Goal: Task Accomplishment & Management: Manage account settings

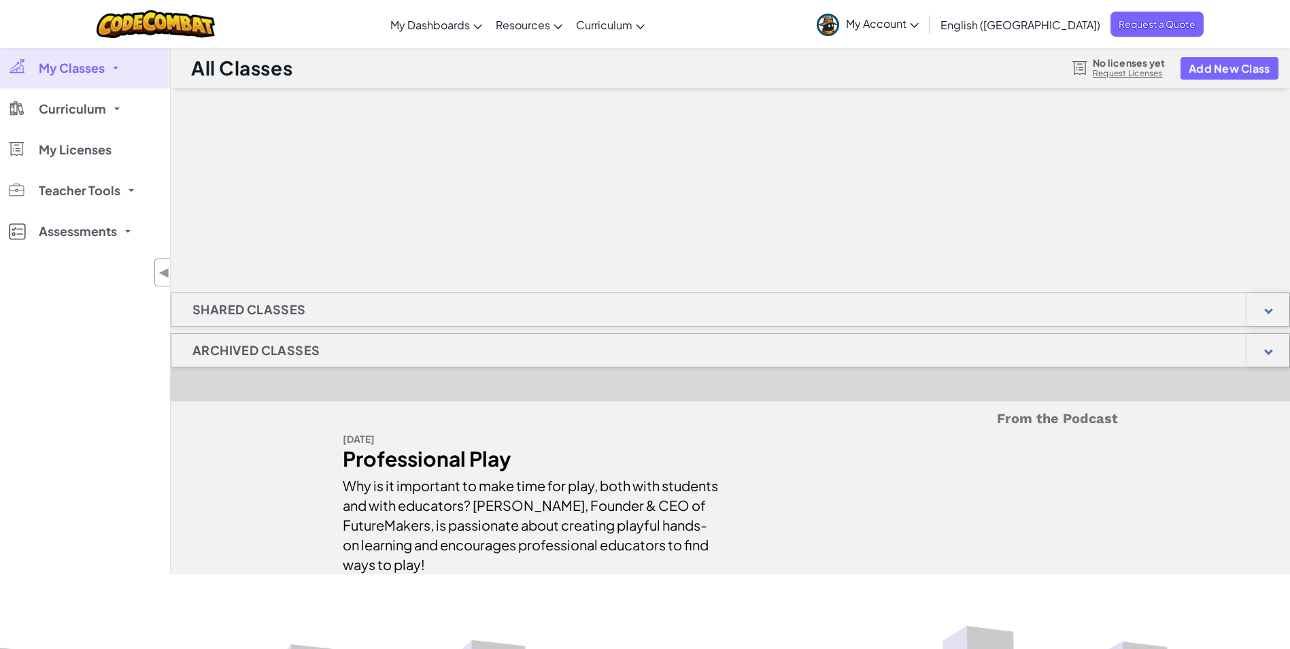
click at [97, 74] on span "My Classes" at bounding box center [72, 68] width 66 height 12
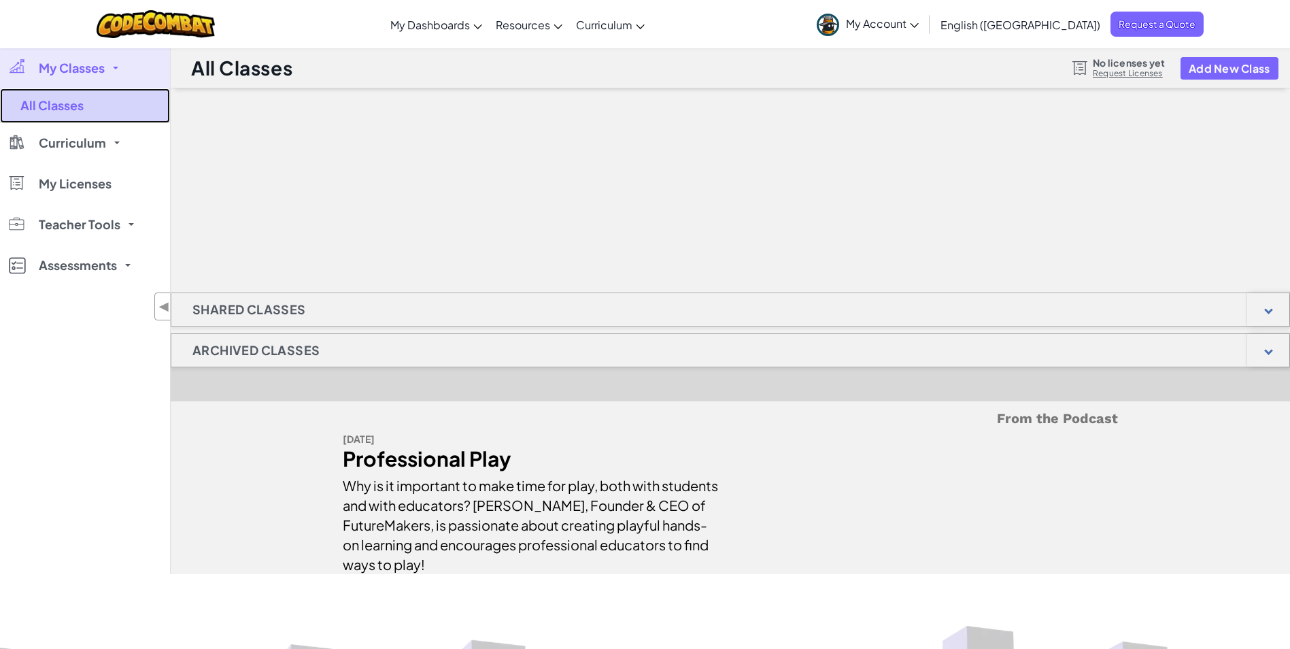
click at [68, 107] on link "All Classes" at bounding box center [85, 105] width 170 height 35
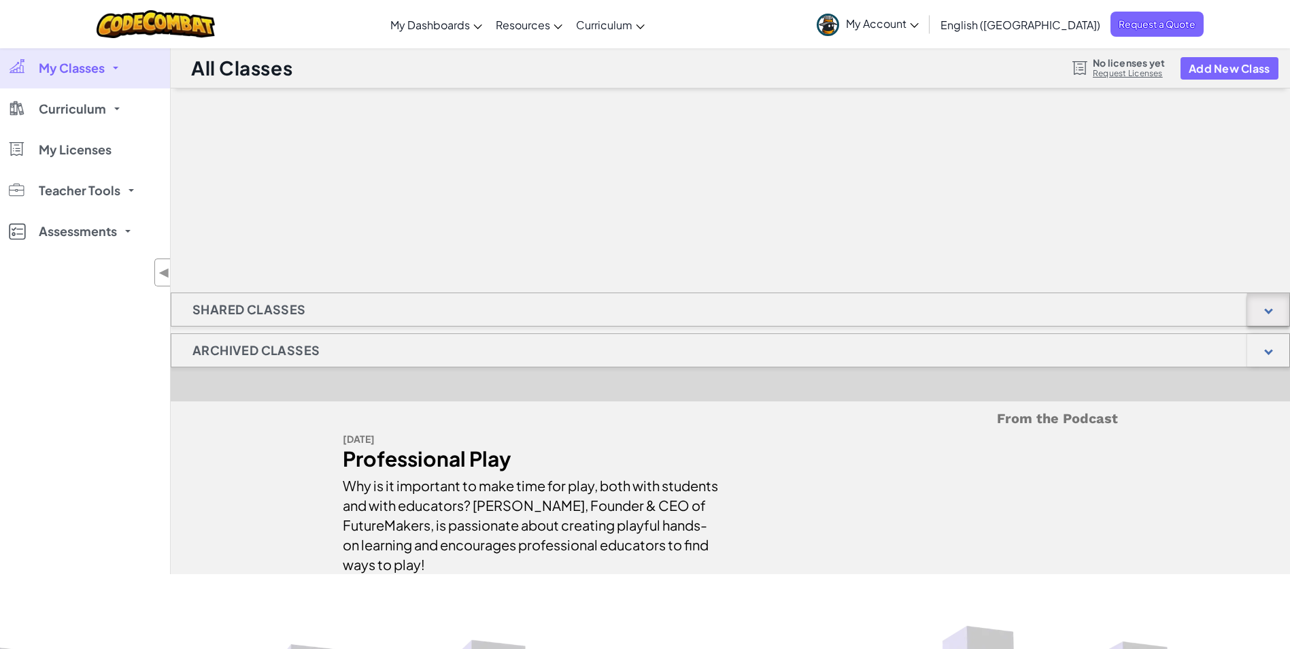
click at [1265, 309] on div at bounding box center [1268, 309] width 9 height 9
click at [1209, 71] on button "Add New Class" at bounding box center [1229, 68] width 98 height 22
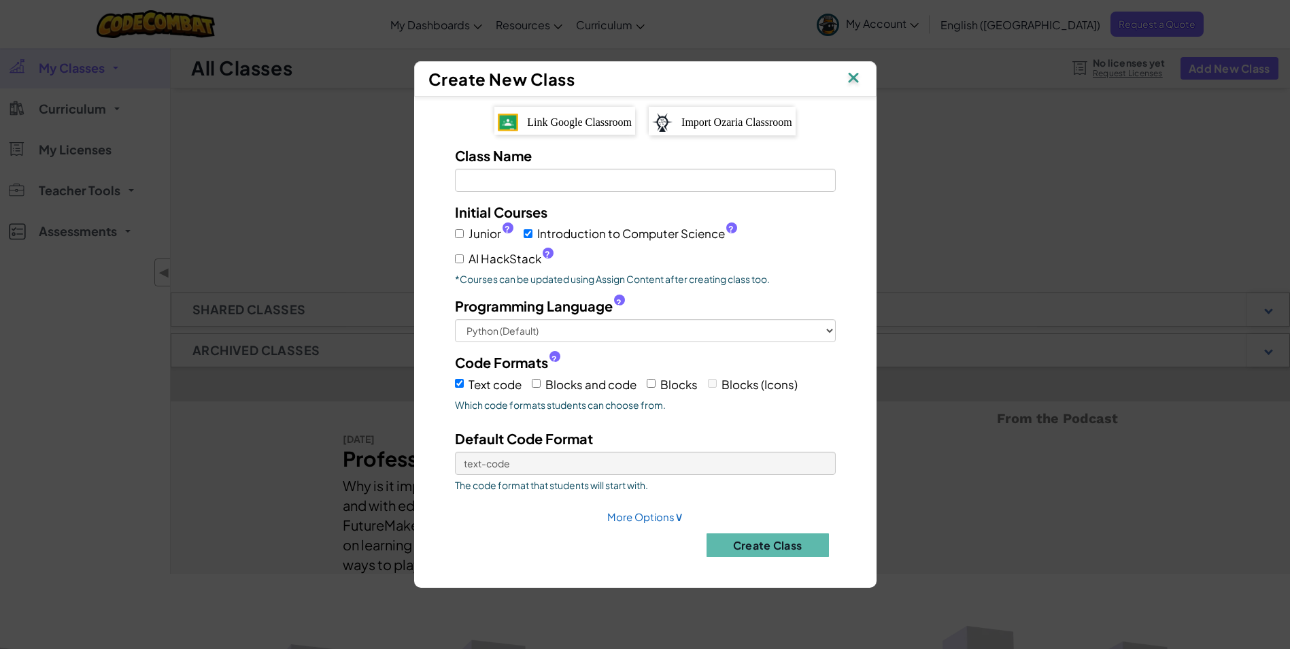
click at [540, 123] on span "Link Google Classroom" at bounding box center [579, 122] width 105 height 12
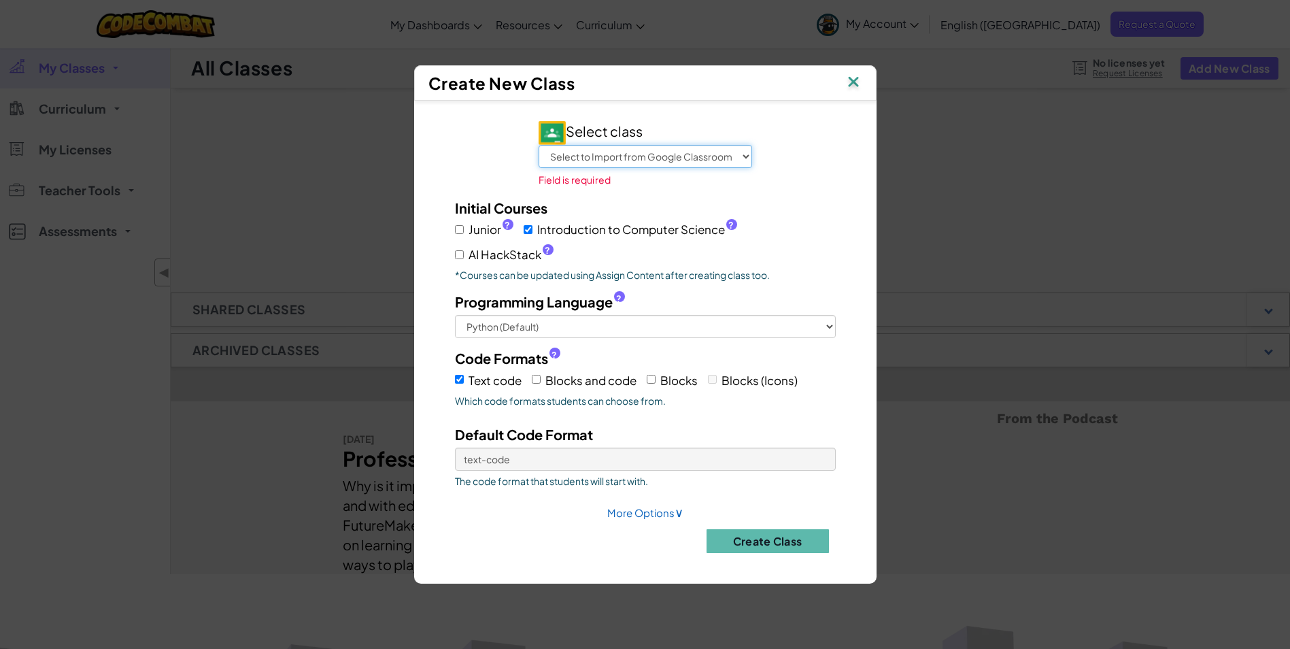
click at [610, 162] on select "Select to Import from Google Classroom Armuchee Football Duff 1st Period Duff 2…" at bounding box center [644, 156] width 213 height 23
click at [538, 154] on select "Select to Import from Google Classroom Armuchee Football Duff 1st Period Duff 2…" at bounding box center [644, 156] width 213 height 23
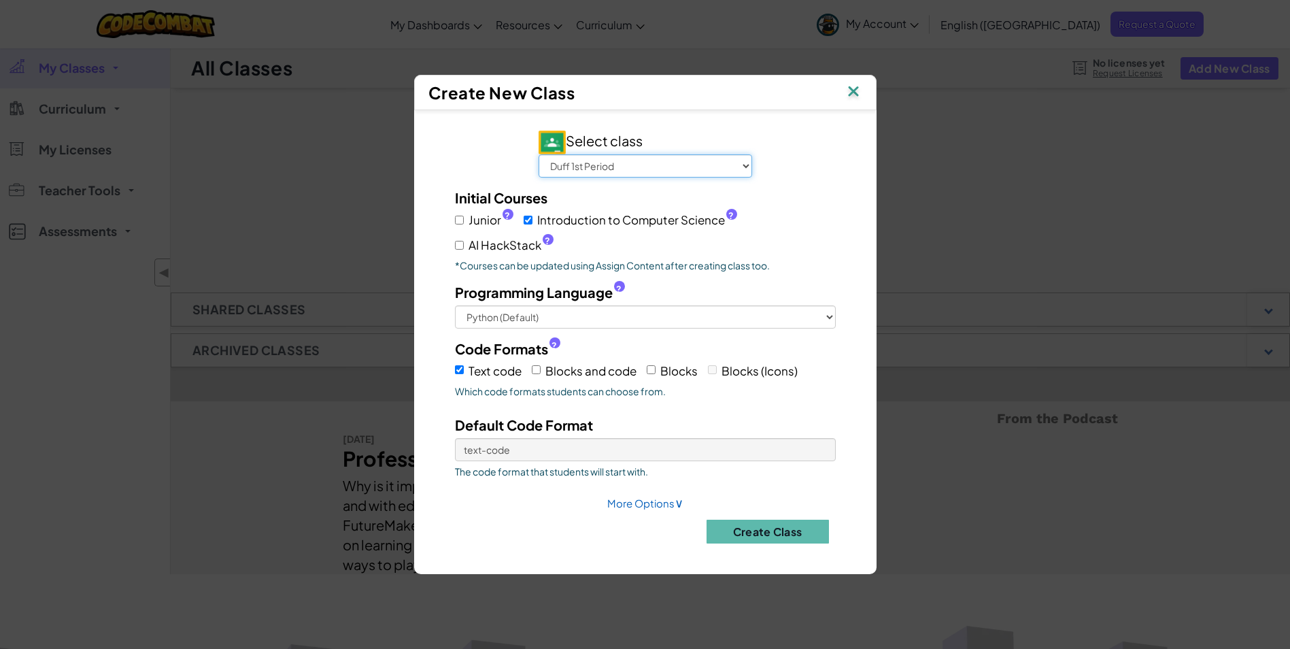
click at [616, 172] on select "Select to Import from Google Classroom Armuchee Football Duff 1st Period Duff 2…" at bounding box center [644, 165] width 213 height 23
click at [538, 154] on select "Select to Import from Google Classroom Armuchee Football Duff 1st Period Duff 2…" at bounding box center [644, 165] width 213 height 23
click at [606, 162] on select "Select to Import from Google Classroom Armuchee Football Duff 1st Period Duff 2…" at bounding box center [644, 165] width 213 height 23
select select "702928190665"
click at [538, 154] on select "Select to Import from Google Classroom Armuchee Football Duff 1st Period Duff 2…" at bounding box center [644, 165] width 213 height 23
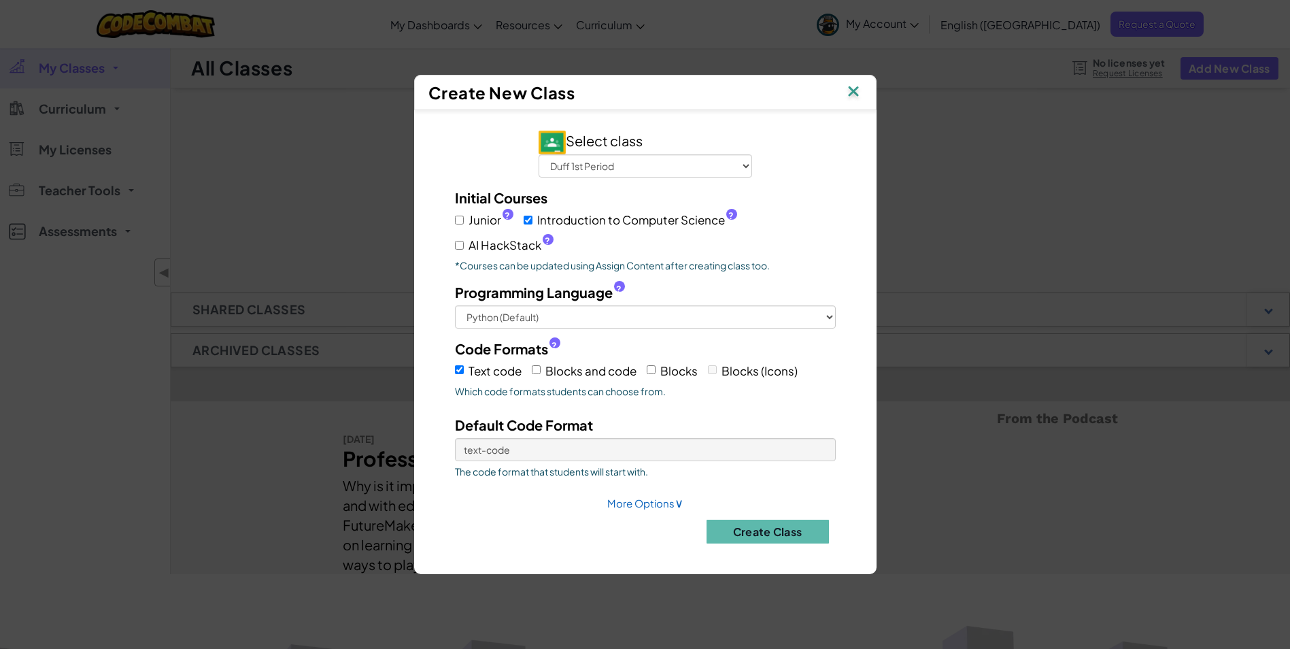
click at [530, 369] on div "Text code Blocks and code Blocks Blocks (Icons)" at bounding box center [645, 369] width 381 height 22
click at [534, 371] on input "Blocks and code" at bounding box center [536, 369] width 9 height 9
click at [538, 371] on input "Blocks and code" at bounding box center [536, 369] width 9 height 9
click at [530, 371] on div "Text code Blocks and code Blocks Blocks (Icons)" at bounding box center [645, 369] width 381 height 22
click at [536, 368] on input "Blocks and code" at bounding box center [536, 369] width 9 height 9
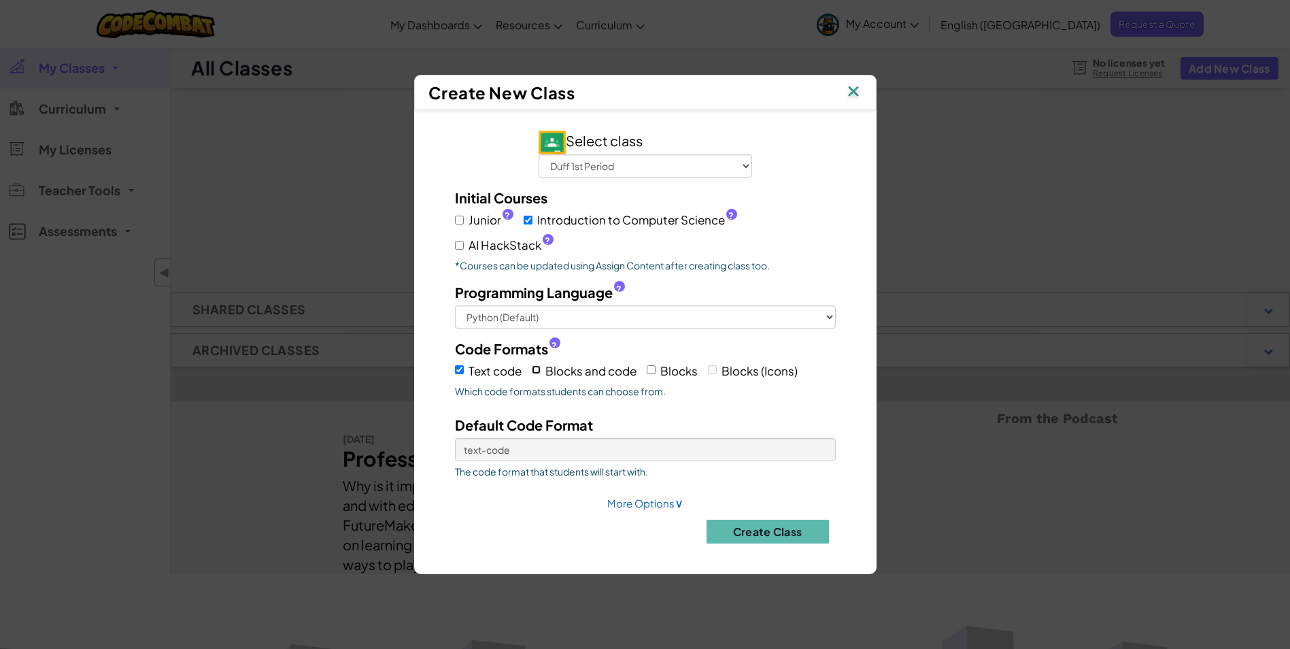
checkbox input "true"
click at [655, 369] on input "Blocks" at bounding box center [651, 369] width 9 height 9
checkbox input "true"
click at [598, 449] on select "Text code Blocks and code Blocks" at bounding box center [645, 449] width 381 height 23
click at [455, 438] on select "Text code Blocks and code Blocks" at bounding box center [645, 449] width 381 height 23
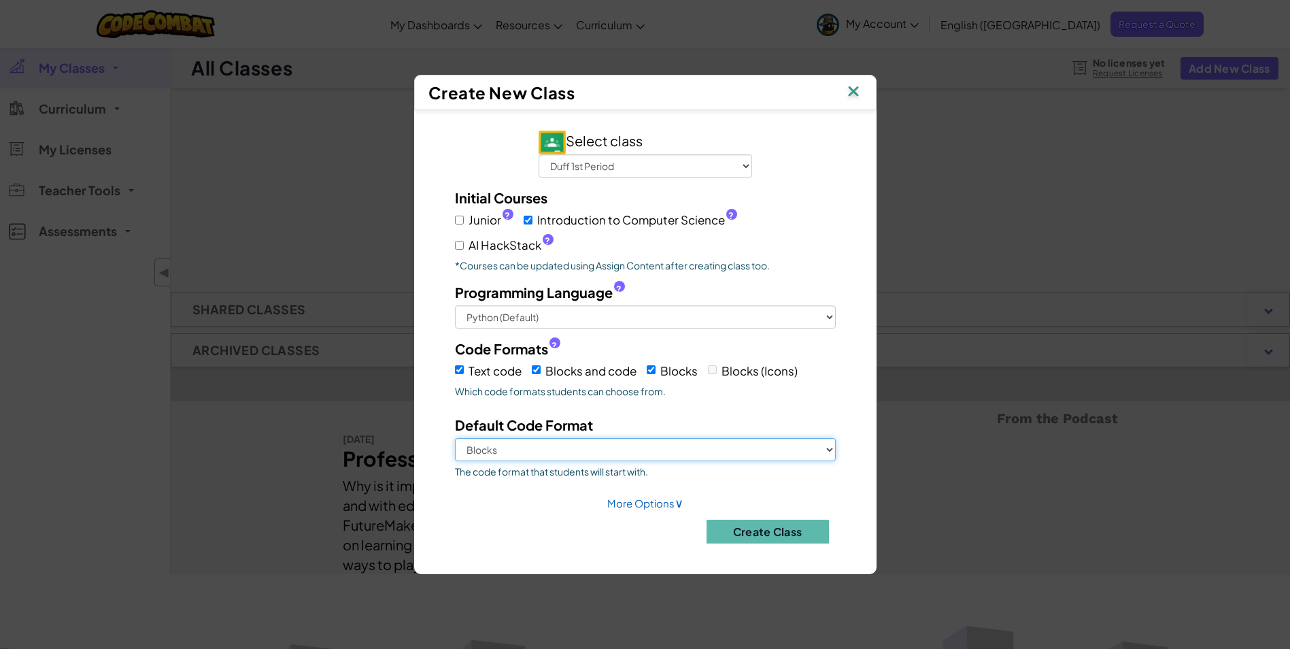
click at [559, 456] on select "Text code Blocks and code Blocks" at bounding box center [645, 449] width 381 height 23
select select "blocks-and-code"
click at [455, 438] on select "Text code Blocks and code Blocks" at bounding box center [645, 449] width 381 height 23
click at [657, 504] on link "More Options ∨" at bounding box center [645, 502] width 76 height 13
select select
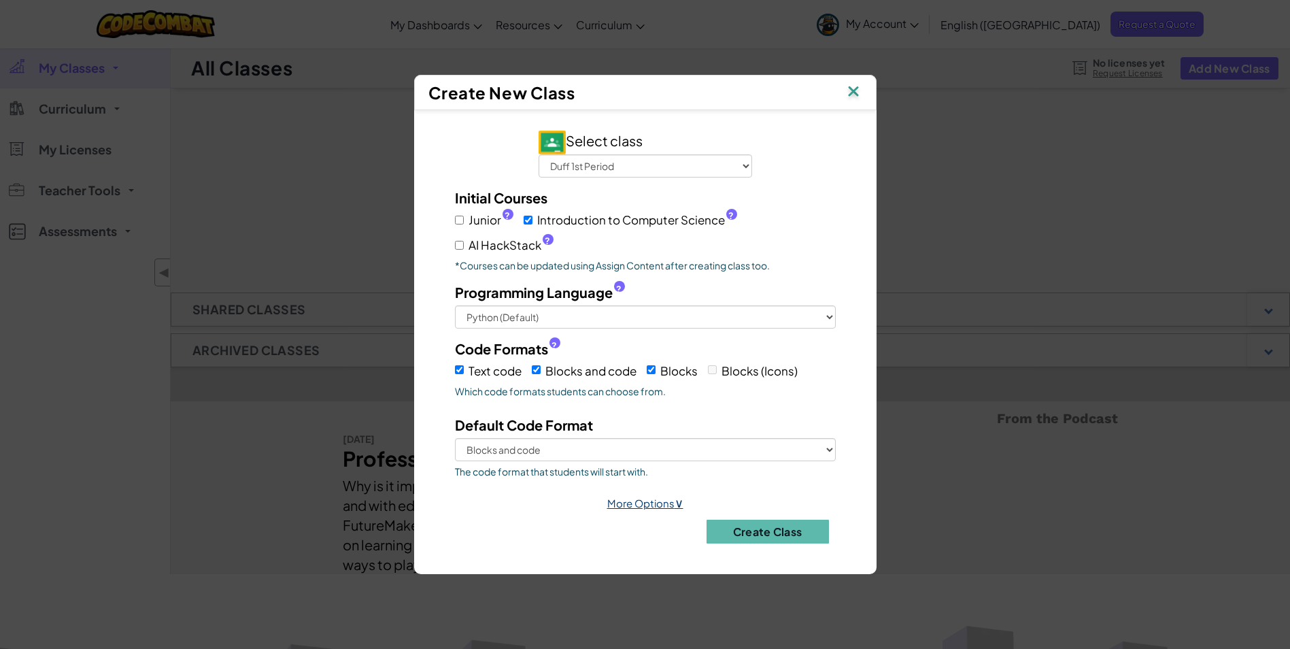
select select
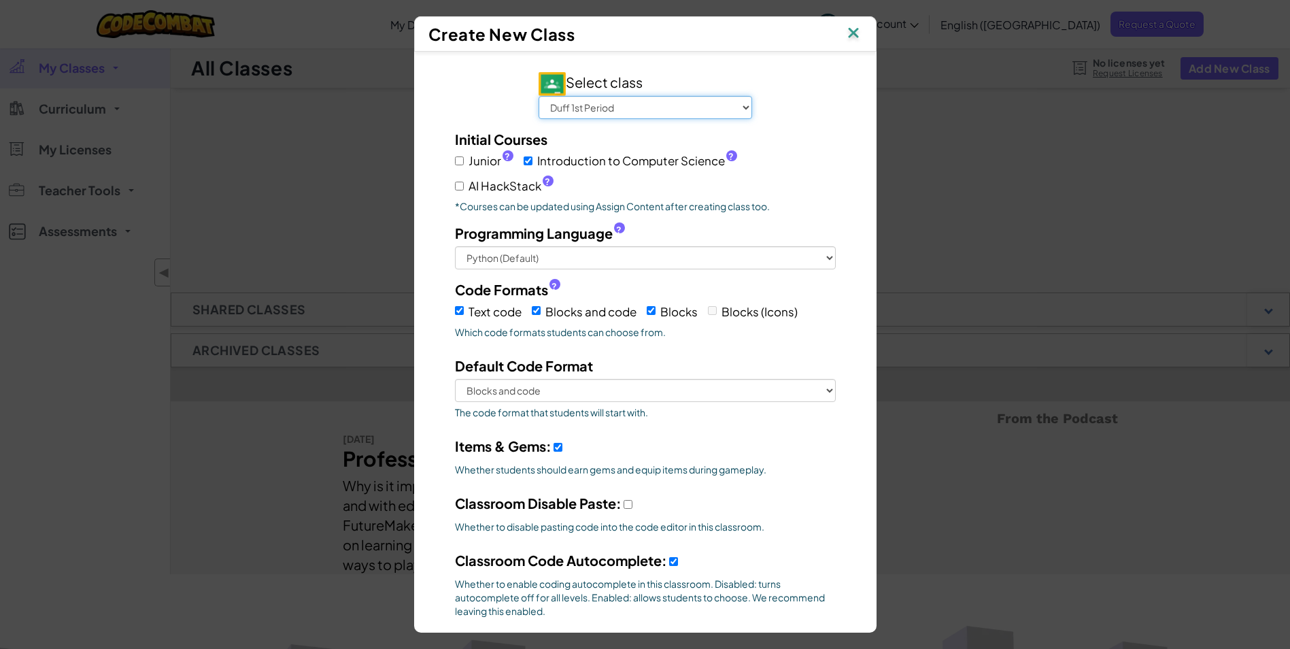
click at [729, 103] on select "Select to Import from Google Classroom Armuchee Football Duff 1st Period Duff 2…" at bounding box center [644, 107] width 213 height 23
click at [538, 96] on select "Select to Import from Google Classroom Armuchee Football Duff 1st Period Duff 2…" at bounding box center [644, 107] width 213 height 23
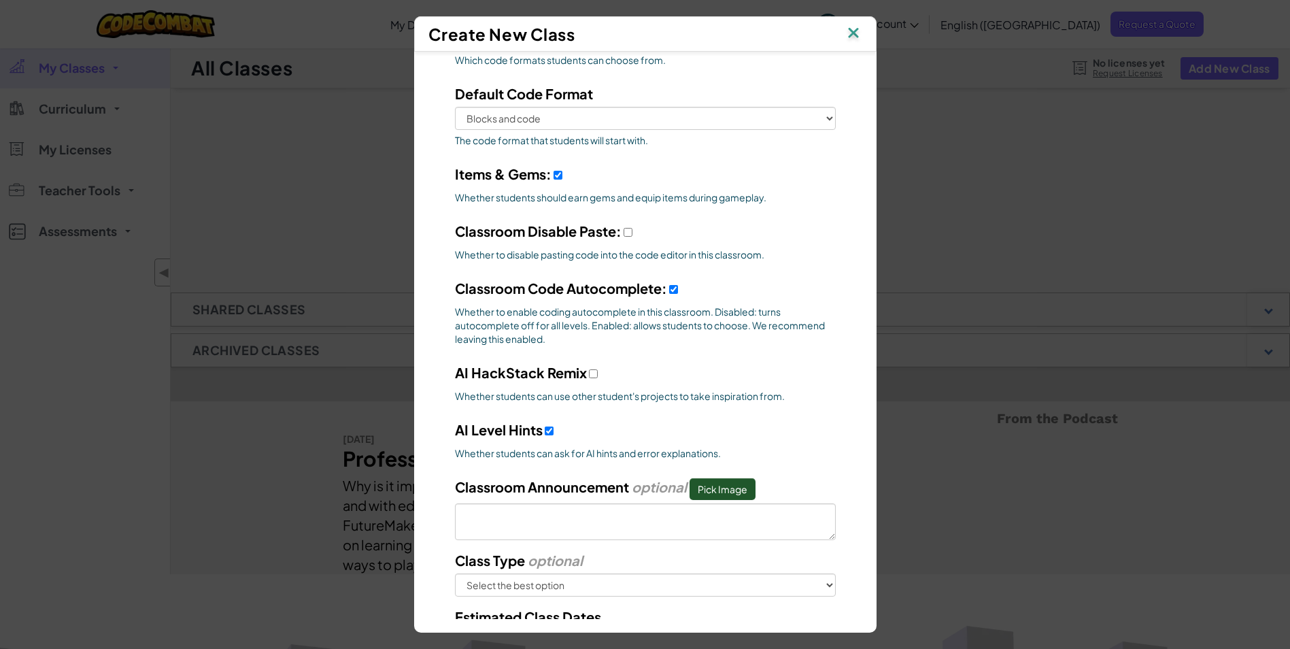
scroll to position [462, 0]
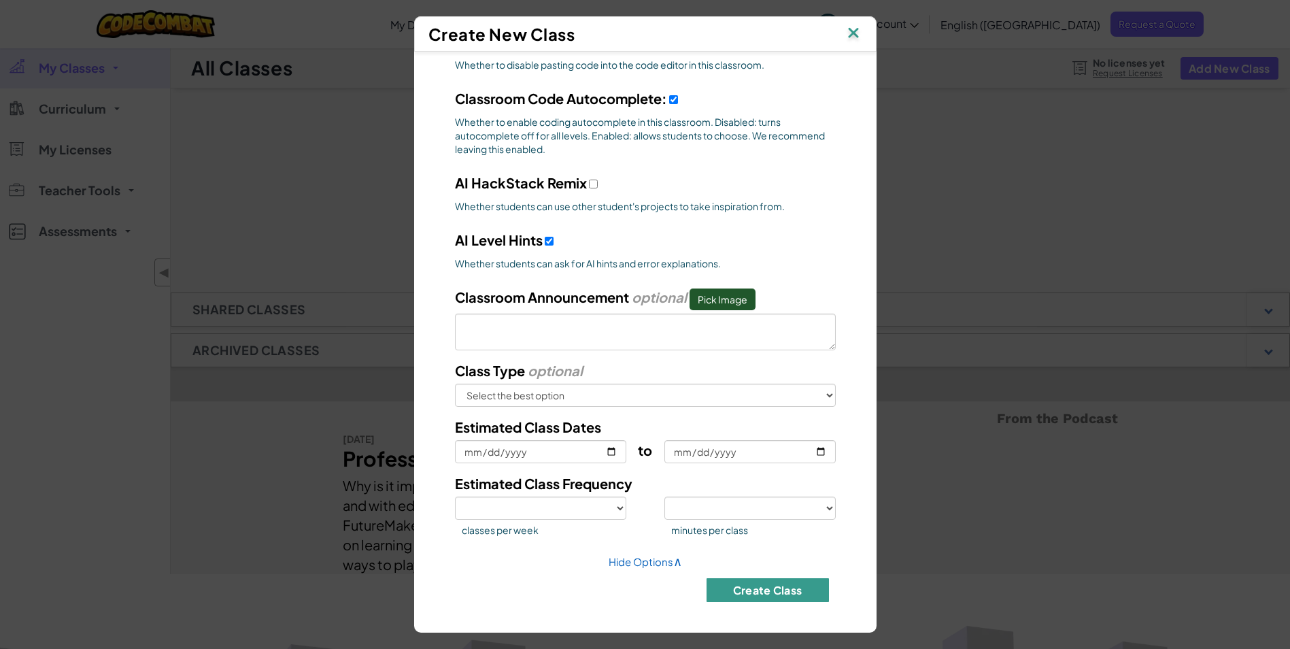
click at [761, 592] on button "Create Class" at bounding box center [767, 590] width 122 height 24
select select
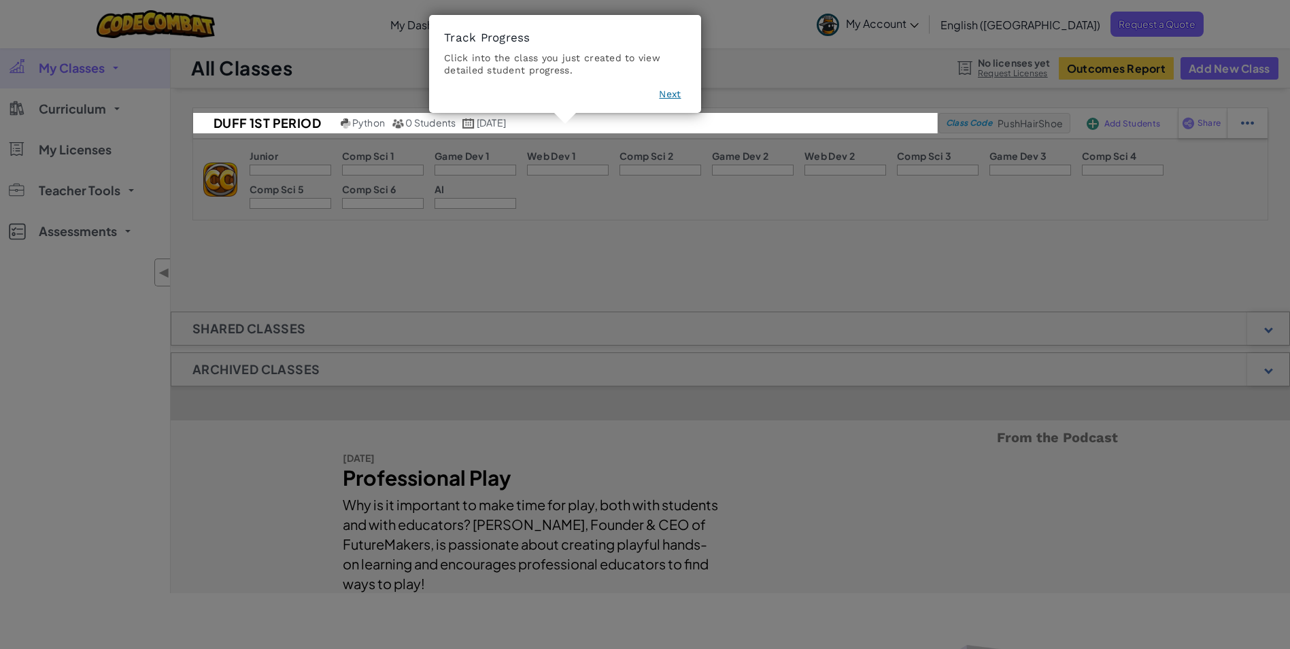
click at [674, 96] on button "Next" at bounding box center [670, 94] width 22 height 14
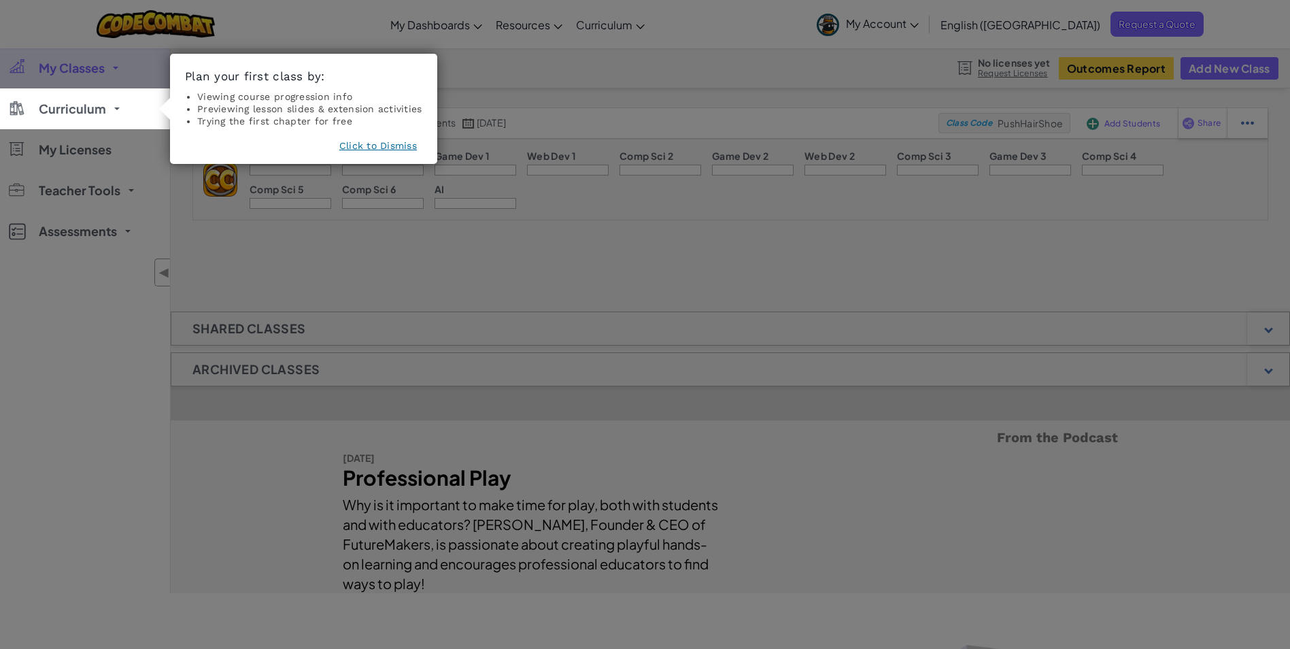
click at [383, 146] on button "Click to Dismiss" at bounding box center [378, 146] width 78 height 14
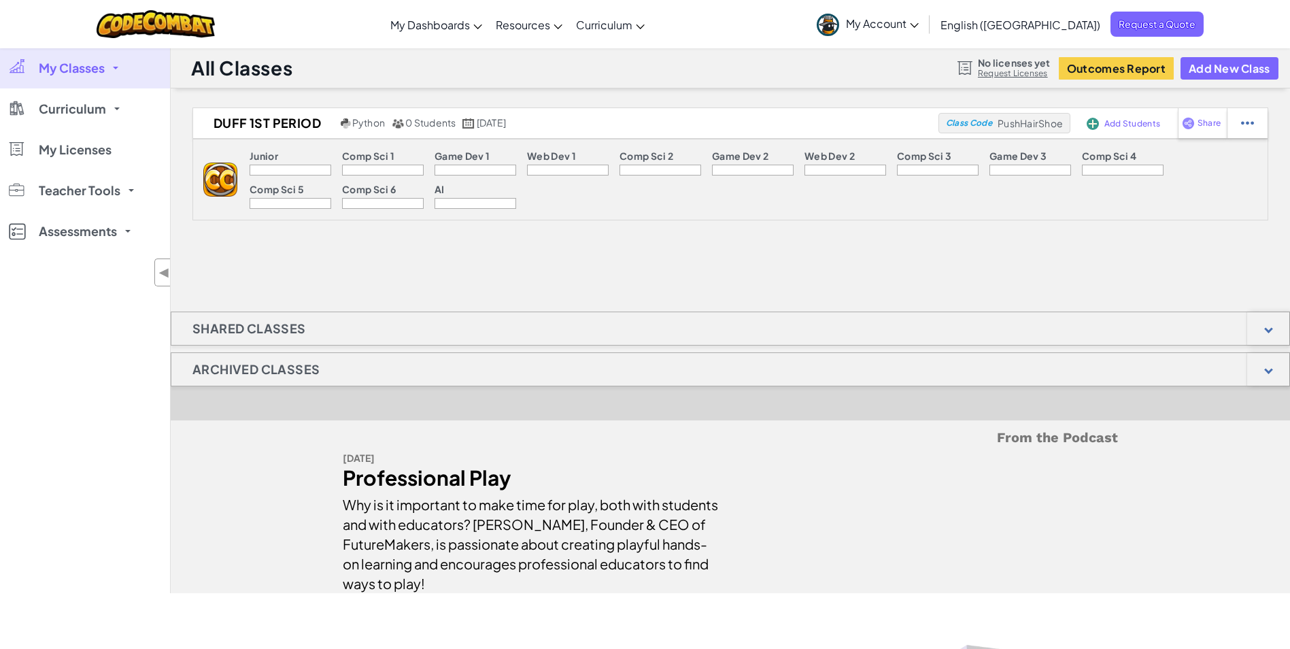
click at [279, 166] on div at bounding box center [291, 170] width 82 height 11
click at [1240, 130] on div at bounding box center [1246, 123] width 41 height 30
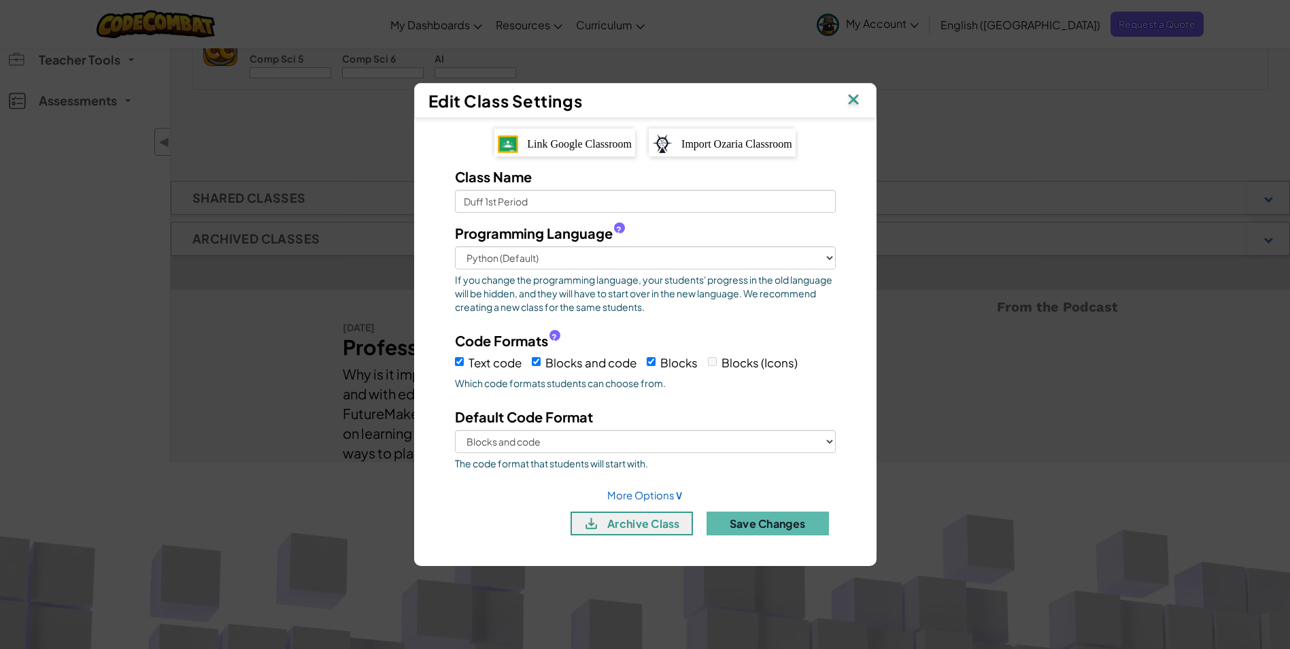
scroll to position [136, 0]
click at [802, 442] on select "Text code Blocks and code Blocks" at bounding box center [645, 441] width 381 height 23
select select "blocks-text"
click at [455, 430] on select "Text code Blocks and code Blocks" at bounding box center [645, 441] width 381 height 23
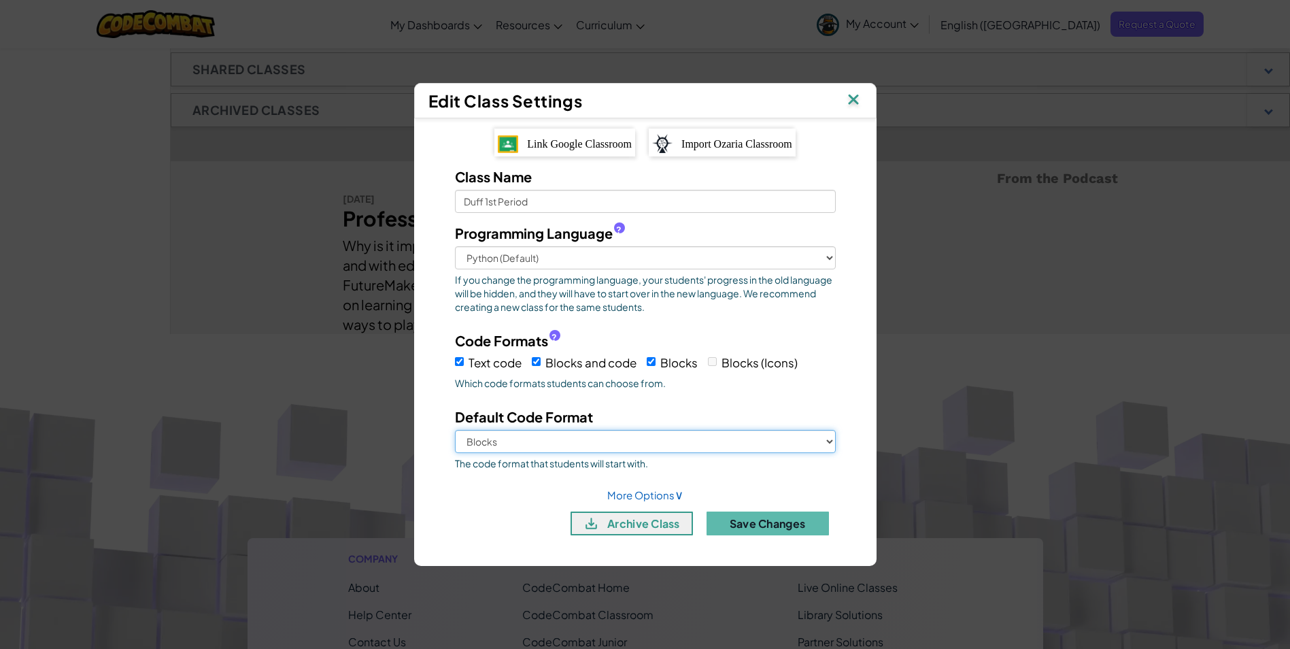
scroll to position [272, 0]
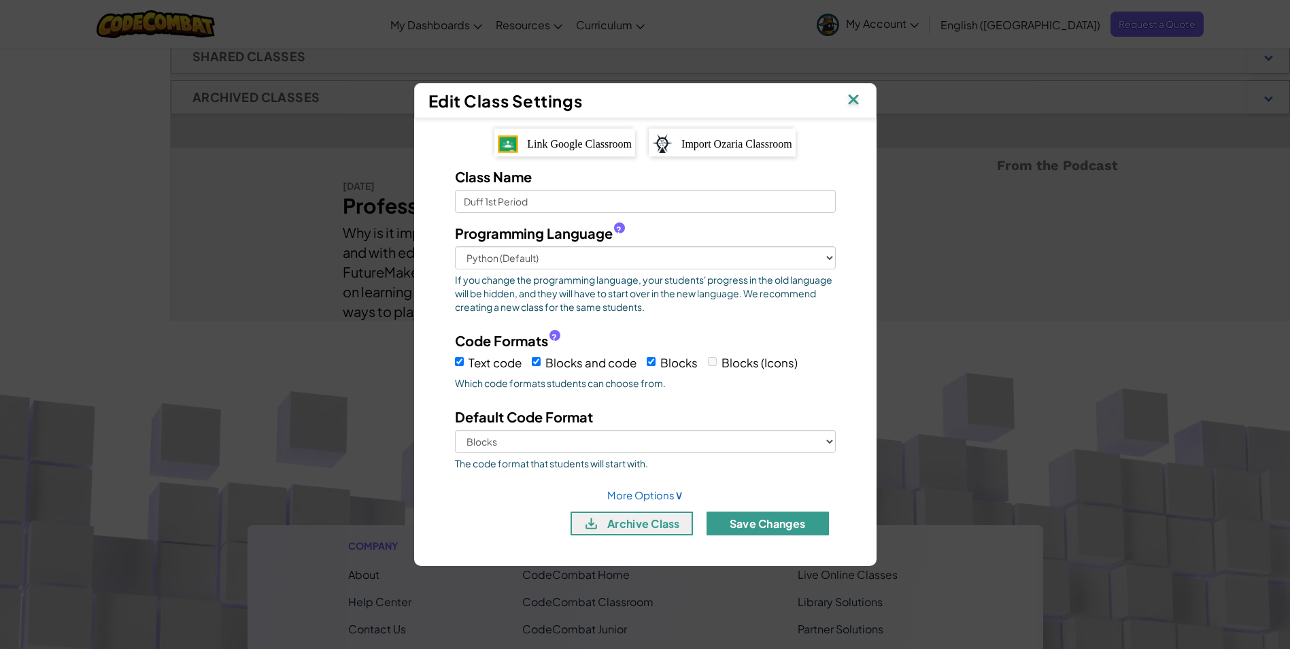
click at [742, 521] on button "Save Changes" at bounding box center [767, 523] width 122 height 24
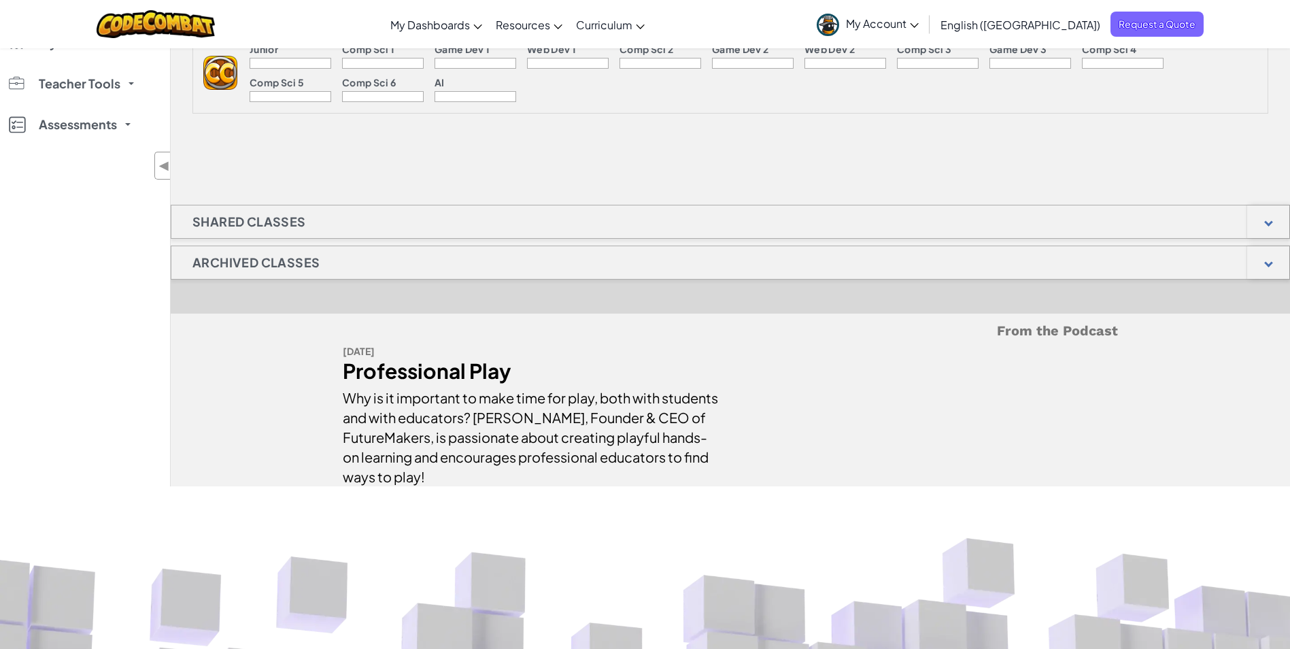
scroll to position [0, 0]
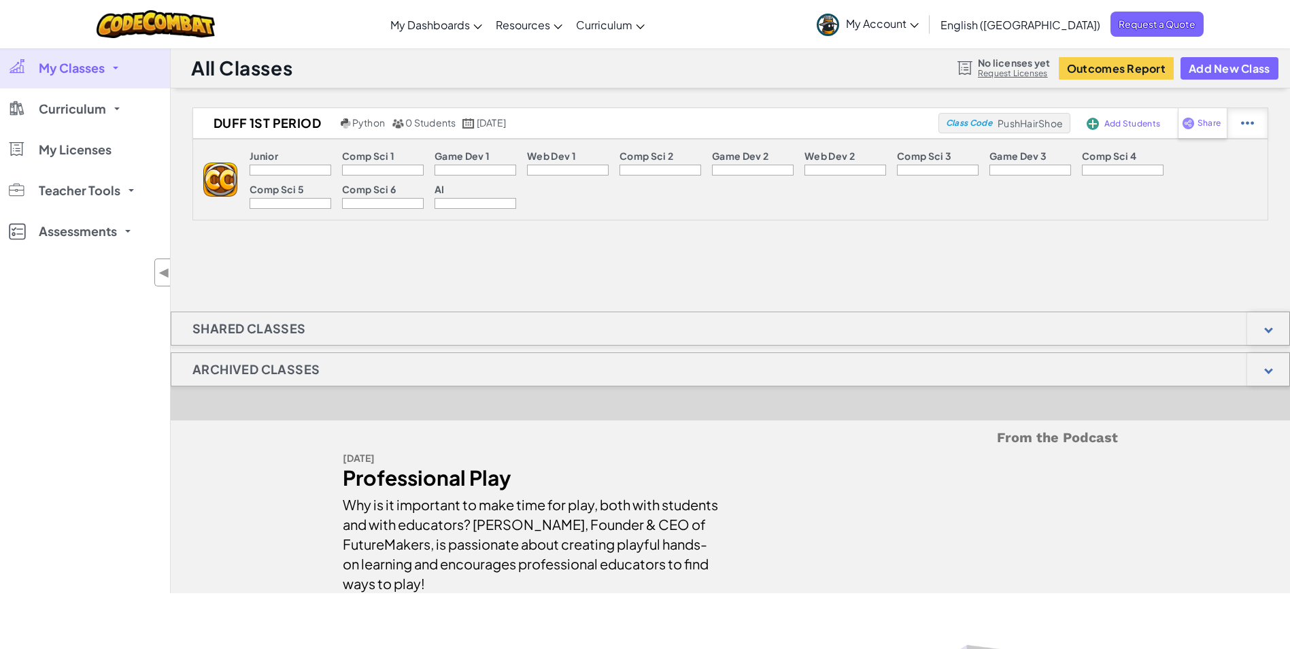
click at [1243, 120] on img at bounding box center [1247, 123] width 13 height 12
select select "blocks-text"
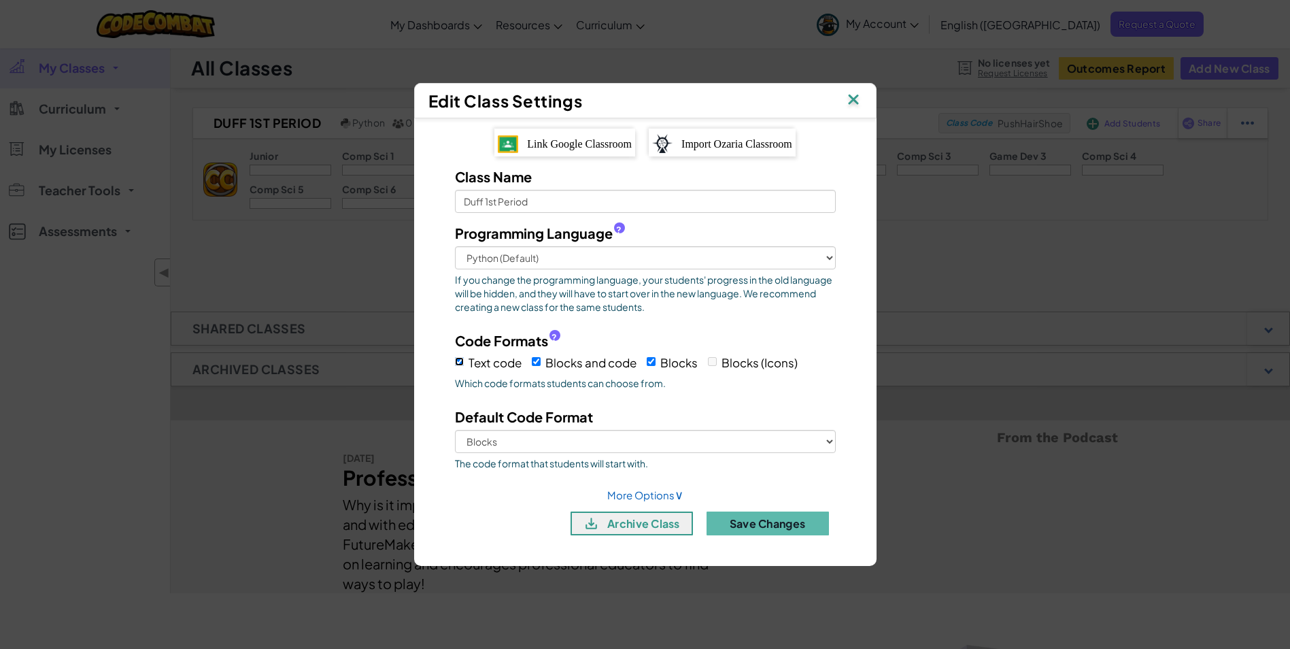
drag, startPoint x: 460, startPoint y: 358, endPoint x: 479, endPoint y: 361, distance: 19.2
click at [463, 362] on input "Text code" at bounding box center [459, 361] width 9 height 9
checkbox input "false"
click at [535, 362] on input "Blocks and code" at bounding box center [536, 361] width 9 height 9
checkbox input "false"
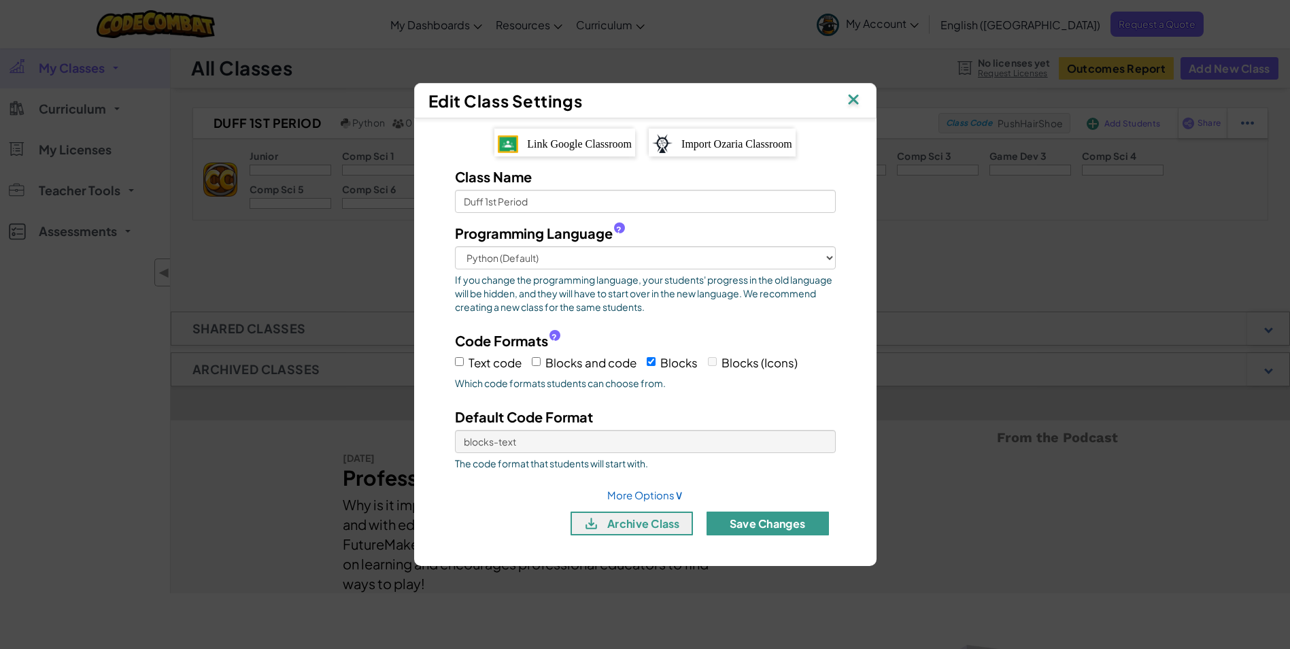
click at [749, 523] on button "Save Changes" at bounding box center [767, 523] width 122 height 24
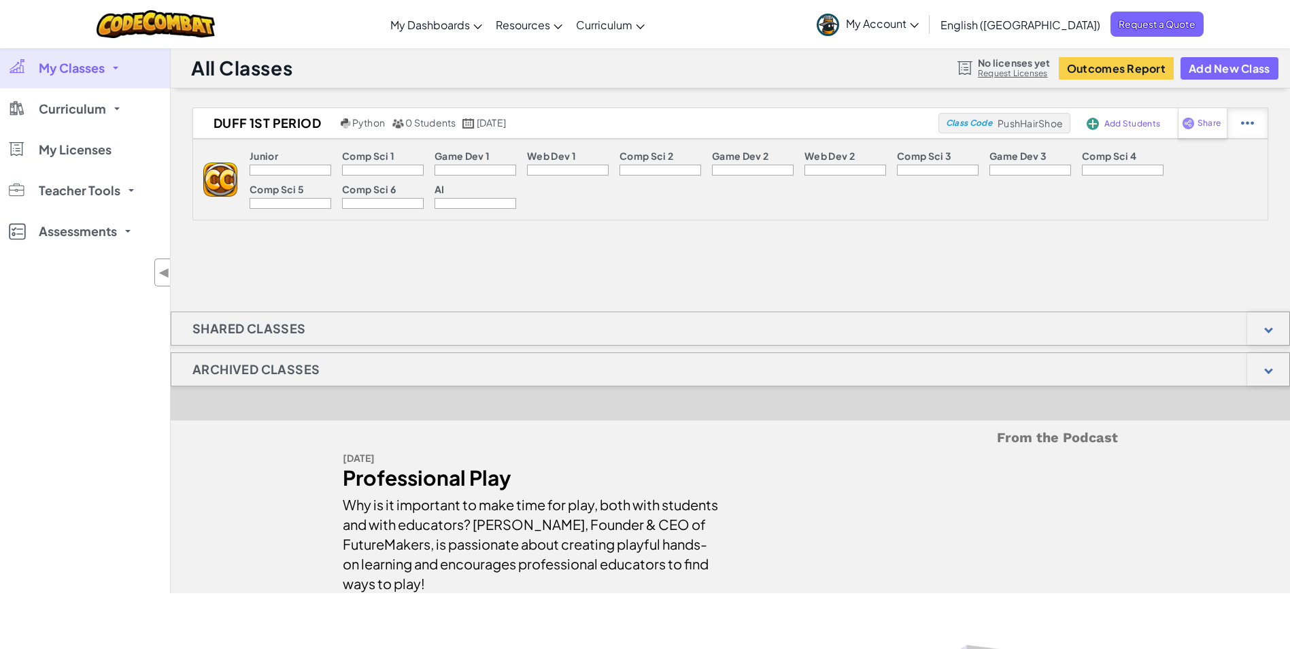
click at [1246, 122] on img at bounding box center [1247, 123] width 13 height 12
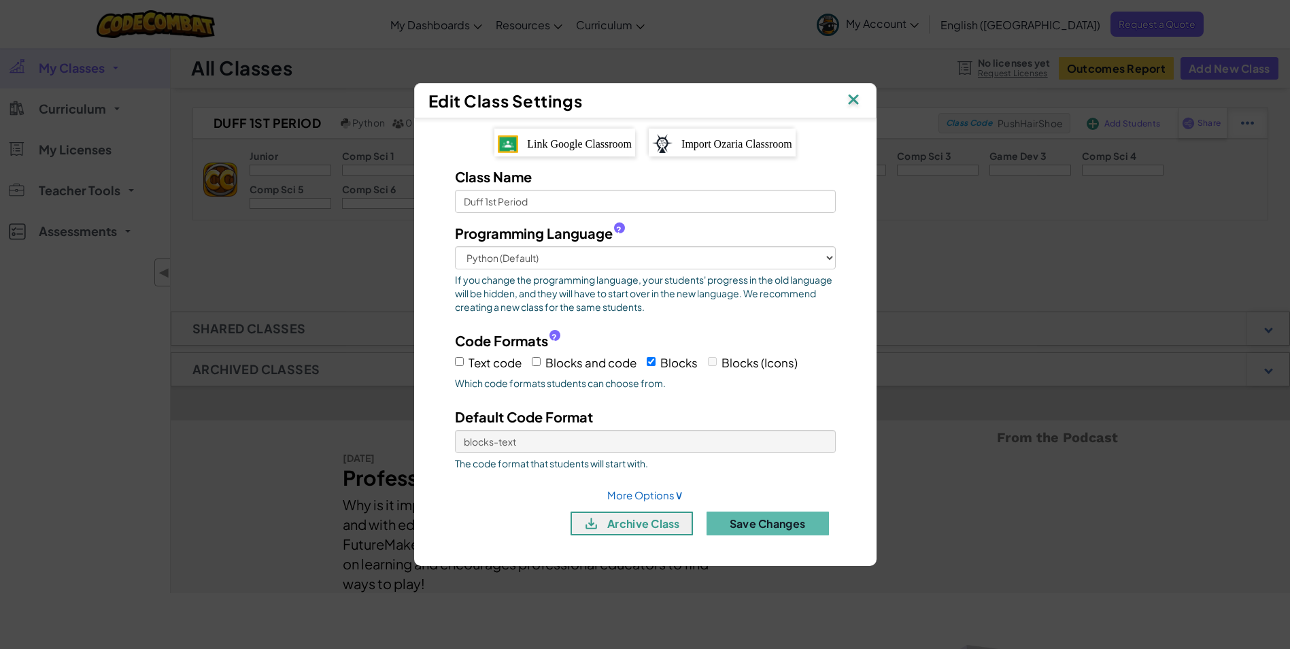
click at [1246, 122] on div "Edit Class Settings Link Google Classroom Import Ozaria Classroom Class Name [P…" at bounding box center [645, 324] width 1290 height 649
click at [805, 522] on button "Save Changes" at bounding box center [767, 523] width 122 height 24
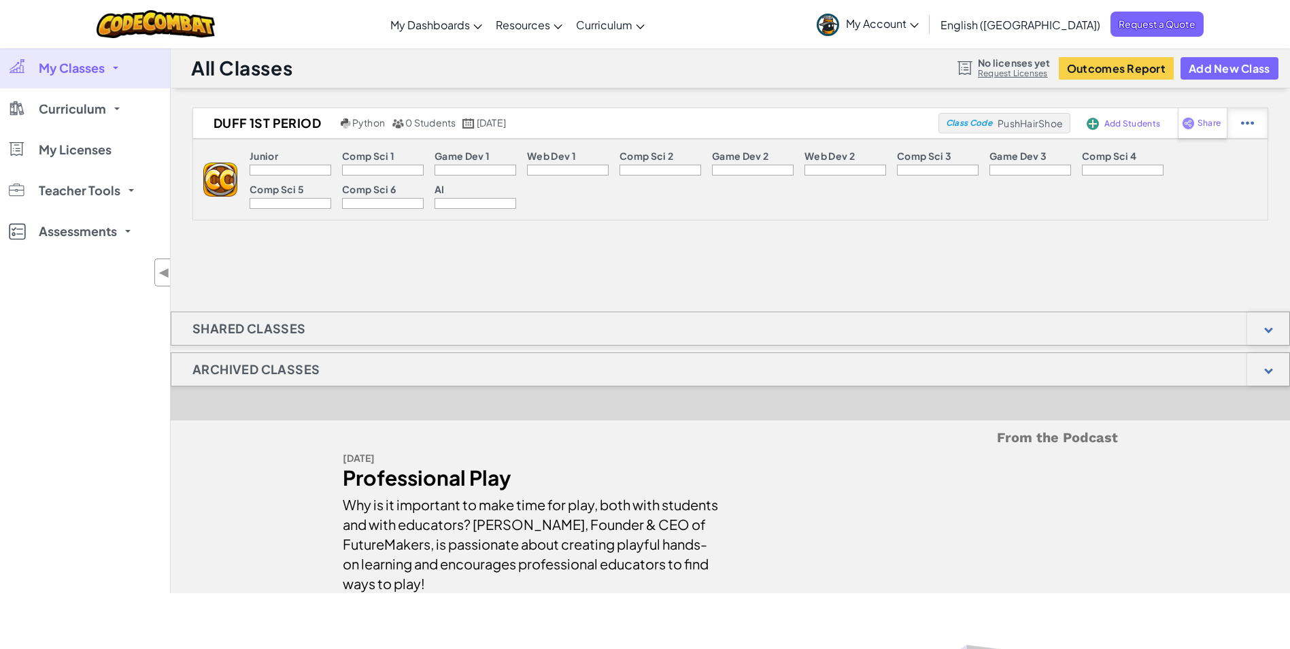
click at [1249, 120] on img at bounding box center [1247, 123] width 13 height 12
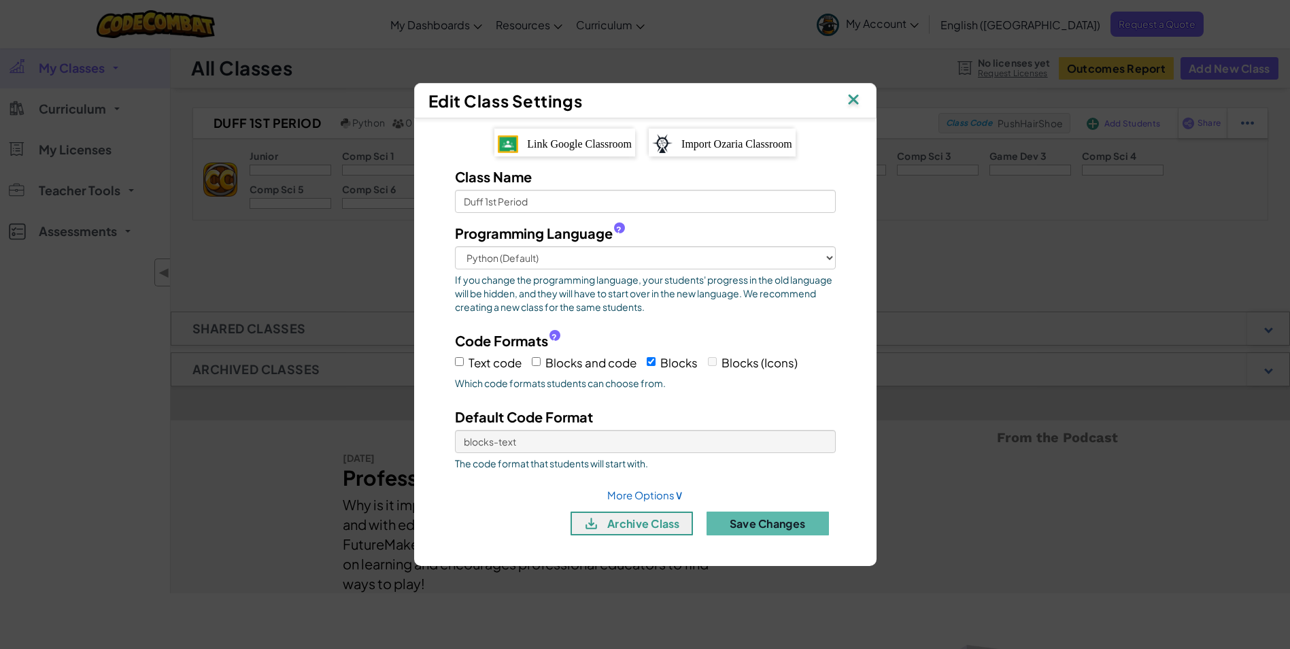
click at [1056, 282] on div "Edit Class Settings Link Google Classroom Import Ozaria Classroom Class Name [P…" at bounding box center [645, 324] width 1290 height 649
drag, startPoint x: 1120, startPoint y: 214, endPoint x: 999, endPoint y: 333, distance: 169.2
click at [1120, 218] on div "Edit Class Settings Link Google Classroom Import Ozaria Classroom Class Name [P…" at bounding box center [645, 324] width 1290 height 649
click at [856, 101] on img at bounding box center [853, 100] width 18 height 20
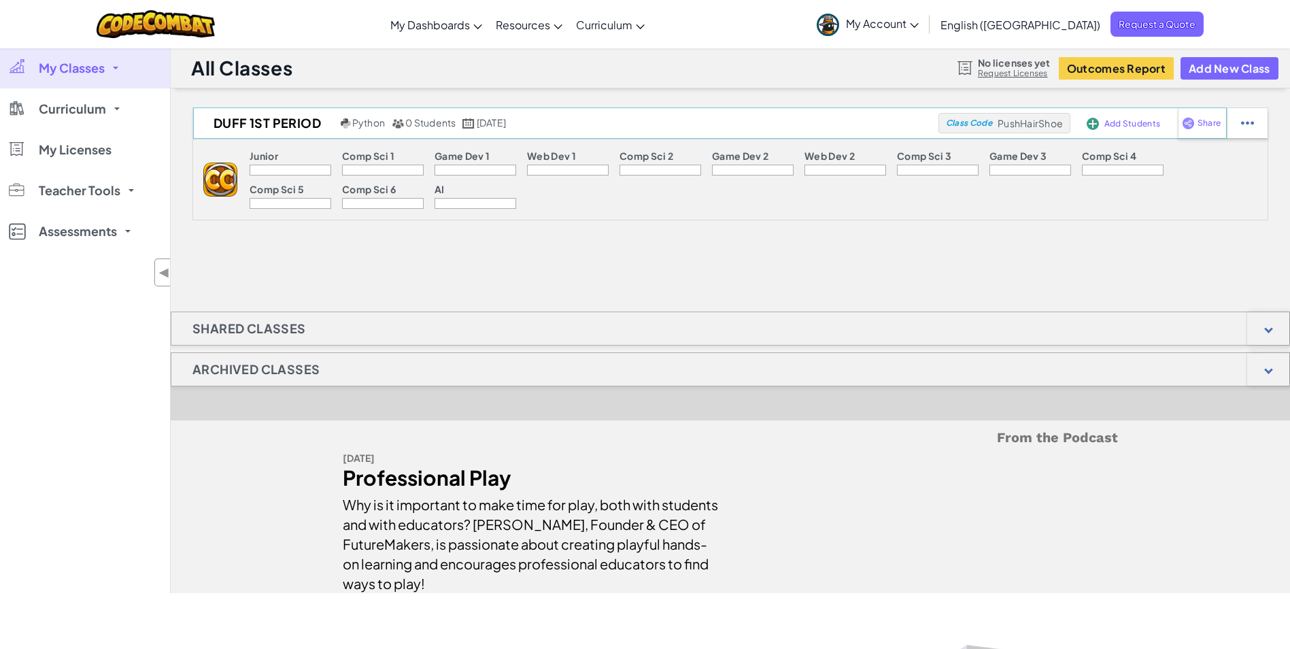
click at [1131, 124] on span "Add Students" at bounding box center [1132, 124] width 56 height 8
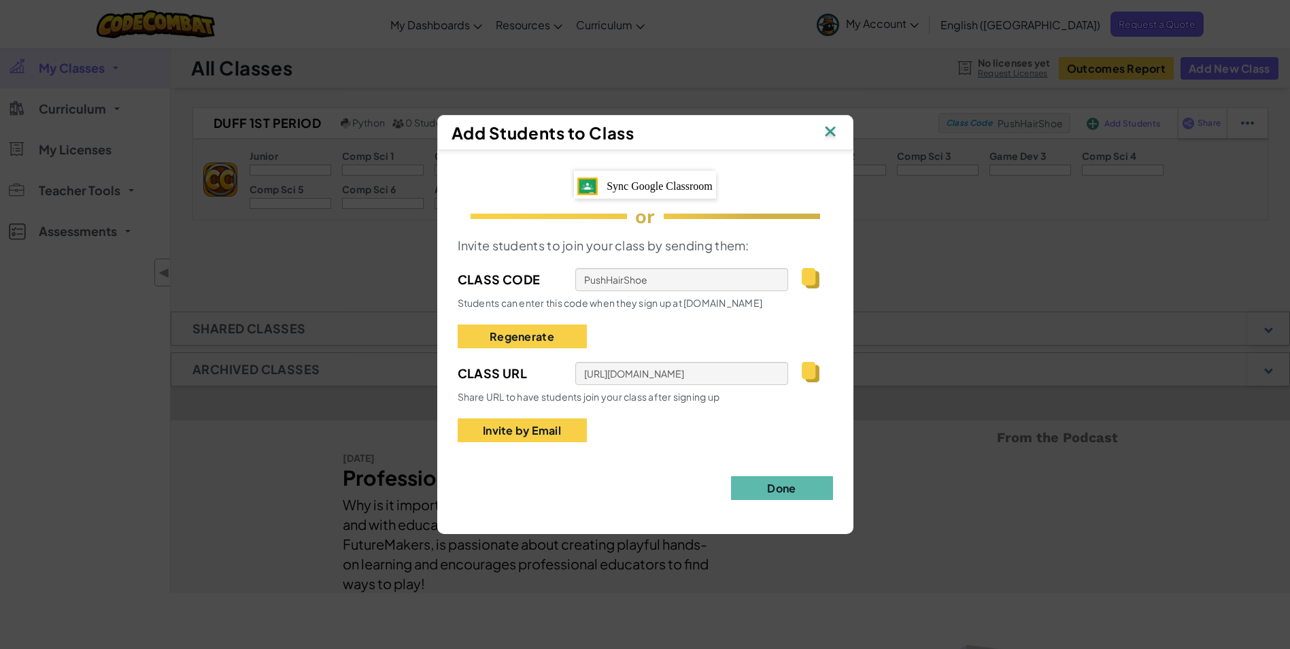
click at [988, 312] on div "Add Students to Class Sync Google Classroom or Invite students to join your cla…" at bounding box center [645, 324] width 1290 height 649
click at [810, 485] on button "Done" at bounding box center [782, 488] width 102 height 24
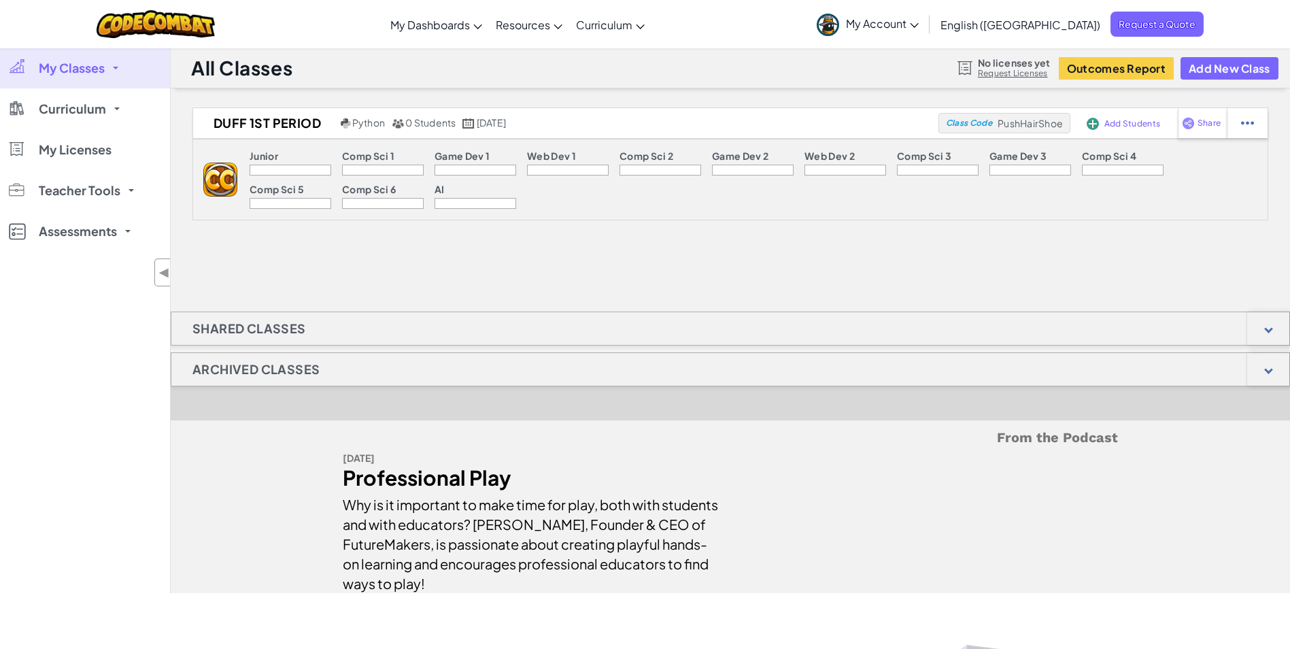
click at [136, 65] on link "My Classes" at bounding box center [85, 68] width 170 height 41
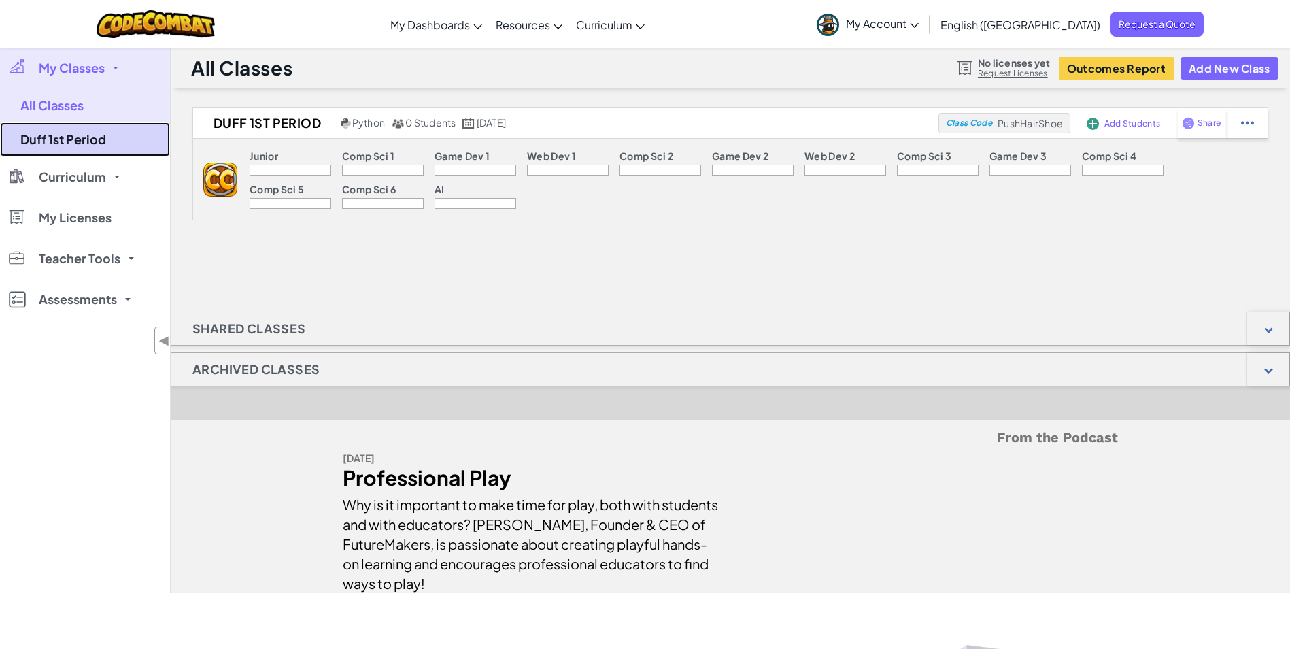
click at [78, 136] on link "Duff 1st Period" at bounding box center [85, 139] width 170 height 34
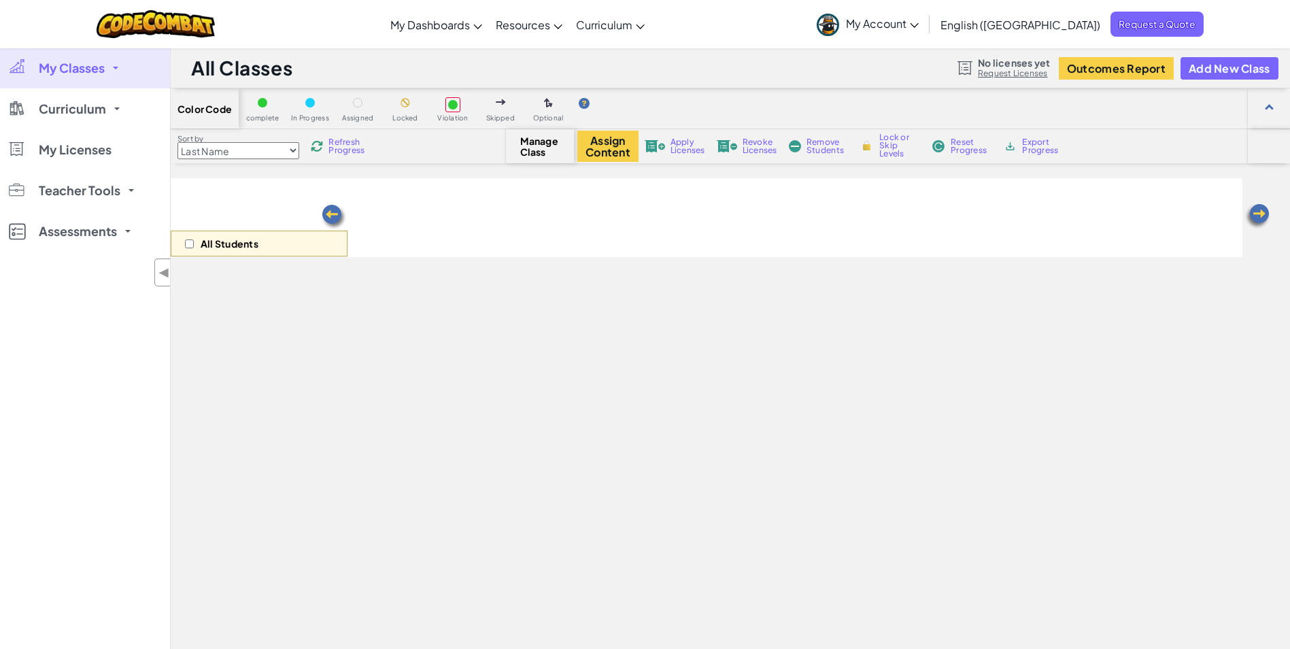
select select "560f1a9f22961295f9427742"
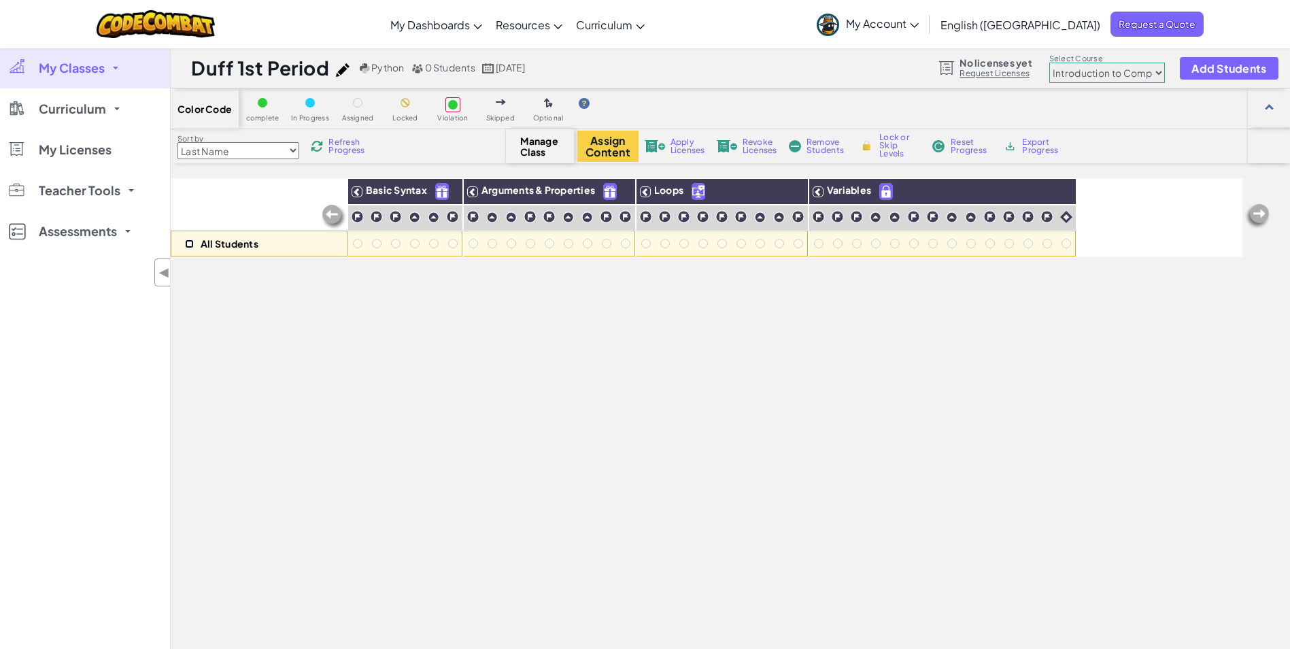
click at [190, 243] on input "checkbox" at bounding box center [189, 243] width 9 height 9
checkbox input "false"
click at [257, 196] on div "All Students" at bounding box center [259, 217] width 177 height 79
click at [560, 148] on div "Manage Class" at bounding box center [540, 146] width 68 height 34
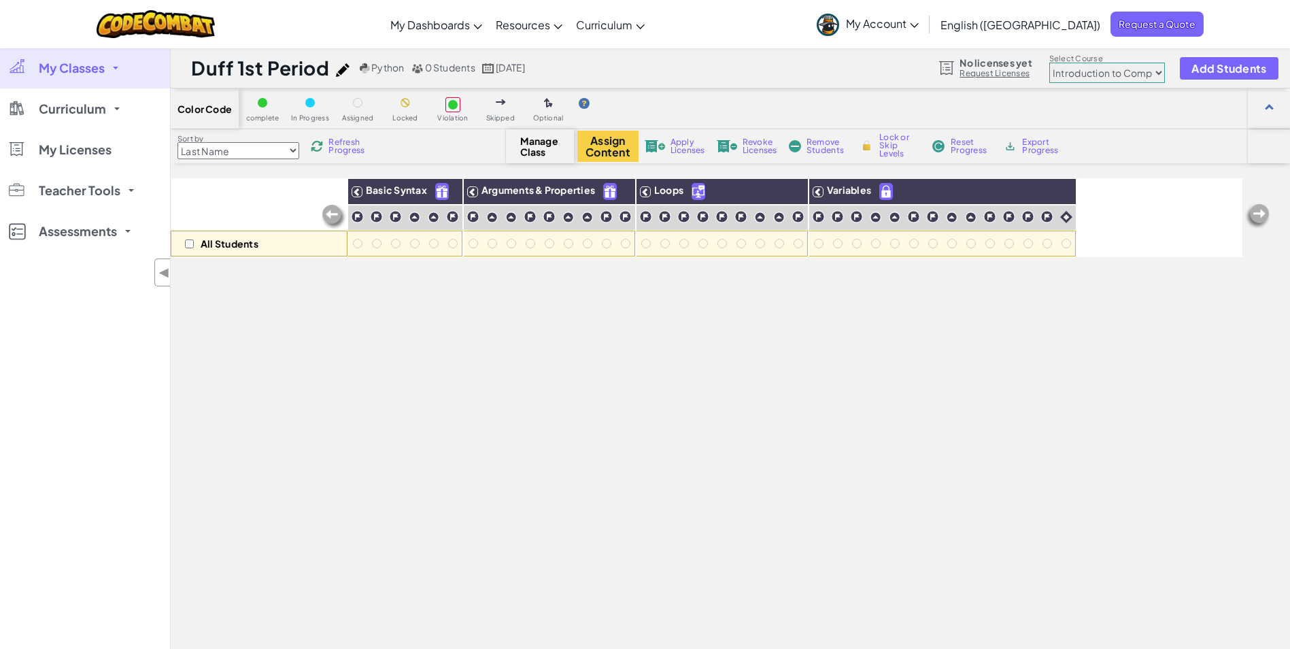
click at [549, 145] on span "Manage Class" at bounding box center [540, 146] width 40 height 22
click at [598, 144] on button "Assign Content" at bounding box center [607, 146] width 61 height 31
click at [541, 146] on span "Manage Class" at bounding box center [540, 146] width 40 height 22
click at [67, 67] on span "My Classes" at bounding box center [72, 68] width 66 height 12
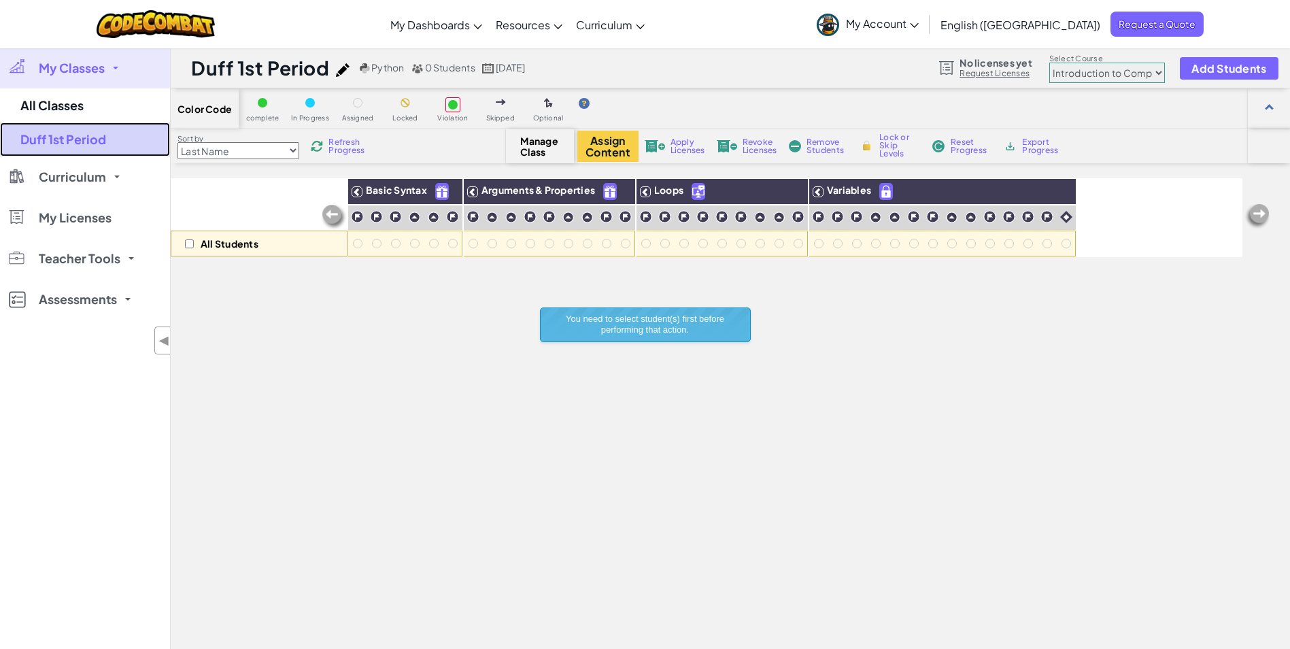
click at [73, 141] on link "Duff 1st Period" at bounding box center [85, 139] width 170 height 34
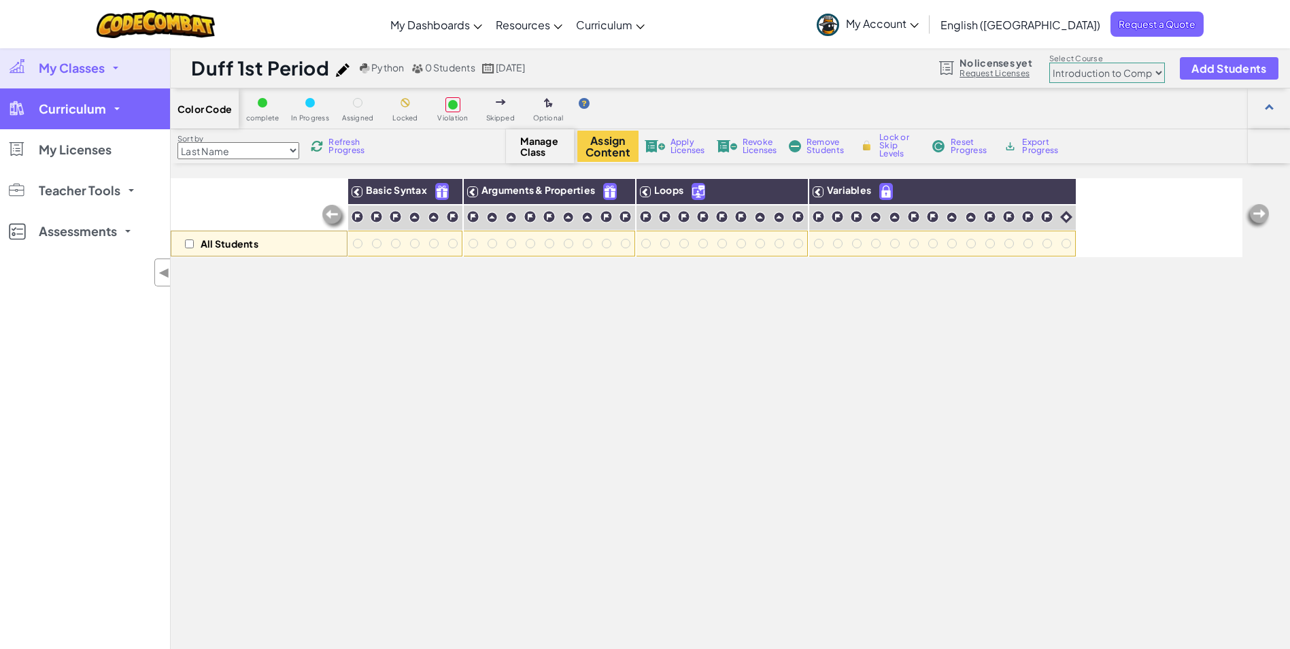
click at [72, 114] on span "Curriculum" at bounding box center [72, 109] width 67 height 12
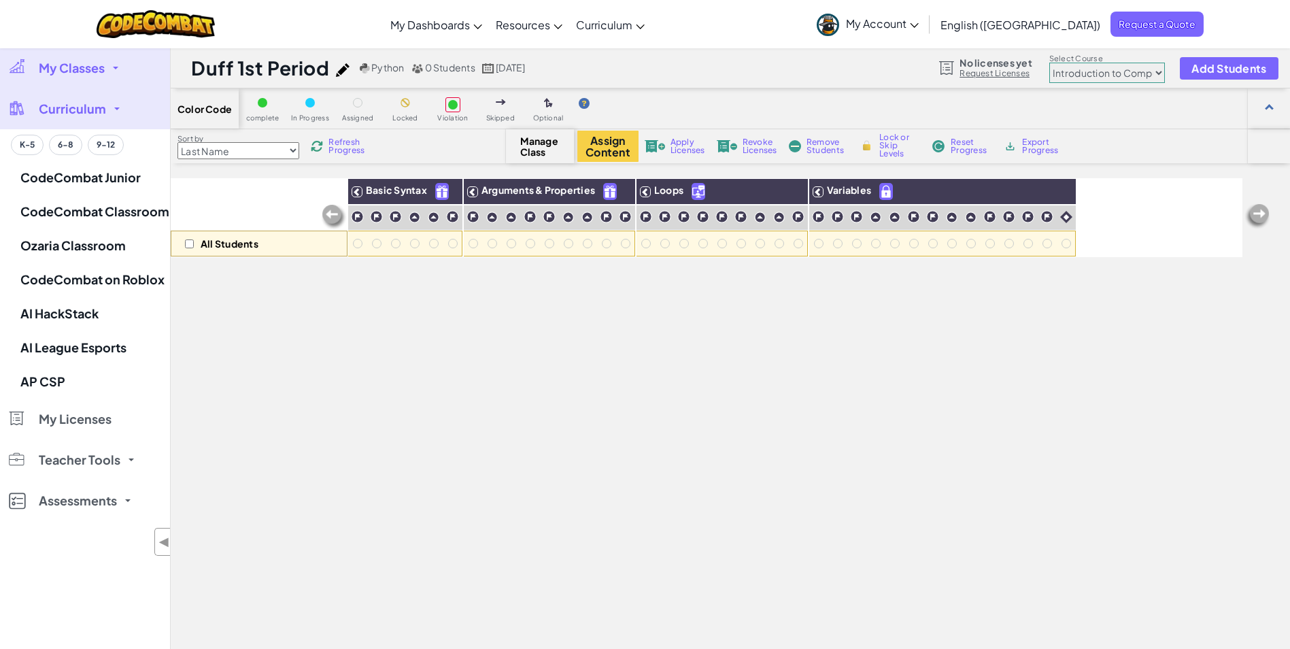
click at [86, 107] on span "Curriculum" at bounding box center [72, 109] width 67 height 12
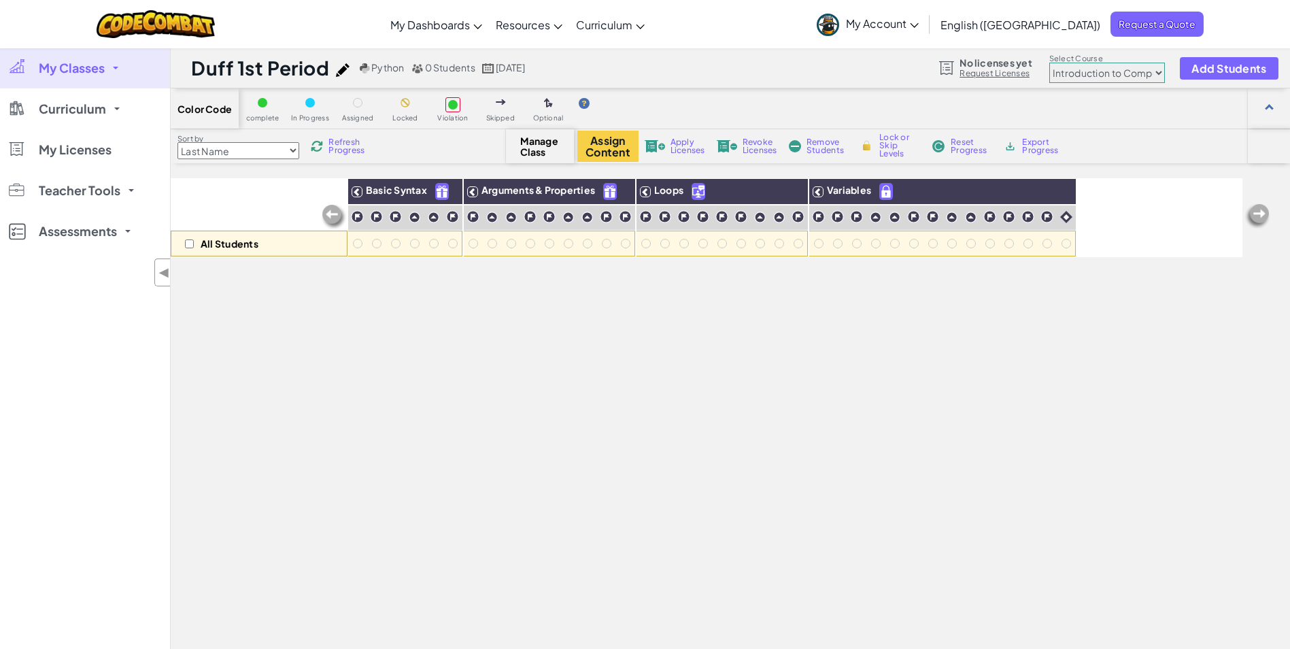
click at [91, 71] on span "My Classes" at bounding box center [72, 68] width 66 height 12
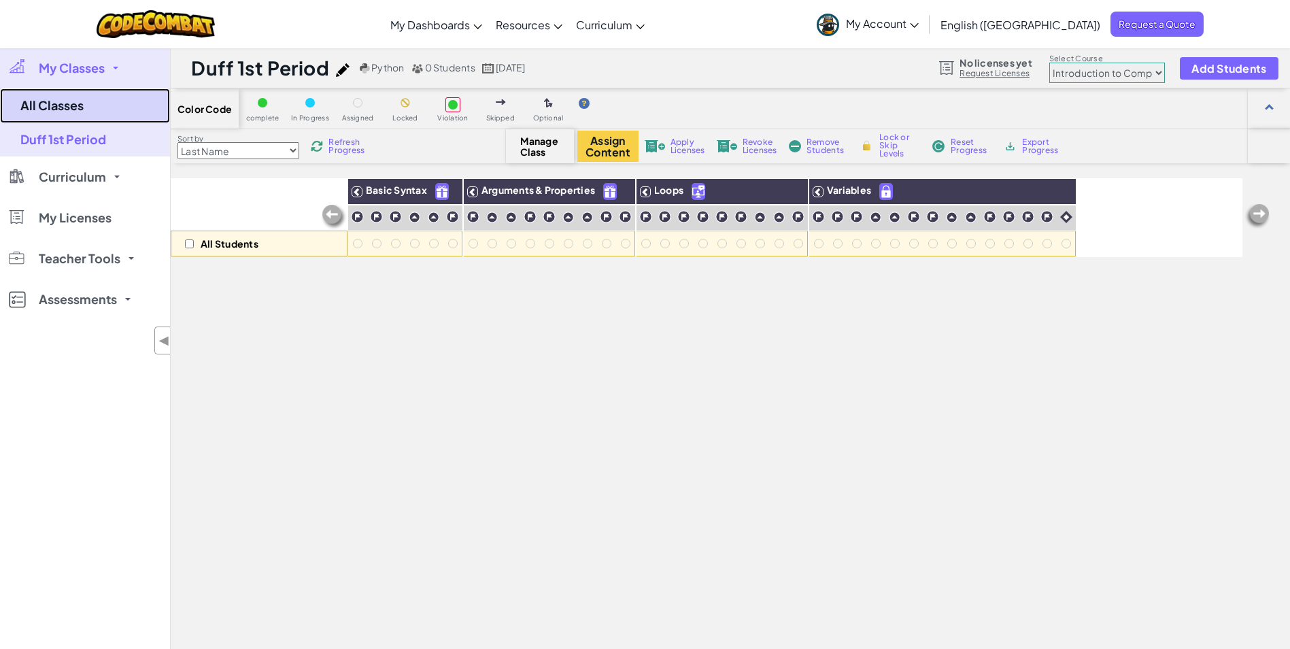
click at [68, 98] on link "All Classes" at bounding box center [85, 105] width 170 height 35
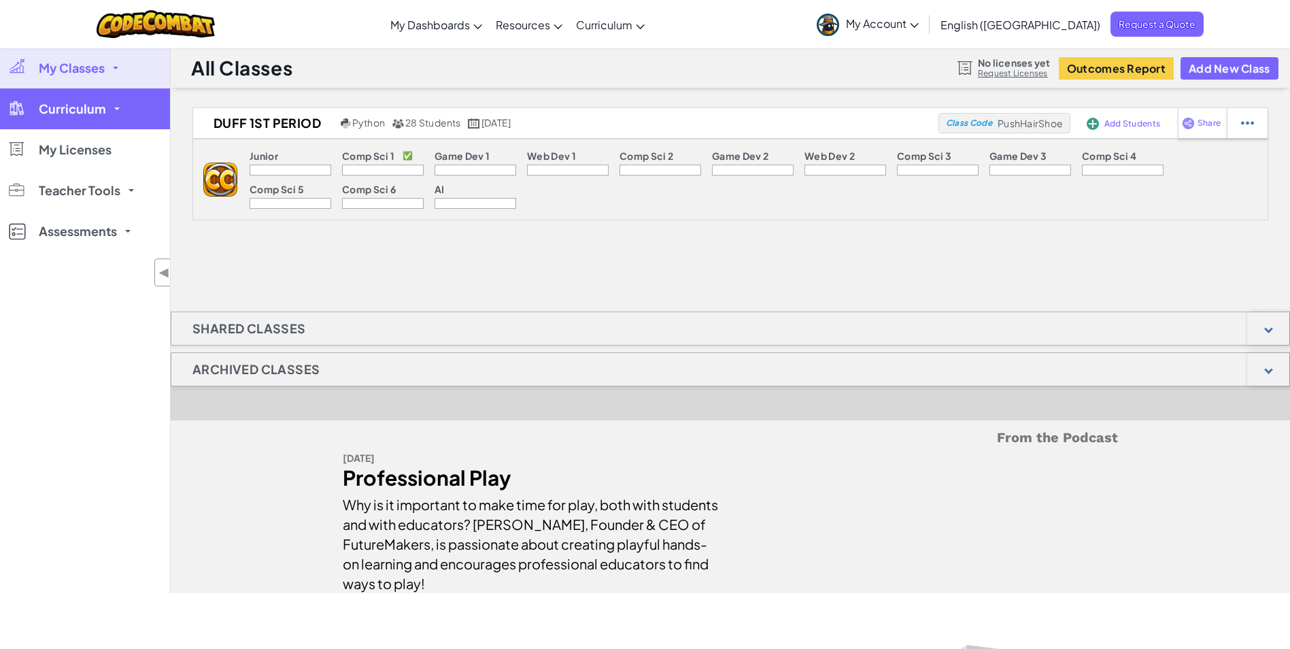
click at [139, 120] on link "Curriculum" at bounding box center [85, 108] width 170 height 41
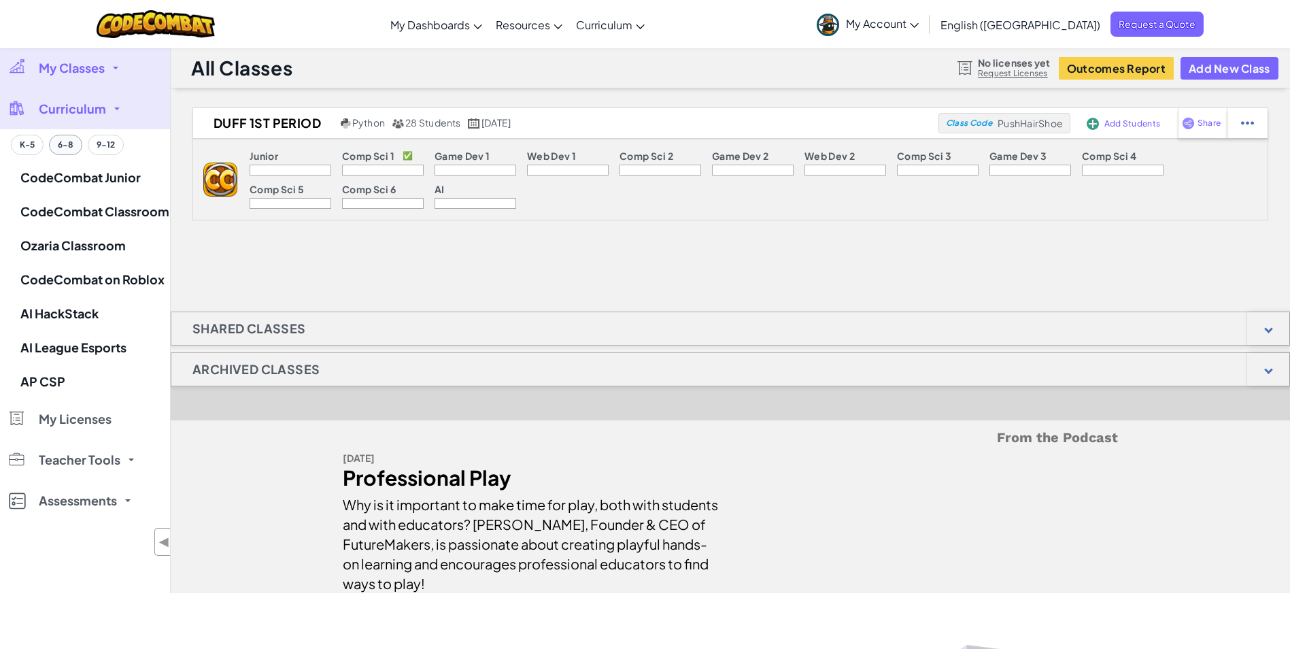
click at [73, 143] on button "6-8" at bounding box center [65, 145] width 33 height 20
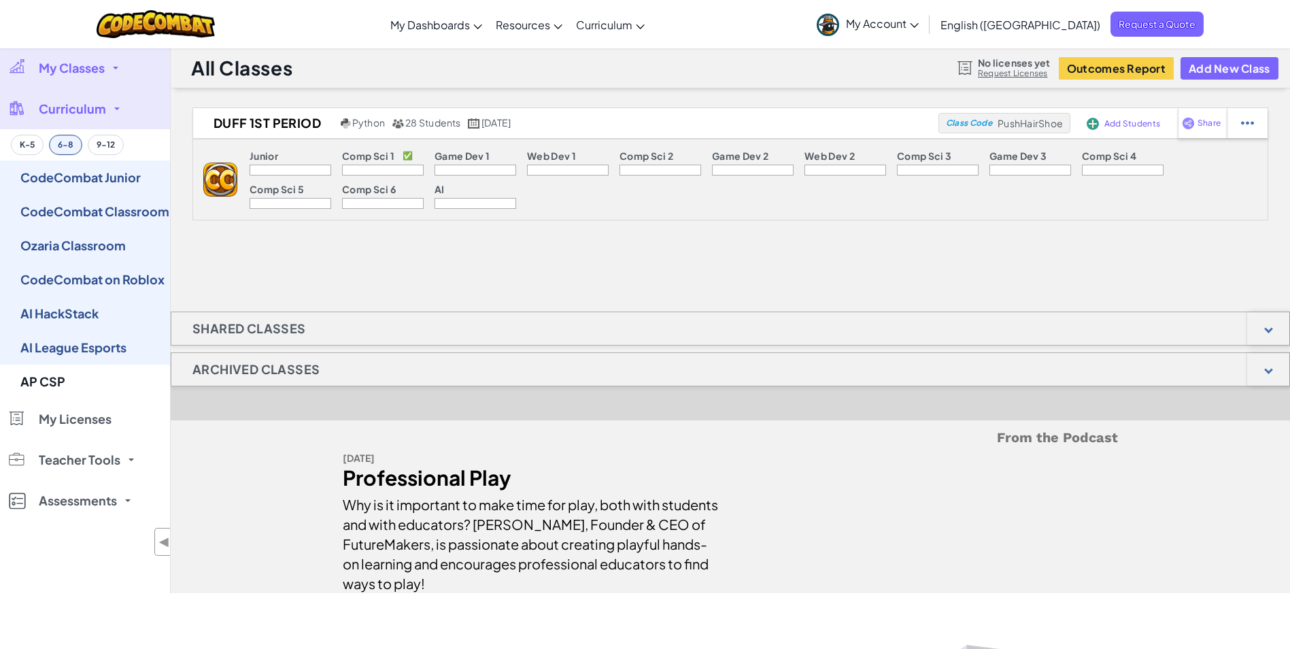
click at [95, 71] on span "My Classes" at bounding box center [72, 68] width 66 height 12
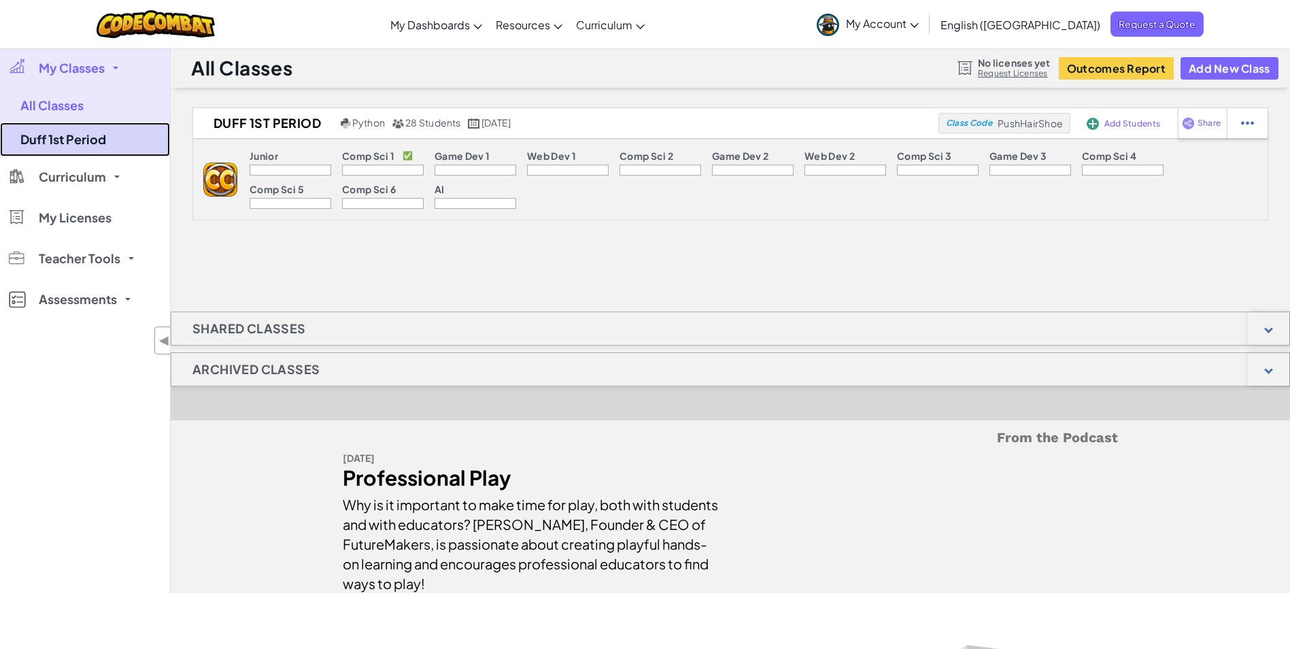
click at [88, 138] on link "Duff 1st Period" at bounding box center [85, 139] width 170 height 34
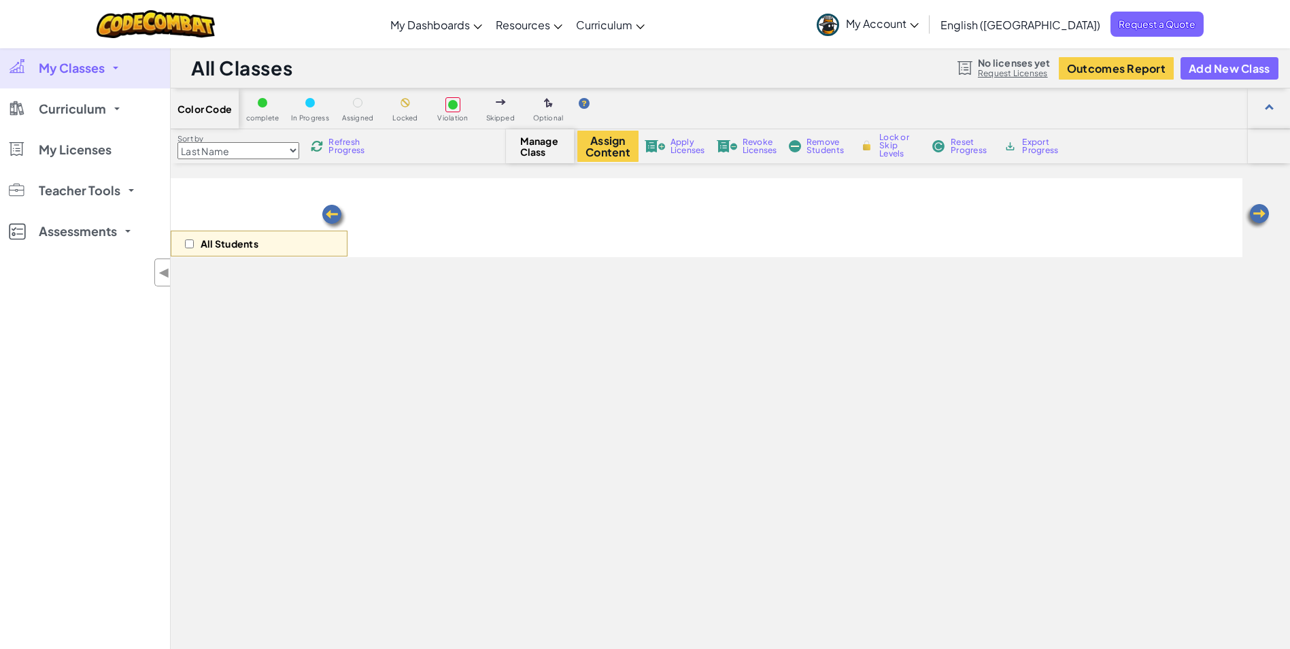
select select "560f1a9f22961295f9427742"
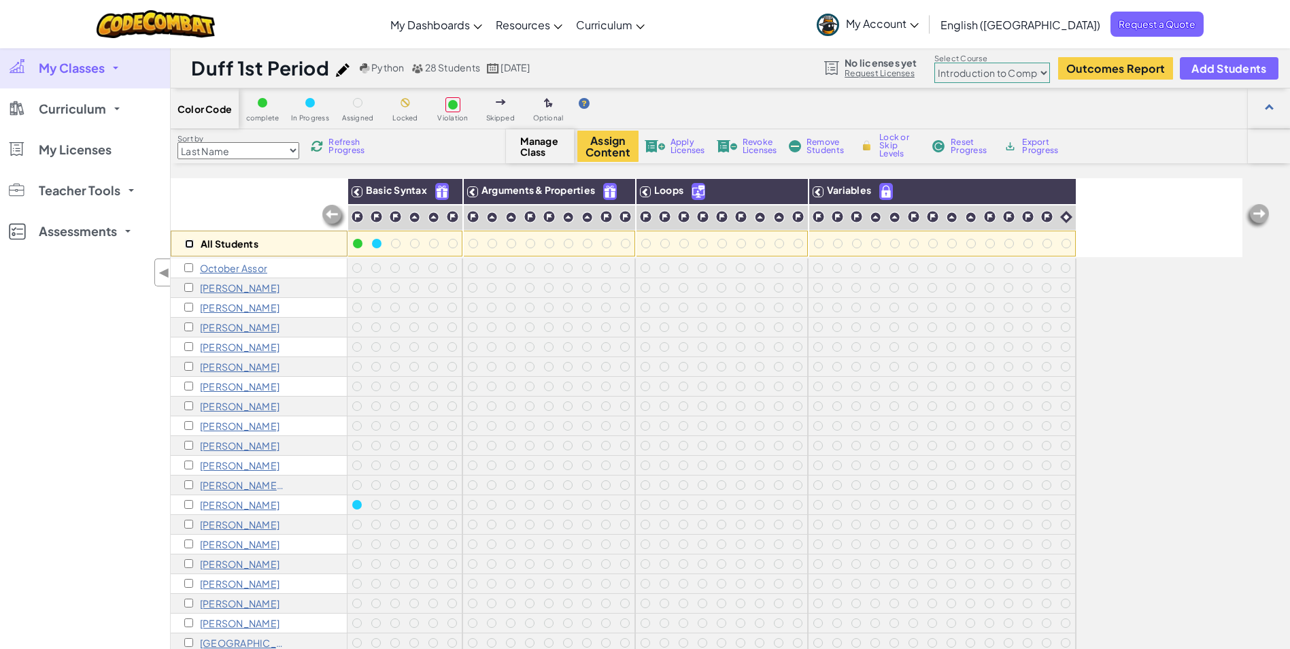
click at [186, 243] on input "checkbox" at bounding box center [189, 243] width 9 height 9
checkbox input "true"
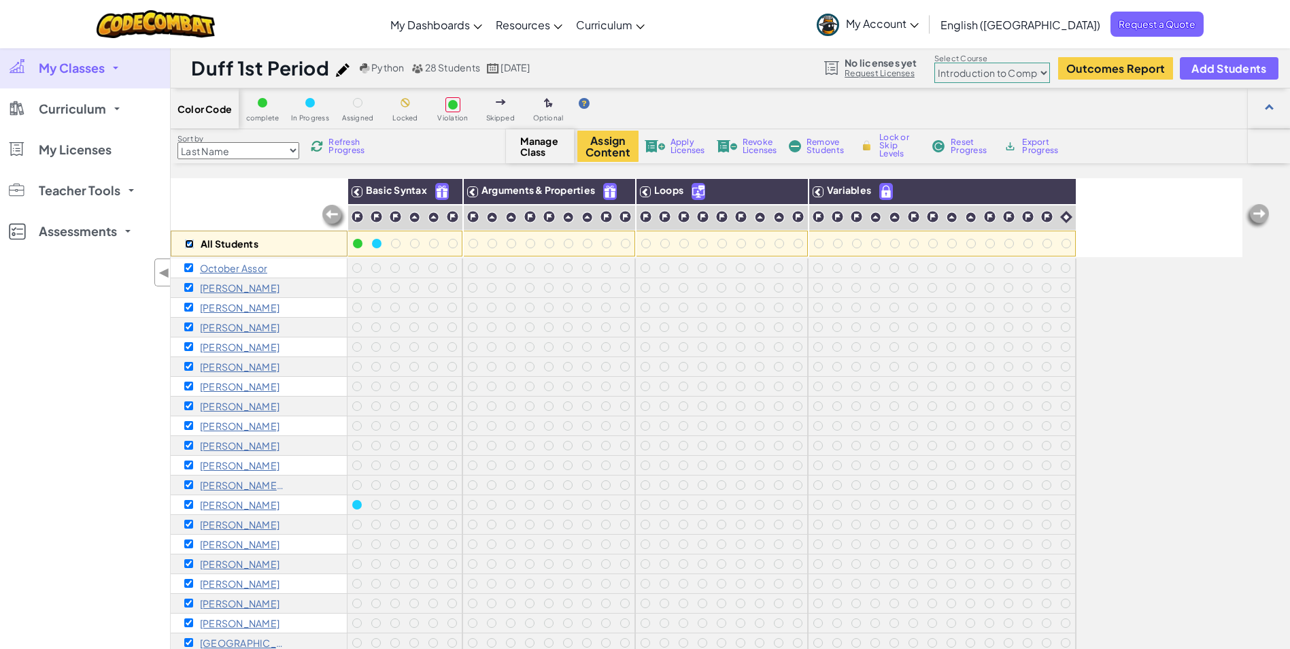
checkbox input "true"
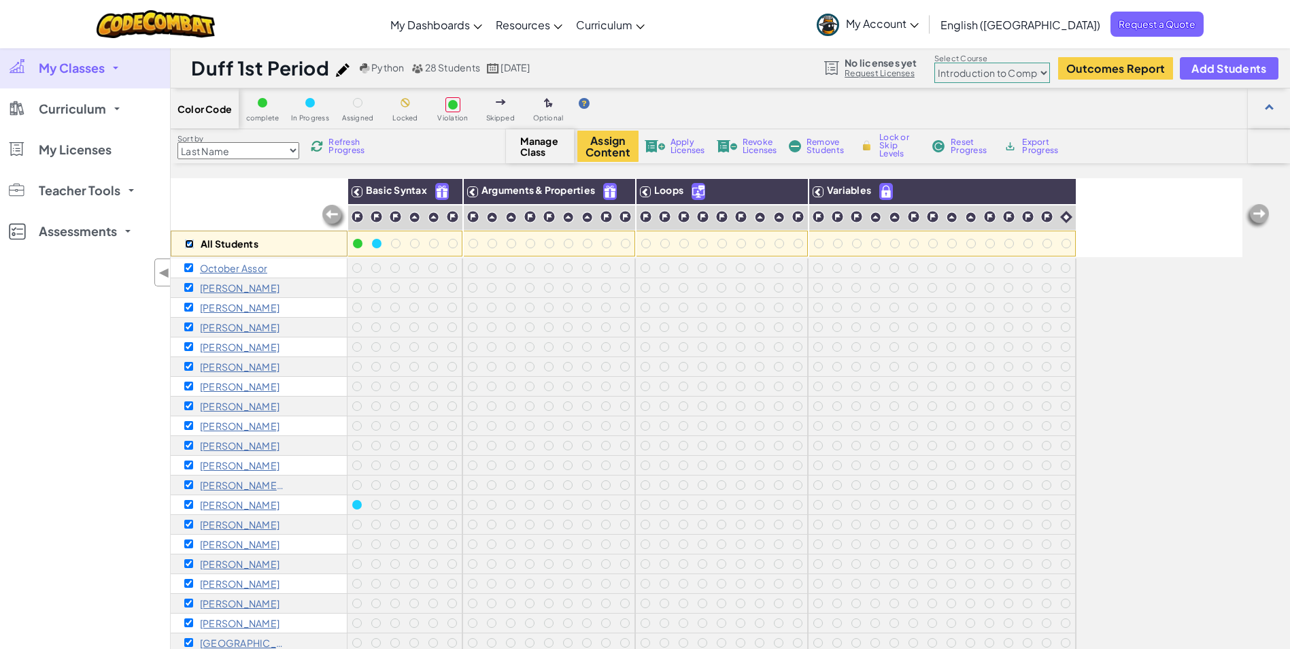
checkbox input "true"
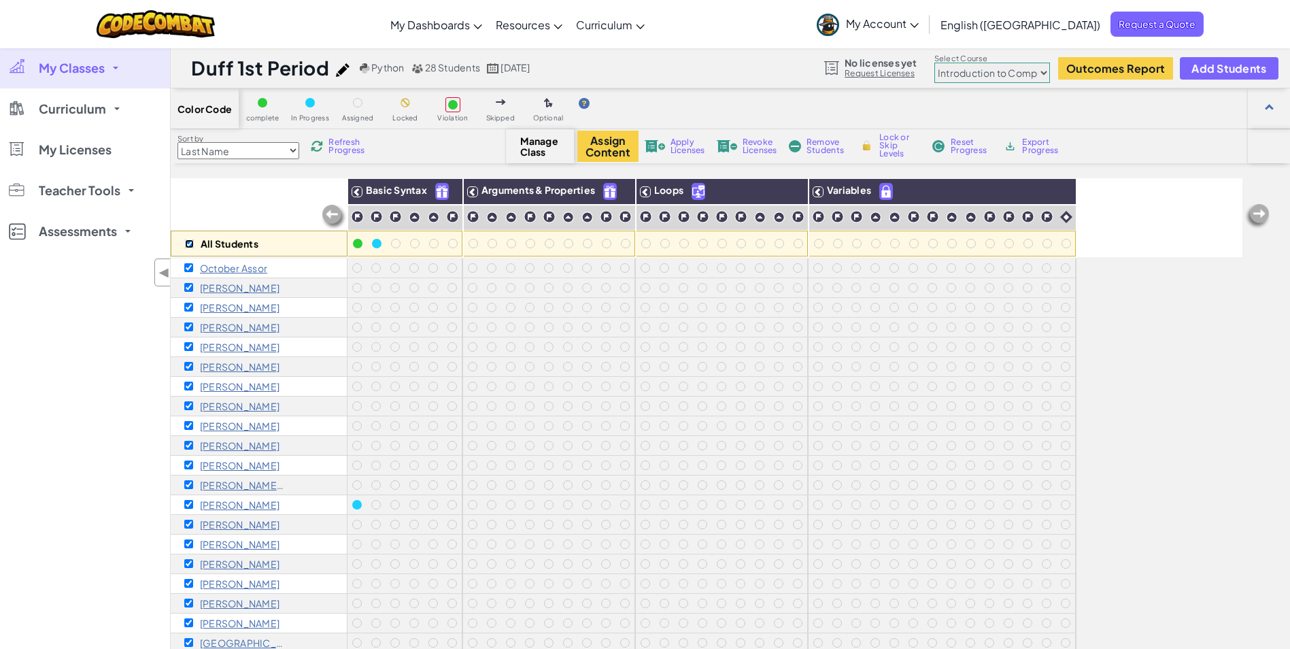
checkbox input "true"
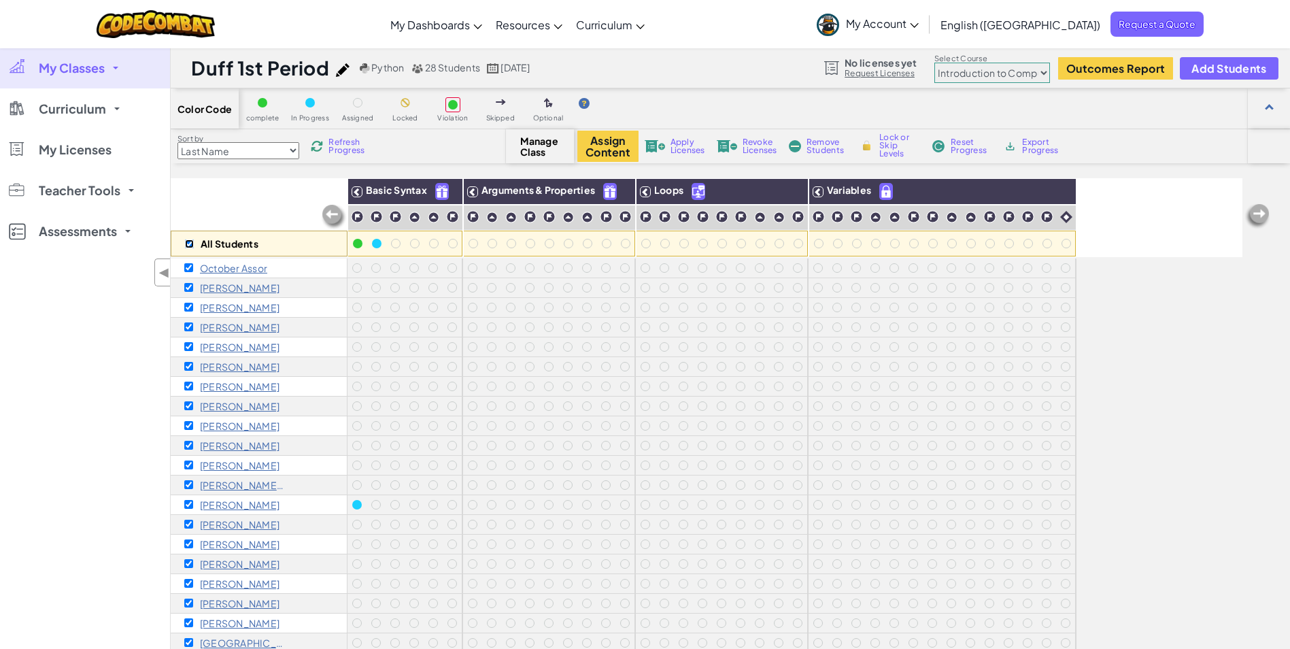
checkbox input "true"
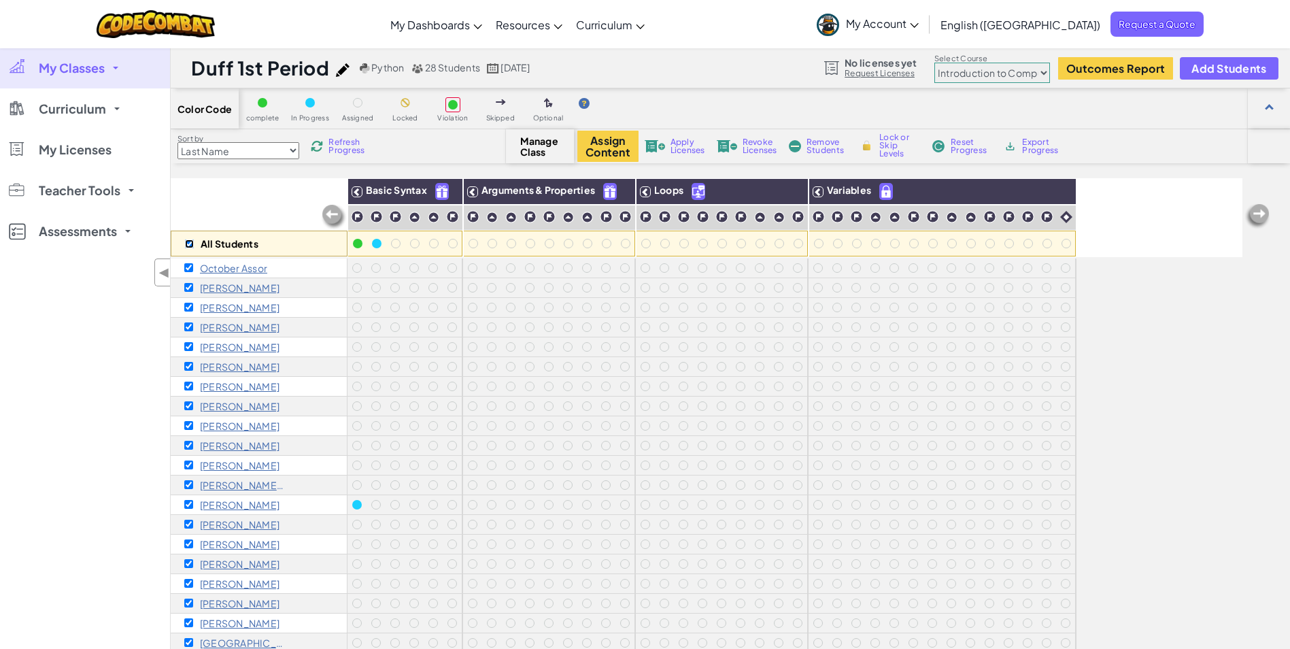
checkbox input "true"
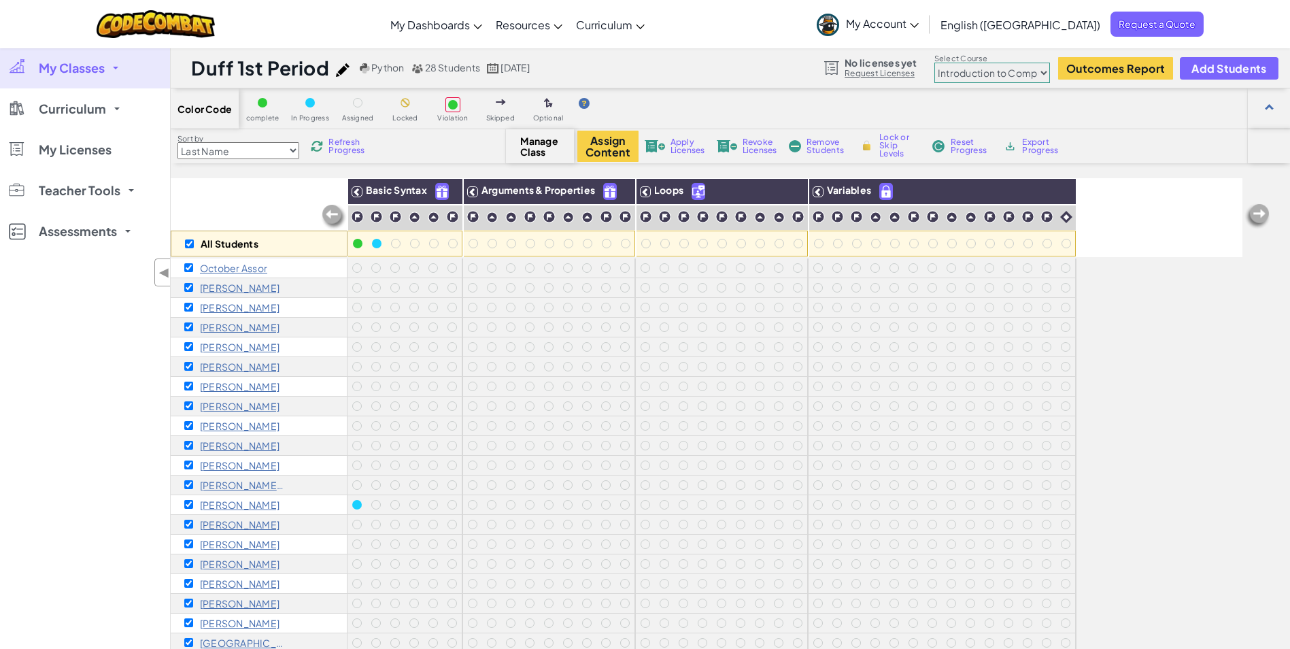
click at [188, 249] on div "All Students" at bounding box center [259, 243] width 177 height 26
click at [188, 242] on input "checkbox" at bounding box center [189, 243] width 9 height 9
checkbox input "false"
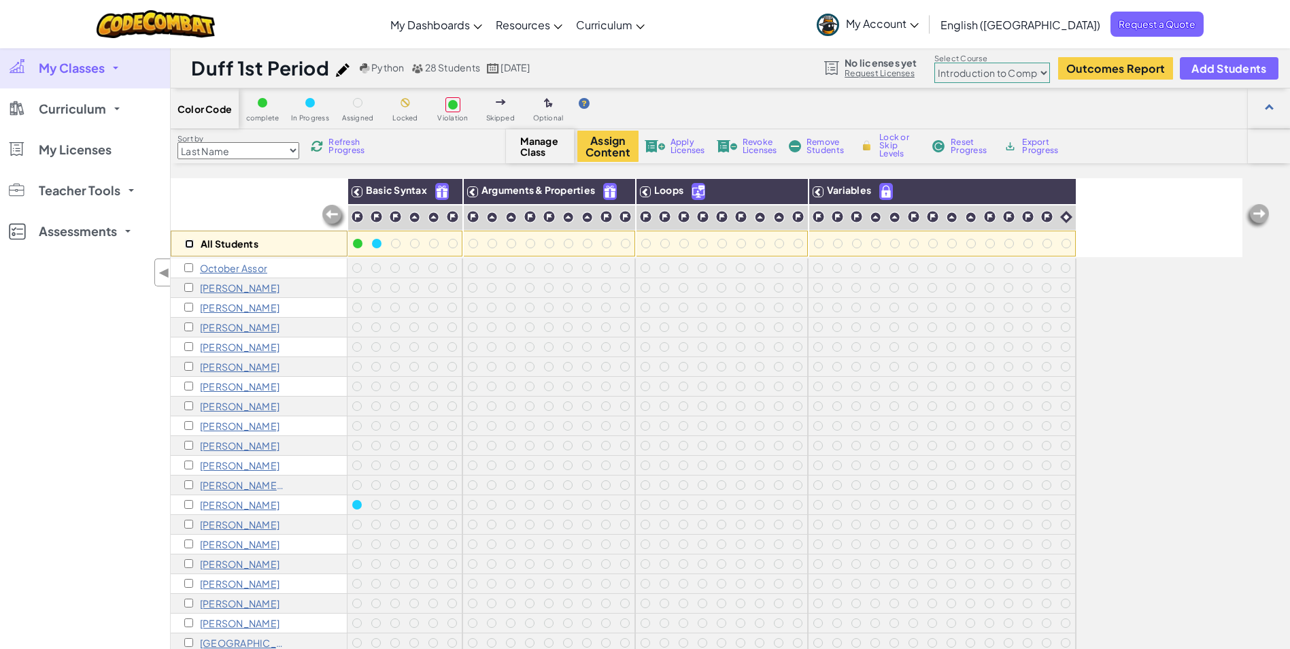
checkbox input "false"
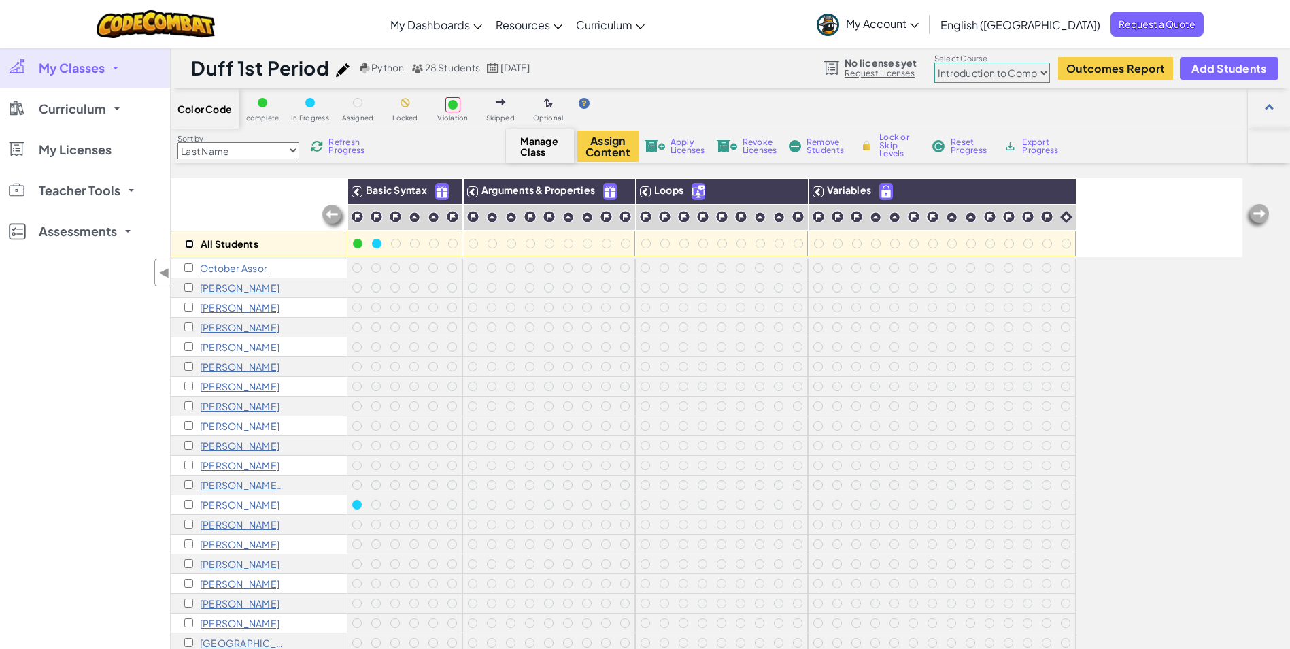
checkbox input "false"
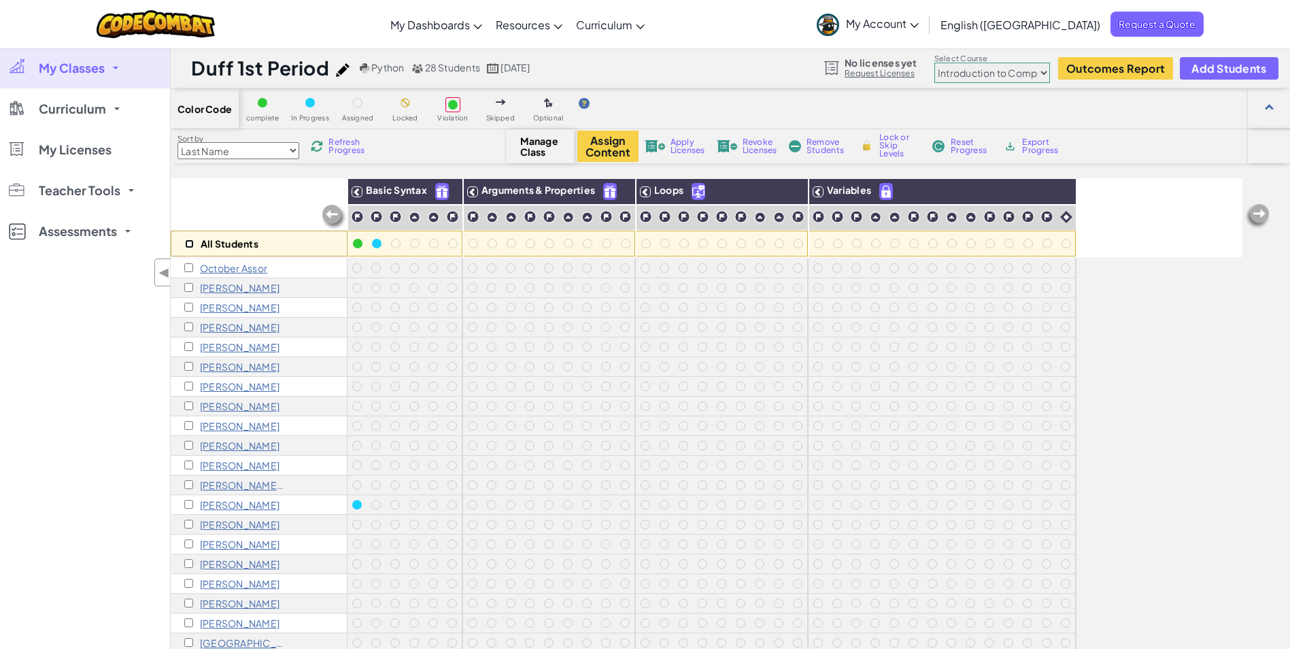
checkbox input "false"
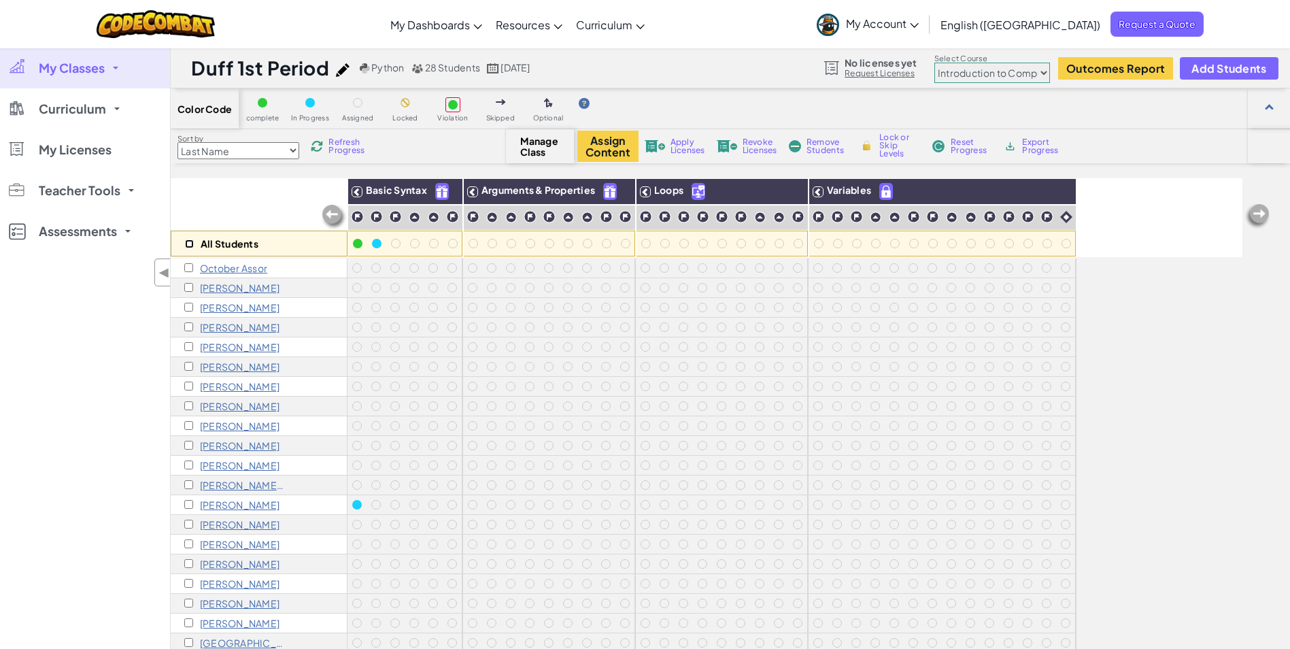
checkbox input "false"
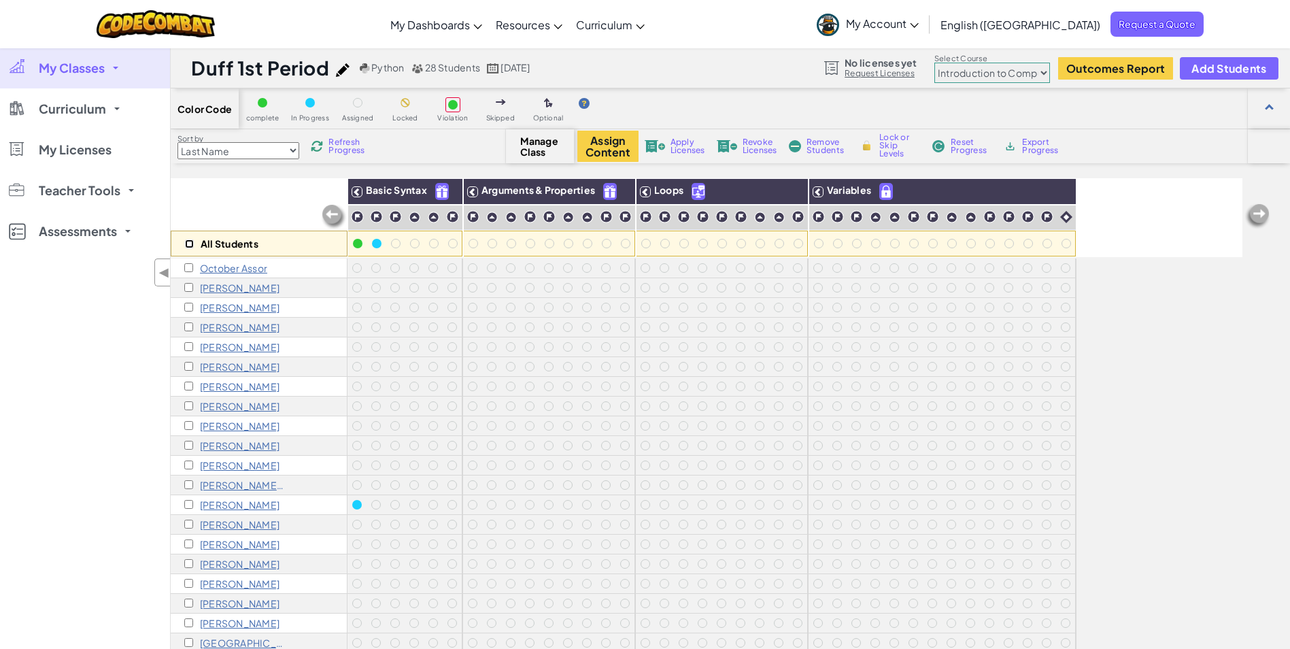
checkbox input "false"
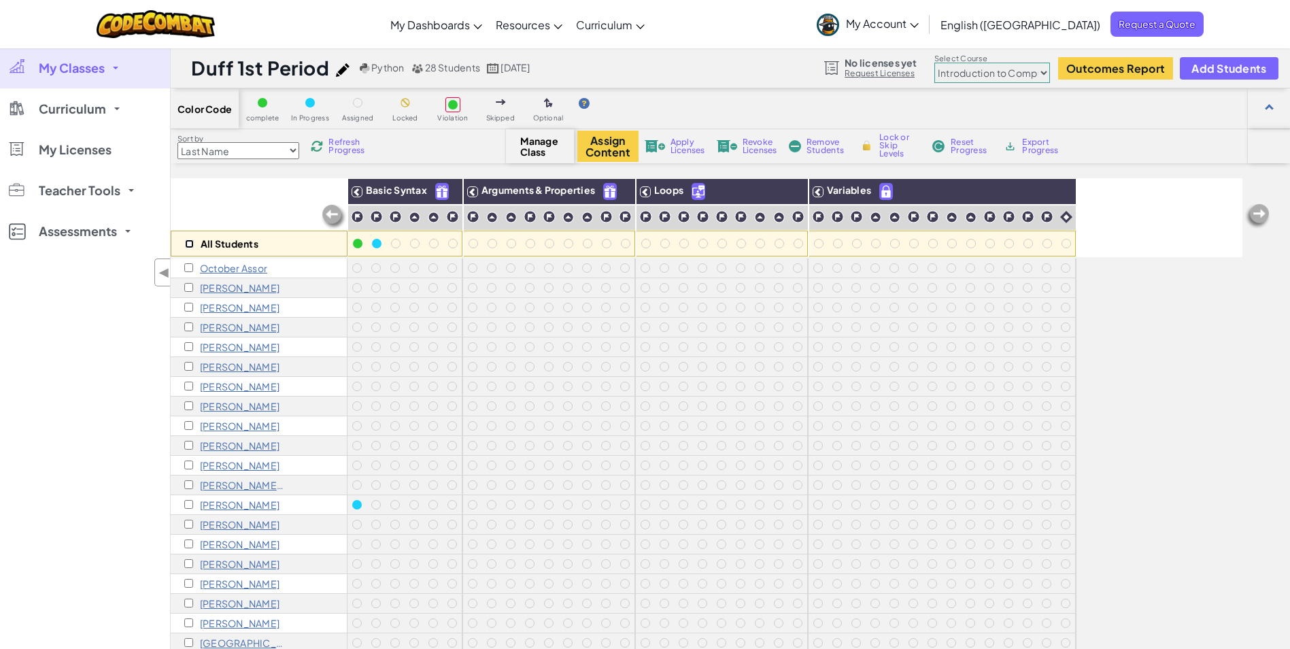
checkbox input "false"
click at [167, 266] on span "◀" at bounding box center [164, 272] width 12 height 20
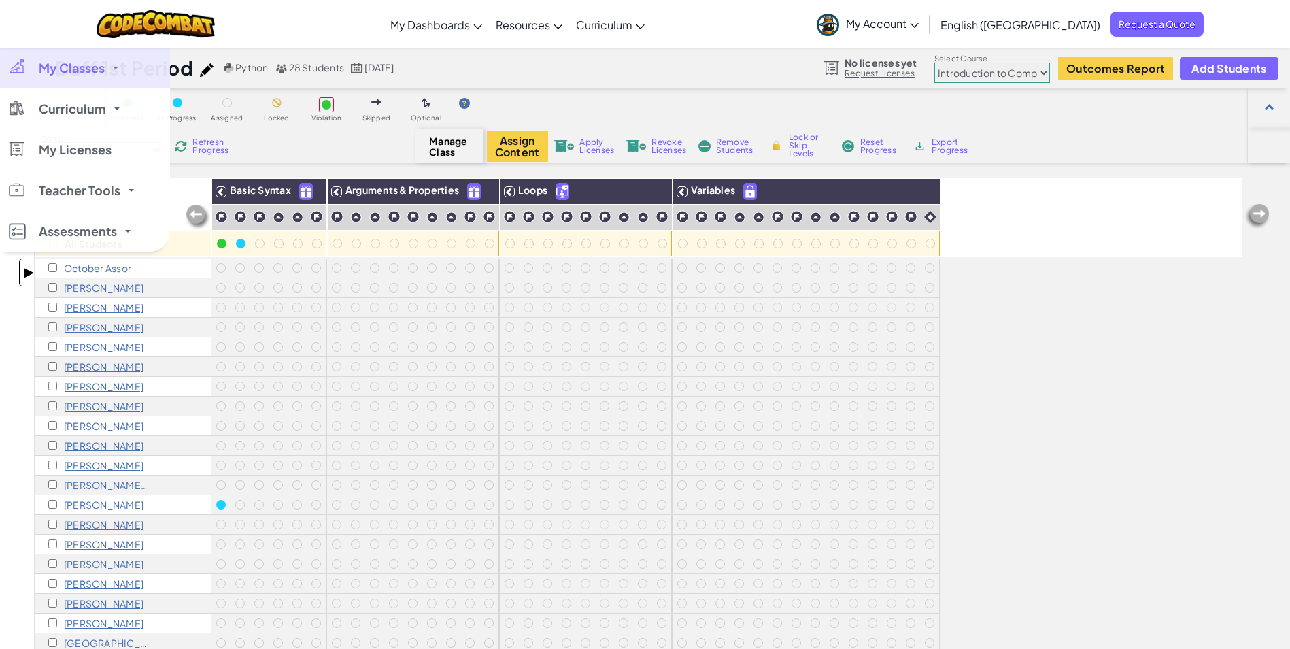
click at [32, 274] on span "▶" at bounding box center [29, 272] width 12 height 20
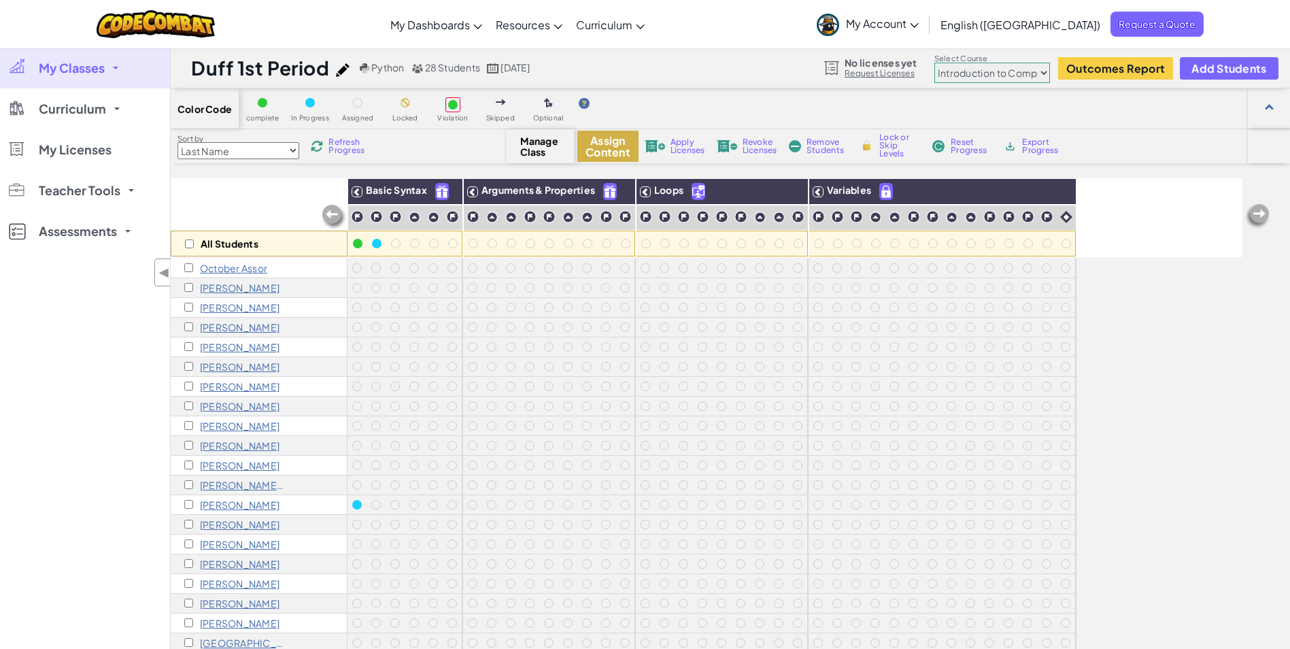
click at [615, 144] on button "Assign Content" at bounding box center [607, 146] width 61 height 31
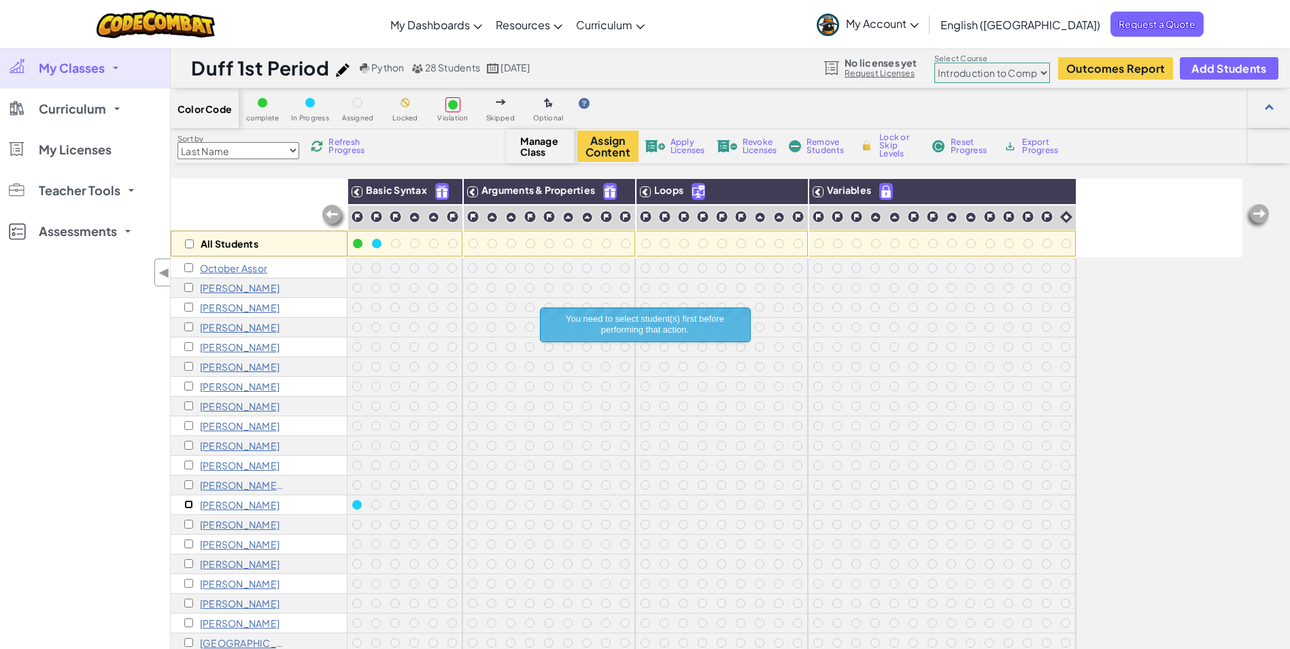
click at [186, 504] on input "checkbox" at bounding box center [188, 504] width 9 height 9
checkbox input "true"
click at [602, 149] on button "Assign Content" at bounding box center [607, 146] width 61 height 31
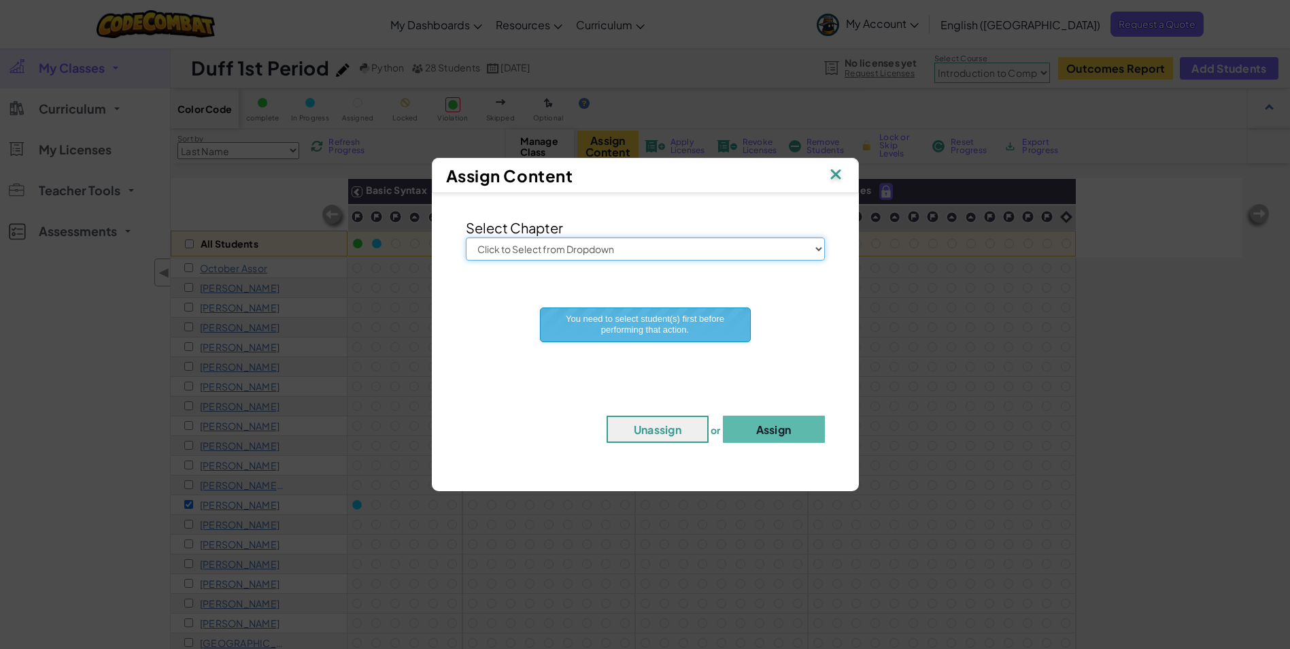
click at [696, 245] on select "Click to Select from Dropdown Junior Introduction to Computer Science Game Deve…" at bounding box center [645, 248] width 359 height 23
select select "Junior"
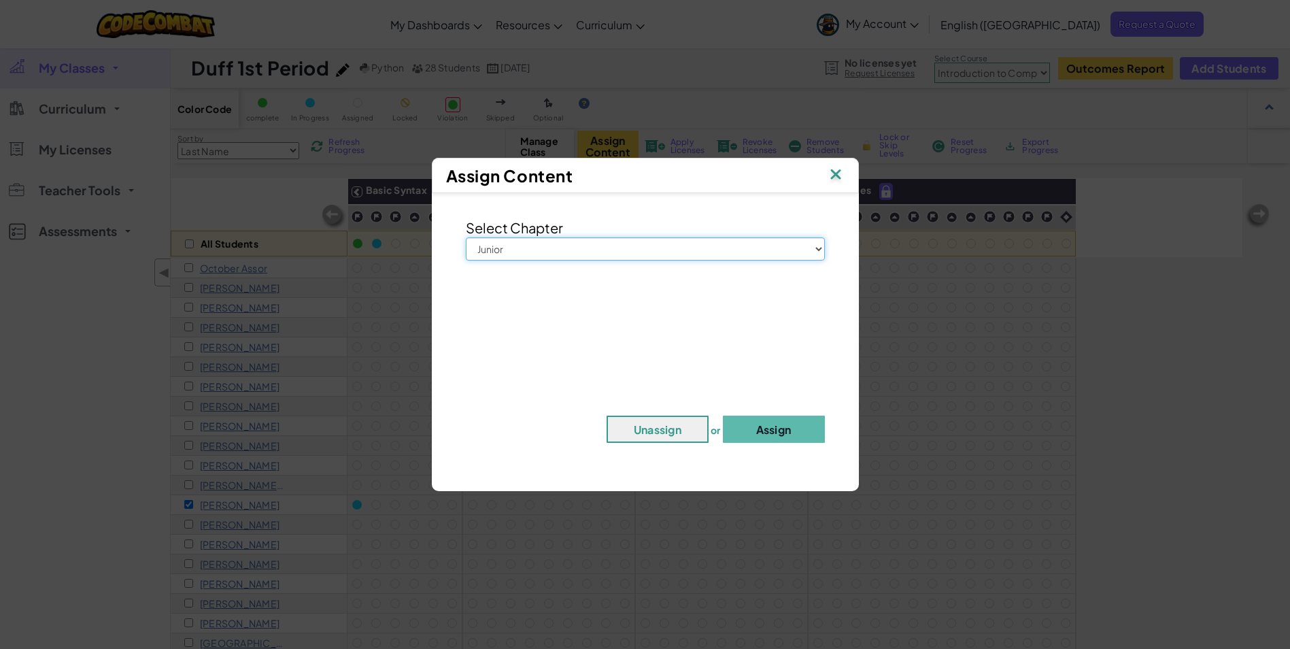
click at [466, 237] on select "Click to Select from Dropdown Junior Introduction to Computer Science Game Deve…" at bounding box center [645, 248] width 359 height 23
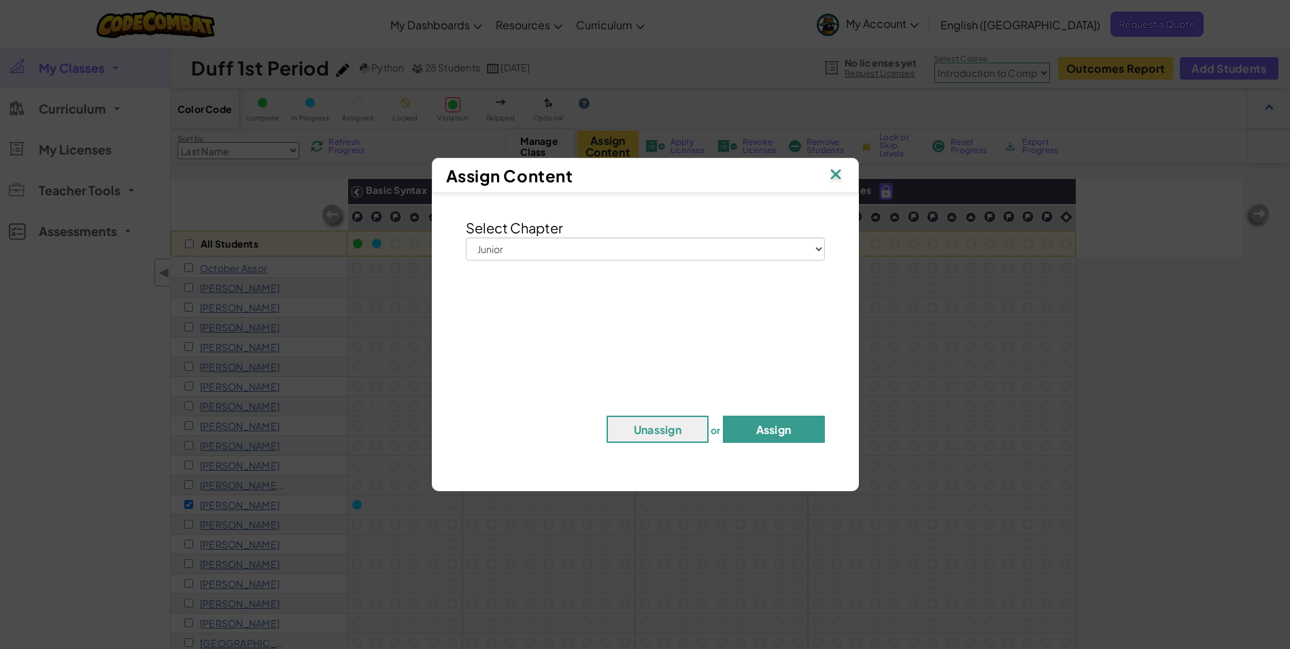
click at [777, 430] on button "Assign" at bounding box center [774, 428] width 102 height 27
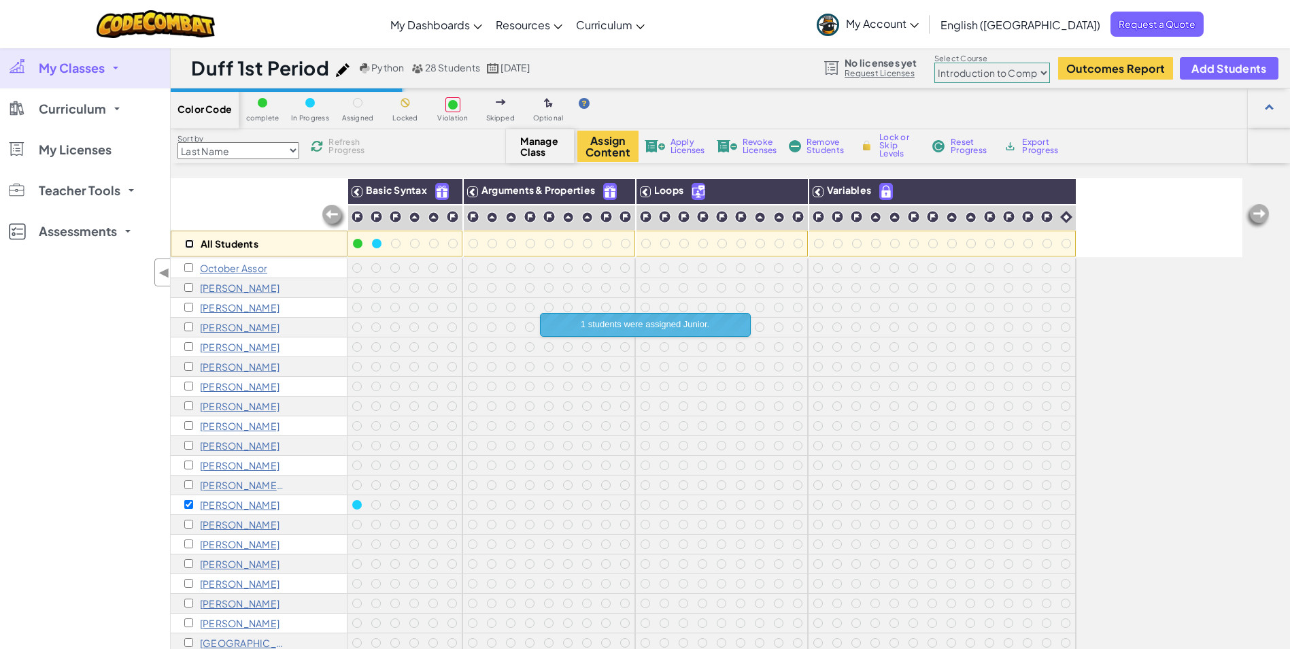
click at [190, 243] on input "checkbox" at bounding box center [189, 243] width 9 height 9
checkbox input "true"
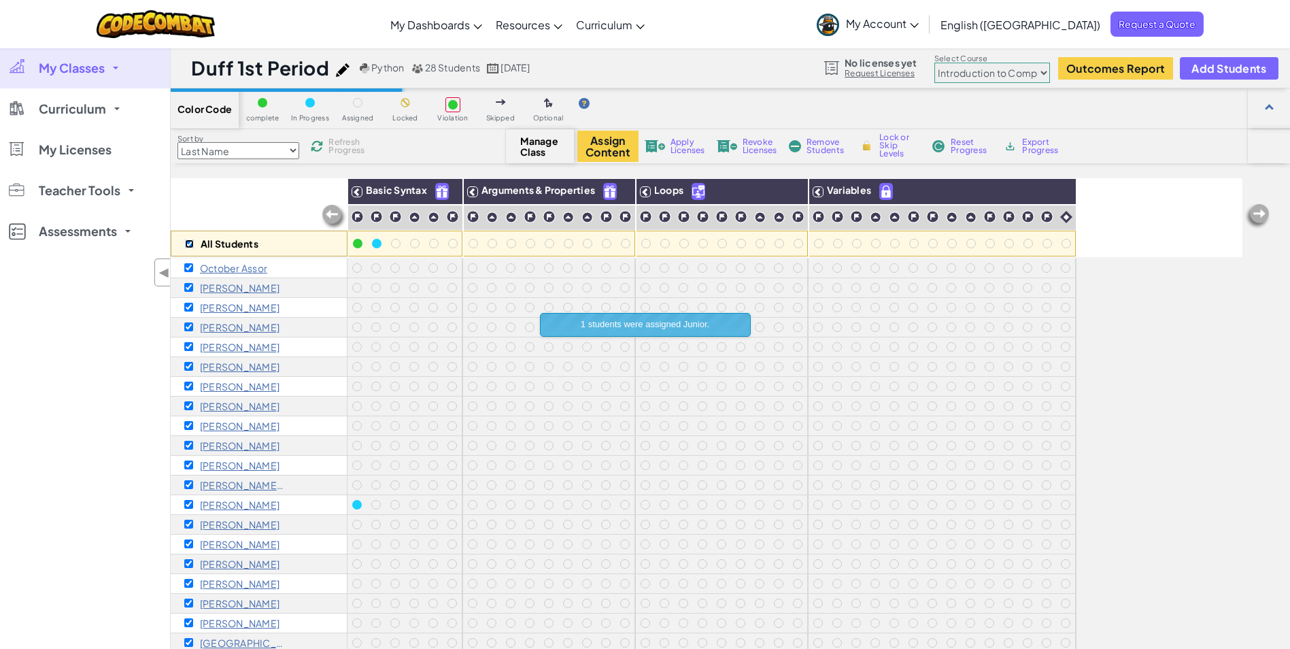
checkbox input "true"
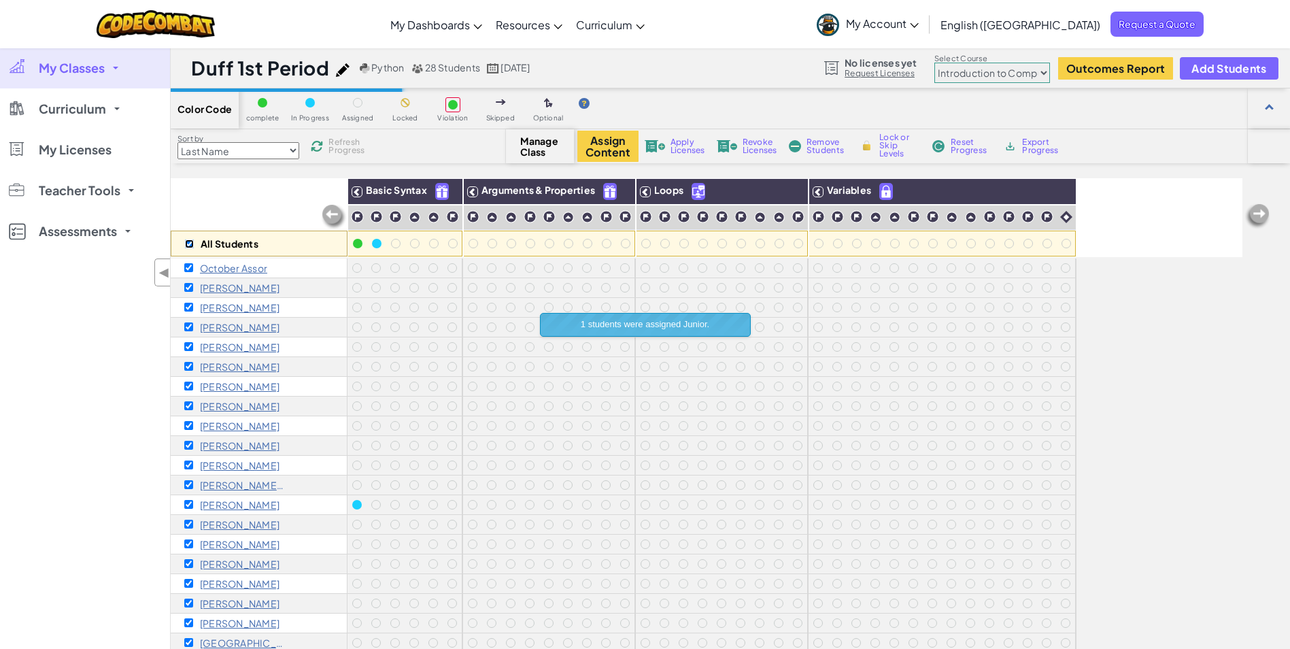
checkbox input "true"
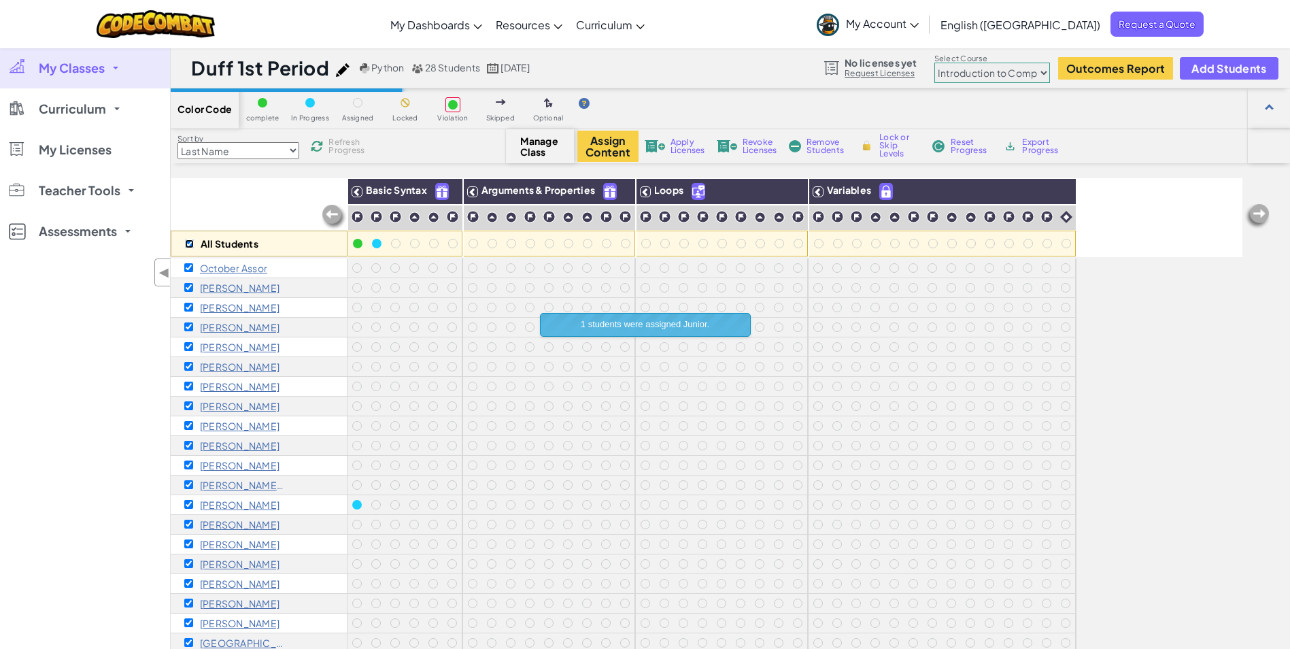
checkbox input "true"
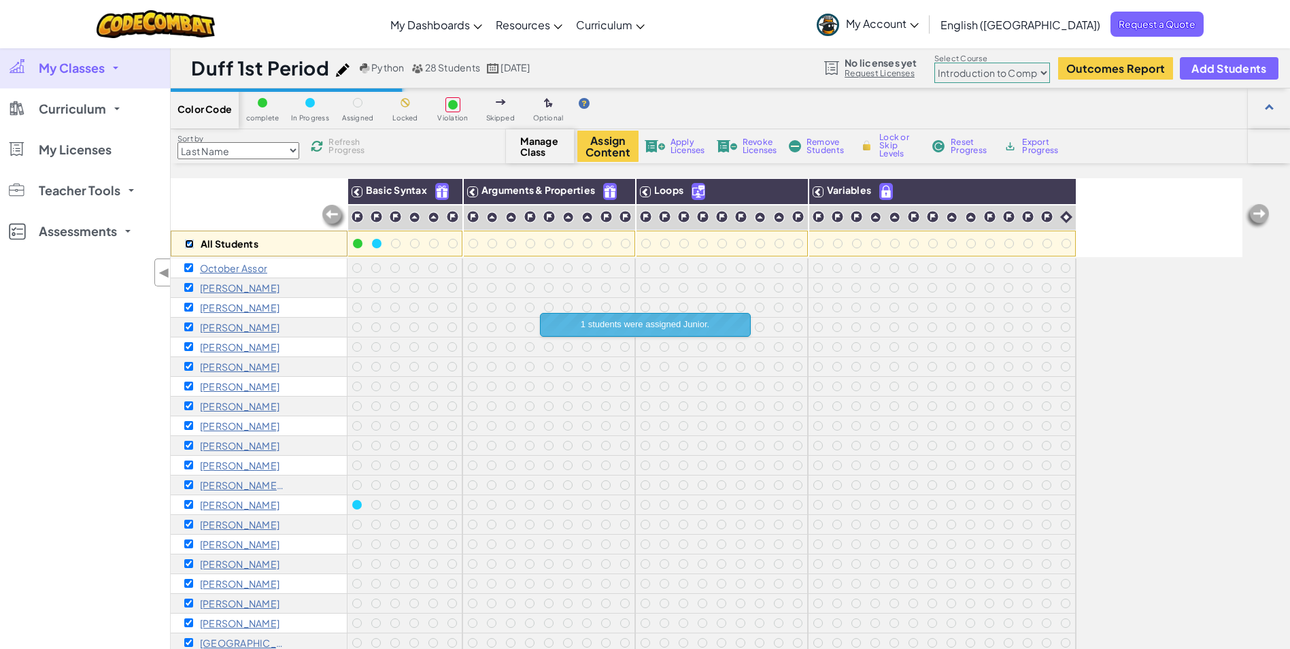
checkbox input "true"
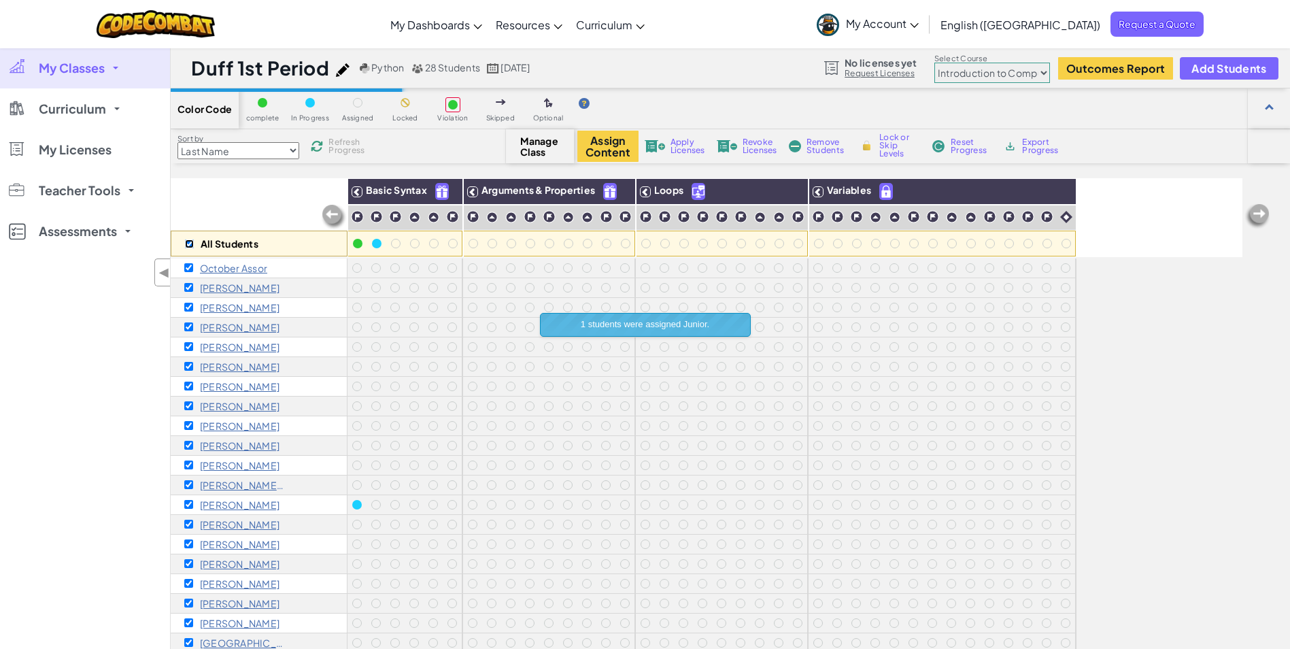
checkbox input "true"
click at [608, 154] on button "Assign Content" at bounding box center [607, 146] width 61 height 31
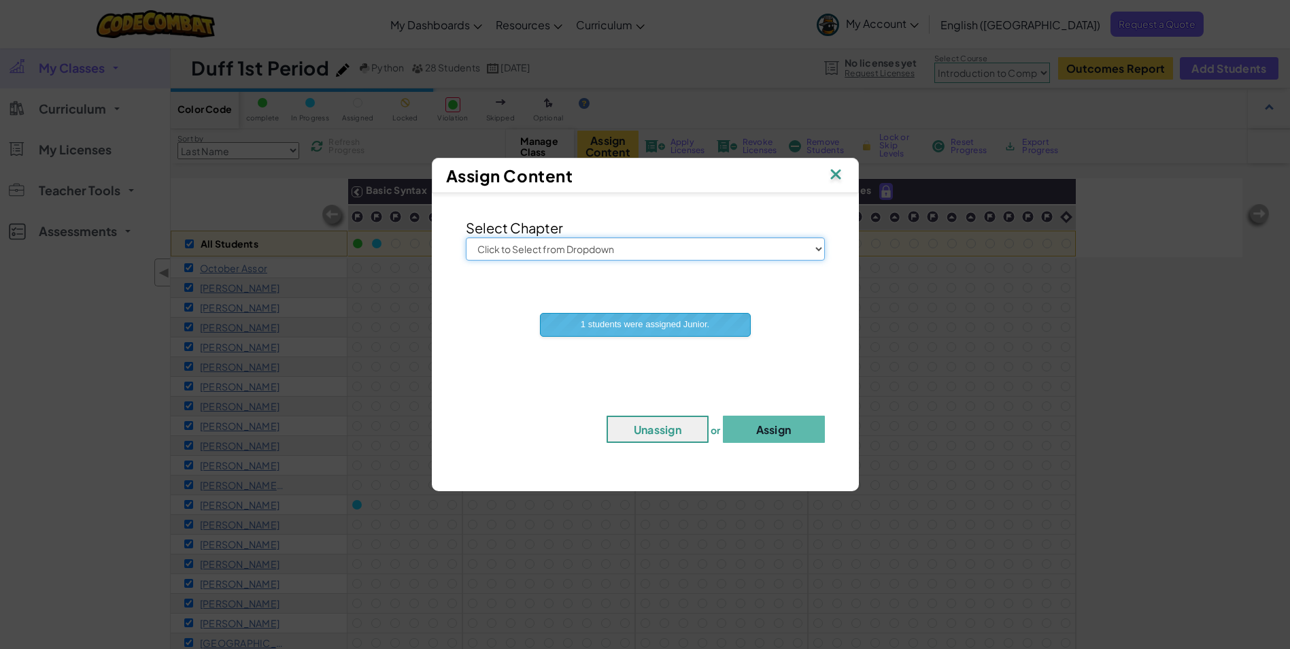
click at [667, 253] on select "Click to Select from Dropdown Junior Introduction to Computer Science Game Deve…" at bounding box center [645, 248] width 359 height 23
select select "Junior"
click at [466, 237] on select "Click to Select from Dropdown Junior Introduction to Computer Science Game Deve…" at bounding box center [645, 248] width 359 height 23
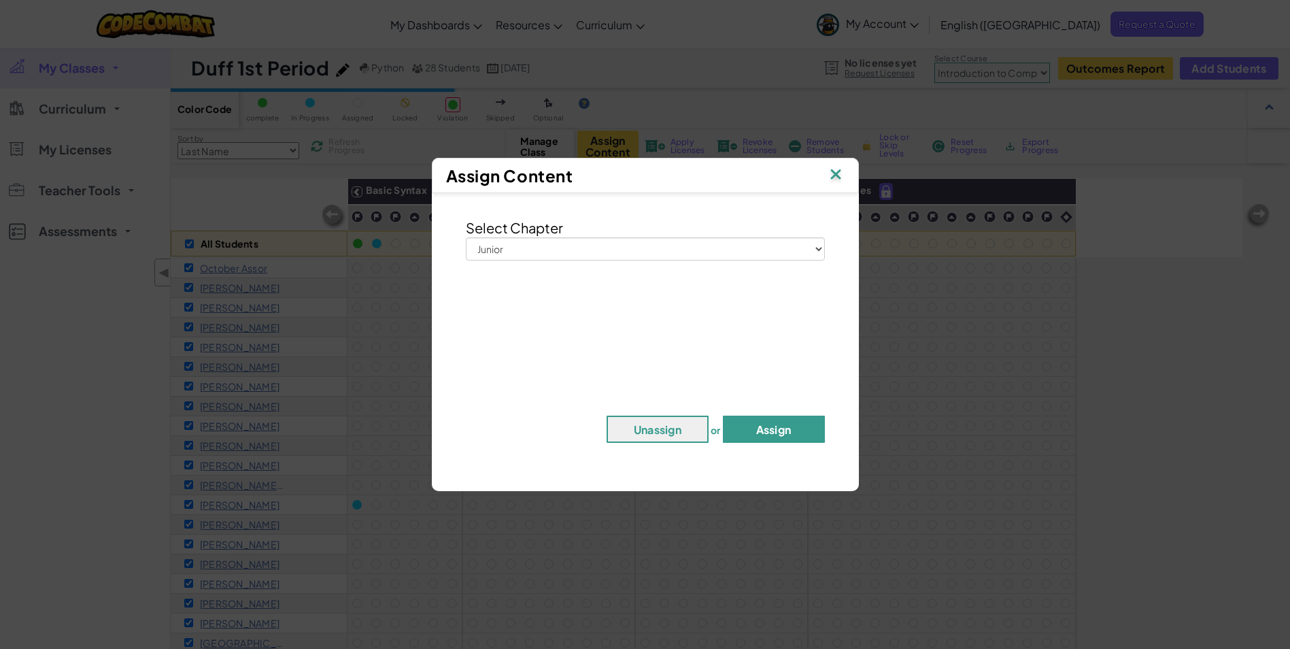
click at [791, 429] on button "Assign" at bounding box center [774, 428] width 102 height 27
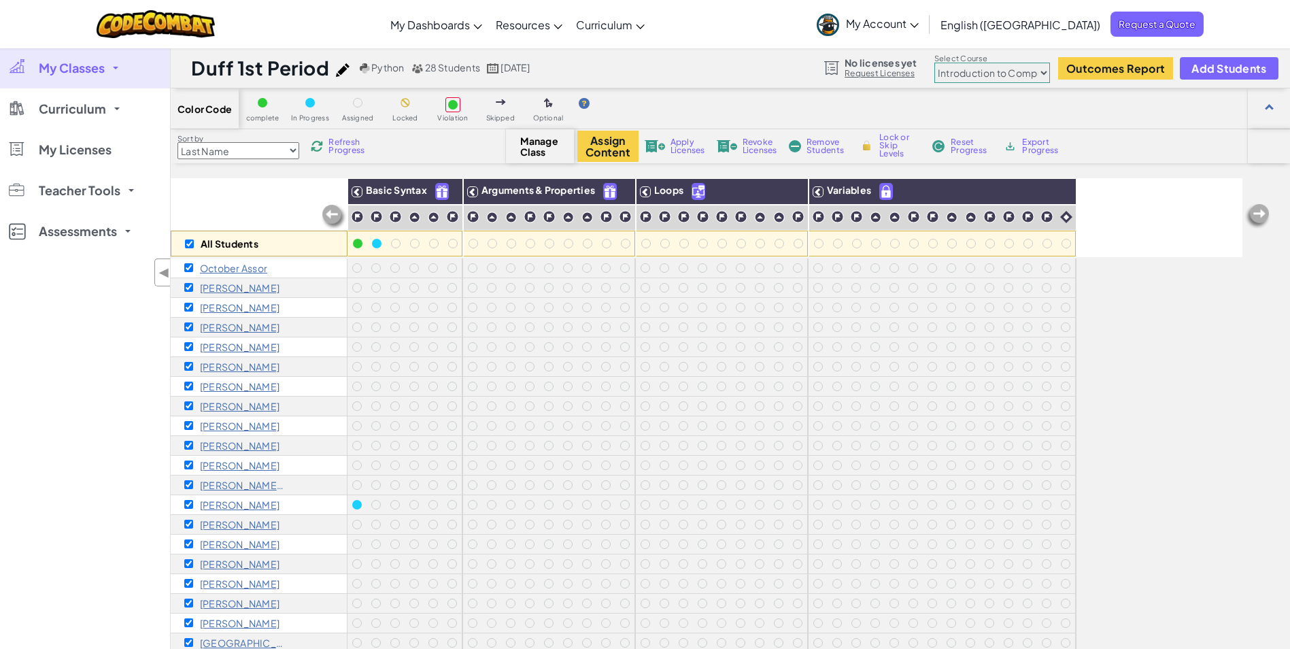
click at [335, 215] on img at bounding box center [333, 216] width 27 height 27
click at [362, 115] on span "Assigned" at bounding box center [358, 117] width 32 height 7
click at [536, 142] on span "Manage Class" at bounding box center [540, 146] width 40 height 22
click at [249, 187] on div "All Students" at bounding box center [259, 217] width 177 height 79
click at [186, 243] on input "checkbox" at bounding box center [189, 243] width 9 height 9
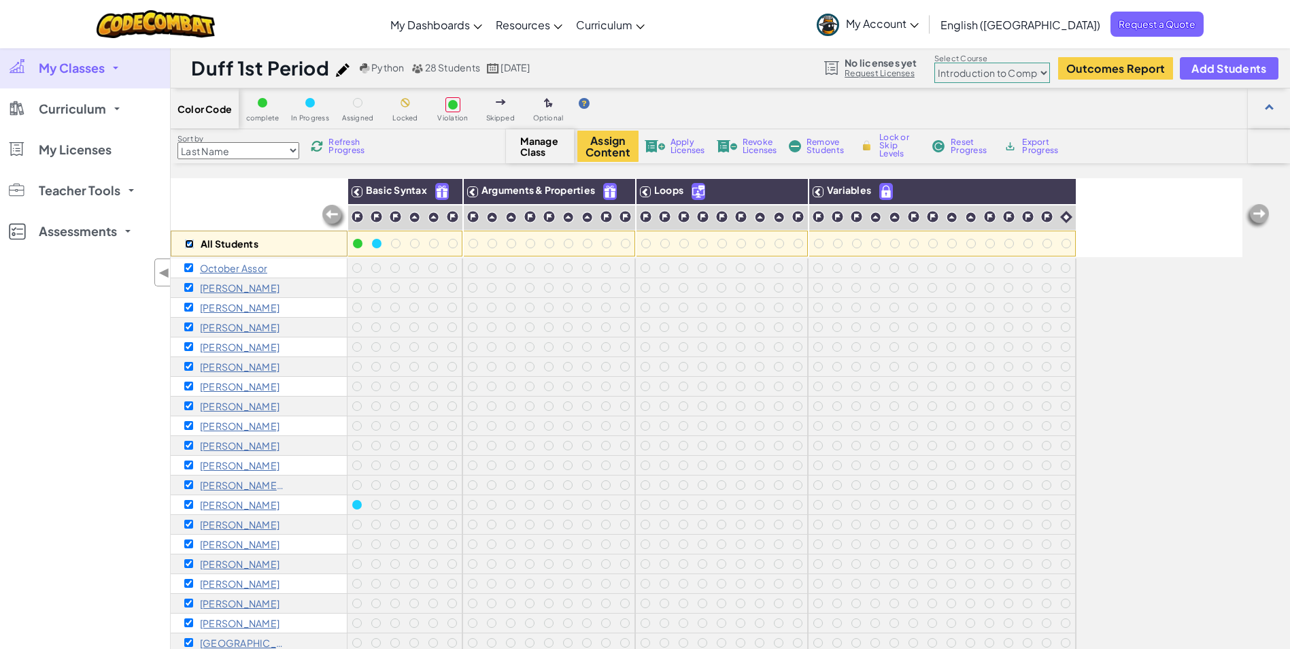
checkbox input "false"
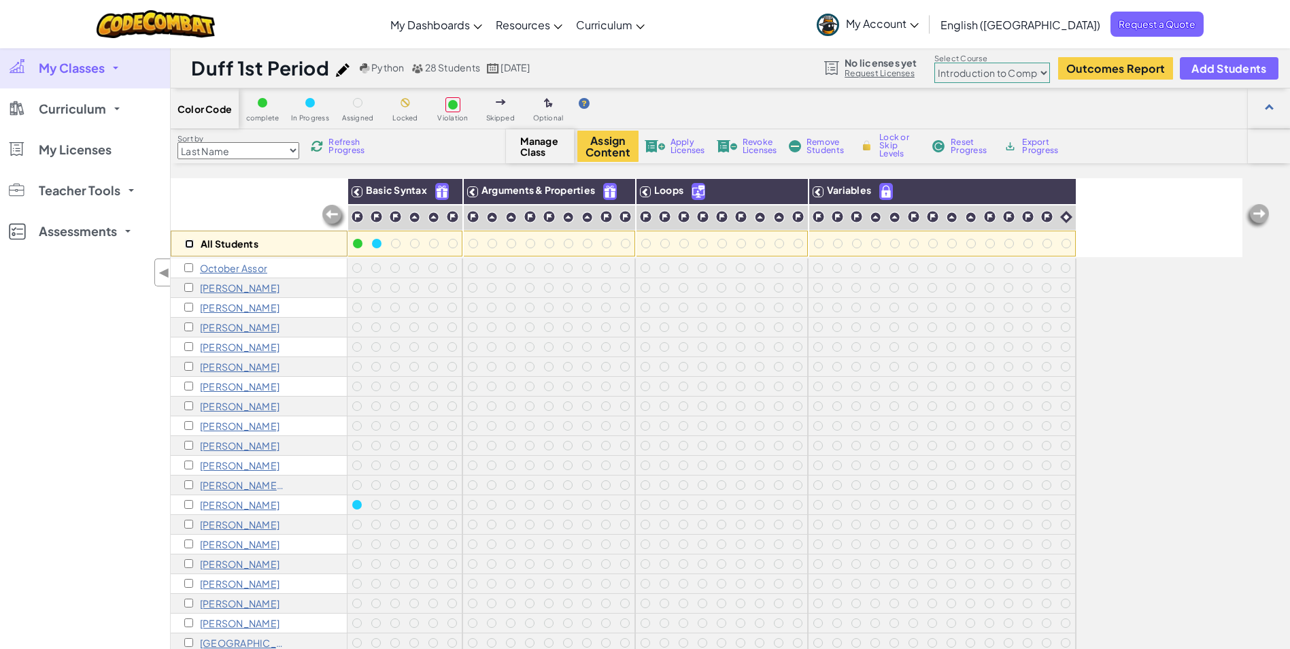
checkbox input "false"
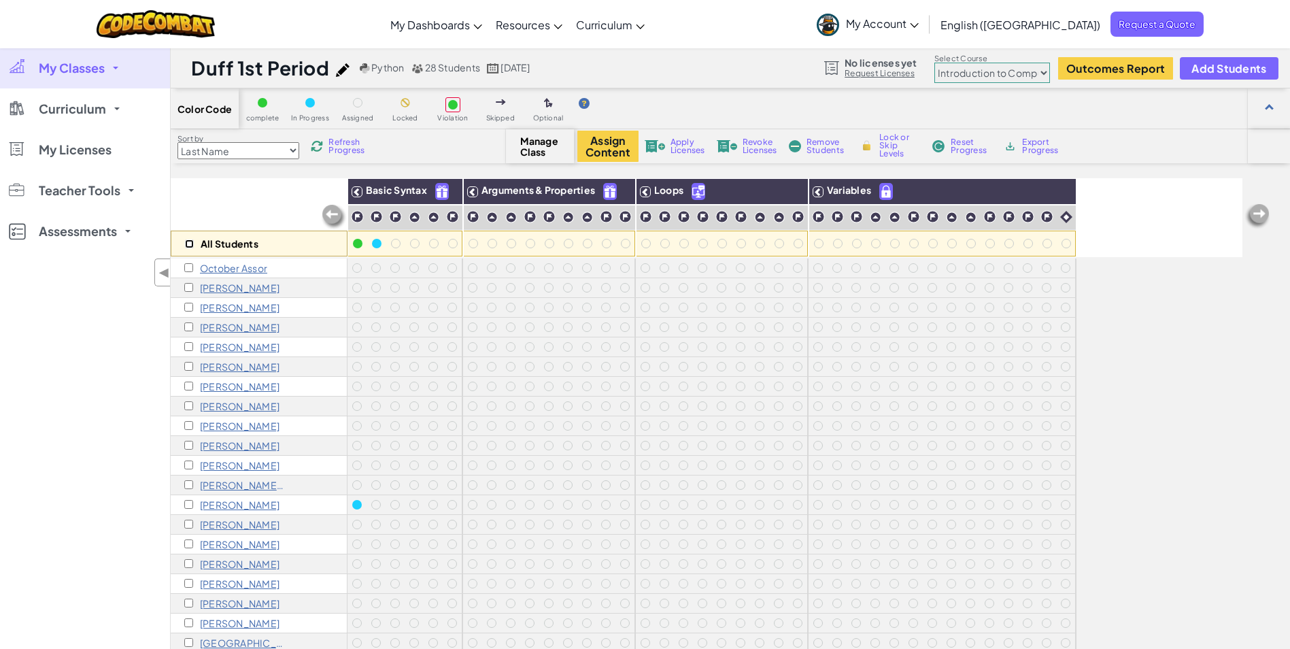
checkbox input "false"
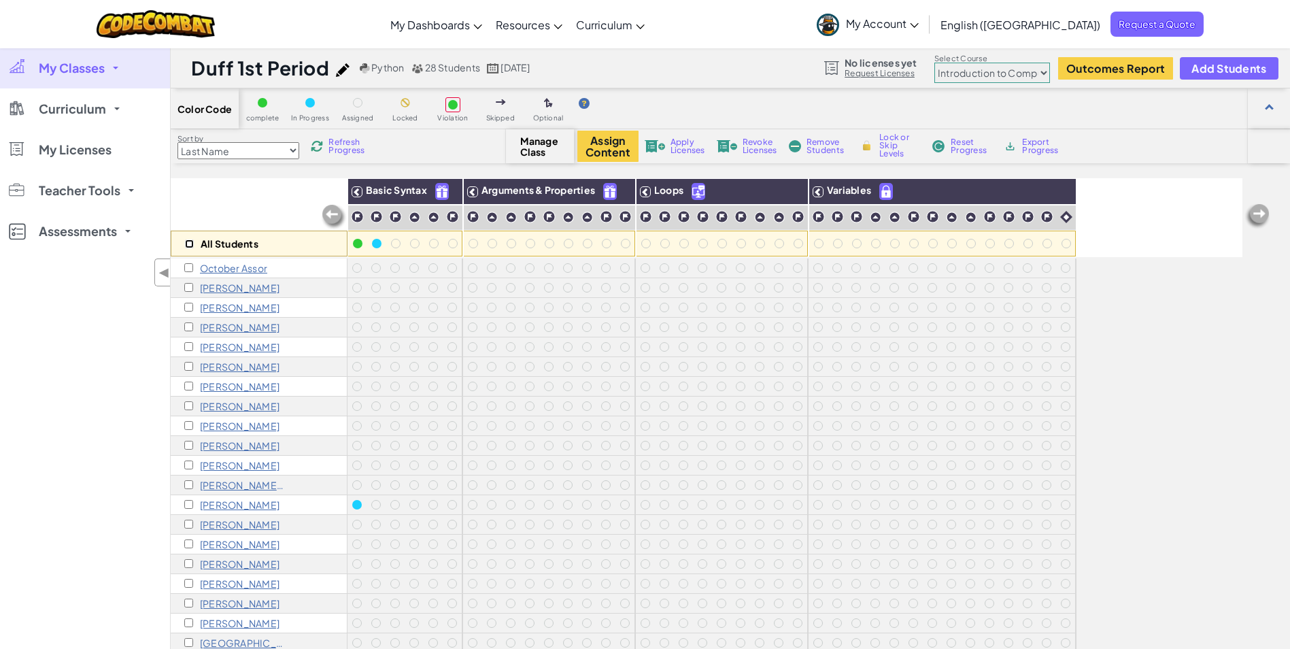
checkbox input "false"
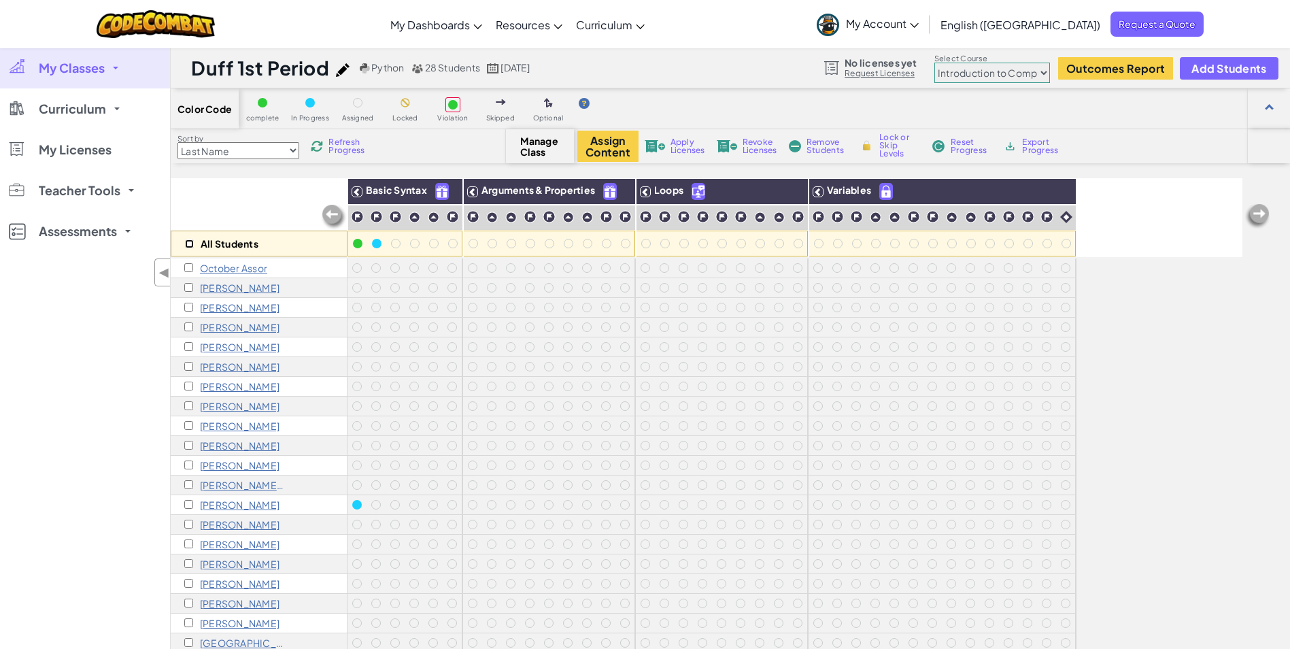
checkbox input "false"
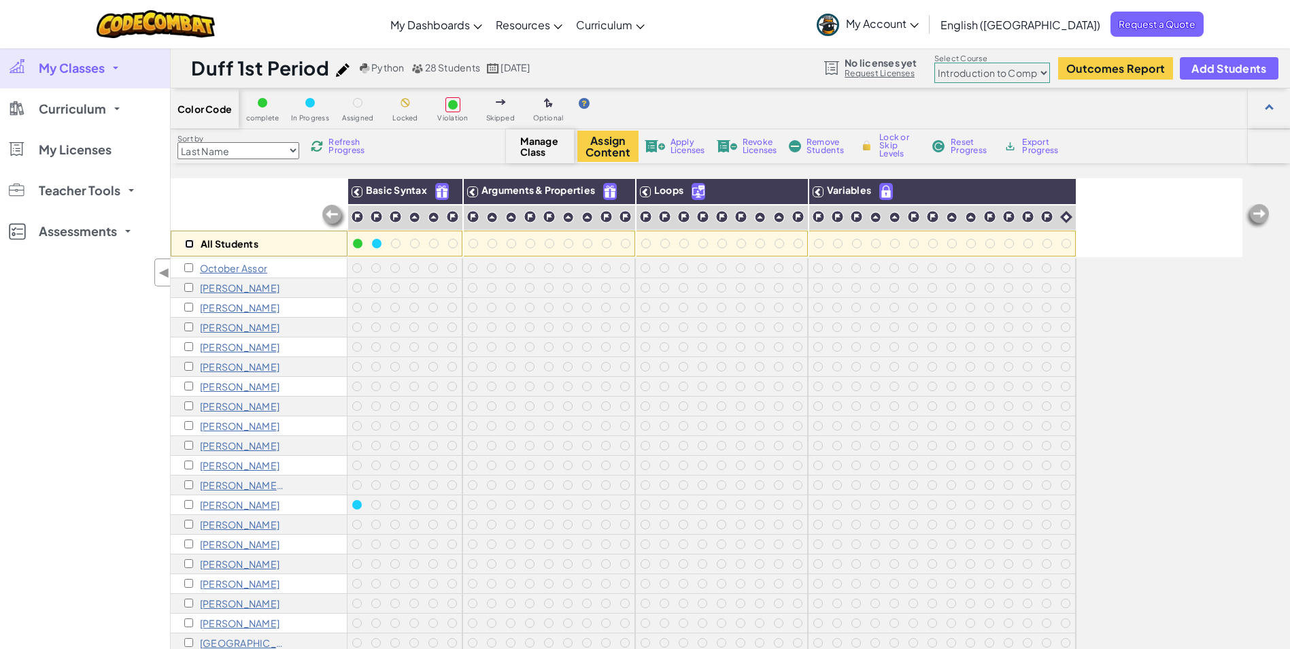
checkbox input "false"
click at [527, 145] on span "Manage Class" at bounding box center [540, 146] width 40 height 22
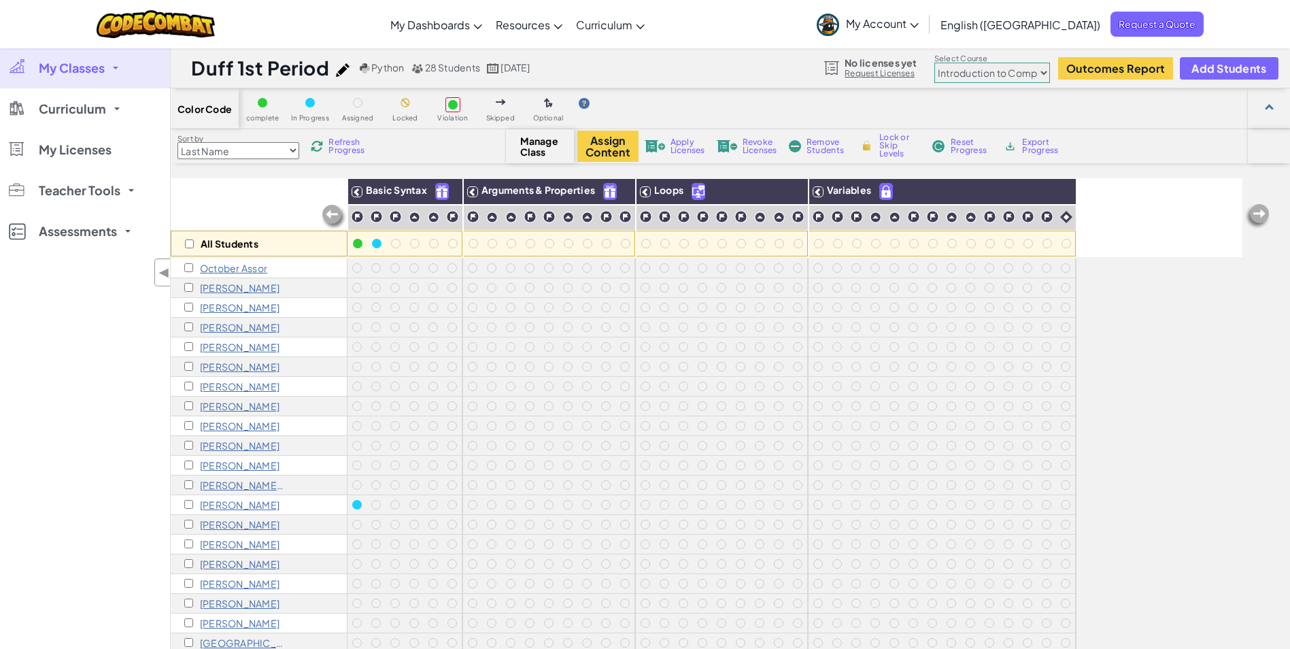
click at [331, 220] on img at bounding box center [333, 216] width 27 height 27
click at [52, 118] on link "Curriculum" at bounding box center [85, 108] width 170 height 41
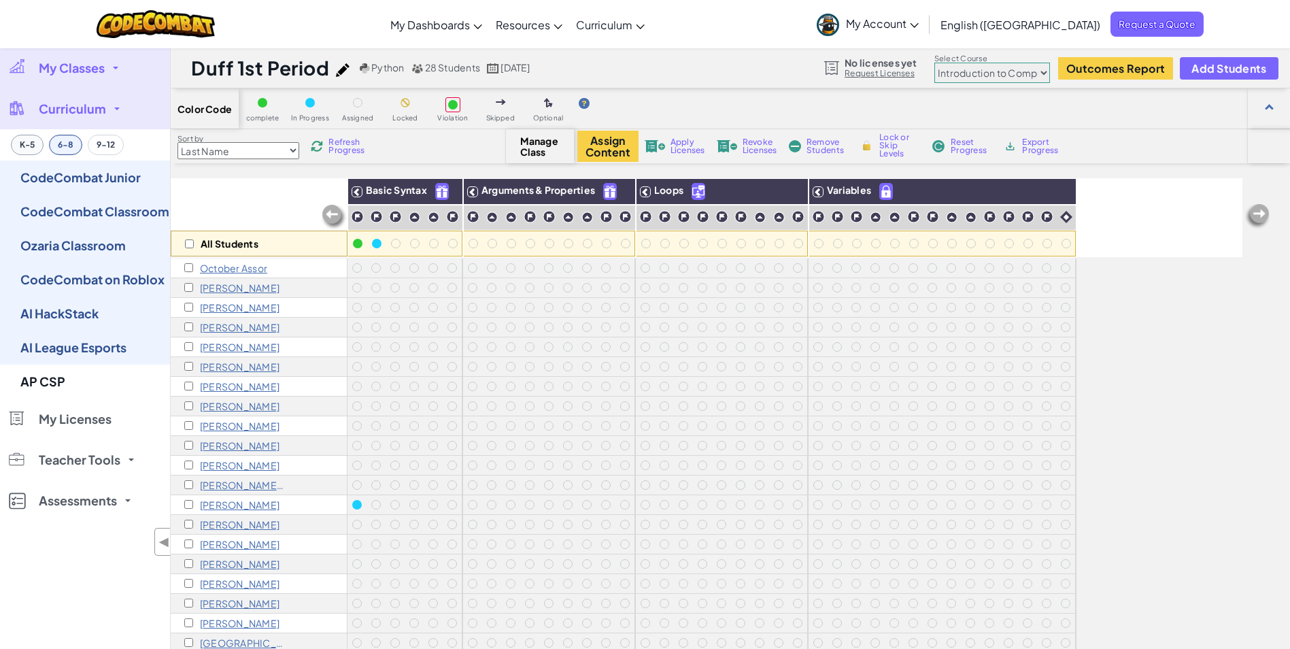
click at [35, 147] on button "K-5" at bounding box center [27, 145] width 33 height 20
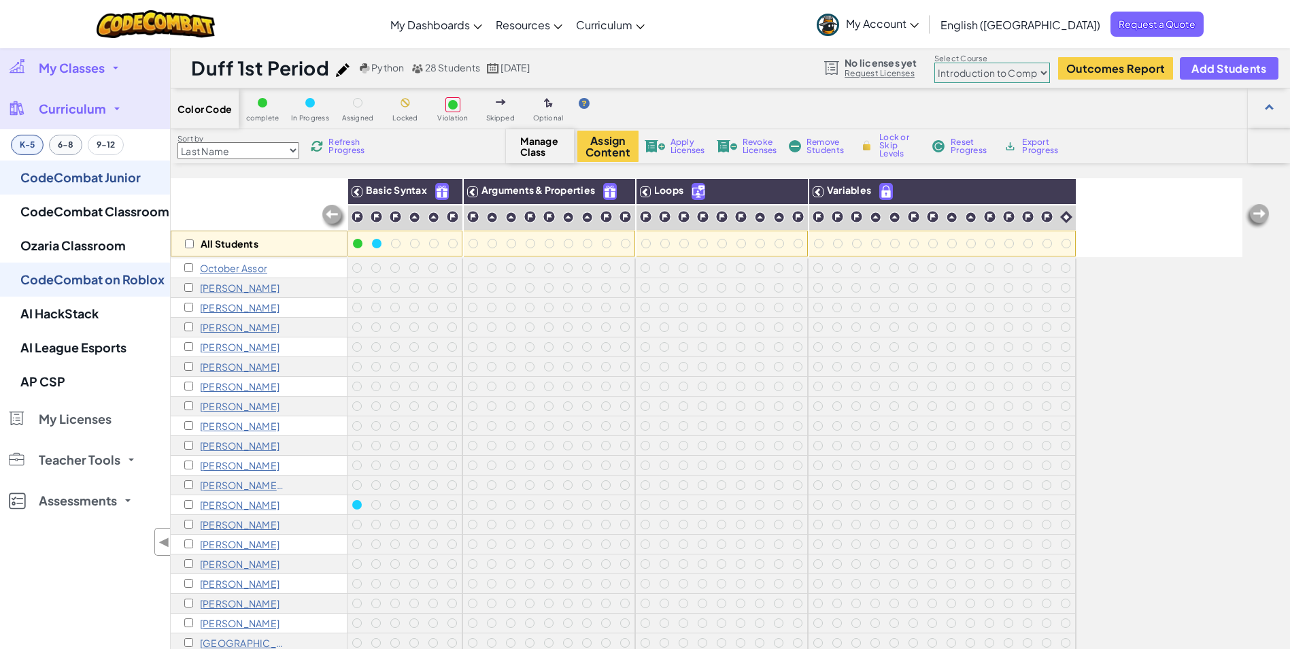
click at [77, 150] on button "6-8" at bounding box center [65, 145] width 33 height 20
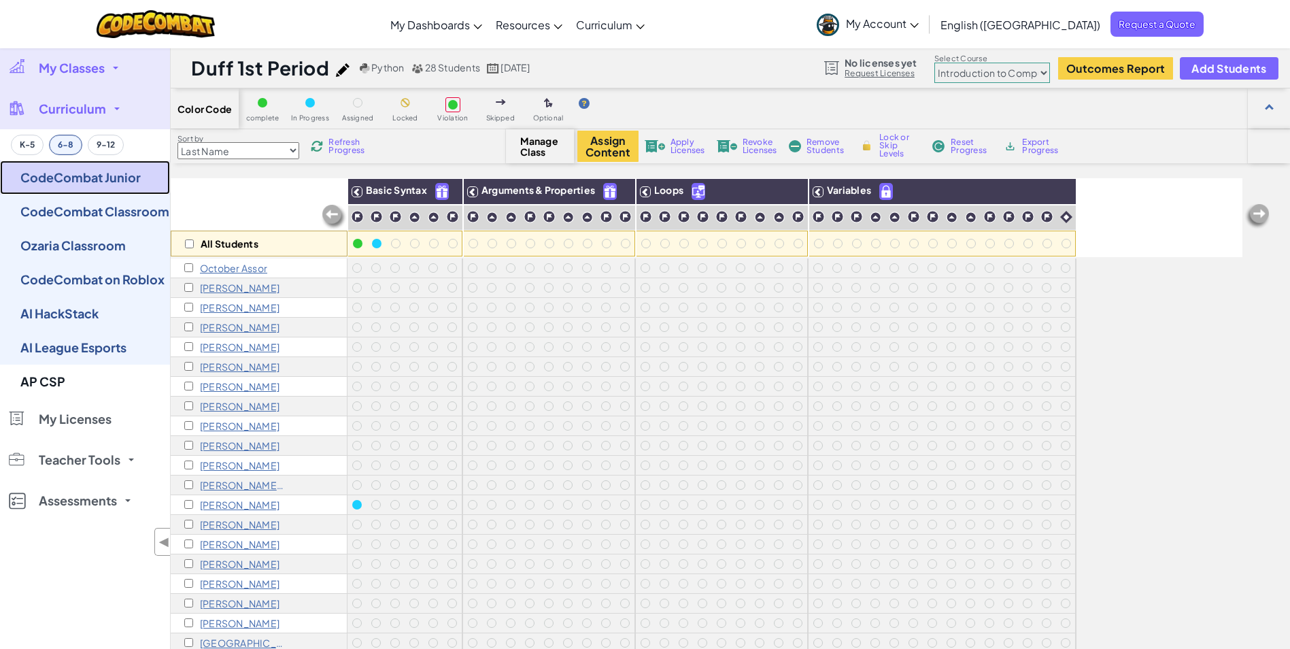
click at [110, 191] on link "CodeCombat Junior" at bounding box center [85, 177] width 170 height 34
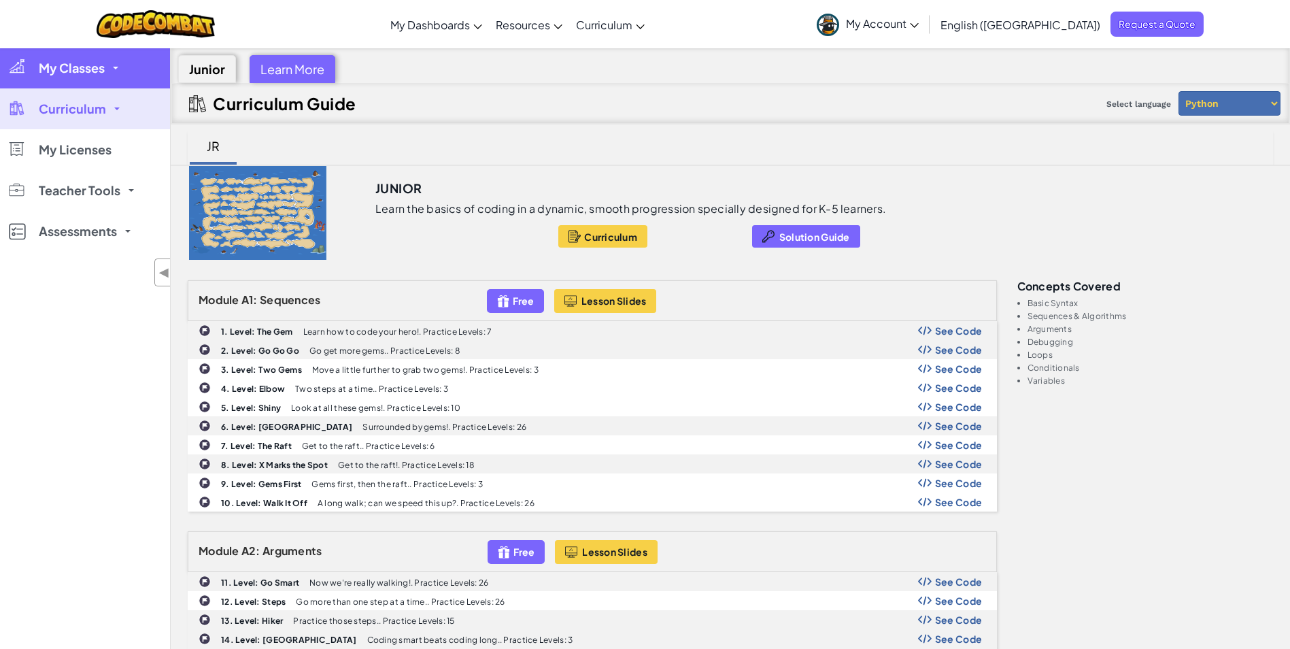
click at [116, 58] on link "My Classes" at bounding box center [85, 68] width 170 height 41
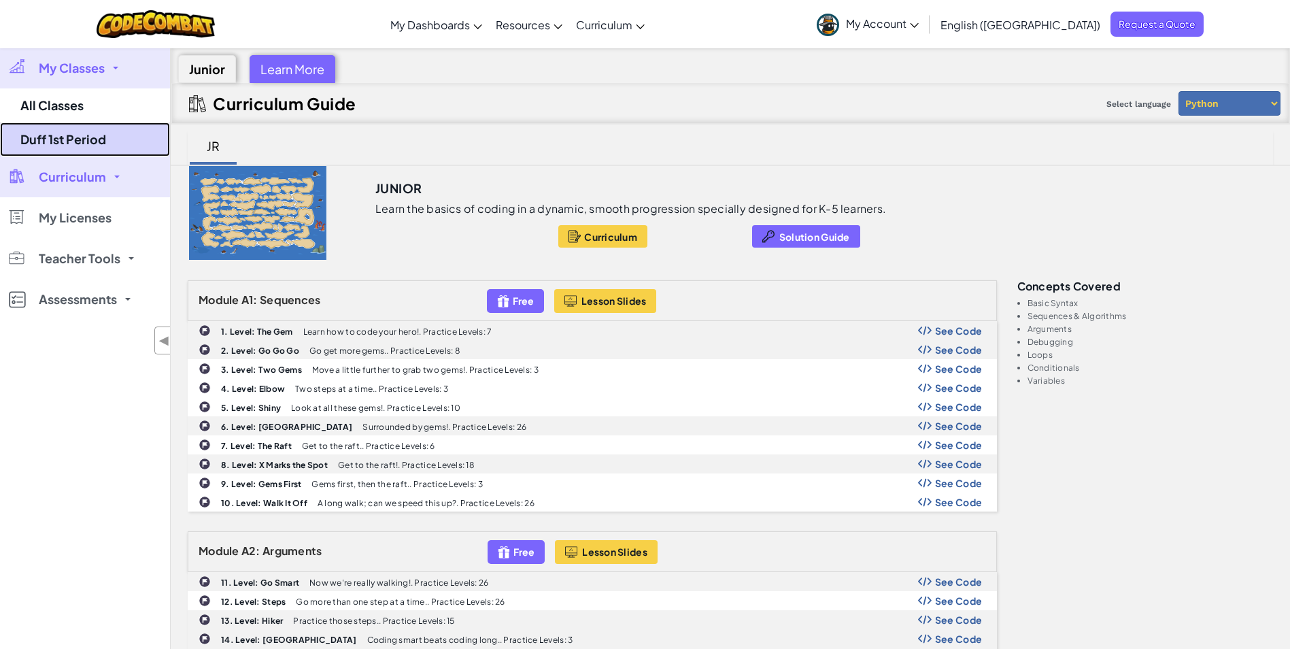
click at [79, 133] on link "Duff 1st Period" at bounding box center [85, 139] width 170 height 34
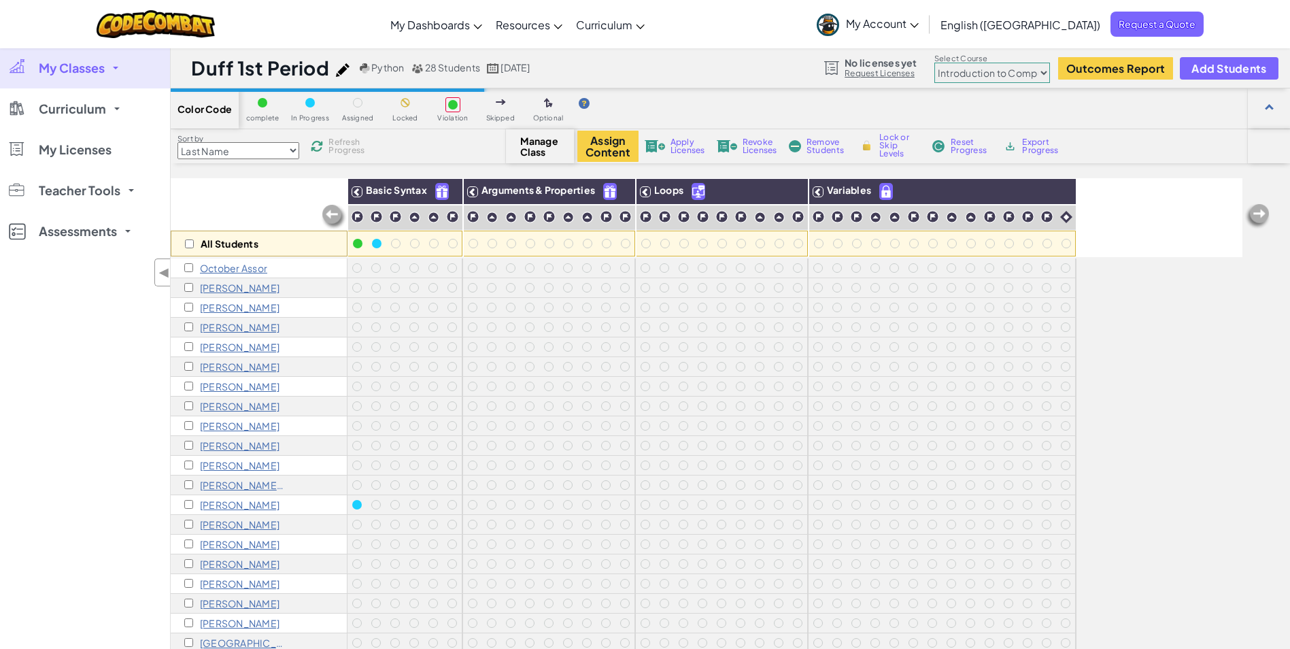
click at [996, 74] on select "Junior Introduction to Computer Science Game Development 1 Web Development 1 Co…" at bounding box center [992, 73] width 116 height 20
select select "65f32b6c87c07dbeb5ba1936"
click at [935, 63] on select "Junior Introduction to Computer Science Game Development 1 Web Development 1 Co…" at bounding box center [992, 73] width 116 height 20
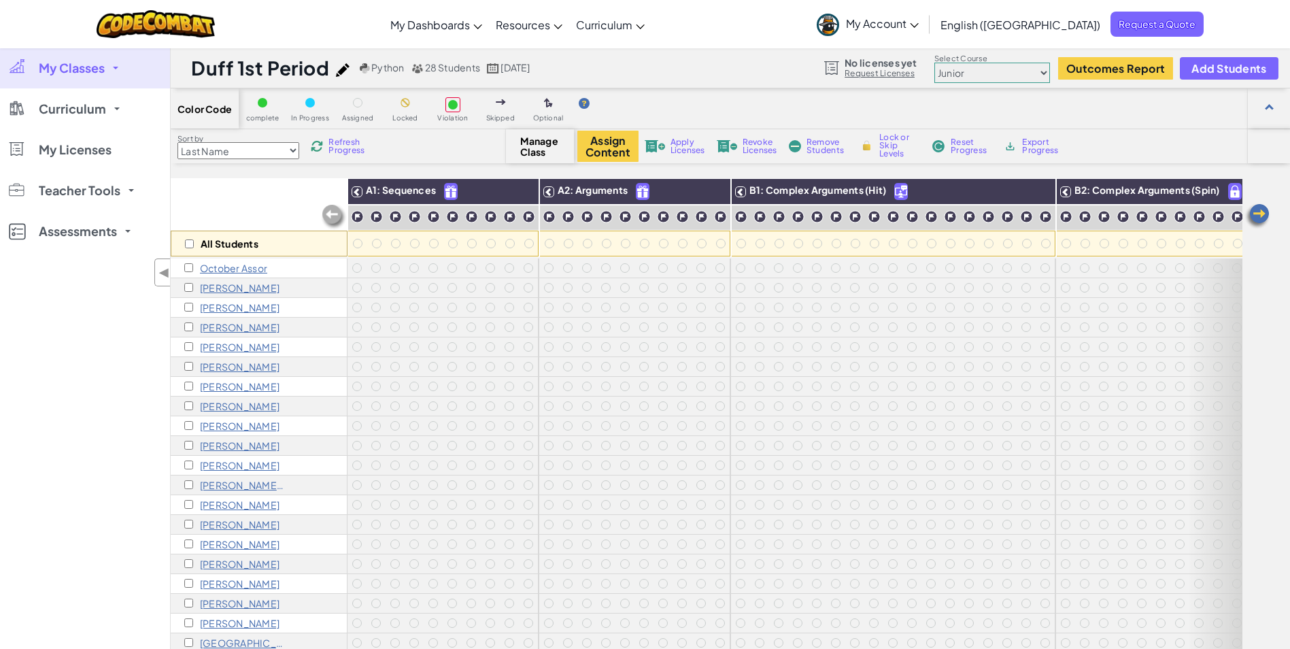
click at [107, 75] on link "My Classes" at bounding box center [85, 68] width 170 height 41
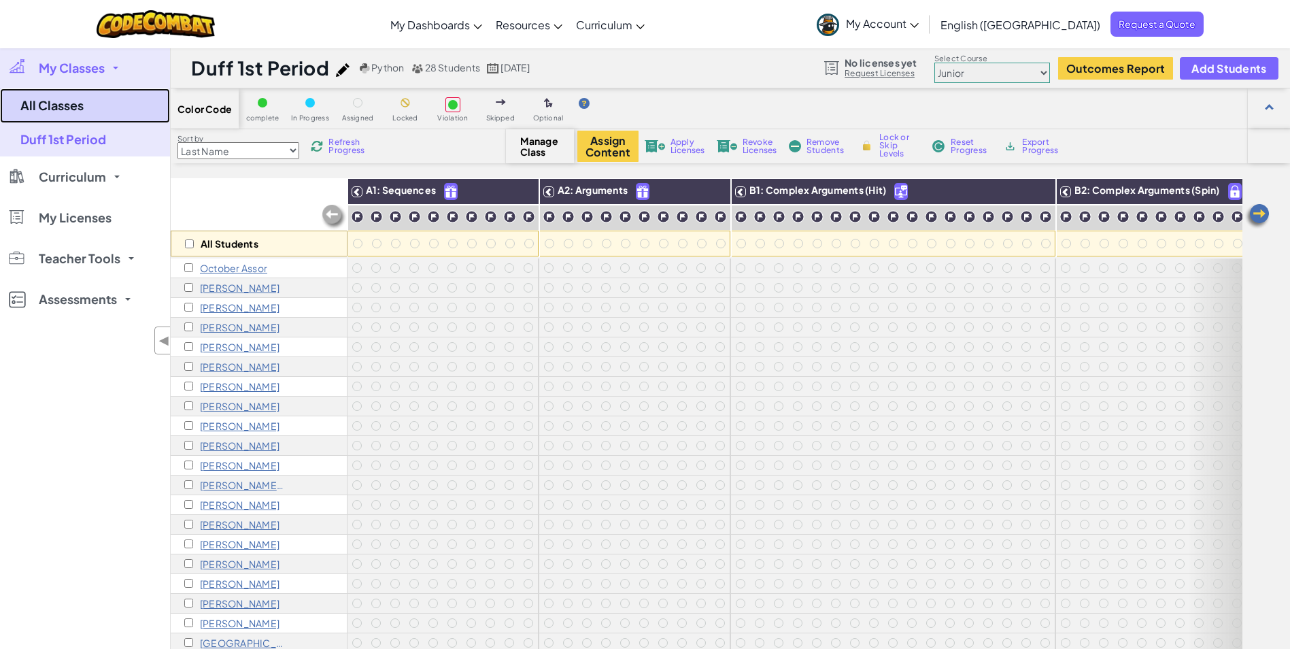
click at [95, 105] on link "All Classes" at bounding box center [85, 105] width 170 height 35
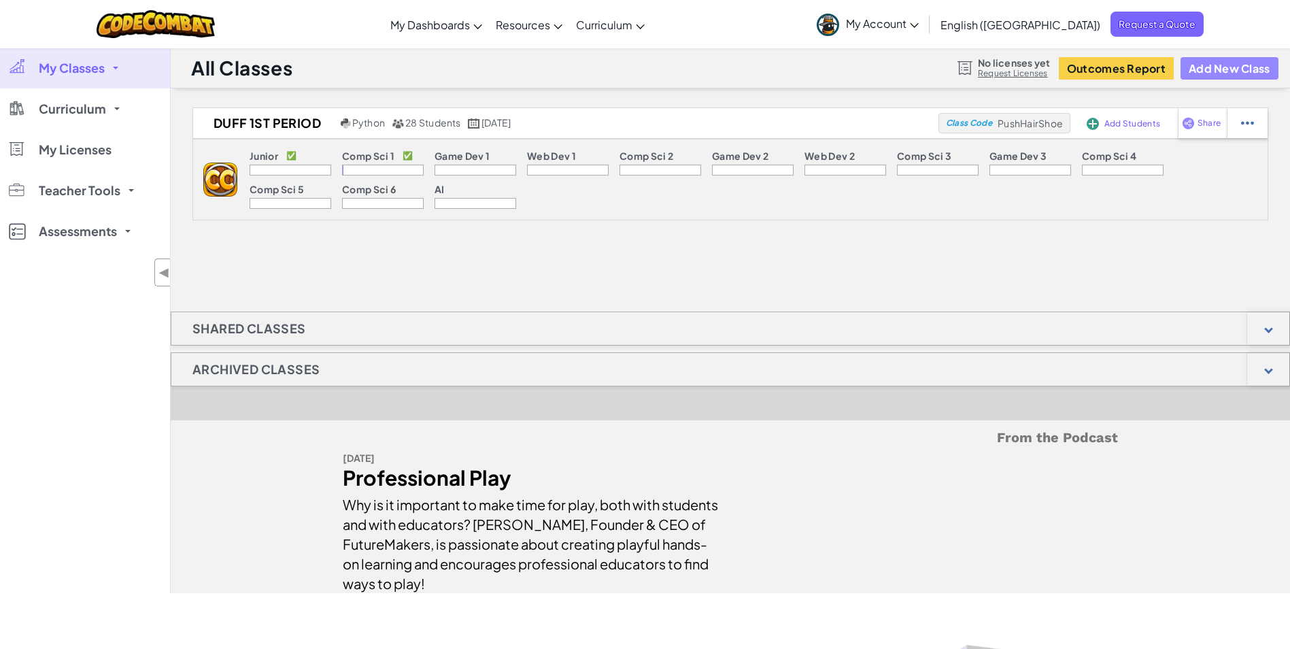
click at [1214, 71] on button "Add New Class" at bounding box center [1229, 68] width 98 height 22
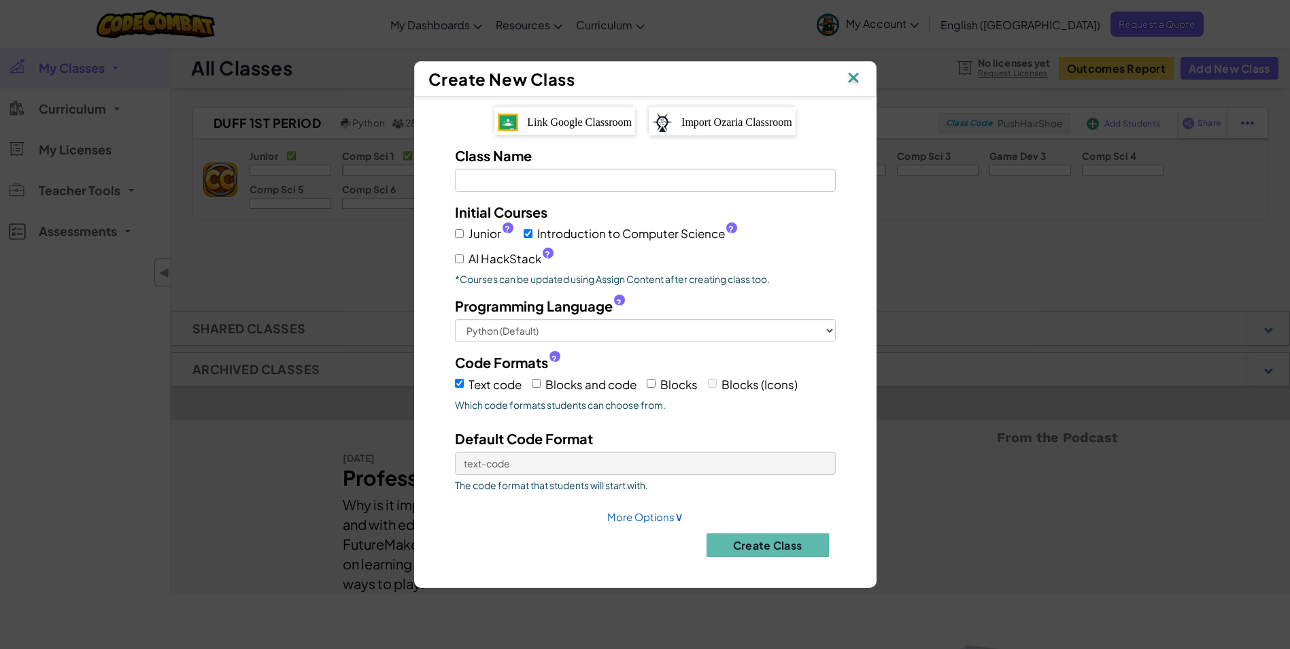
click at [606, 125] on span "Link Google Classroom" at bounding box center [579, 122] width 105 height 12
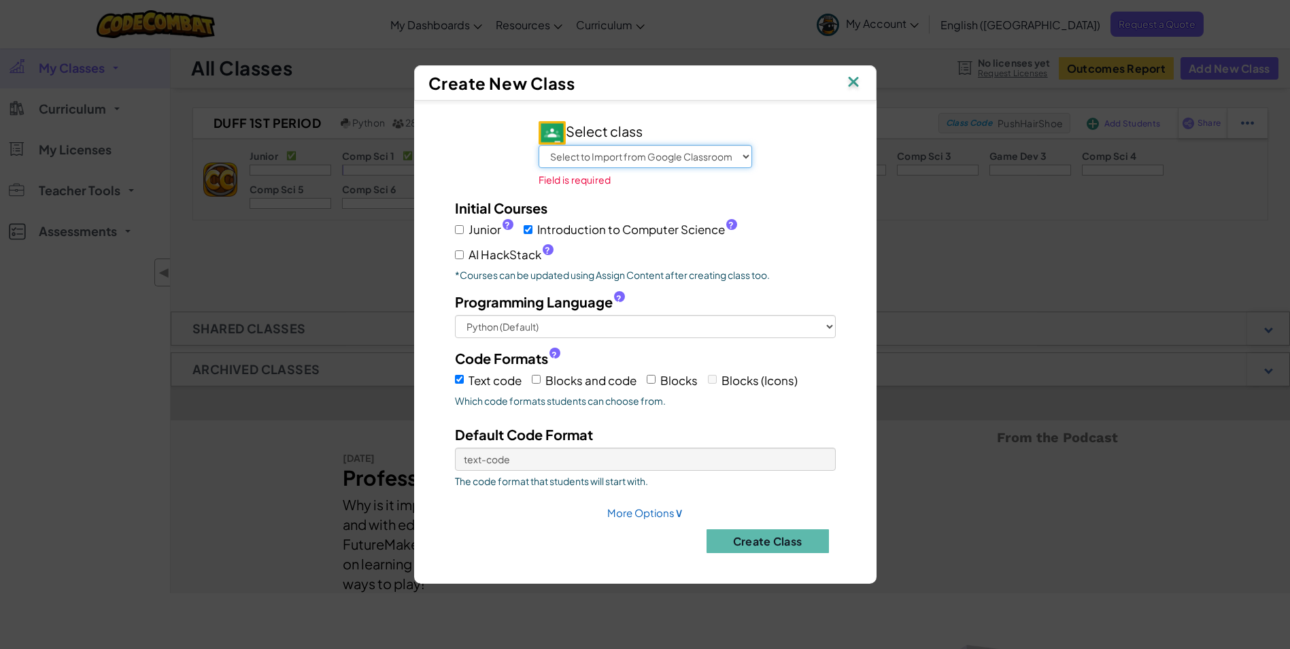
click at [655, 160] on select "Select to Import from Google Classroom Armuchee Football Duff 1st Period Duff 2…" at bounding box center [644, 156] width 213 height 23
select select "702930107841"
click at [538, 154] on select "Select to Import from Google Classroom Armuchee Football Duff 1st Period Duff 2…" at bounding box center [644, 156] width 213 height 23
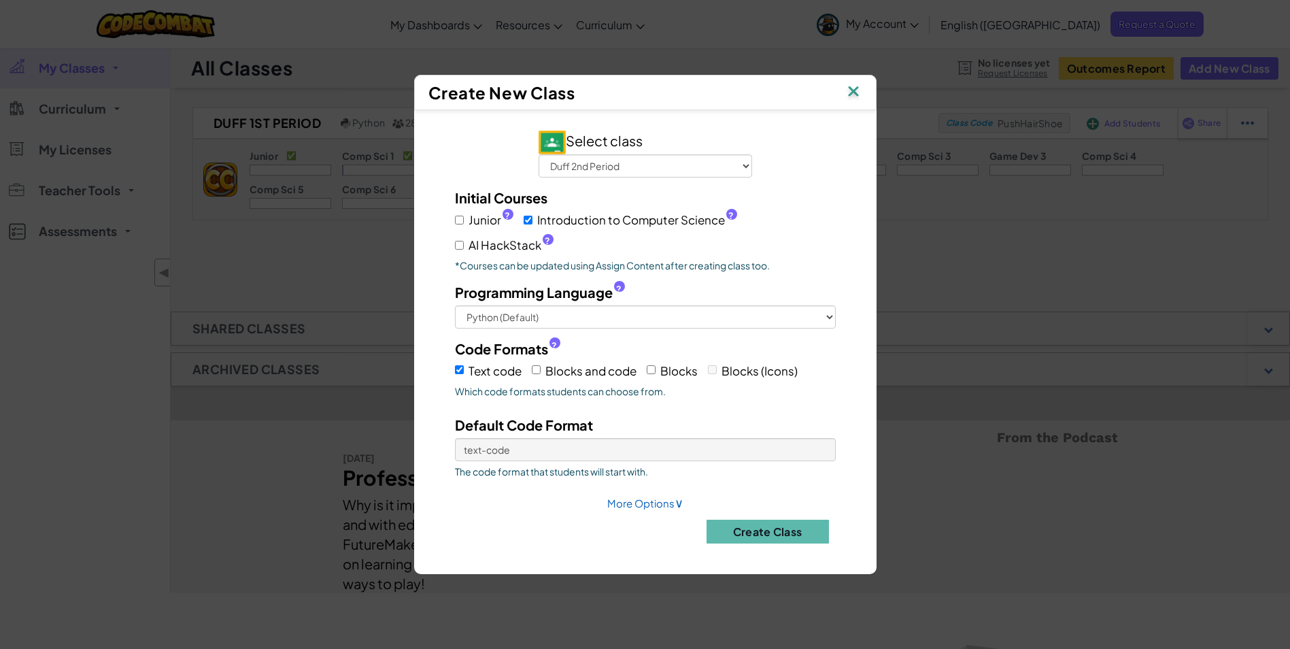
click at [464, 220] on label "Junior ?" at bounding box center [484, 220] width 58 height 20
click at [464, 220] on input "Junior ?" at bounding box center [459, 220] width 9 height 9
checkbox input "true"
click at [462, 245] on input "AI HackStack ?" at bounding box center [459, 245] width 9 height 9
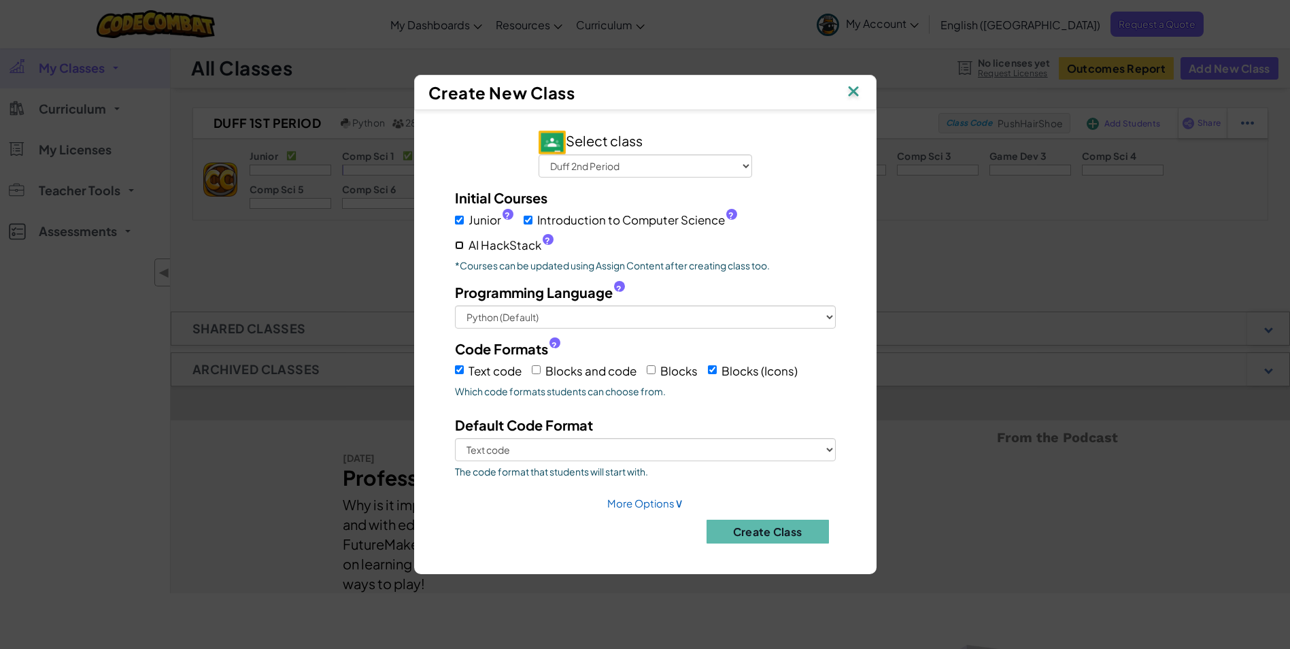
checkbox input "true"
click at [659, 320] on select "Python (Default) JavaScript C++ Java (Experimental)" at bounding box center [645, 316] width 381 height 23
click at [808, 259] on p "*Courses can be updated using Assign Content after creating class too." at bounding box center [645, 265] width 381 height 14
click at [539, 368] on input "Blocks and code" at bounding box center [536, 369] width 9 height 9
checkbox input "true"
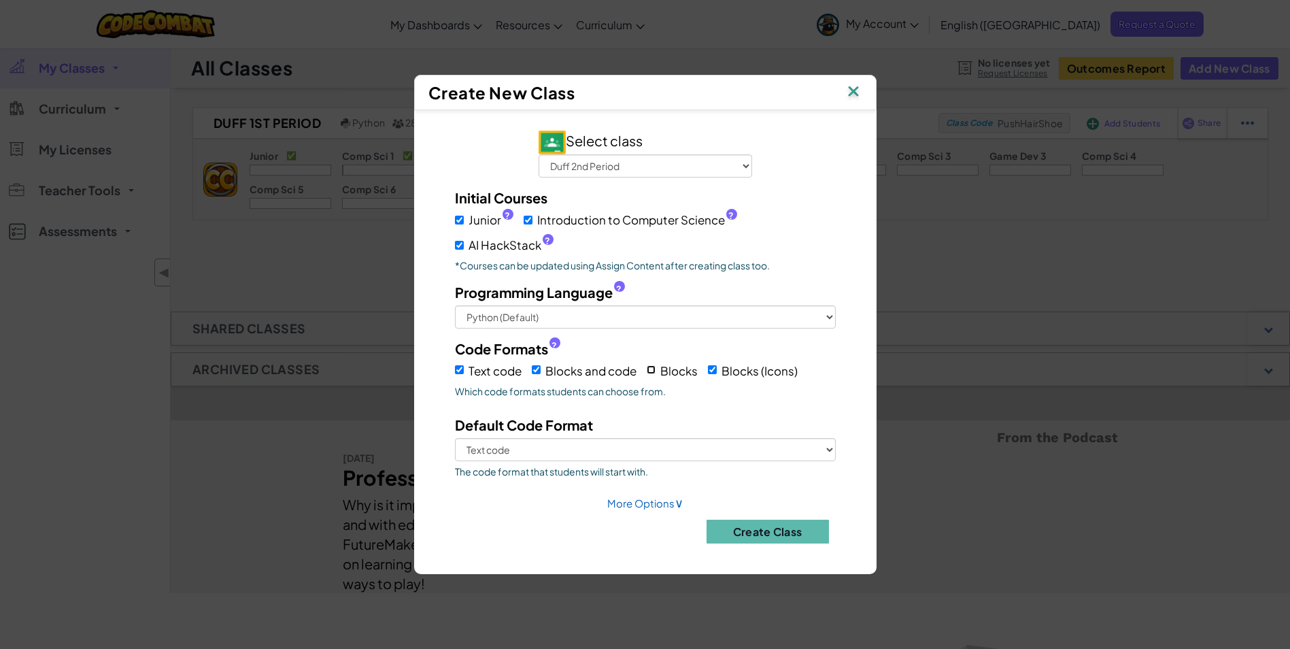
click at [652, 370] on input "Blocks" at bounding box center [651, 369] width 9 height 9
checkbox input "true"
click at [640, 445] on select "Text code Blocks and code Blocks Blocks (Icons)" at bounding box center [645, 449] width 381 height 23
select select "blocks-icons"
click at [455, 438] on select "Text code Blocks and code Blocks Blocks (Icons)" at bounding box center [645, 449] width 381 height 23
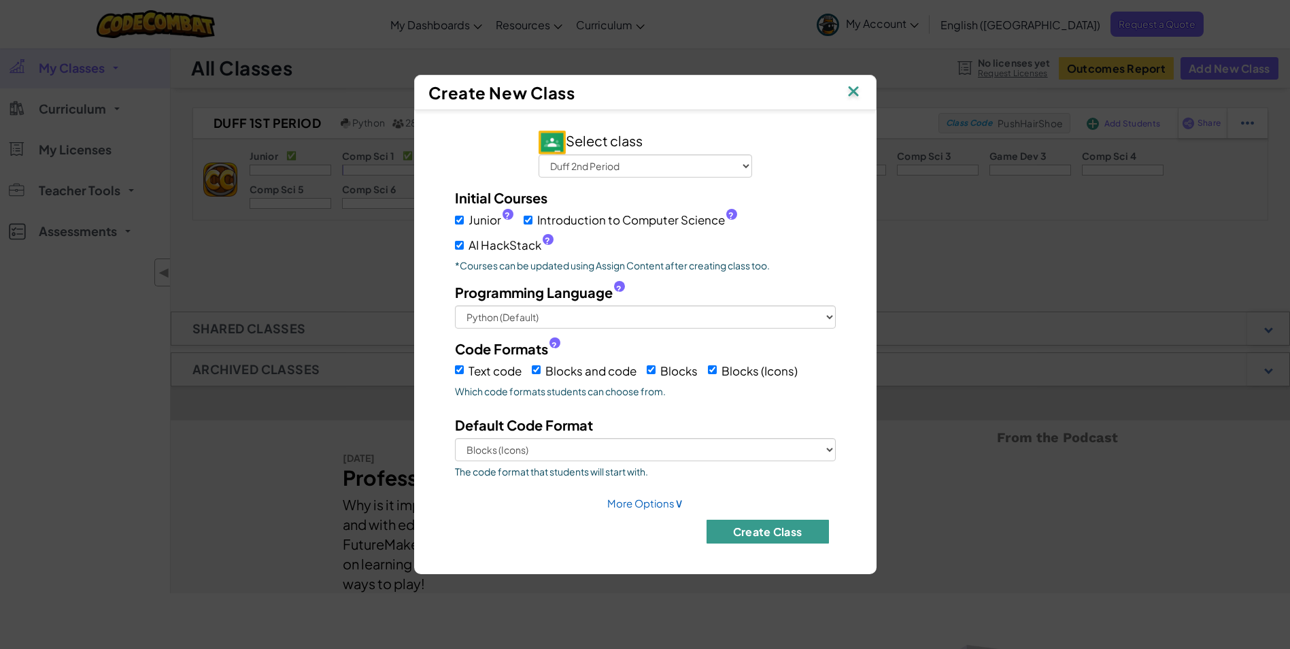
click at [782, 536] on button "Create Class" at bounding box center [767, 531] width 122 height 24
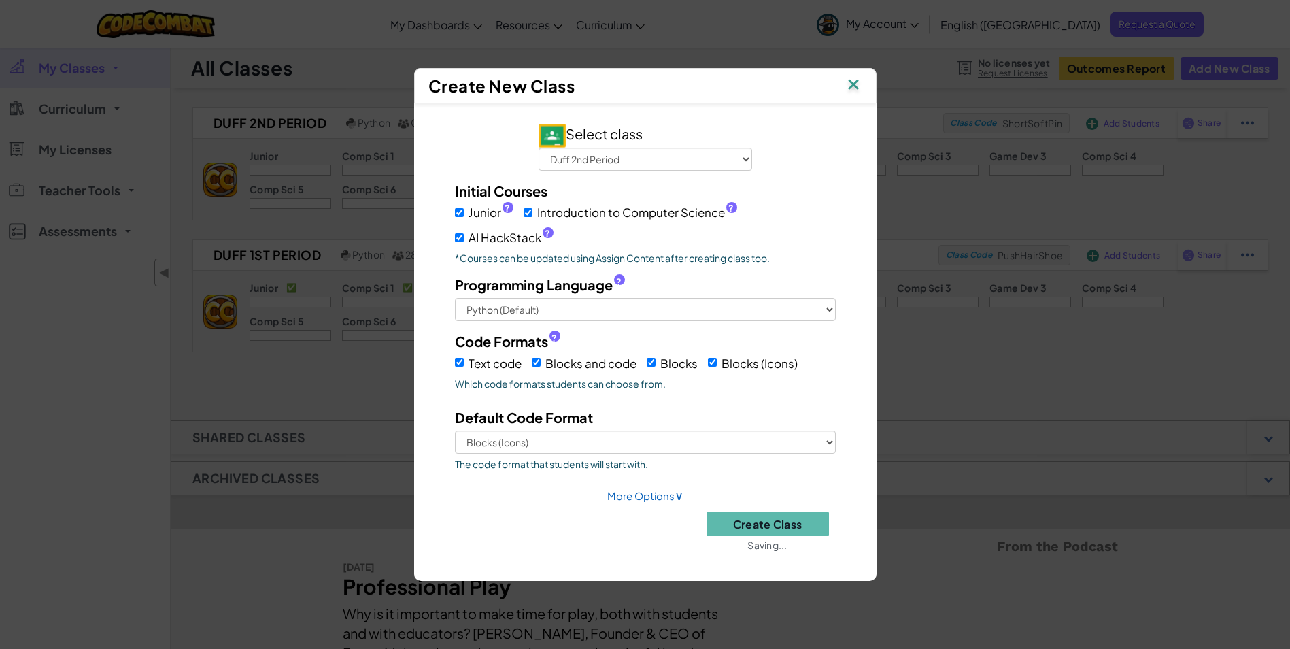
click at [852, 80] on img at bounding box center [853, 85] width 18 height 20
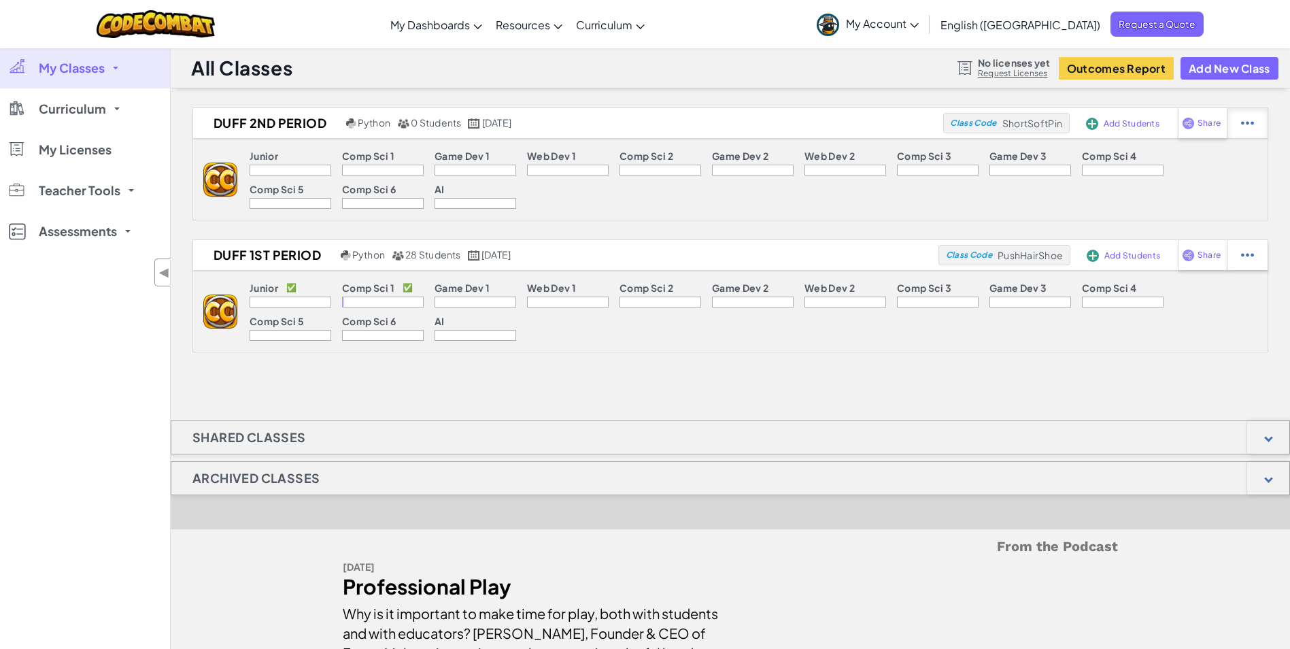
click at [1248, 133] on div at bounding box center [1246, 123] width 41 height 30
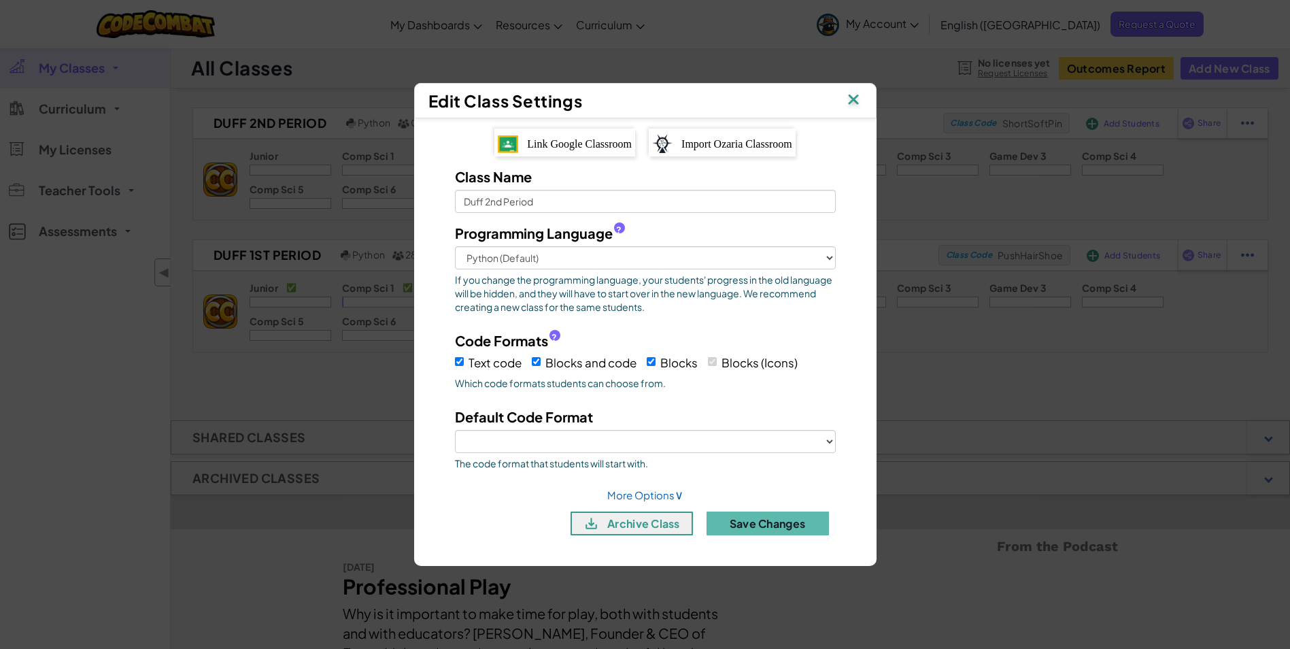
select select "blocks-icons"
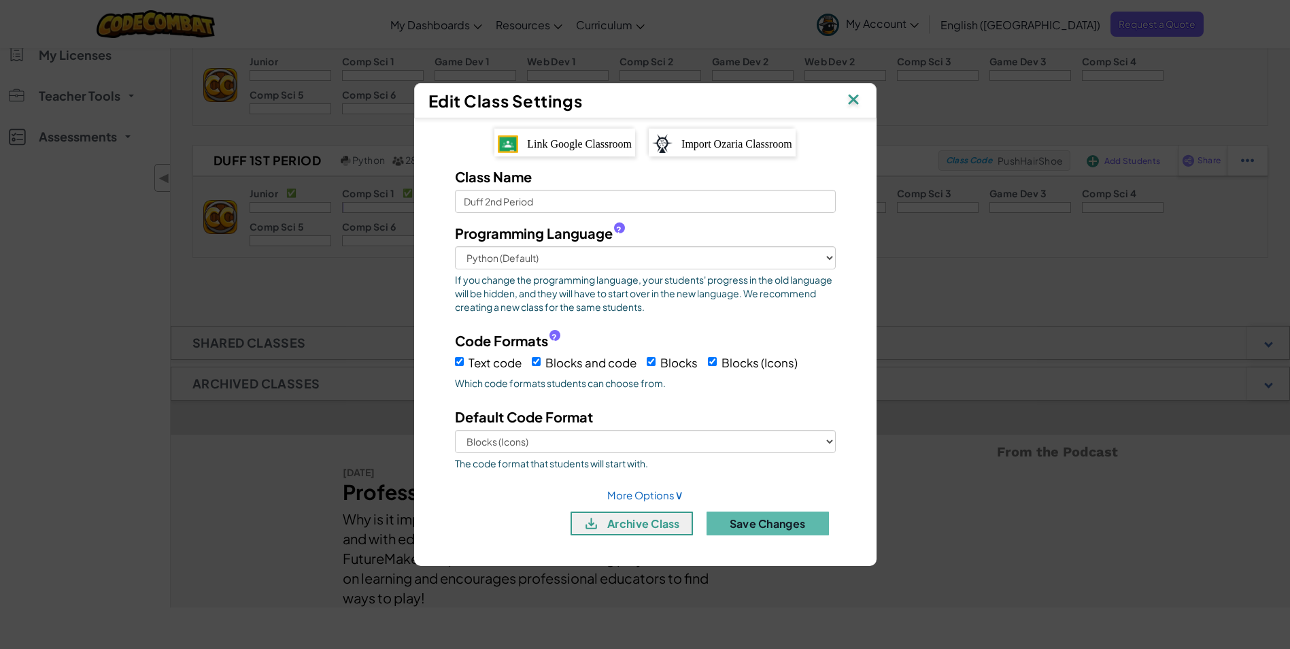
scroll to position [68, 0]
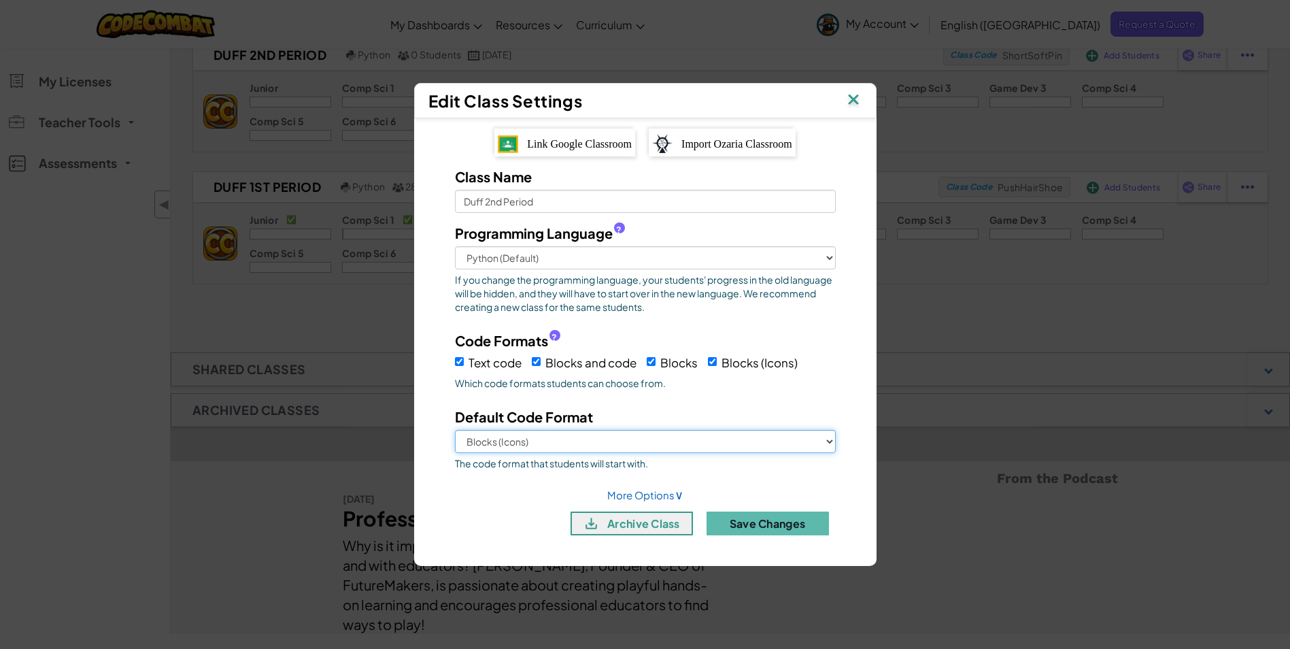
click at [681, 448] on select "Text code Blocks and code Blocks Blocks (Icons)" at bounding box center [645, 441] width 381 height 23
click at [677, 446] on select "Text code Blocks and code Blocks Blocks (Icons)" at bounding box center [645, 441] width 381 height 23
click at [860, 97] on img at bounding box center [853, 100] width 18 height 20
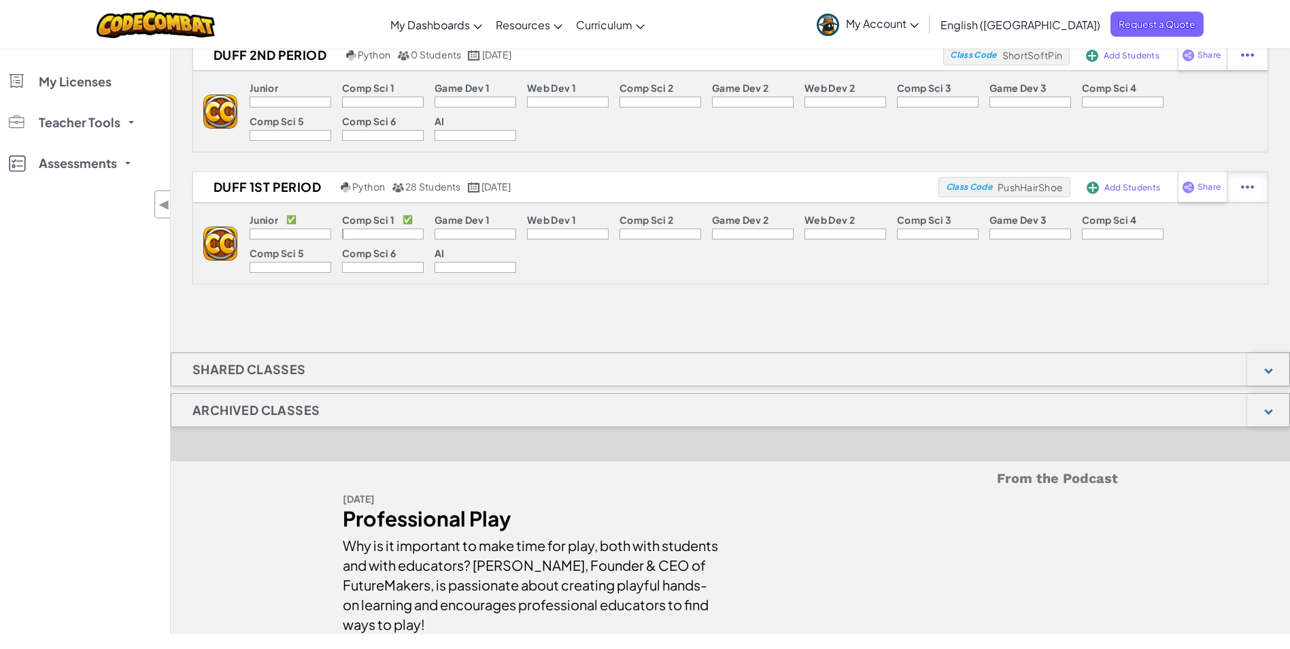
click at [1252, 180] on div at bounding box center [1246, 187] width 41 height 30
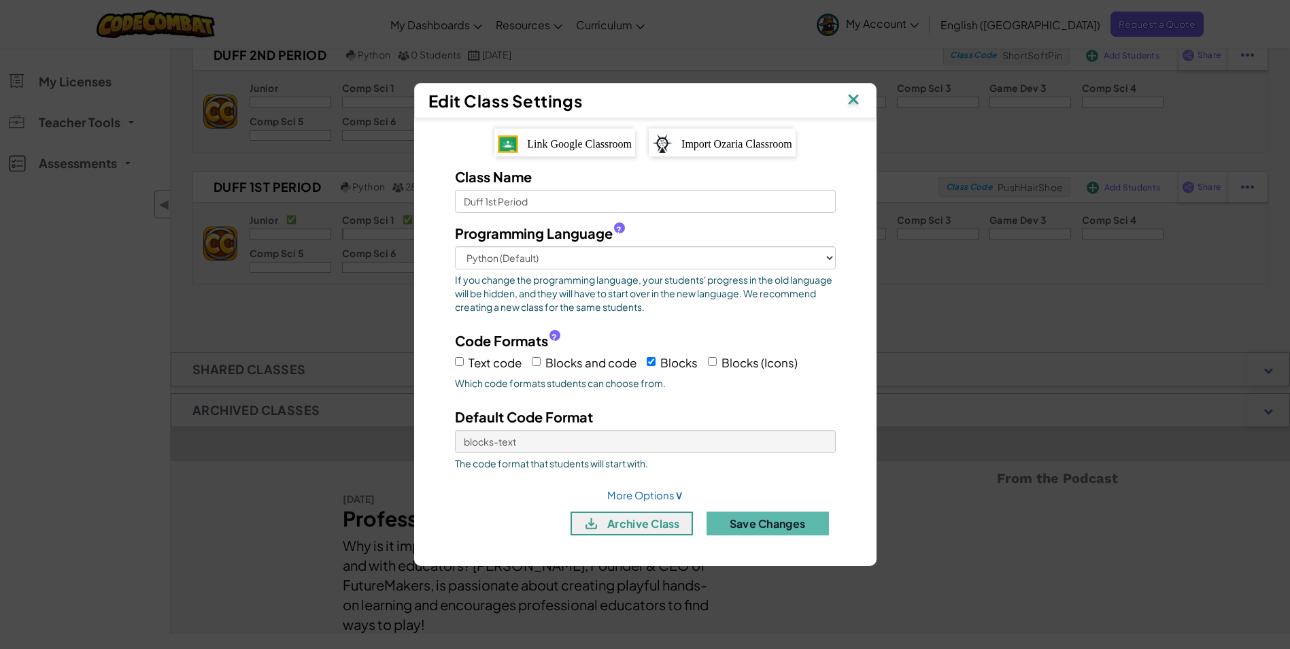
click at [466, 362] on label "Text code" at bounding box center [488, 361] width 67 height 21
click at [464, 362] on input "Text code" at bounding box center [459, 361] width 9 height 9
checkbox input "true"
select select "blocks-text"
click at [532, 363] on input "Blocks and code" at bounding box center [536, 361] width 9 height 9
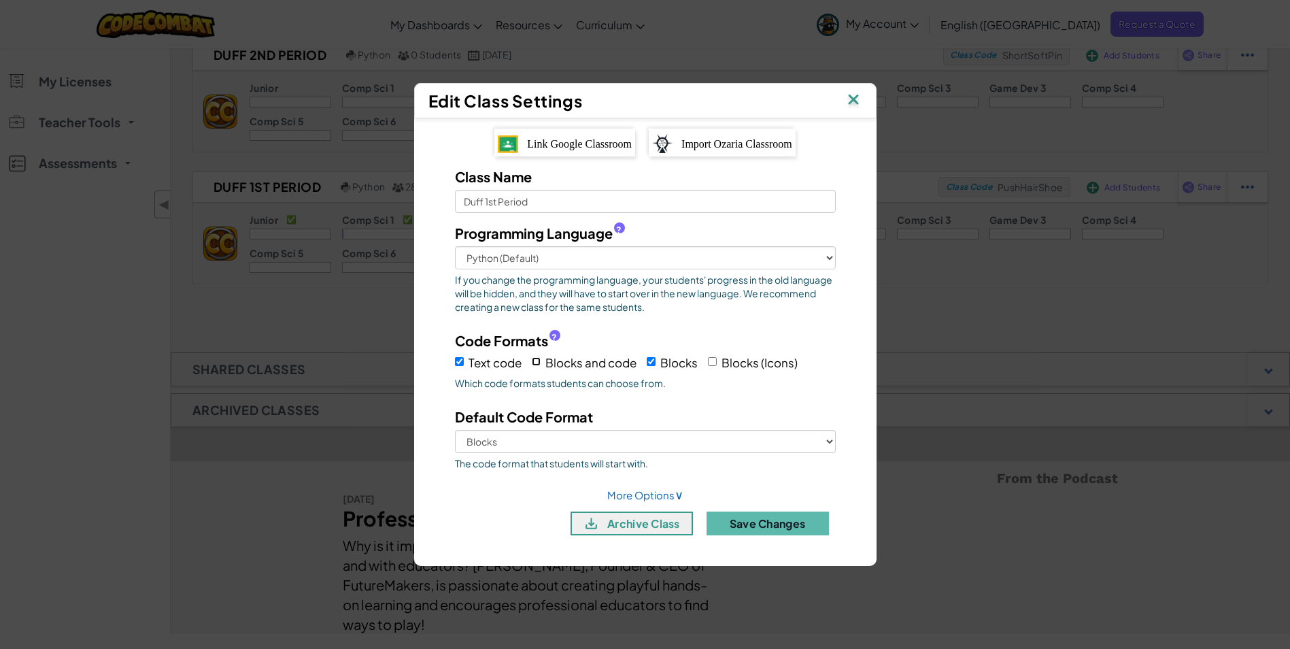
checkbox input "true"
click at [717, 358] on input "Blocks (Icons)" at bounding box center [712, 361] width 9 height 9
checkbox input "true"
click at [714, 443] on select "Text code Blocks and code Blocks Blocks (Icons)" at bounding box center [645, 441] width 381 height 23
select select "blocks-icons"
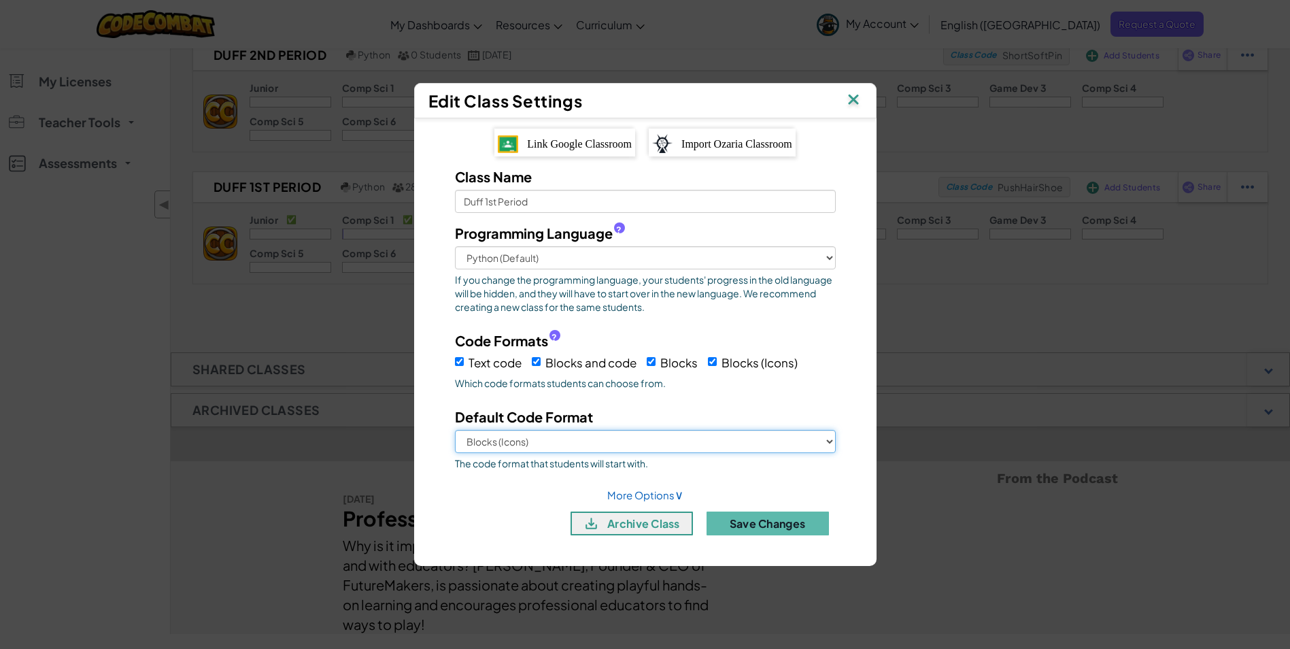
click at [455, 430] on select "Text code Blocks and code Blocks Blocks (Icons)" at bounding box center [645, 441] width 381 height 23
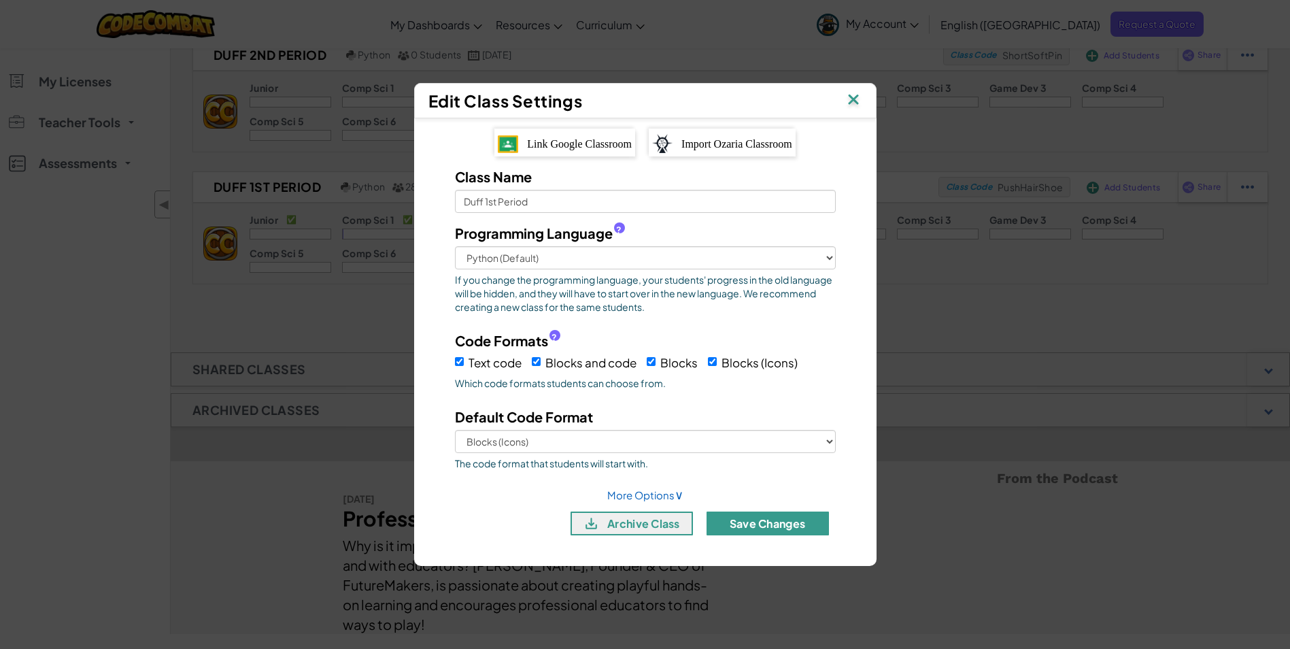
click at [746, 525] on button "Save Changes" at bounding box center [767, 523] width 122 height 24
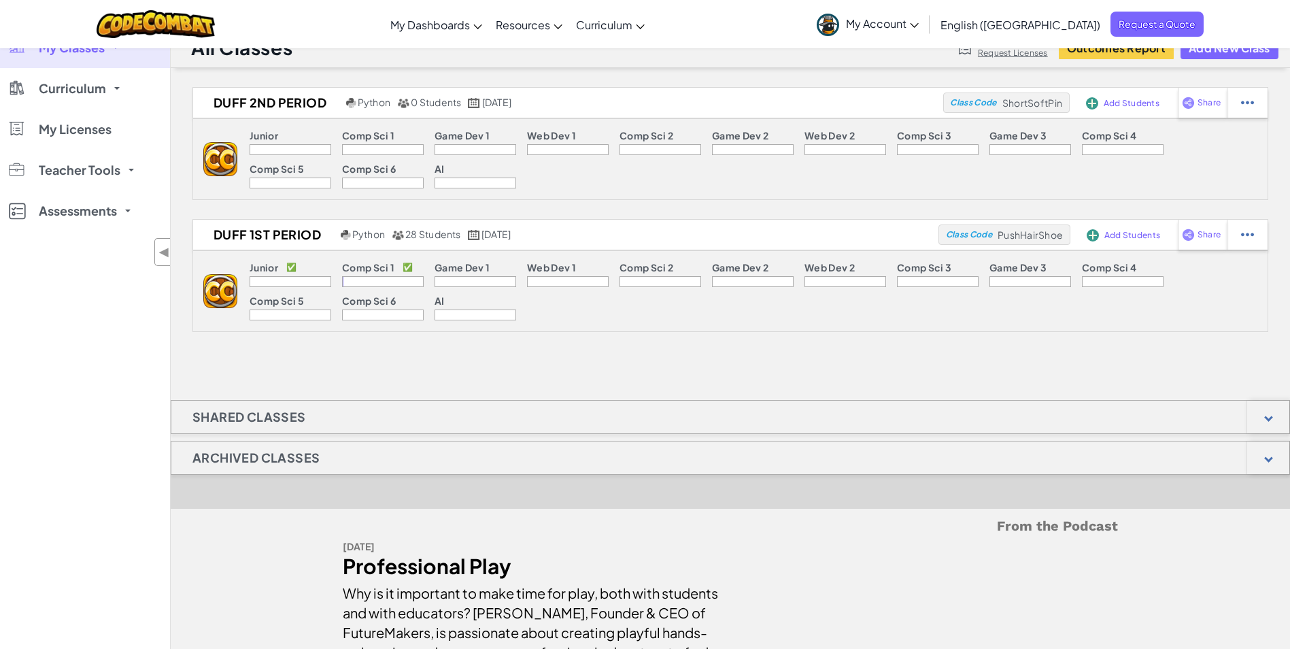
scroll to position [0, 0]
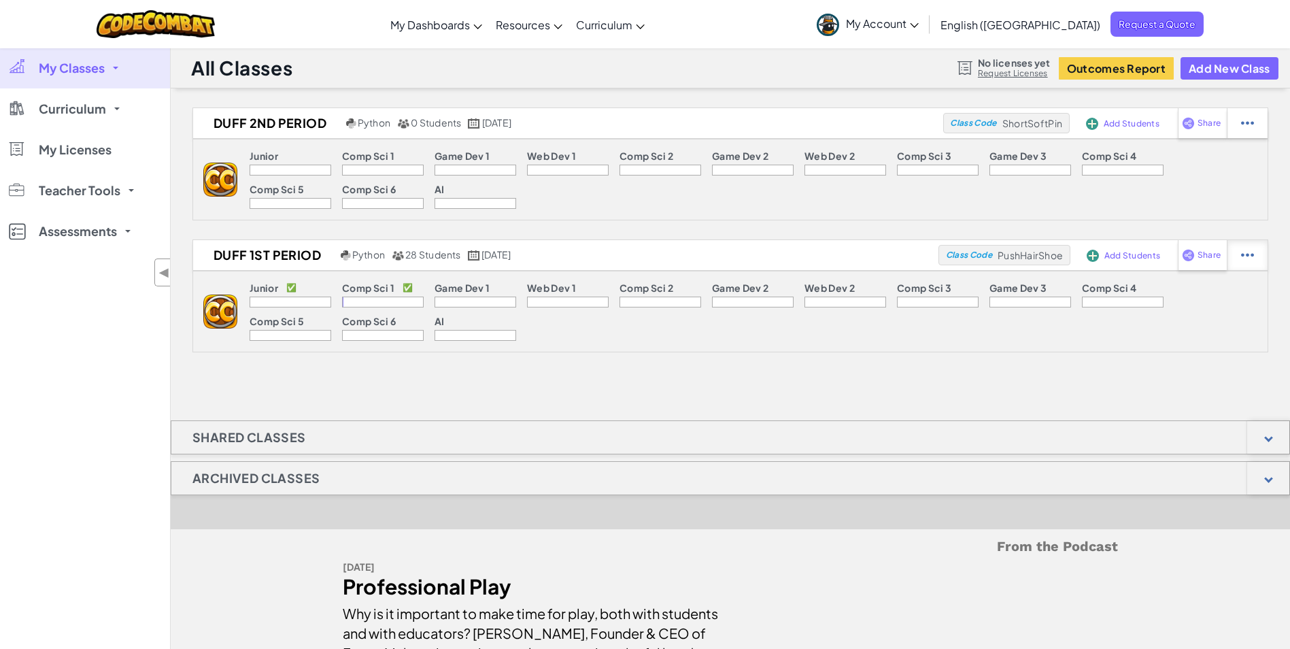
click at [1250, 252] on img at bounding box center [1247, 255] width 13 height 12
select select "blocks-icons"
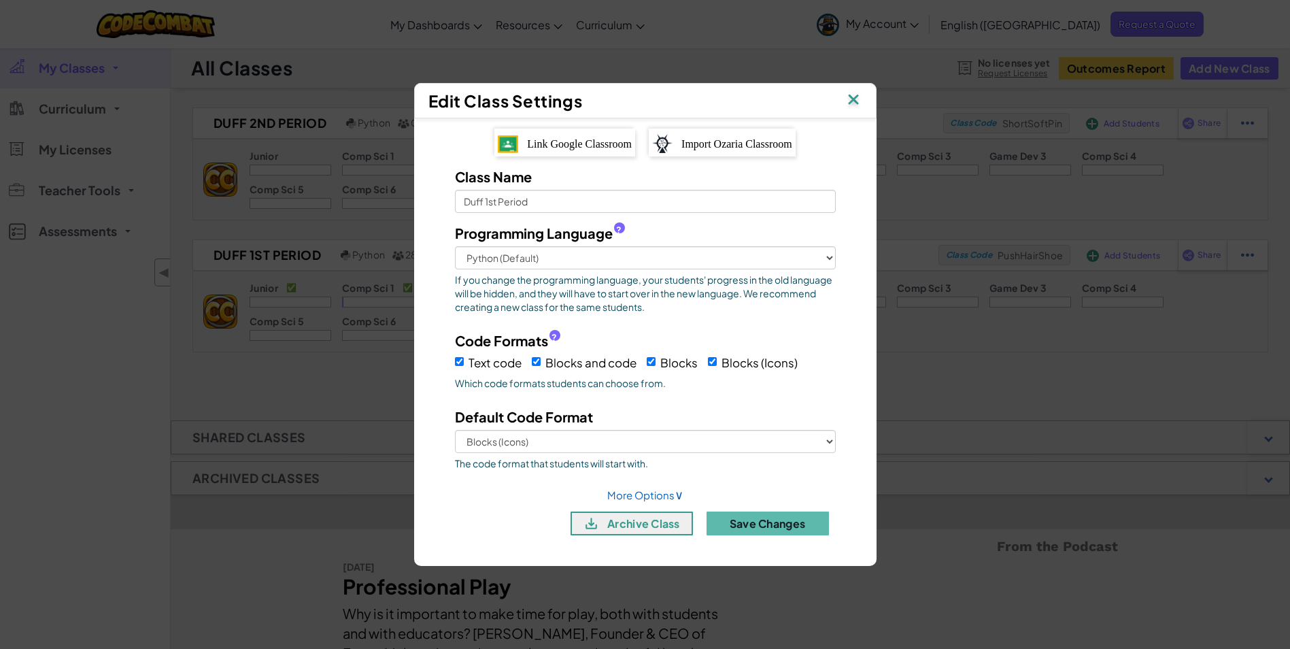
click at [994, 410] on div "Edit Class Settings Link Google Classroom Import Ozaria Classroom Class Name Du…" at bounding box center [645, 324] width 1290 height 649
click at [793, 530] on button "Save Changes" at bounding box center [767, 523] width 122 height 24
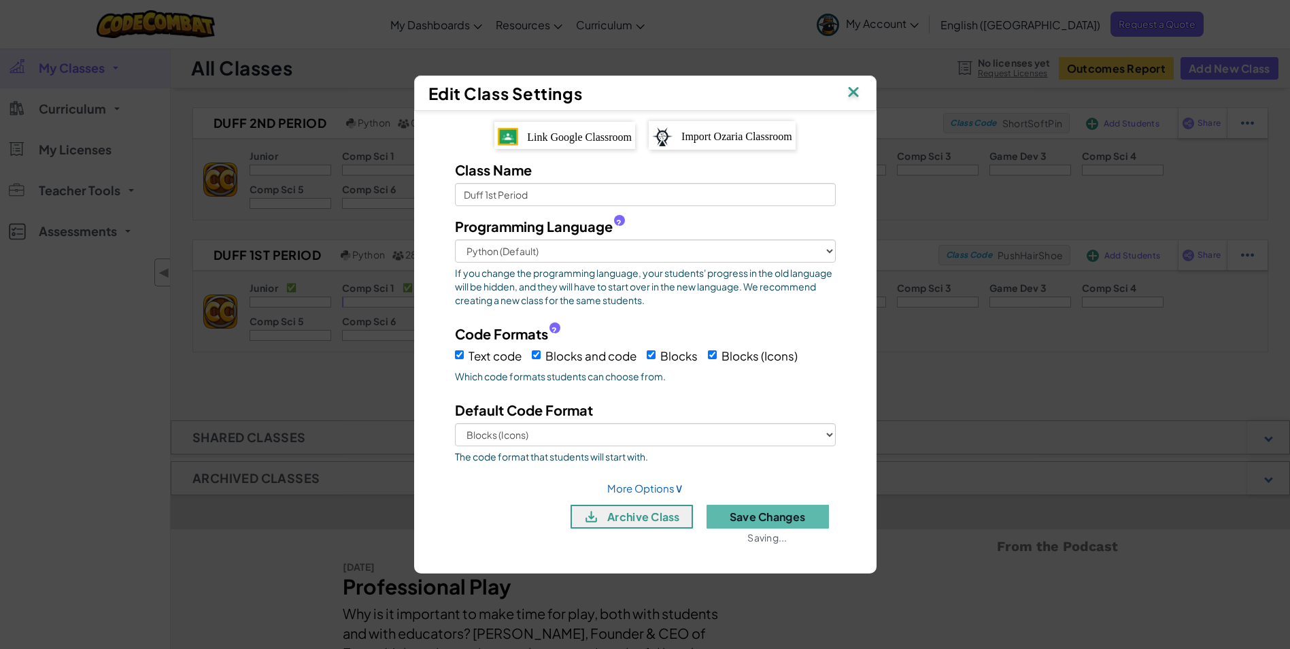
click at [848, 95] on img at bounding box center [853, 93] width 18 height 20
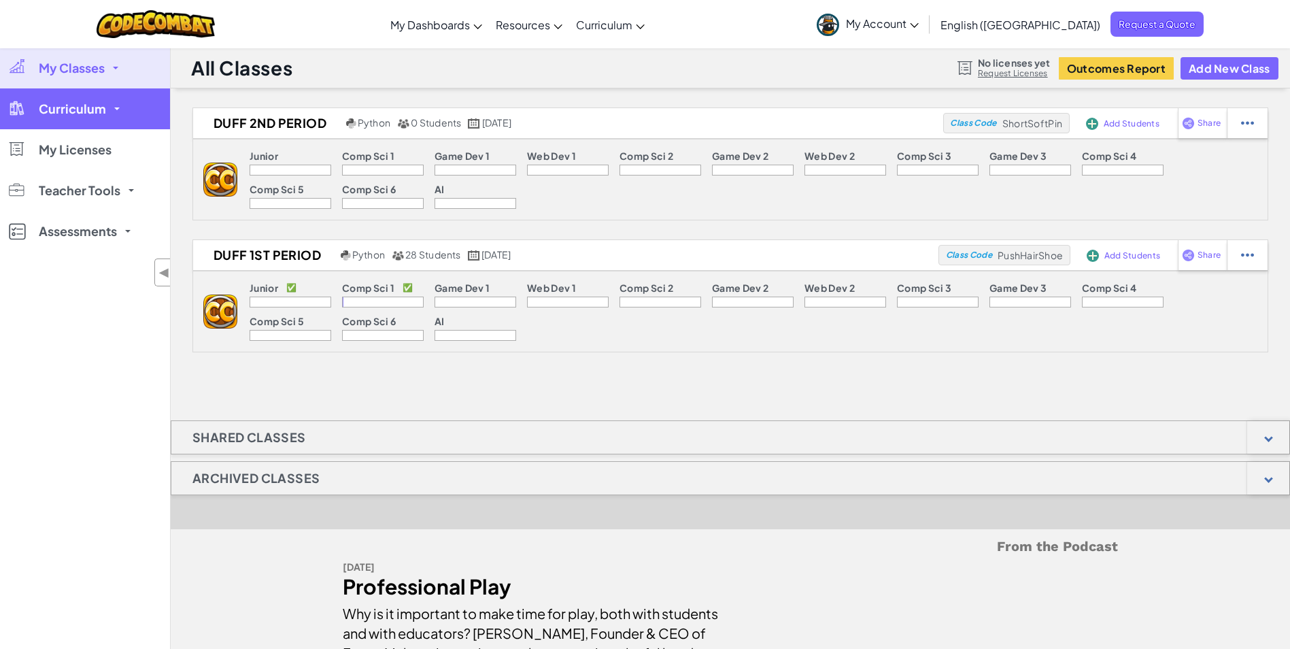
click at [105, 114] on link "Curriculum" at bounding box center [85, 108] width 170 height 41
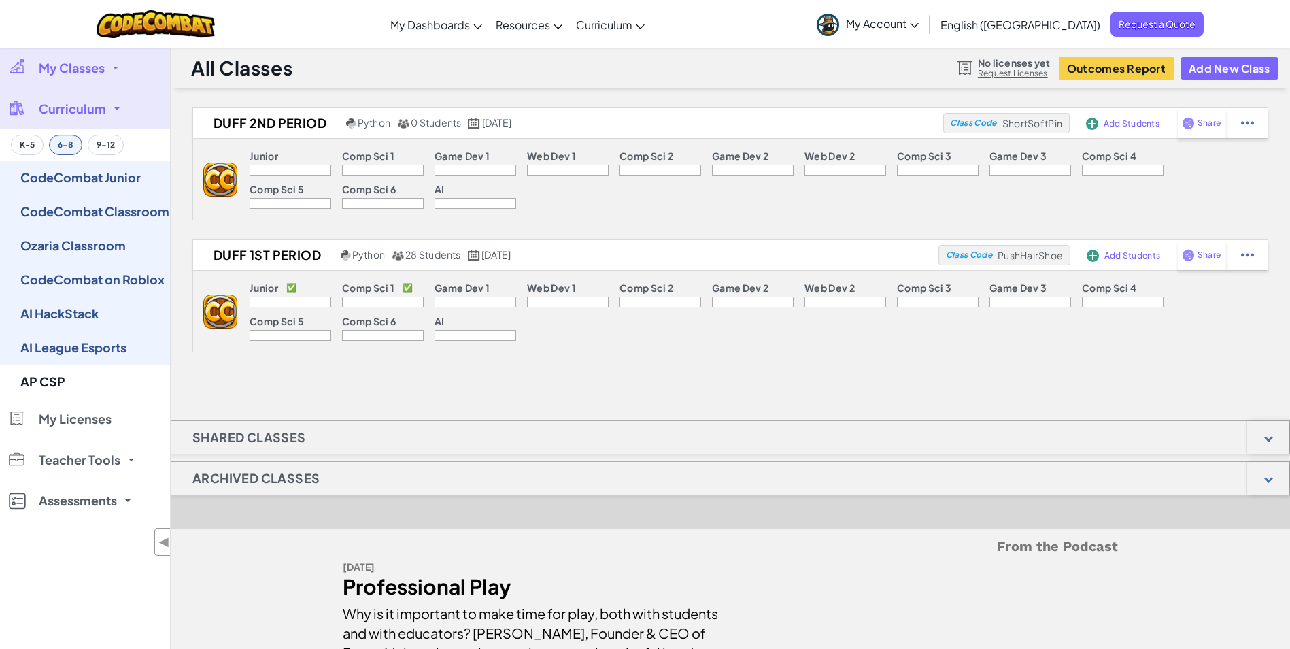
click at [97, 110] on span "Curriculum" at bounding box center [72, 109] width 67 height 12
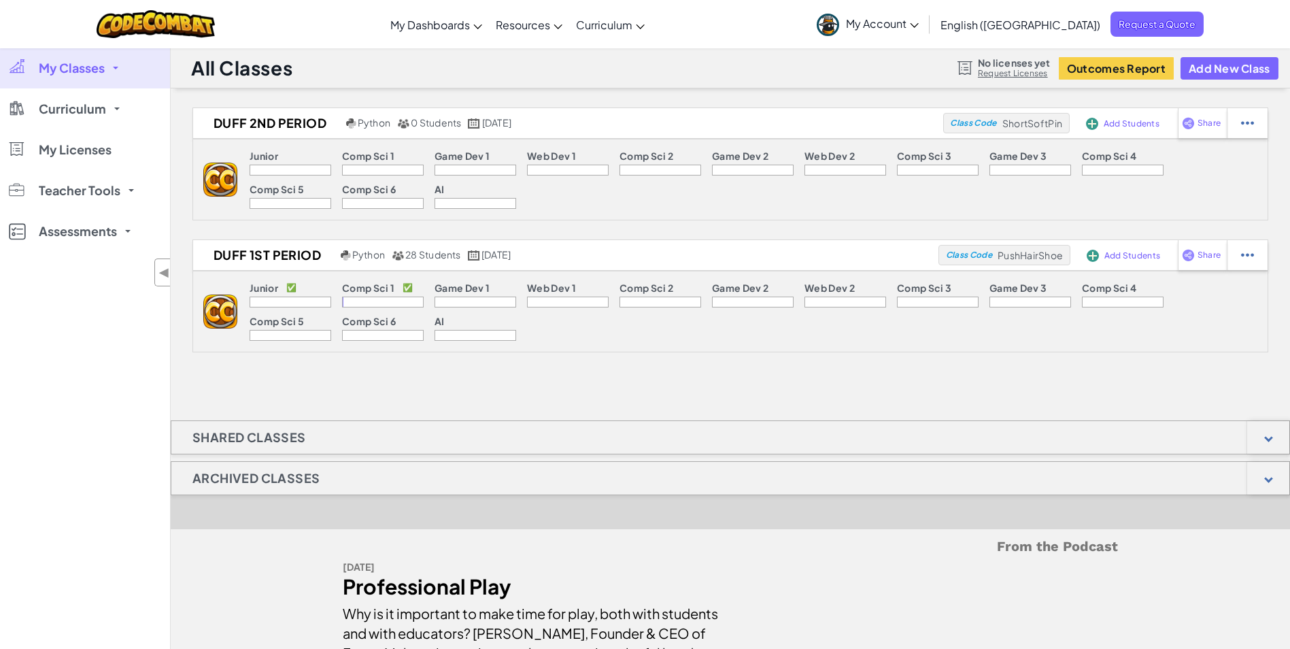
click at [97, 76] on link "My Classes" at bounding box center [85, 68] width 170 height 41
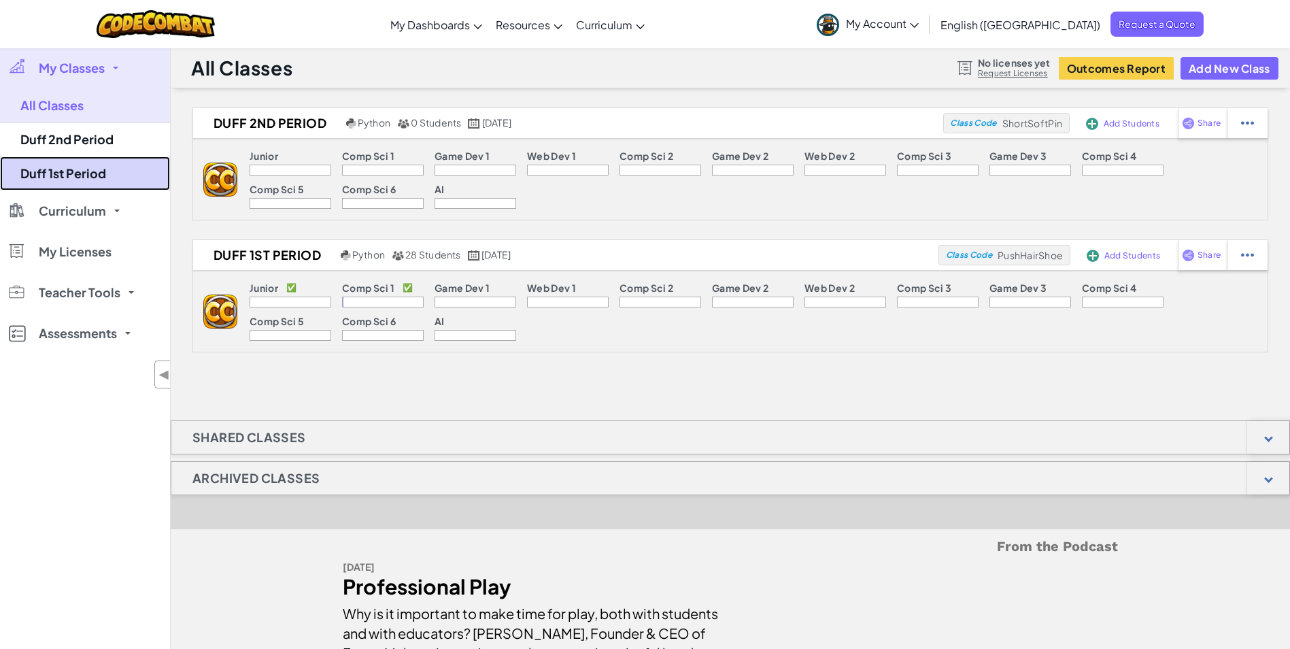
click at [90, 166] on link "Duff 1st Period" at bounding box center [85, 173] width 170 height 34
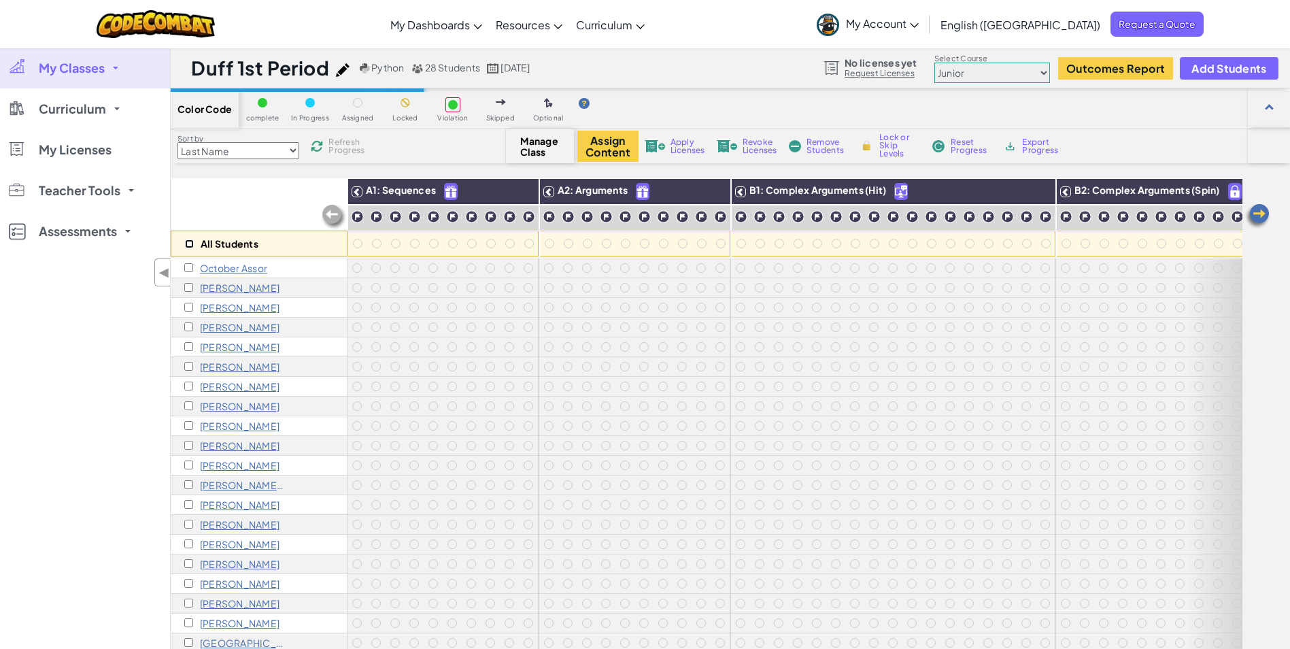
click at [188, 243] on input "checkbox" at bounding box center [189, 243] width 9 height 9
checkbox input "true"
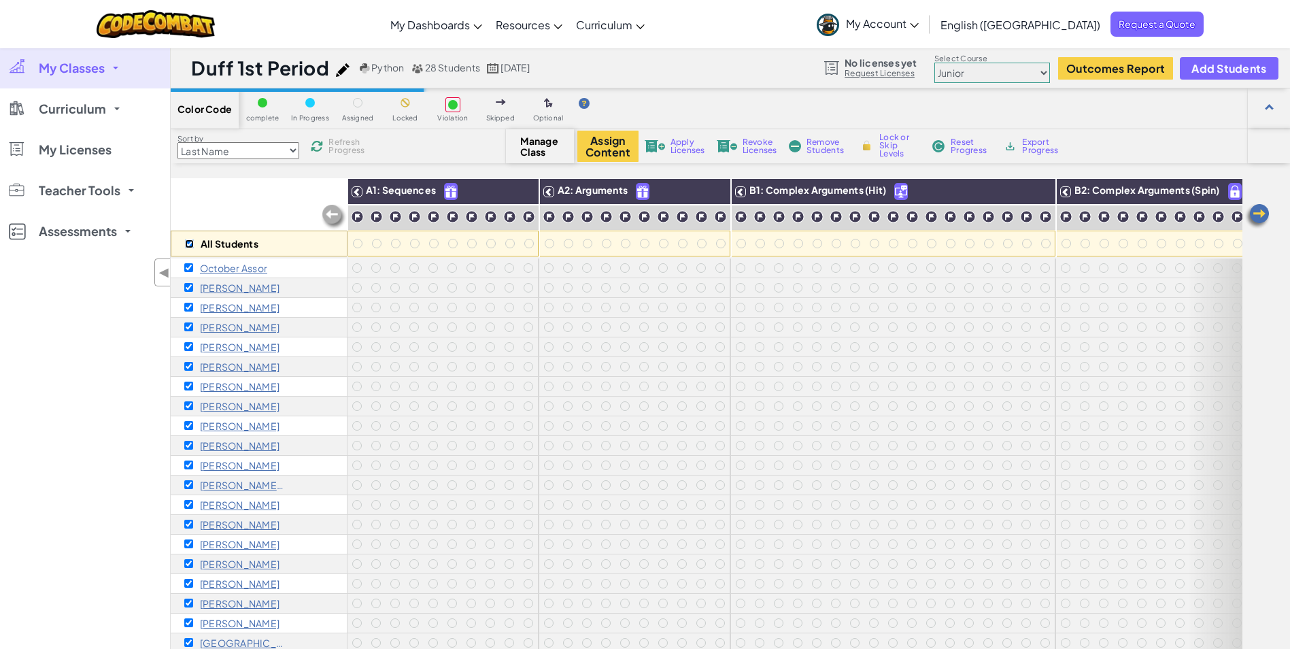
checkbox input "true"
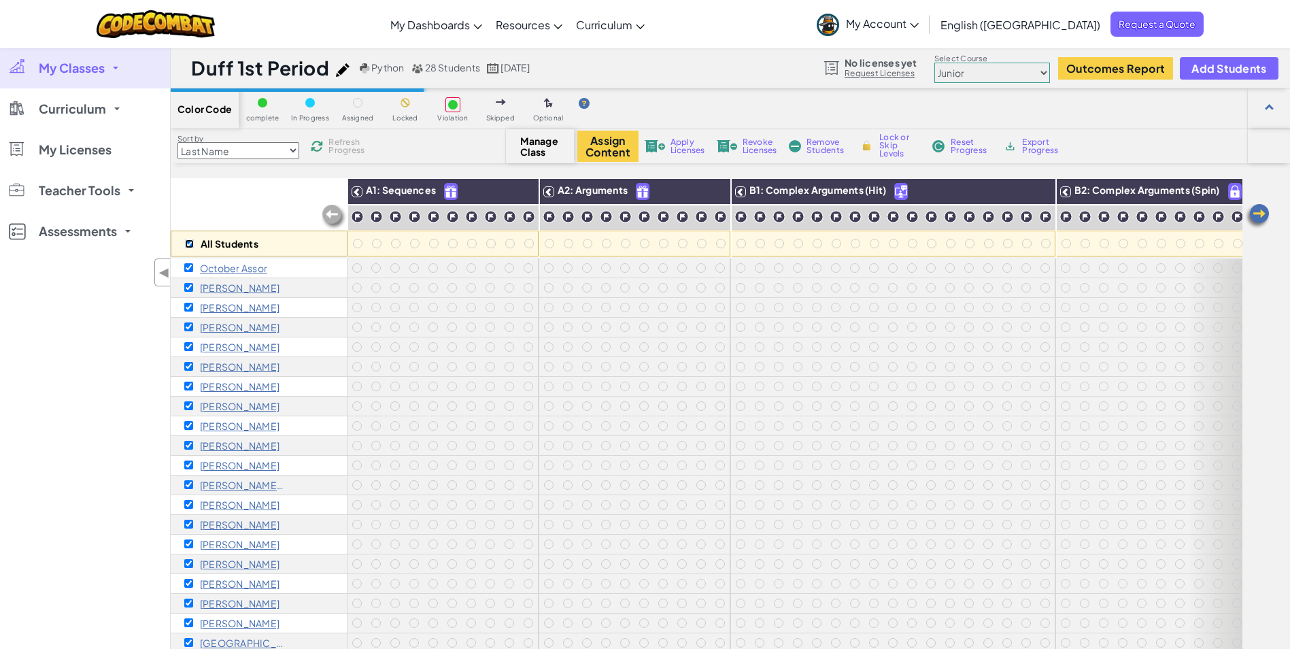
checkbox input "true"
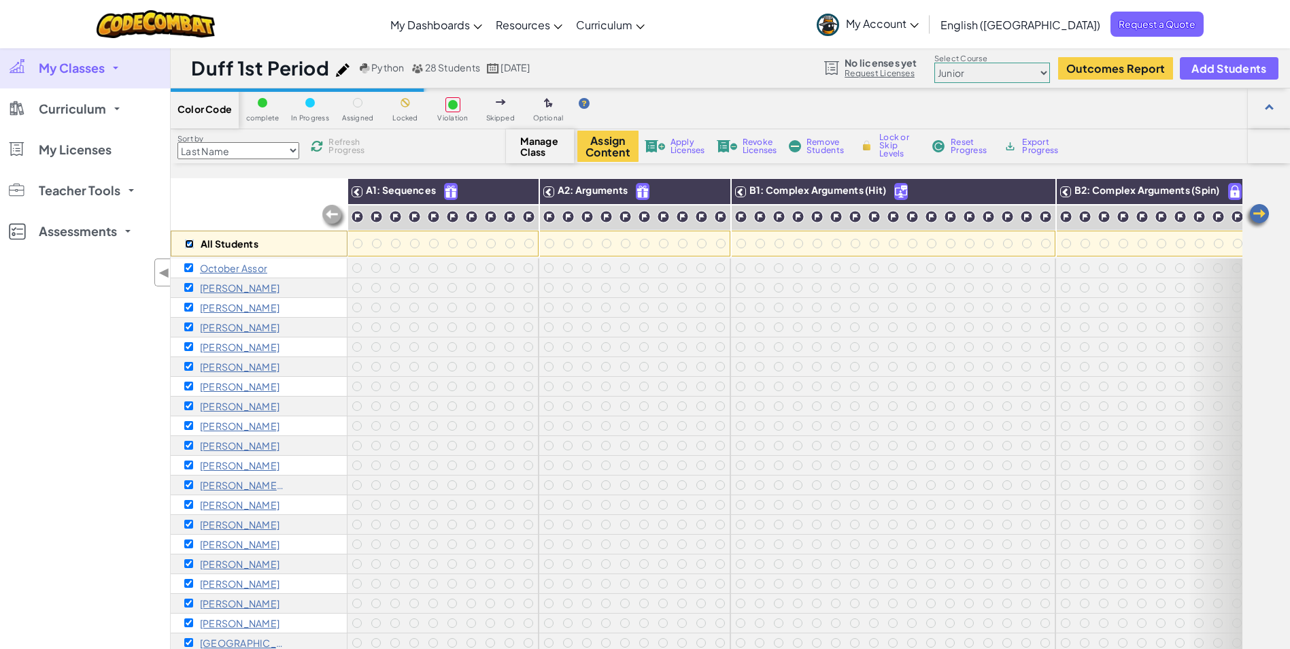
checkbox input "true"
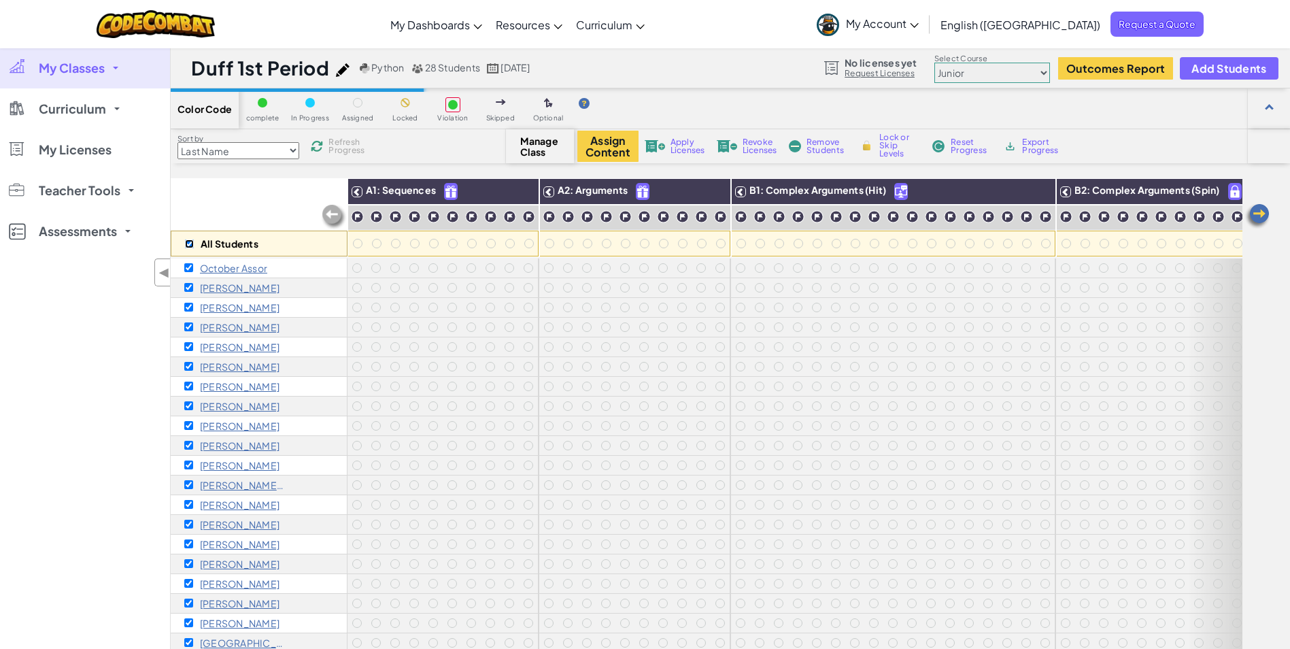
checkbox input "true"
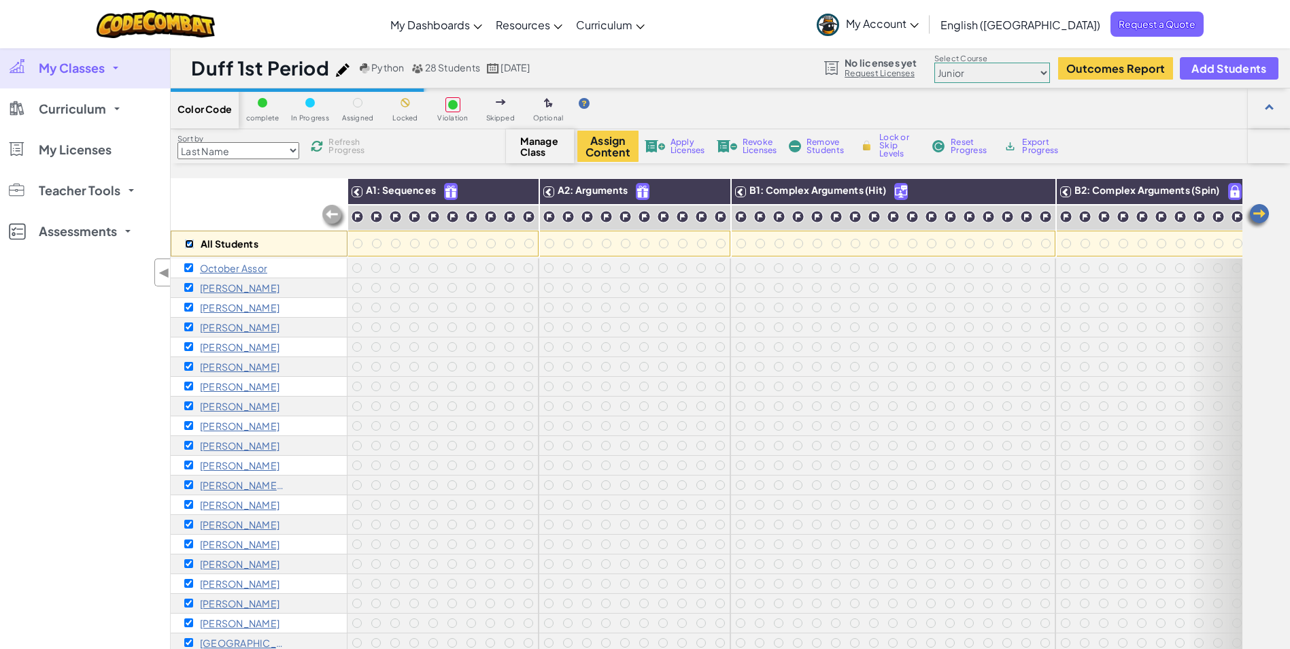
checkbox input "true"
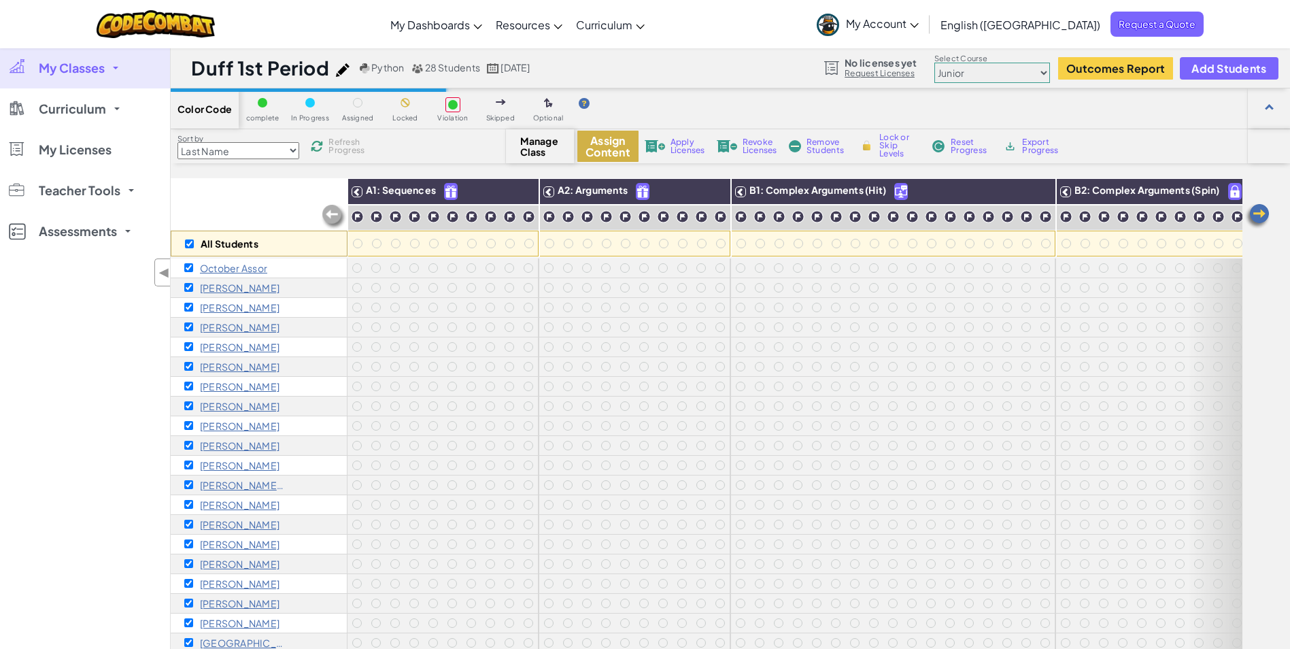
click at [608, 150] on button "Assign Content" at bounding box center [607, 146] width 61 height 31
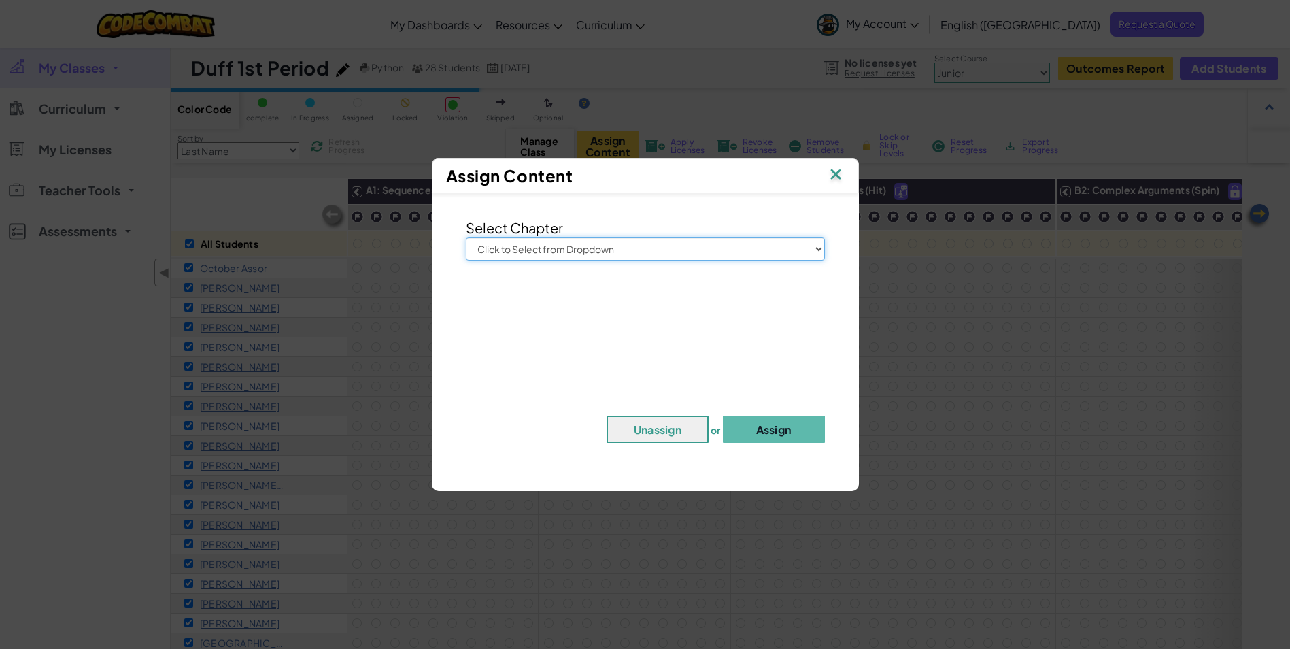
click at [598, 254] on select "Click to Select from Dropdown Junior Introduction to Computer Science Game Deve…" at bounding box center [645, 248] width 359 height 23
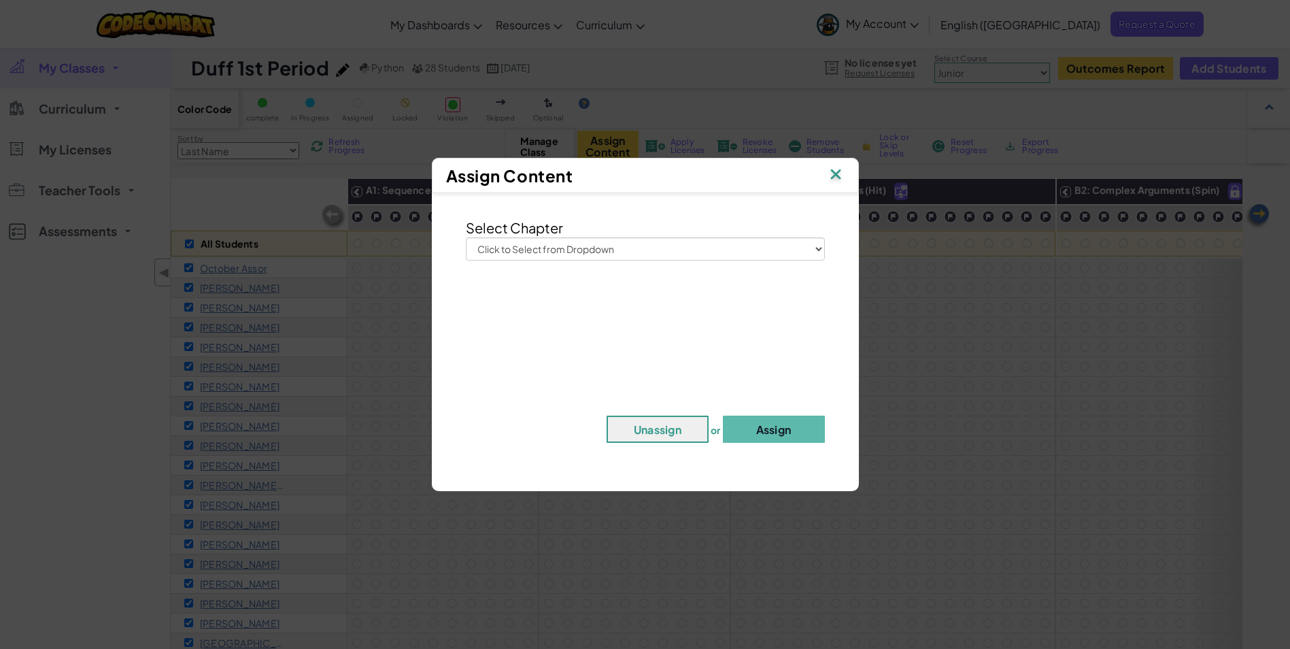
click at [224, 207] on div "Assign Content Select Chapter Click to Select from Dropdown Junior Introduction…" at bounding box center [645, 324] width 1290 height 649
click at [834, 177] on img at bounding box center [836, 175] width 18 height 20
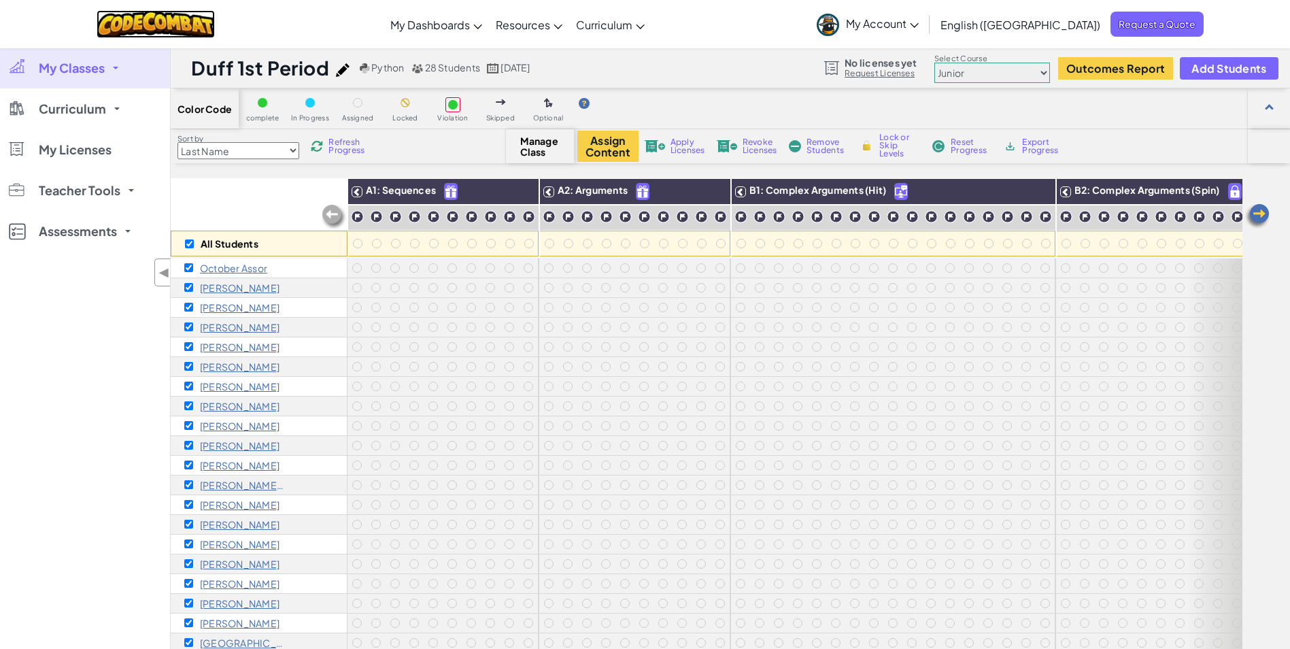
click at [159, 27] on img at bounding box center [156, 24] width 119 height 28
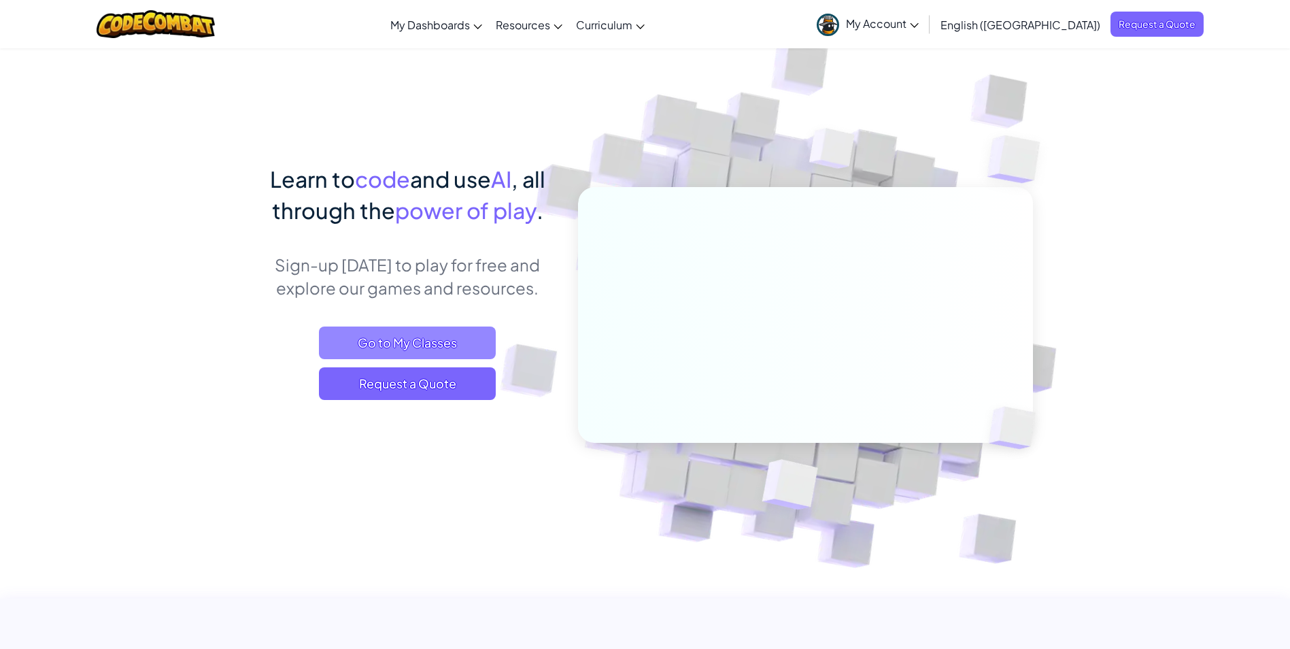
click at [451, 338] on span "Go to My Classes" at bounding box center [407, 342] width 177 height 33
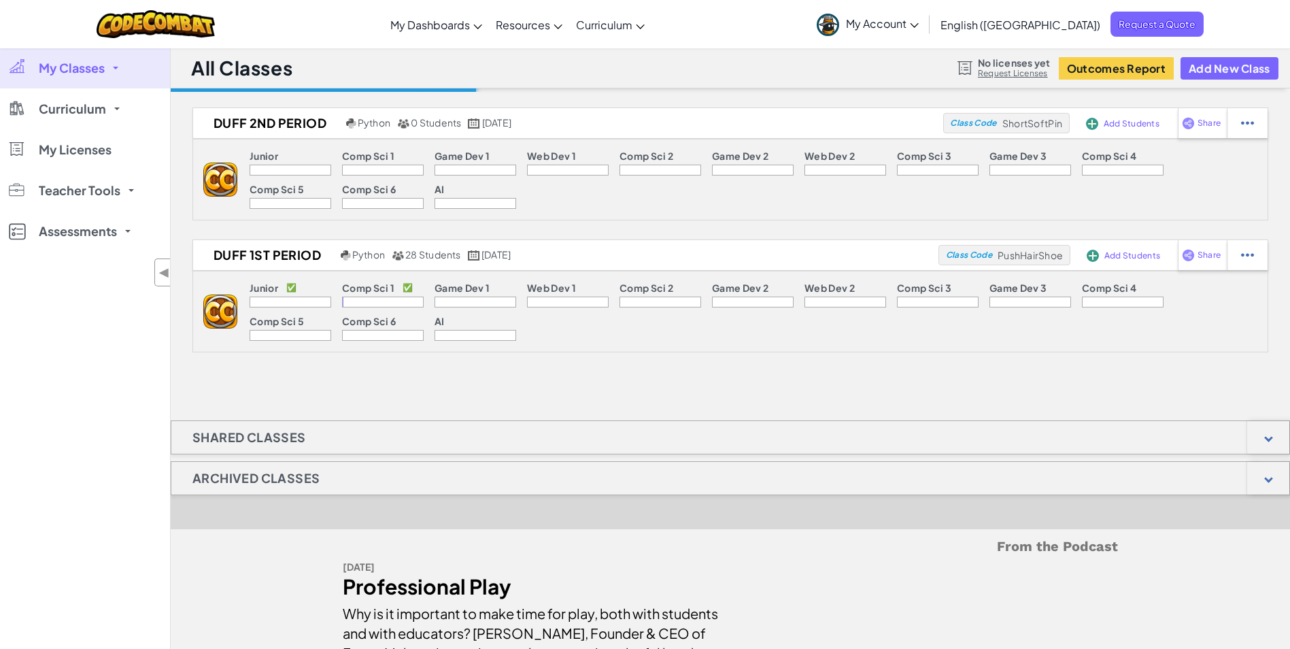
click at [101, 71] on span "My Classes" at bounding box center [72, 68] width 66 height 12
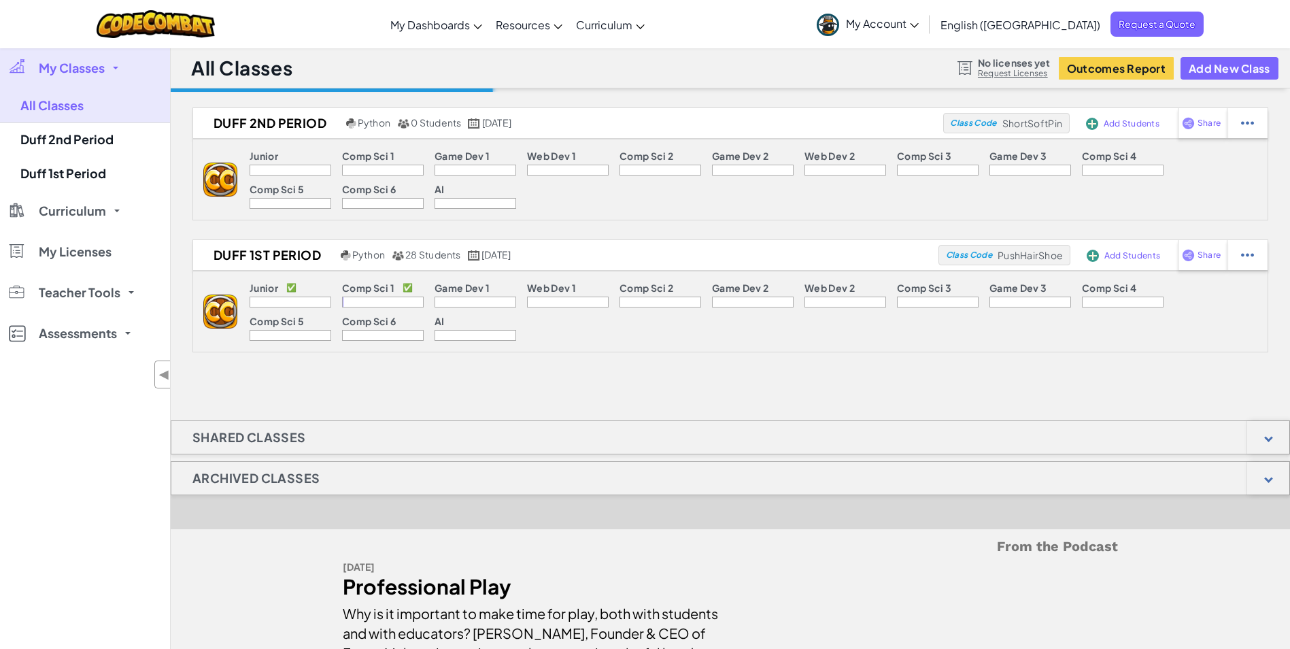
click at [101, 71] on span "My Classes" at bounding box center [72, 68] width 66 height 12
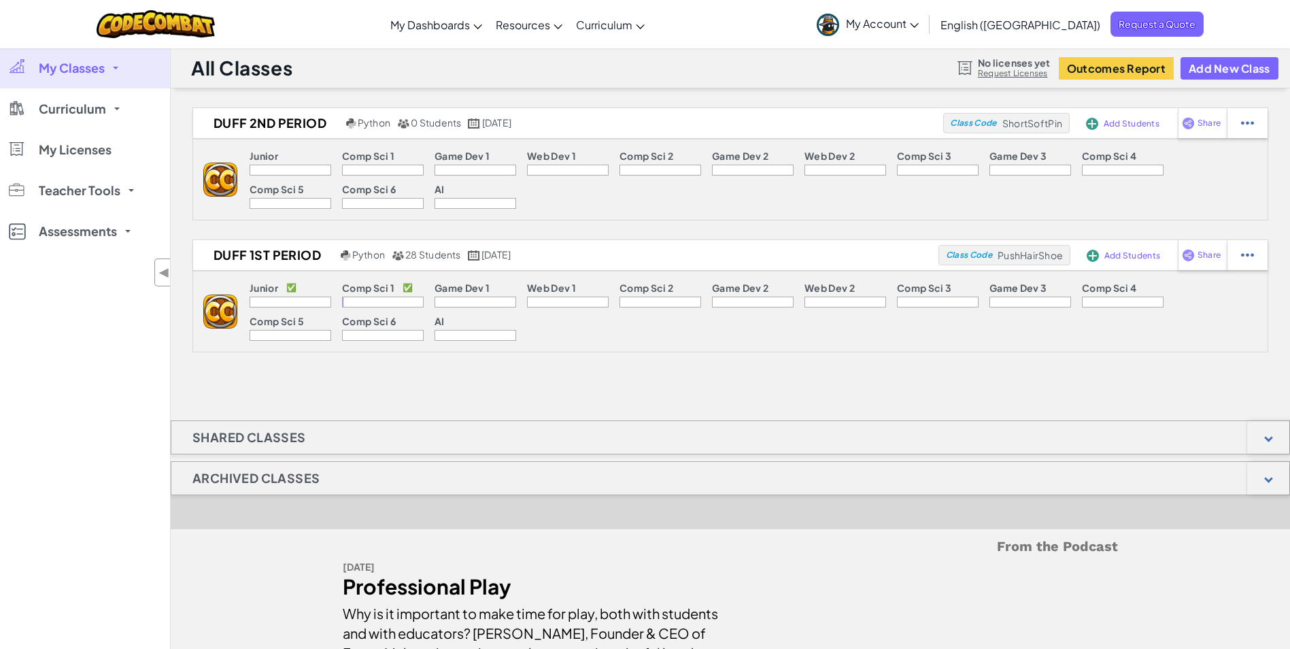
click at [116, 70] on link "My Classes" at bounding box center [85, 68] width 170 height 41
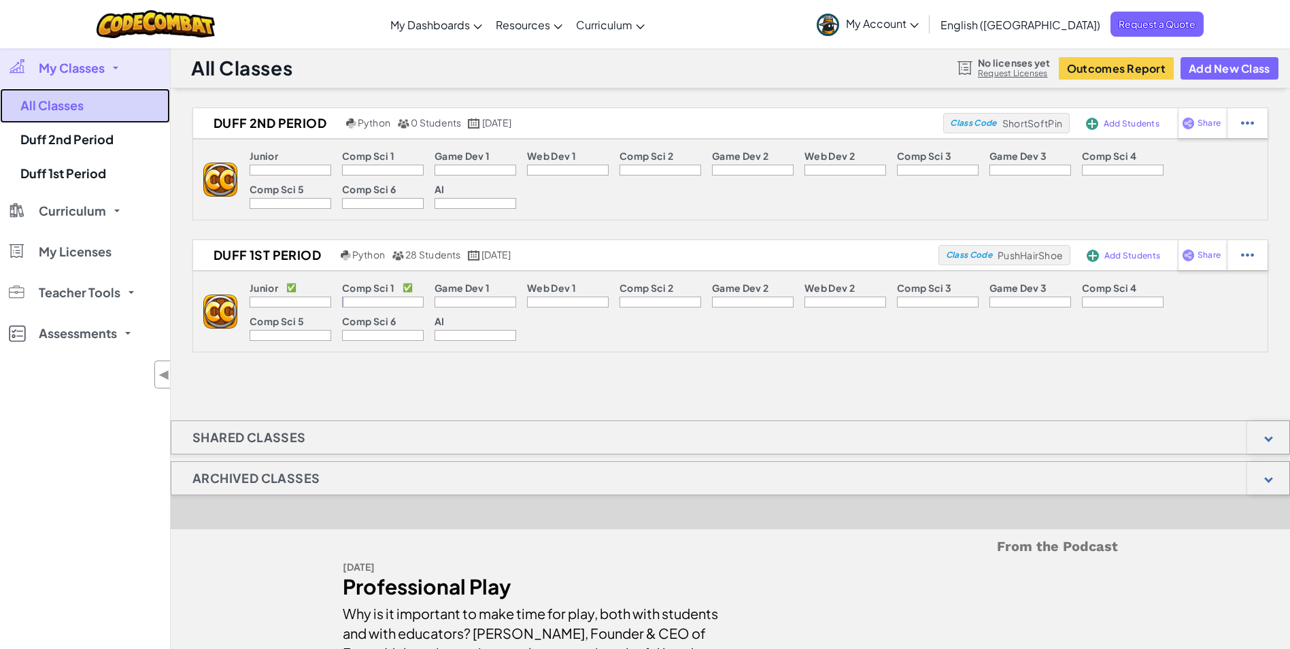
click at [67, 104] on link "All Classes" at bounding box center [85, 105] width 170 height 35
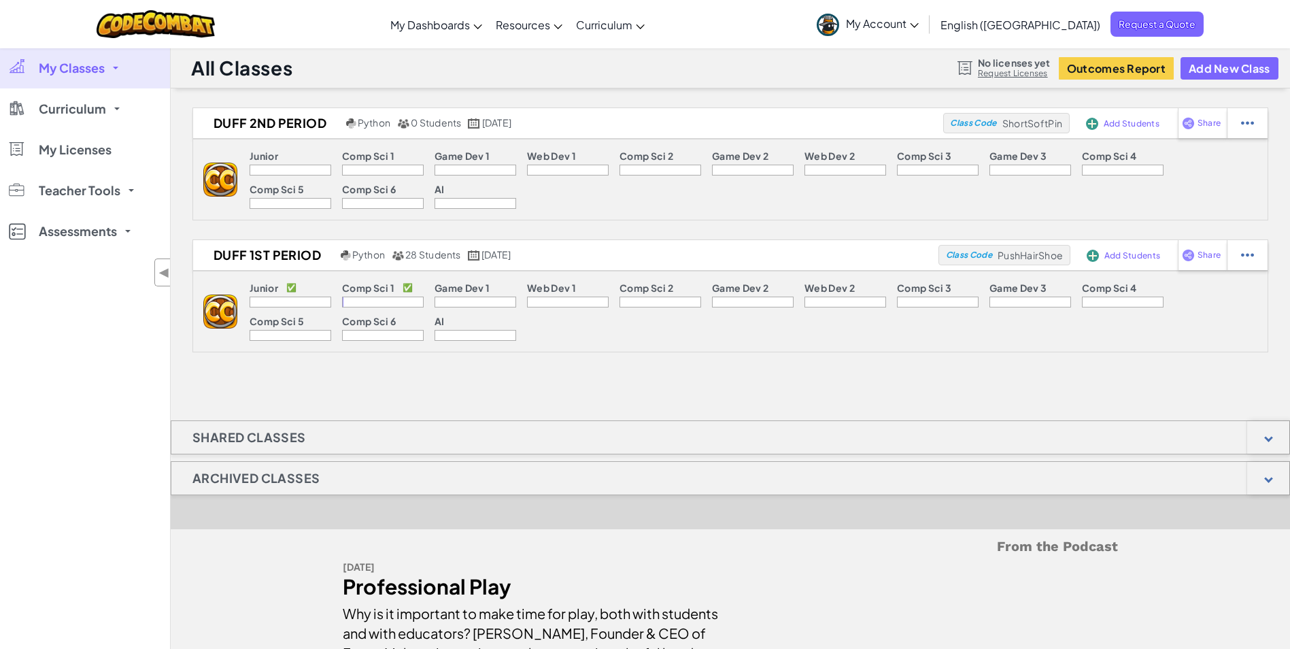
click at [88, 73] on span "My Classes" at bounding box center [72, 68] width 66 height 12
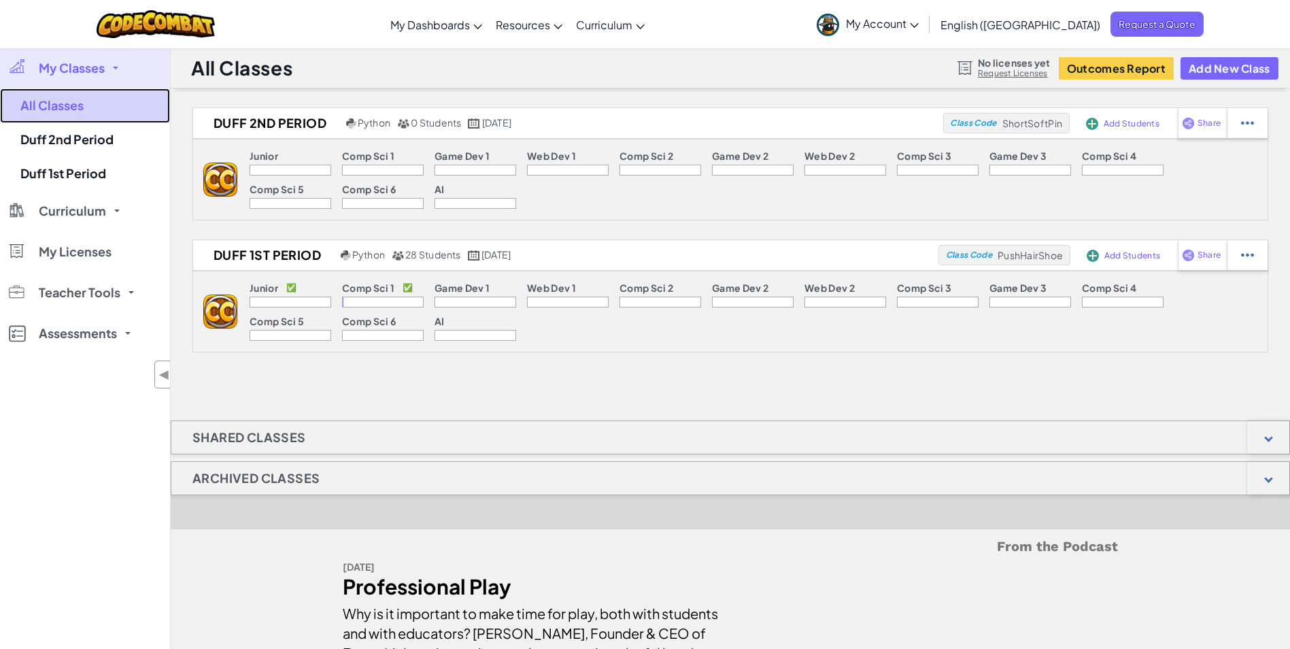
click at [54, 112] on link "All Classes" at bounding box center [85, 105] width 170 height 35
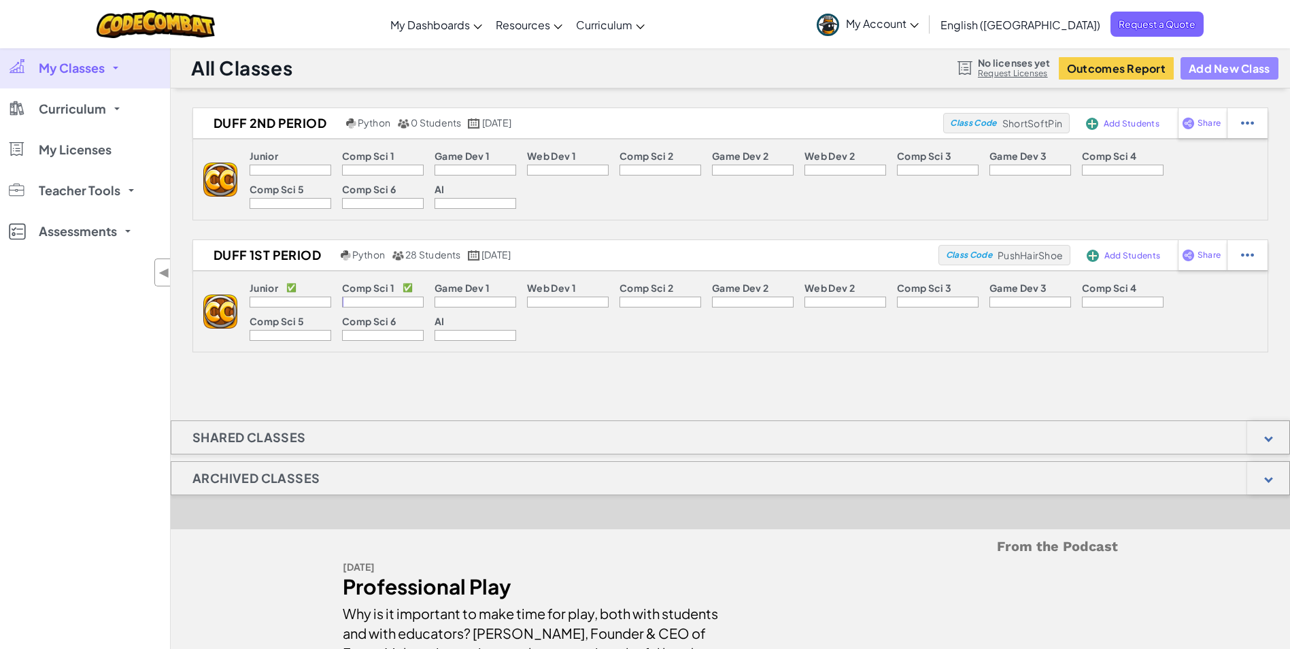
click at [1226, 71] on button "Add New Class" at bounding box center [1229, 68] width 98 height 22
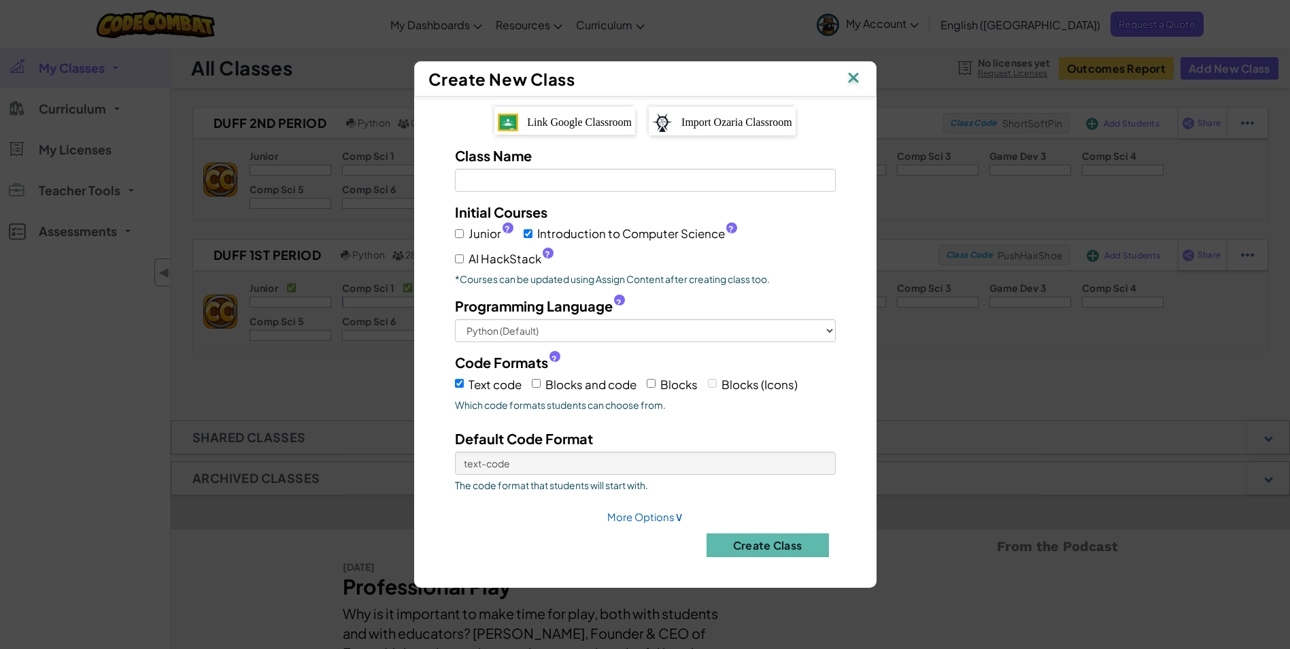
click at [592, 118] on span "Link Google Classroom" at bounding box center [579, 122] width 105 height 12
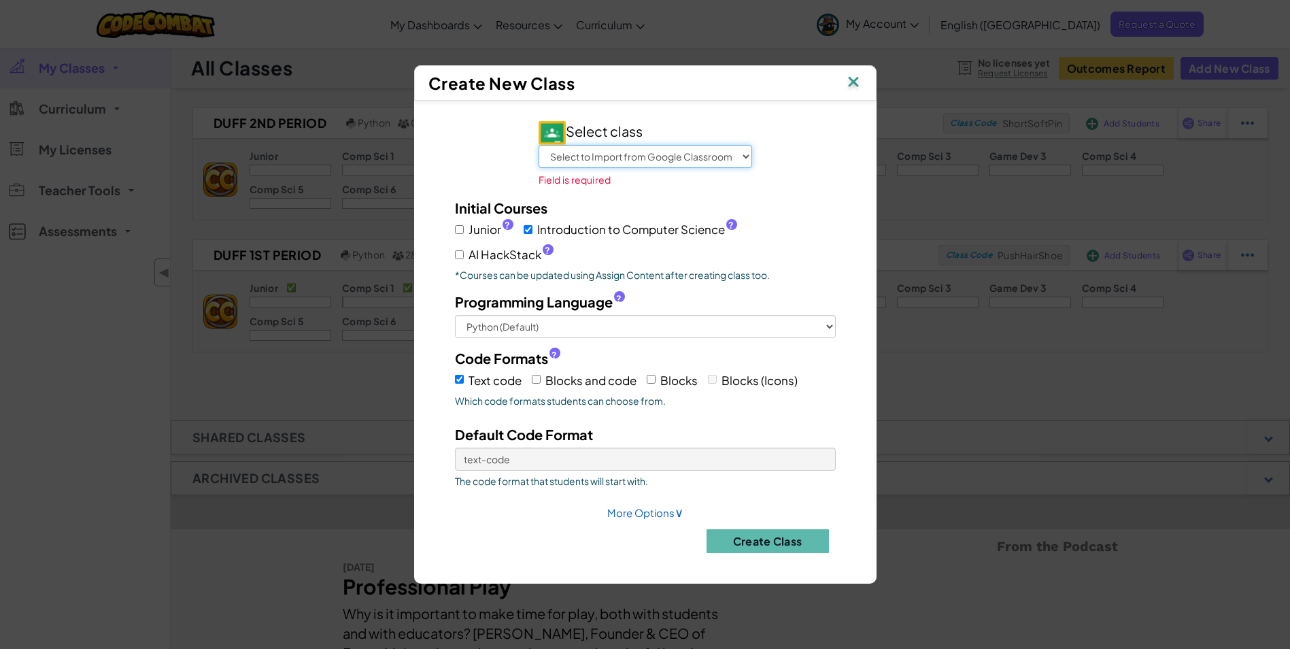
click at [612, 152] on select "Select to Import from Google Classroom Armuchee Football Duff 1st Period Duff 2…" at bounding box center [644, 156] width 213 height 23
select select "702621972585"
click at [538, 154] on select "Select to Import from Google Classroom Armuchee Football Duff 1st Period Duff 2…" at bounding box center [644, 156] width 213 height 23
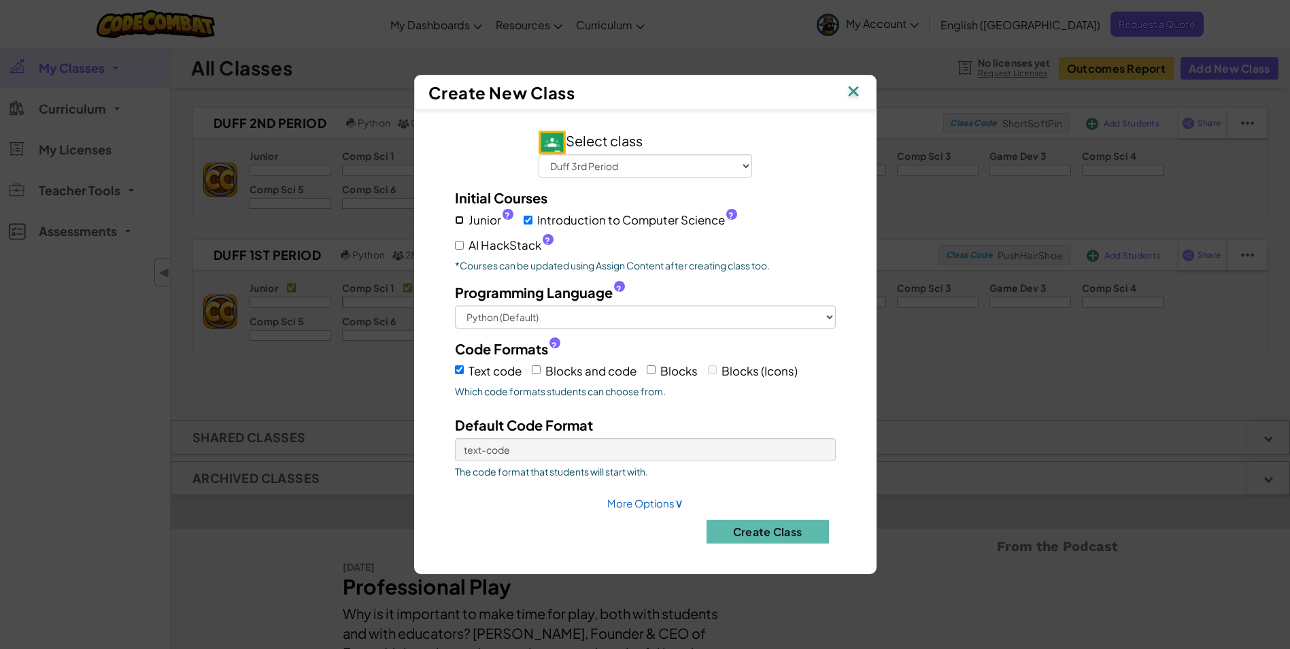
click at [461, 218] on input "Junior ?" at bounding box center [459, 220] width 9 height 9
checkbox input "true"
click at [466, 246] on label "AI HackStack ?" at bounding box center [504, 245] width 99 height 20
click at [464, 246] on input "AI HackStack ?" at bounding box center [459, 245] width 9 height 9
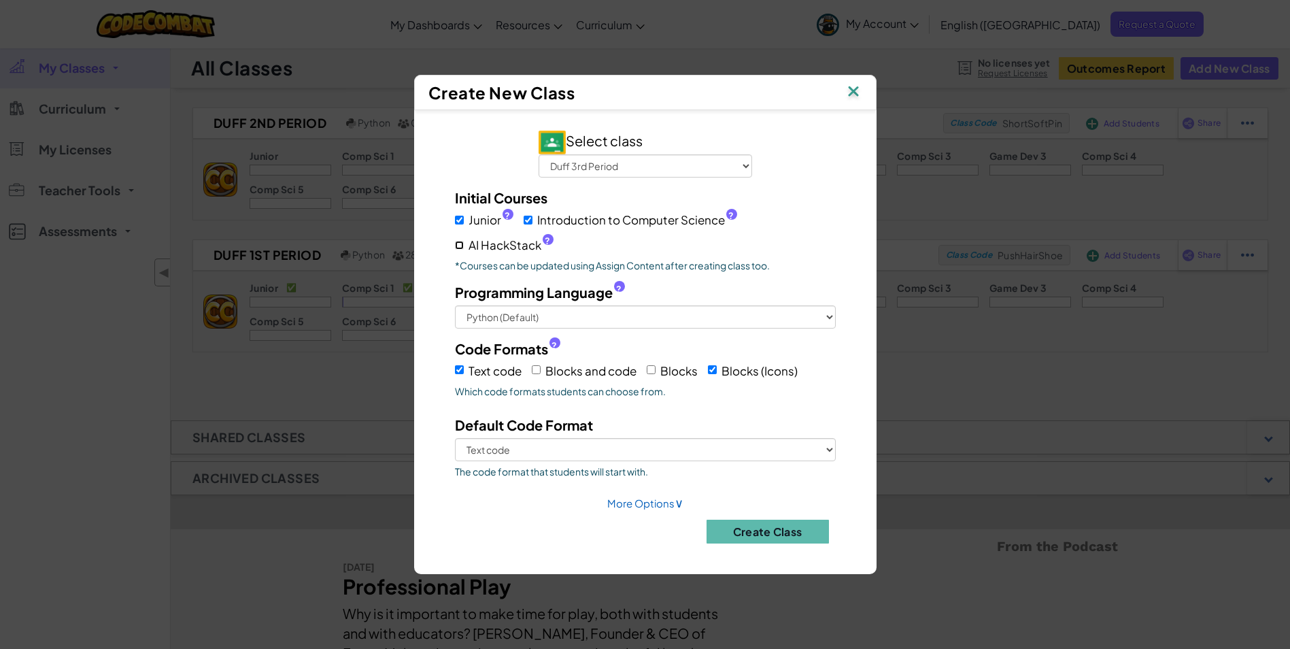
checkbox input "true"
click at [521, 313] on select "Python (Default) JavaScript C++ Java (Experimental)" at bounding box center [645, 316] width 381 height 23
click at [537, 369] on input "Blocks and code" at bounding box center [536, 369] width 9 height 9
checkbox input "true"
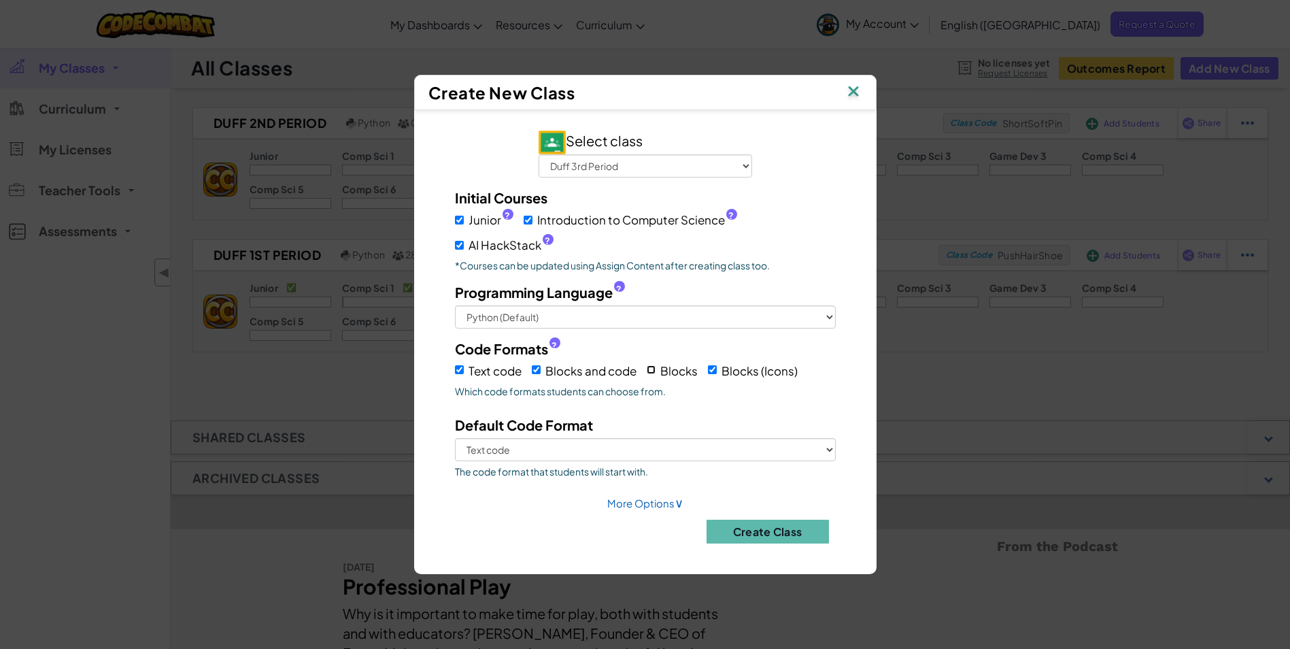
click at [651, 368] on input "Blocks" at bounding box center [651, 369] width 9 height 9
checkbox input "true"
click at [632, 447] on select "Text code Blocks and code Blocks Blocks (Icons)" at bounding box center [645, 449] width 381 height 23
select select "blocks-icons"
click at [455, 438] on select "Text code Blocks and code Blocks Blocks (Icons)" at bounding box center [645, 449] width 381 height 23
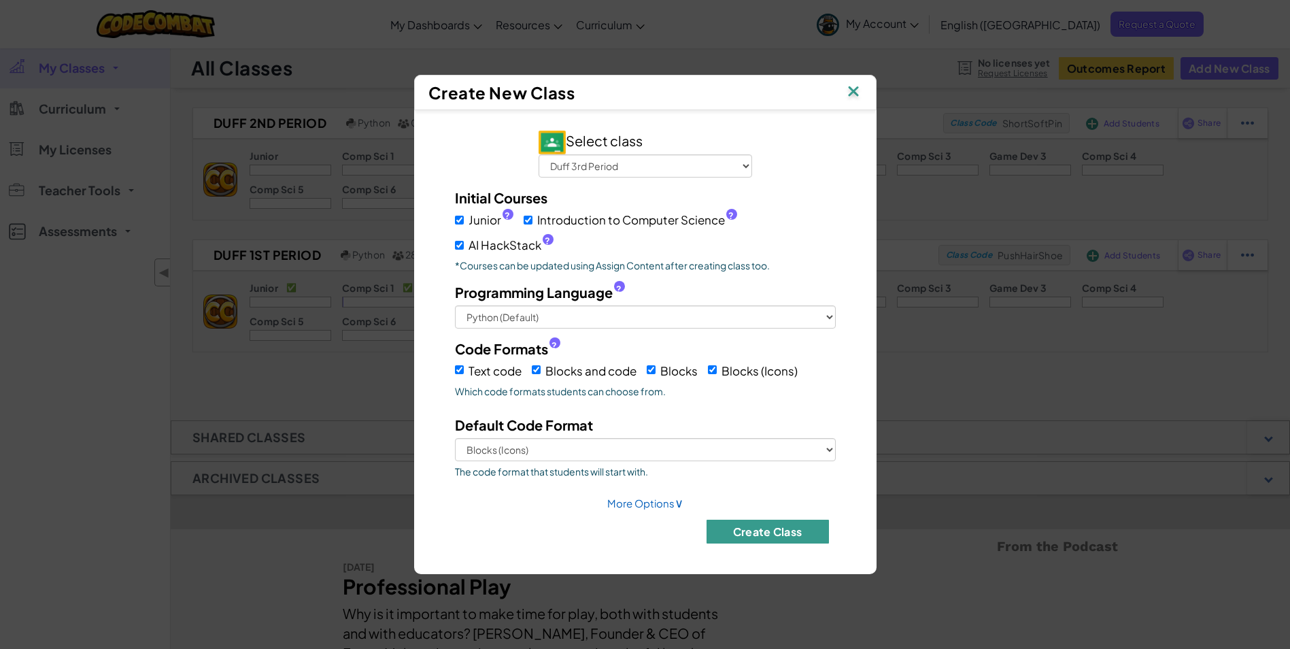
click at [802, 535] on button "Create Class" at bounding box center [767, 531] width 122 height 24
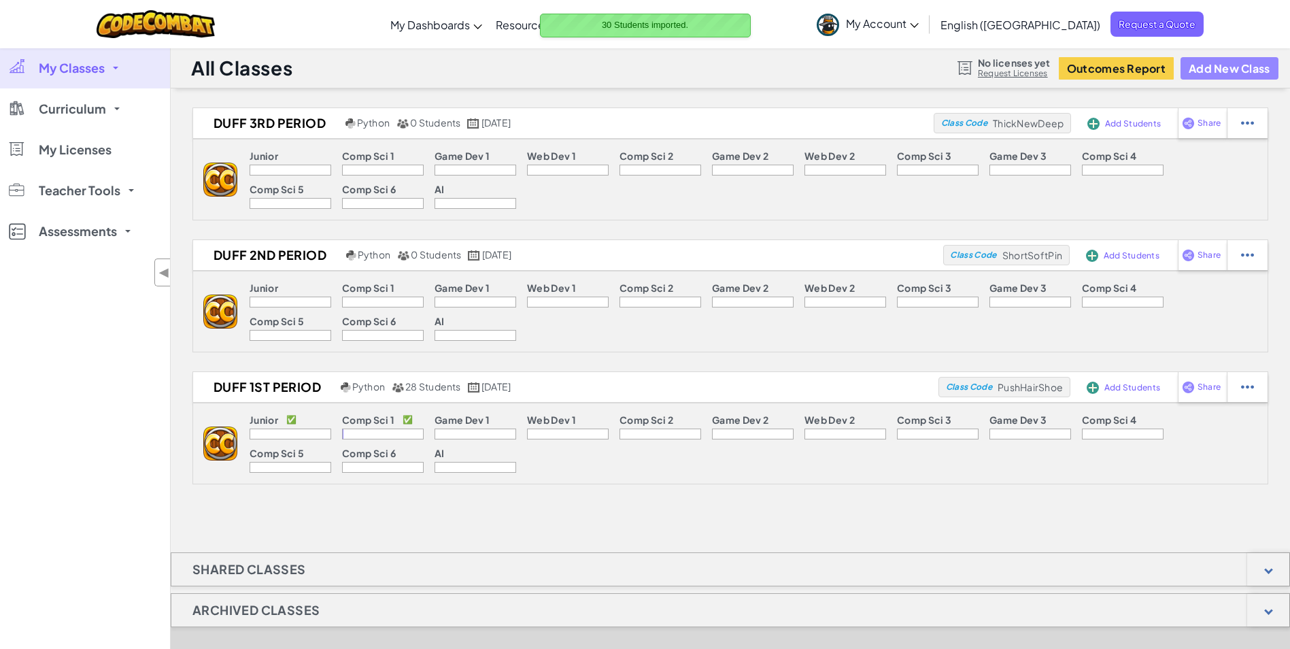
click at [1221, 71] on button "Add New Class" at bounding box center [1229, 68] width 98 height 22
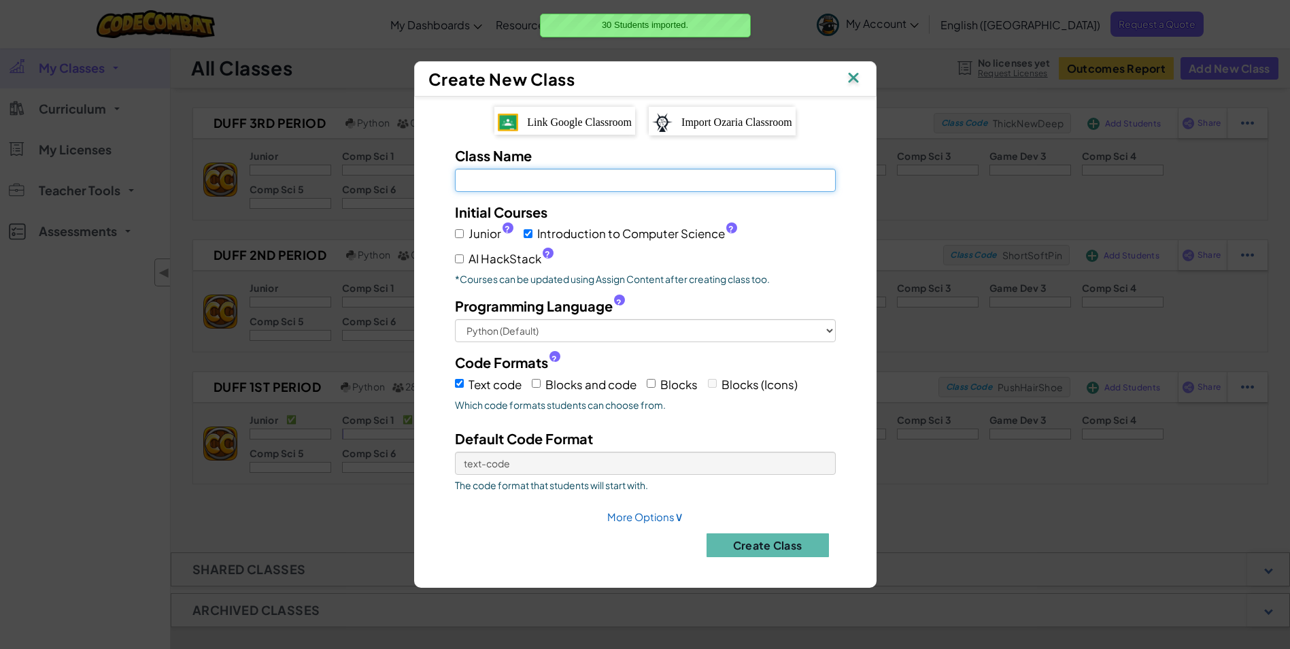
click at [612, 186] on input "Class Name Field is required" at bounding box center [645, 180] width 381 height 23
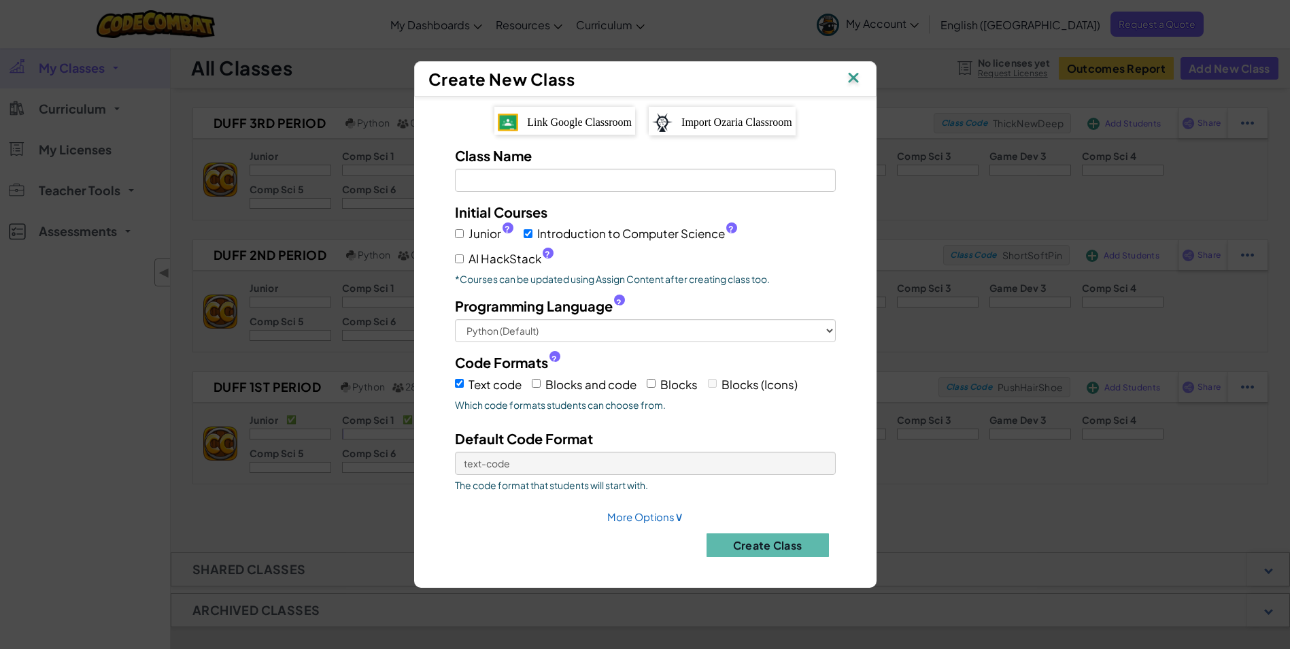
click at [572, 124] on span "Link Google Classroom" at bounding box center [579, 122] width 105 height 12
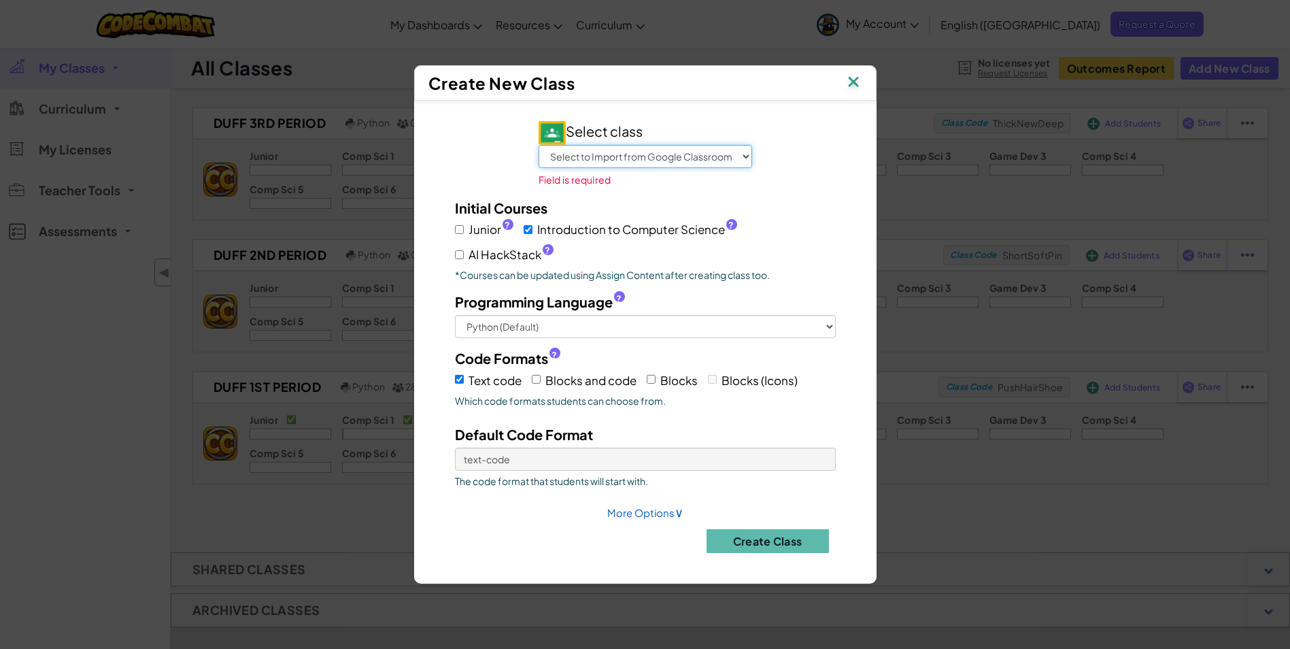
click at [680, 152] on select "Select to Import from Google Classroom Armuchee Football Duff 1st Period Duff 2…" at bounding box center [644, 156] width 213 height 23
select select "702622322213"
click at [538, 154] on select "Select to Import from Google Classroom Armuchee Football Duff 1st Period Duff 2…" at bounding box center [644, 156] width 213 height 23
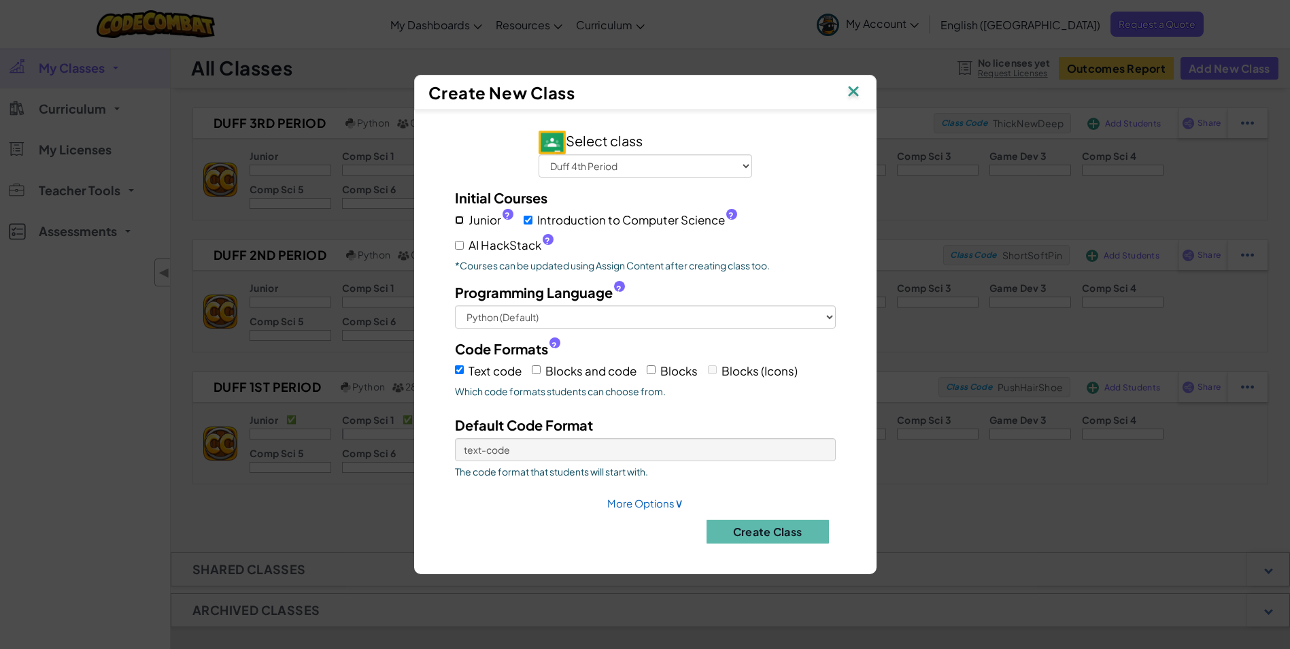
click at [458, 217] on input "Junior ?" at bounding box center [459, 220] width 9 height 9
checkbox input "true"
click at [462, 248] on input "AI HackStack ?" at bounding box center [459, 245] width 9 height 9
checkbox input "true"
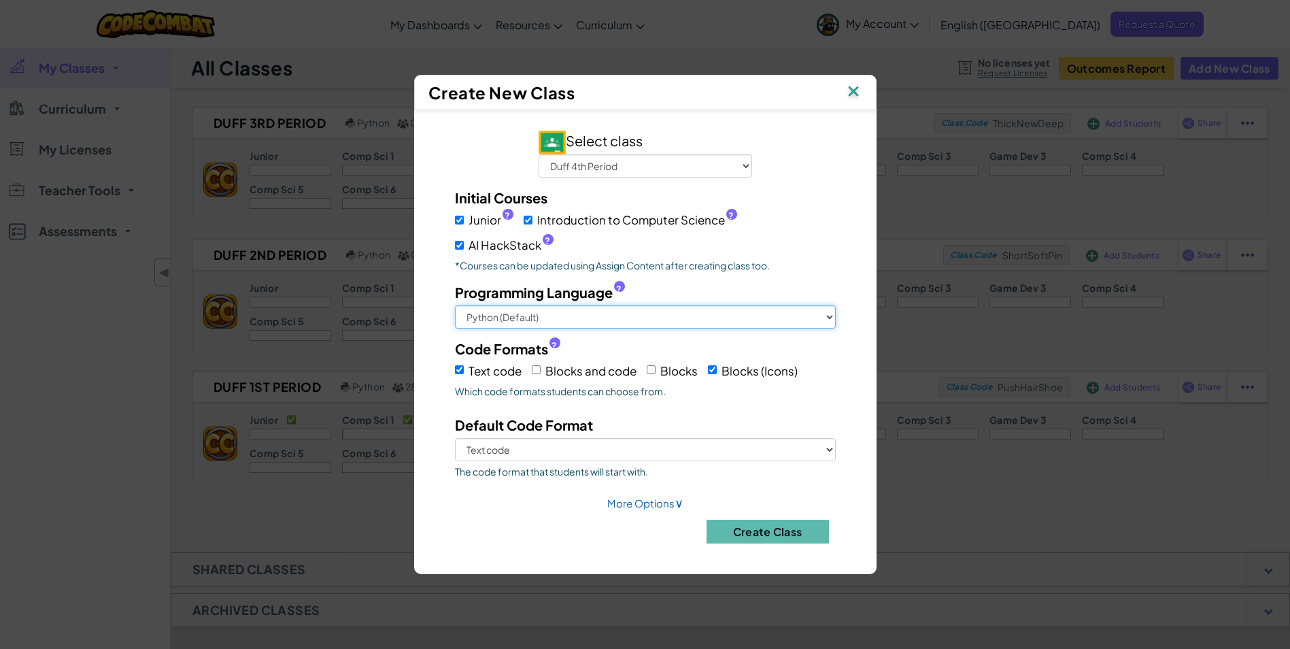
click at [528, 320] on select "Python (Default) JavaScript C++ Java (Experimental)" at bounding box center [645, 316] width 381 height 23
click at [534, 365] on input "Blocks and code" at bounding box center [536, 369] width 9 height 9
checkbox input "true"
click at [652, 368] on input "Blocks" at bounding box center [651, 369] width 9 height 9
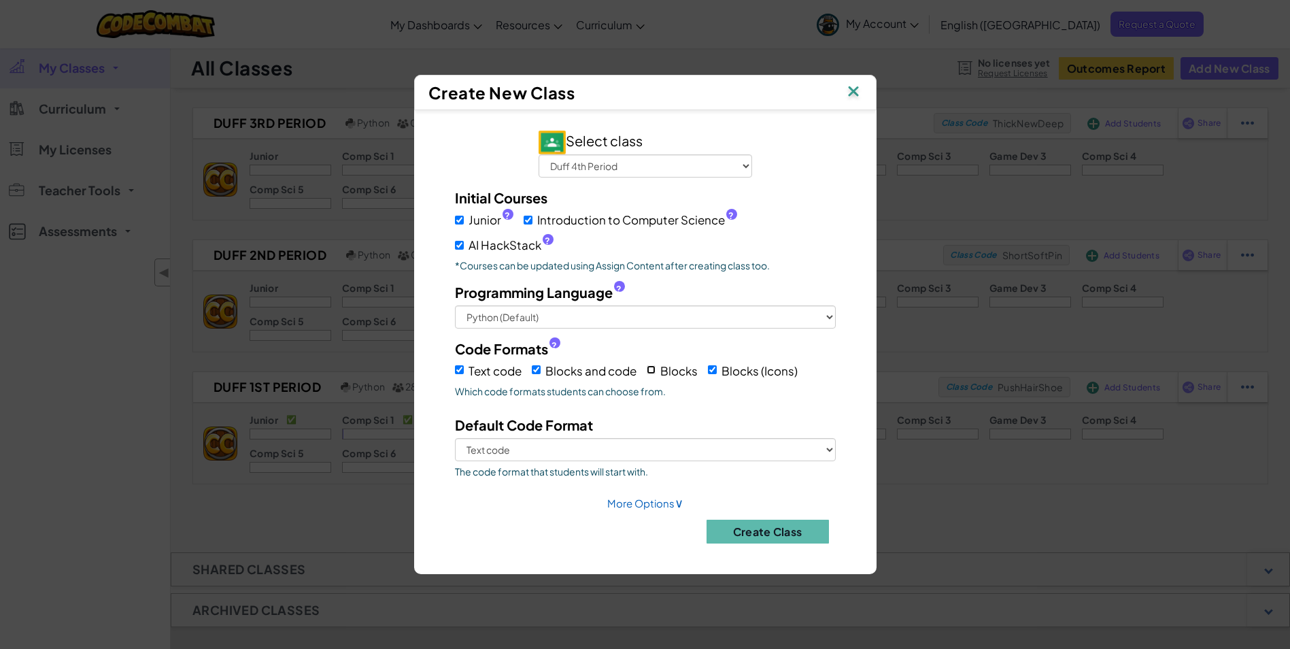
checkbox input "true"
click at [616, 451] on select "Text code Blocks and code Blocks Blocks (Icons)" at bounding box center [645, 449] width 381 height 23
click at [611, 538] on div "Create Class" at bounding box center [645, 531] width 401 height 24
click at [762, 540] on button "Create Class" at bounding box center [767, 531] width 122 height 24
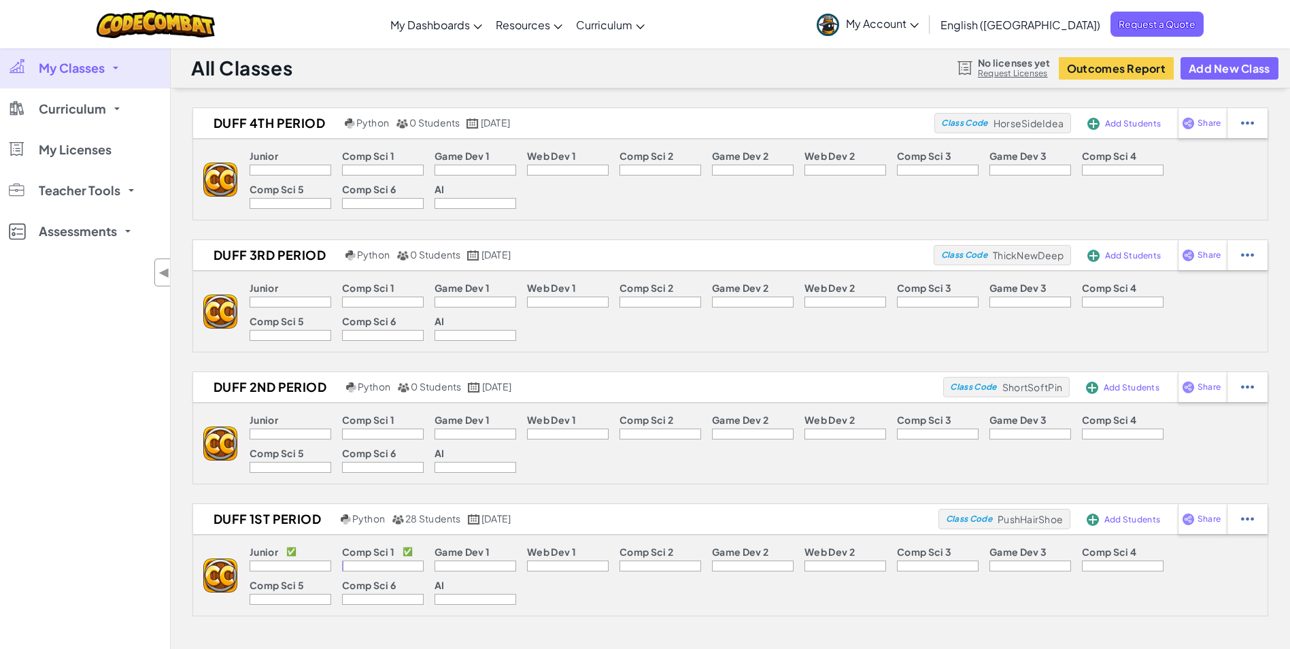
click at [105, 72] on link "My Classes" at bounding box center [85, 68] width 170 height 41
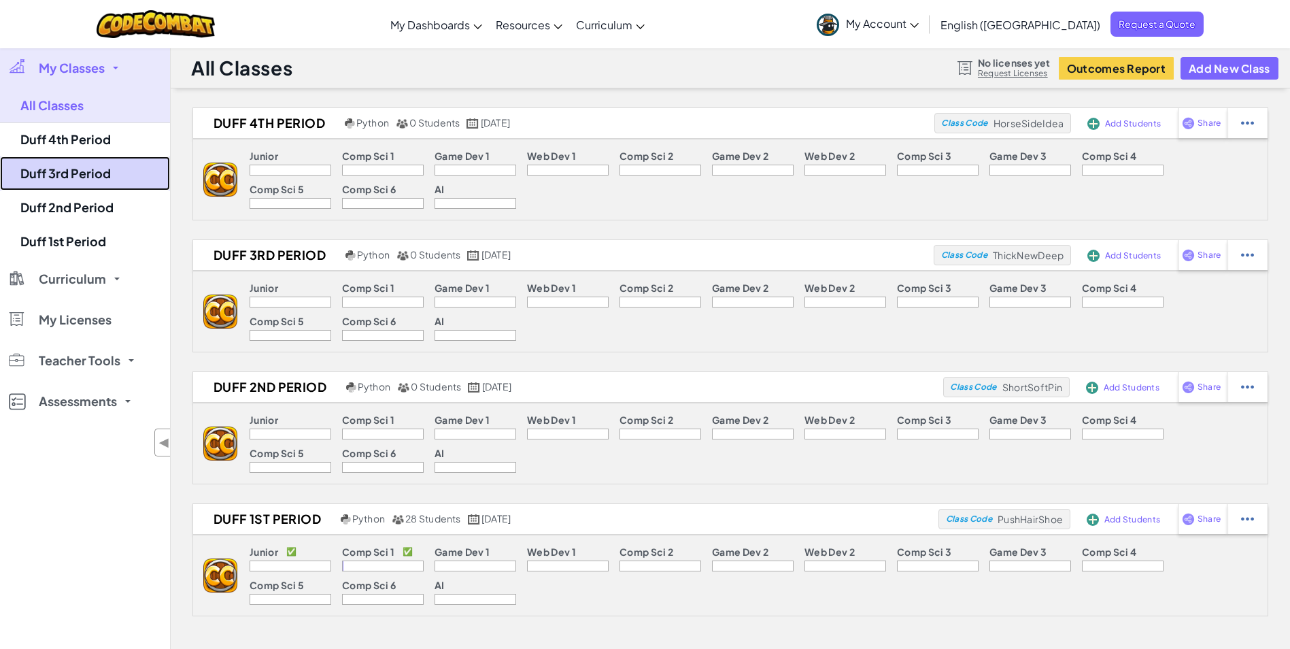
click at [87, 182] on link "Duff 3rd Period" at bounding box center [85, 173] width 170 height 34
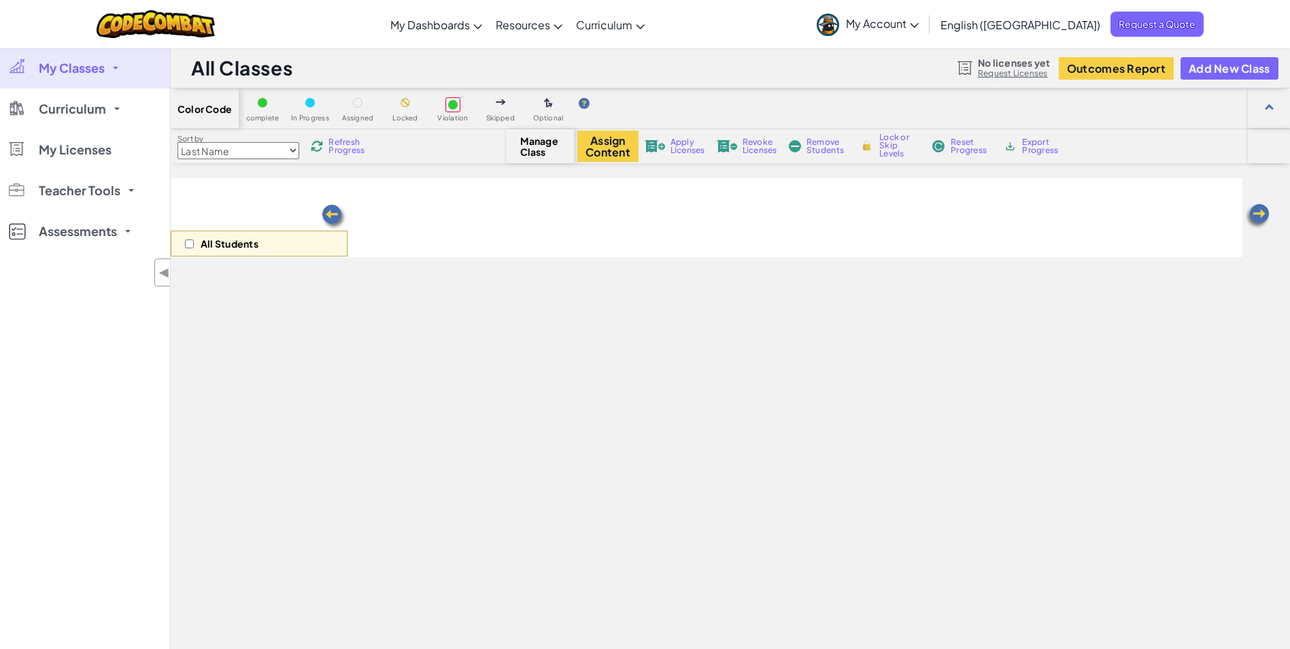
select select "560f1a9f22961295f9427742"
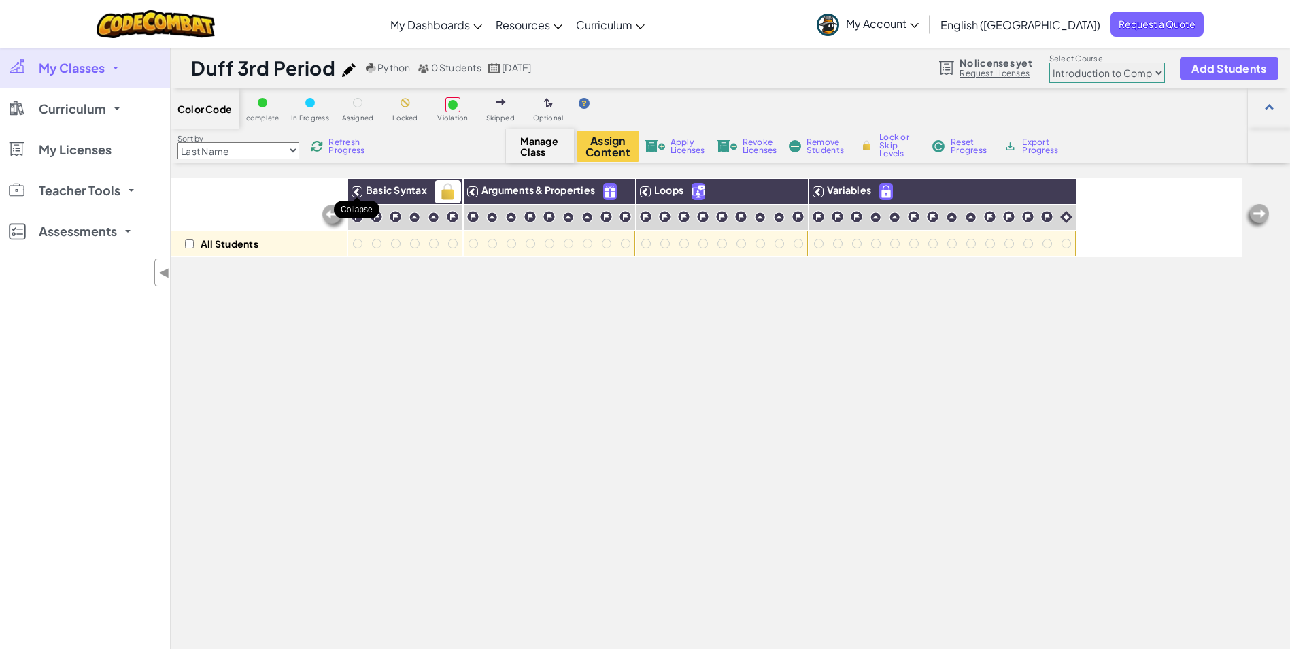
click at [358, 193] on icon at bounding box center [357, 192] width 10 height 10
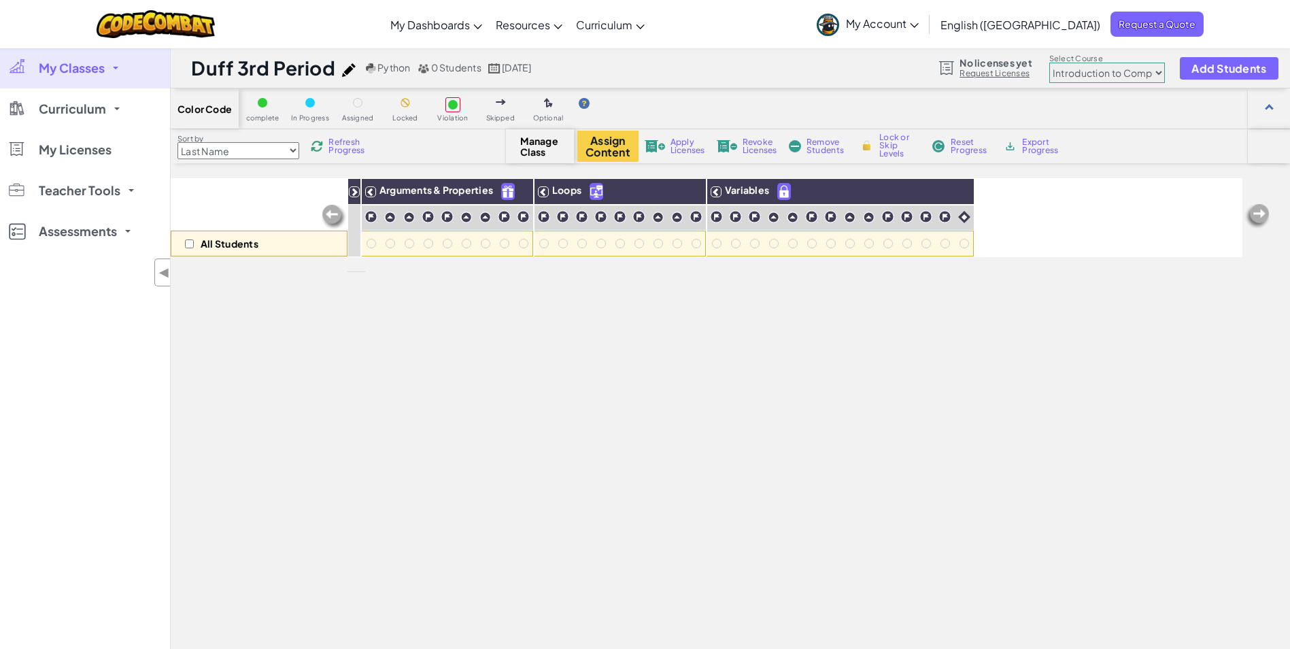
click at [354, 192] on icon at bounding box center [354, 192] width 10 height 10
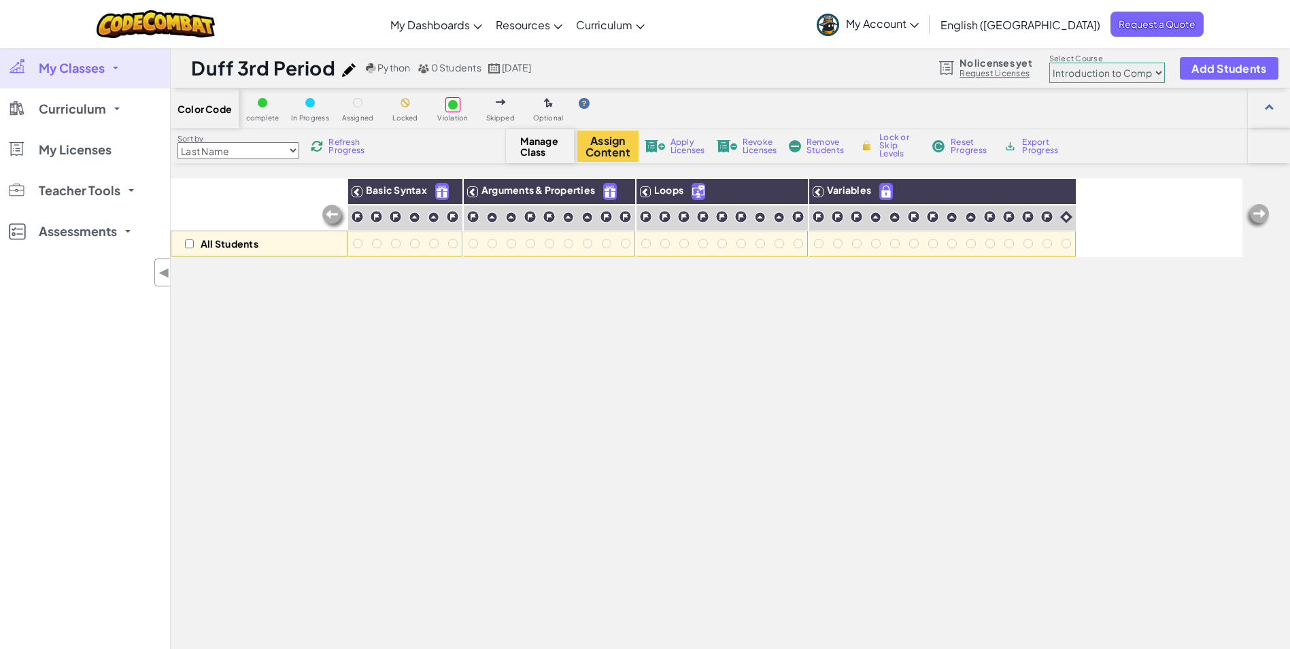
click at [330, 217] on img at bounding box center [333, 216] width 27 height 27
click at [612, 148] on button "Assign Content" at bounding box center [607, 146] width 61 height 31
click at [92, 74] on span "My Classes" at bounding box center [72, 68] width 66 height 12
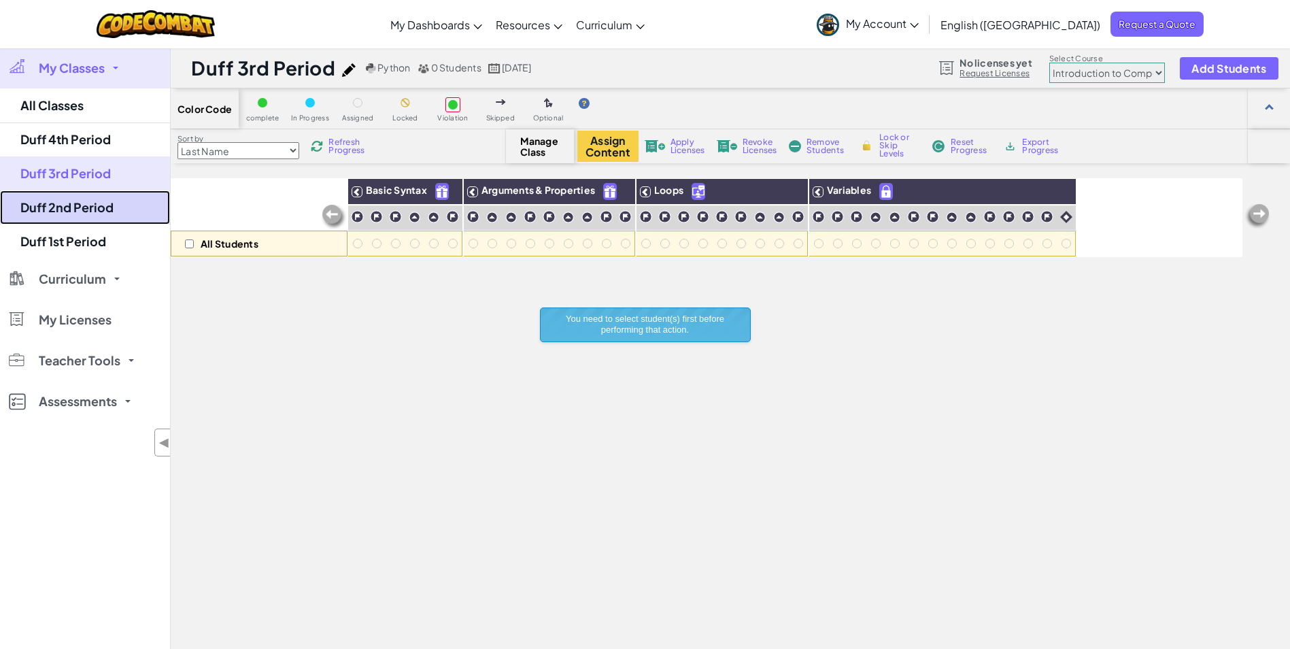
click at [97, 195] on link "Duff 2nd Period" at bounding box center [85, 207] width 170 height 34
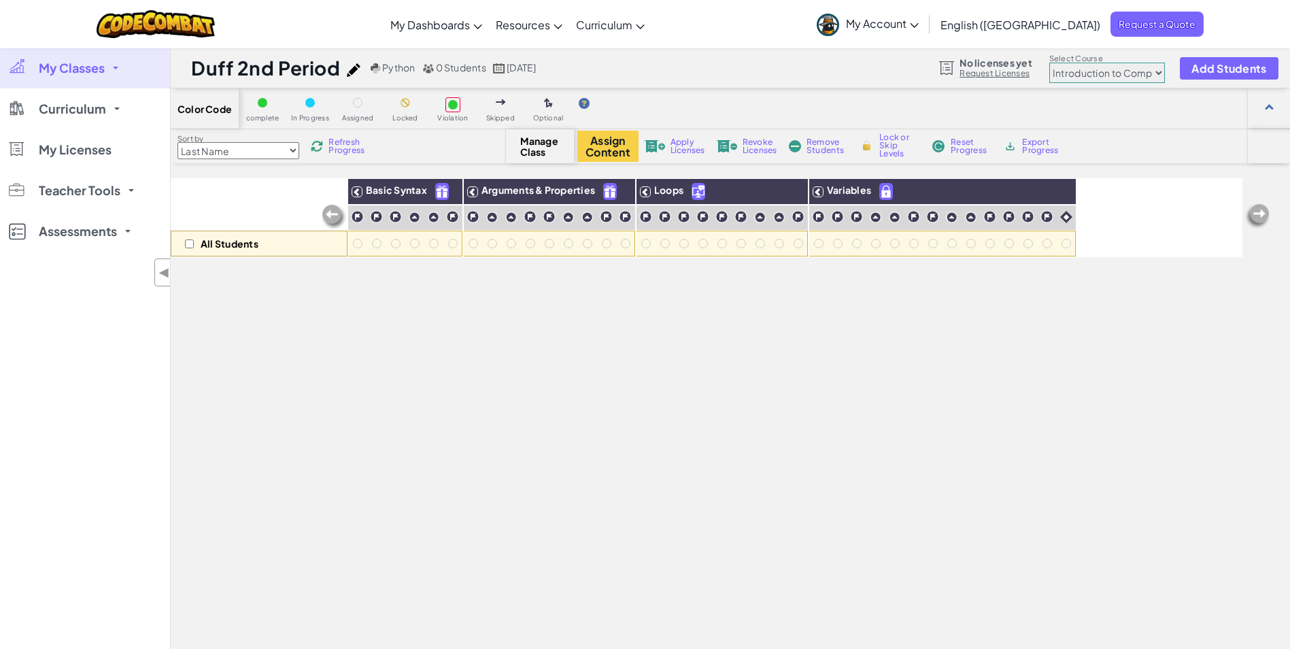
click at [97, 73] on span "My Classes" at bounding box center [72, 68] width 66 height 12
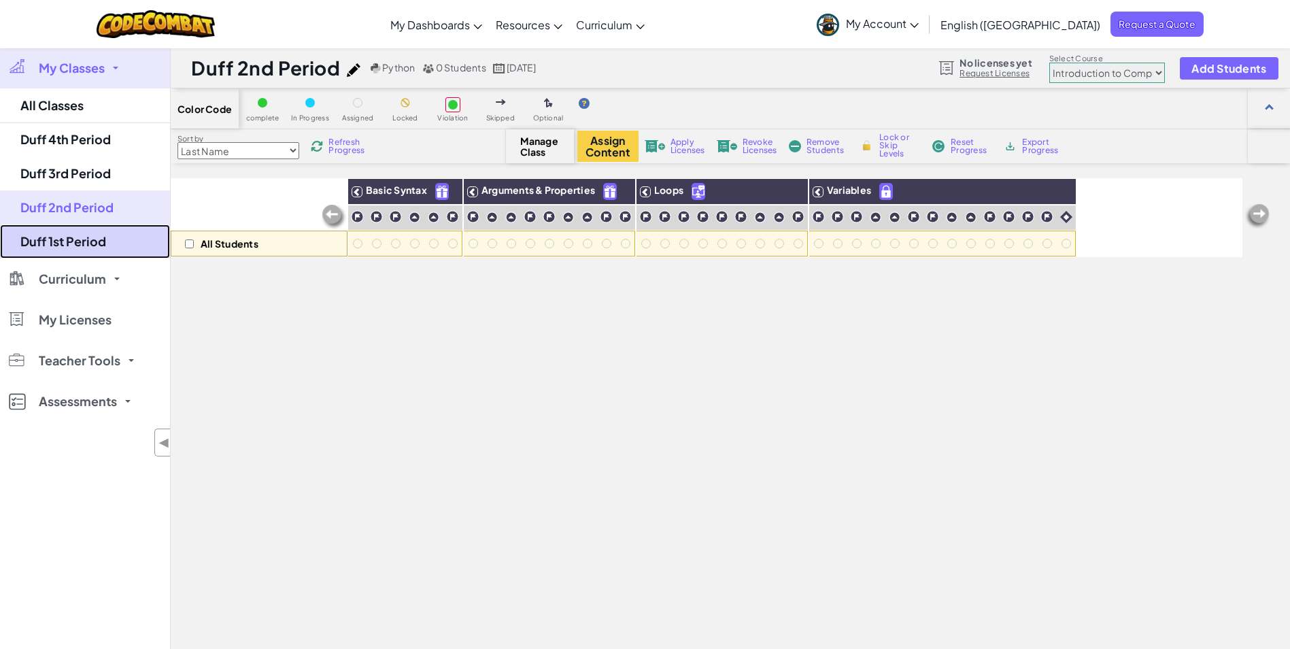
click at [100, 236] on link "Duff 1st Period" at bounding box center [85, 241] width 170 height 34
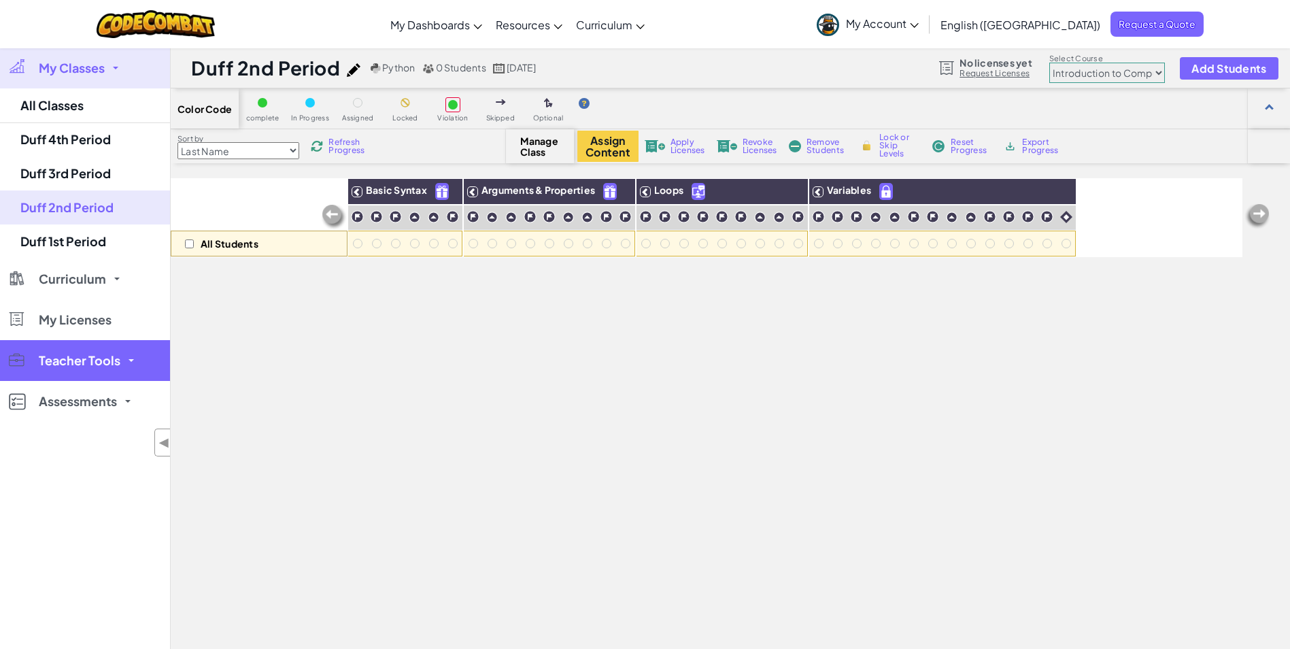
select select "65f32b6c87c07dbeb5ba1936"
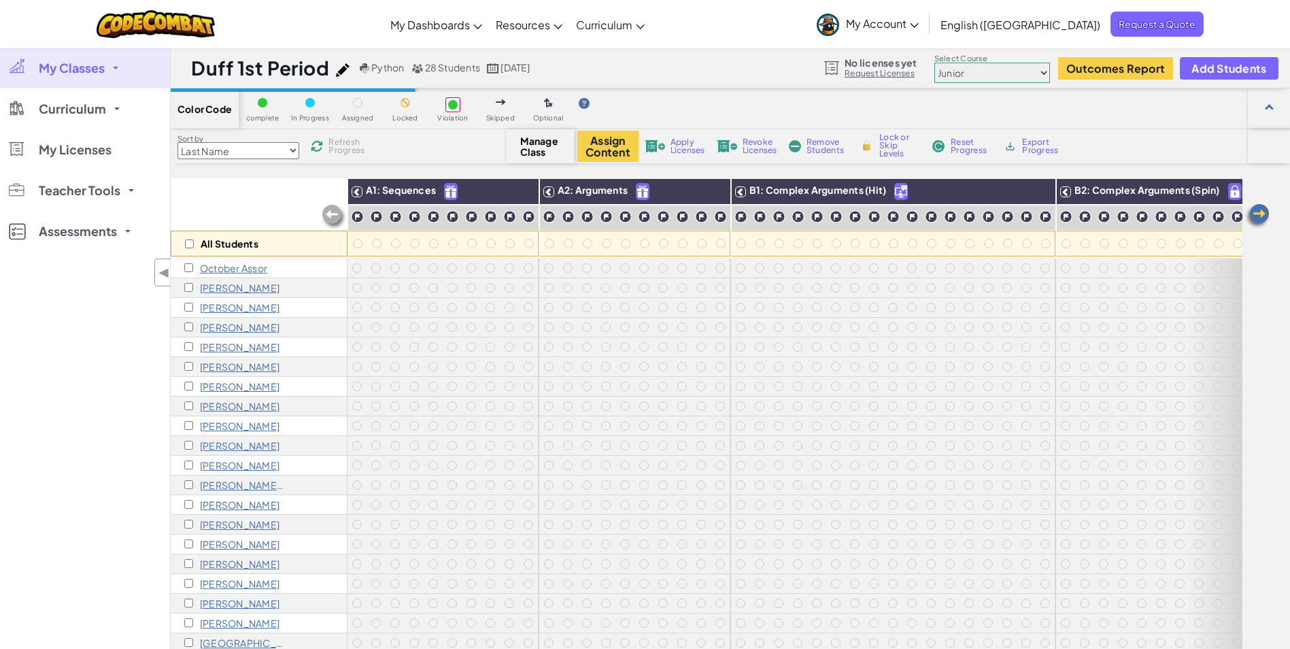
click at [103, 78] on link "My Classes" at bounding box center [85, 68] width 170 height 41
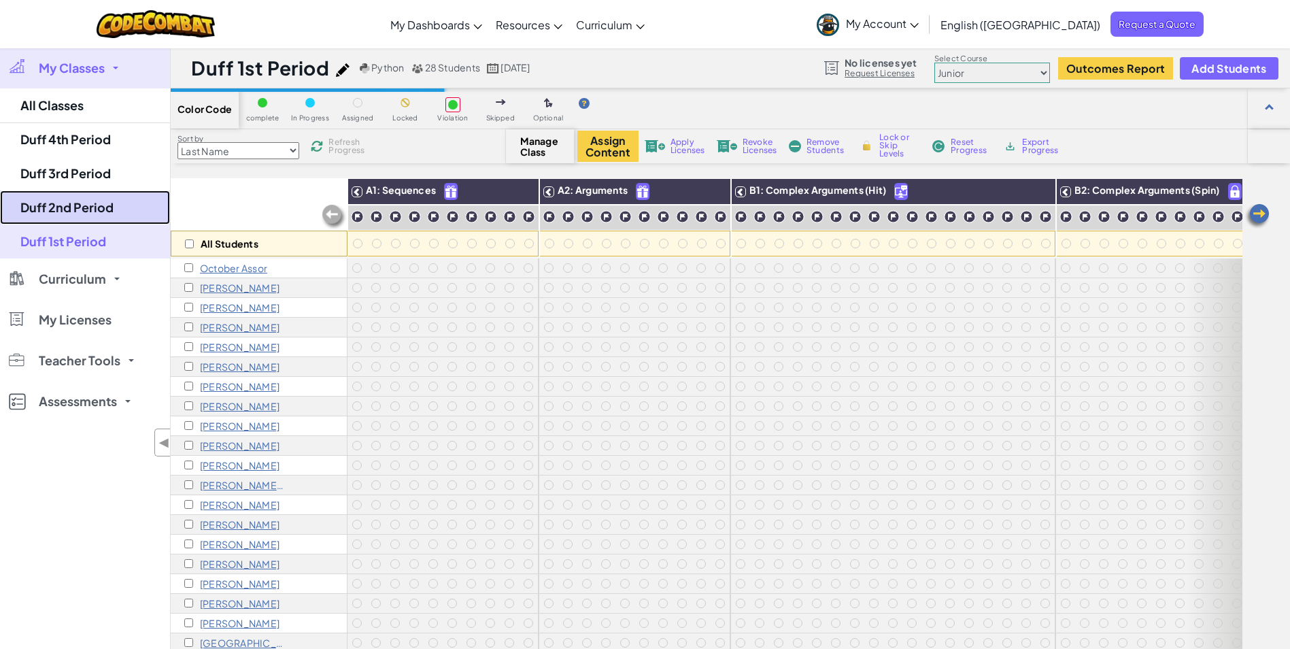
click at [106, 202] on link "Duff 2nd Period" at bounding box center [85, 207] width 170 height 34
select select "560f1a9f22961295f9427742"
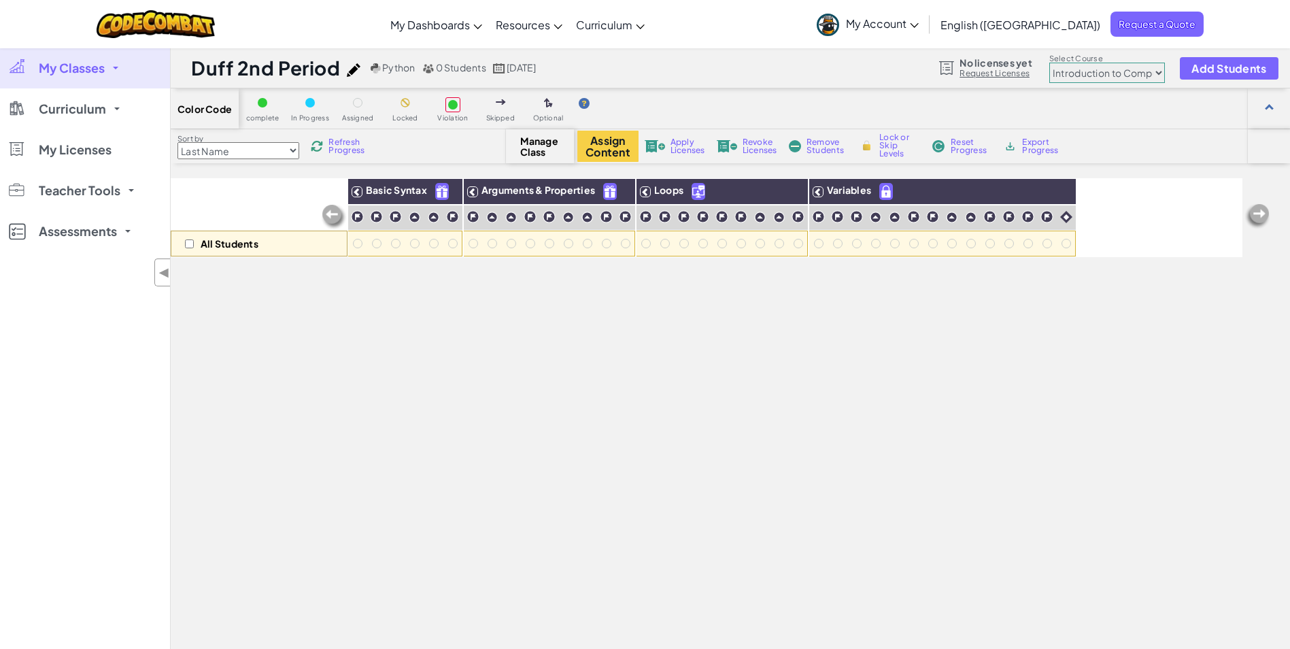
click at [323, 144] on img at bounding box center [317, 146] width 12 height 12
click at [103, 105] on span "Curriculum" at bounding box center [72, 109] width 67 height 12
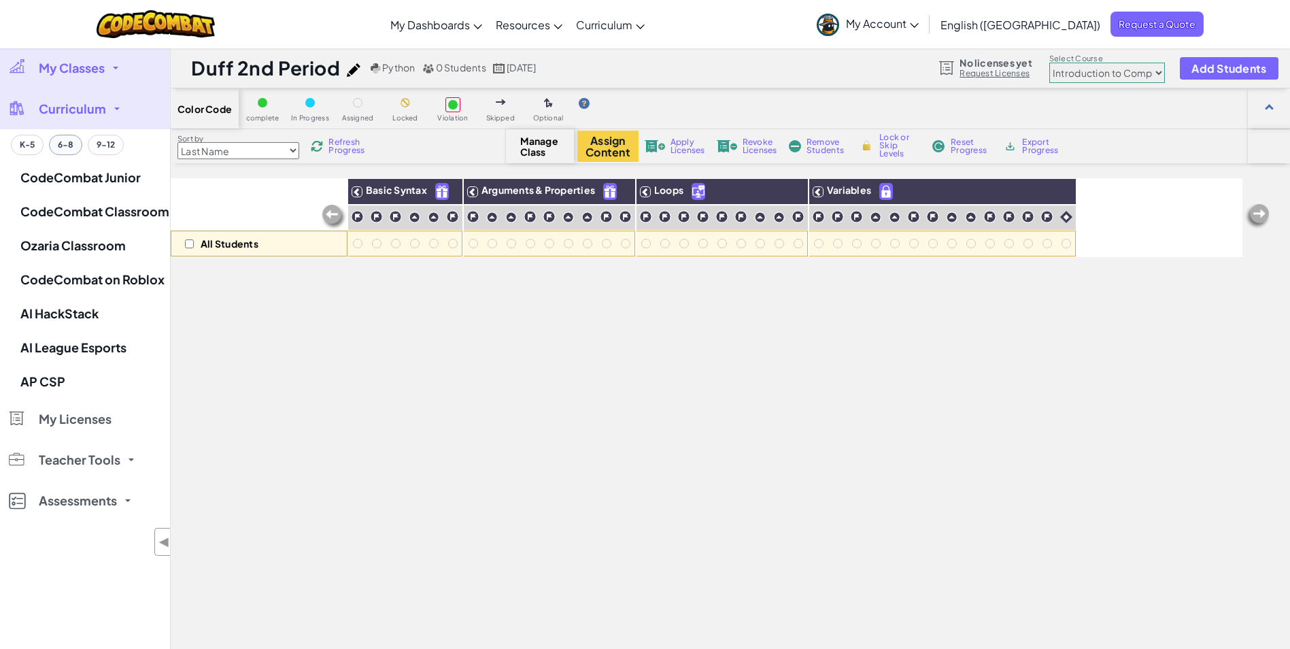
click at [62, 148] on button "6-8" at bounding box center [65, 145] width 33 height 20
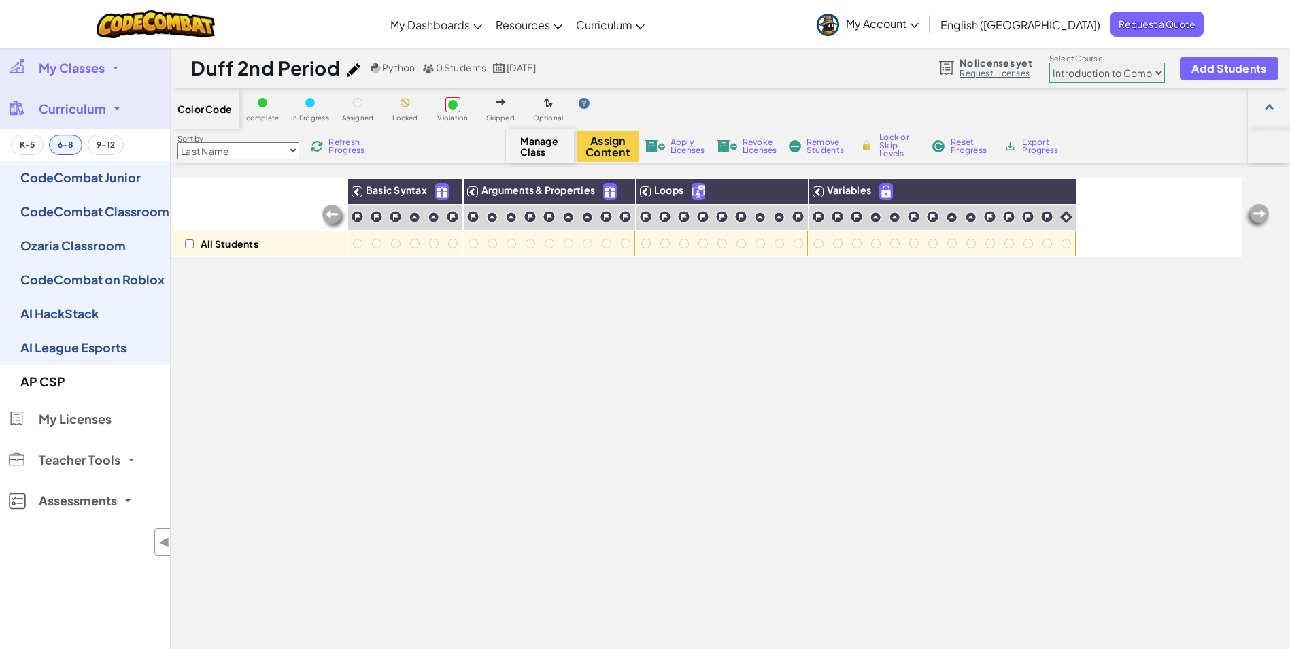
click at [100, 72] on span "My Classes" at bounding box center [72, 68] width 66 height 12
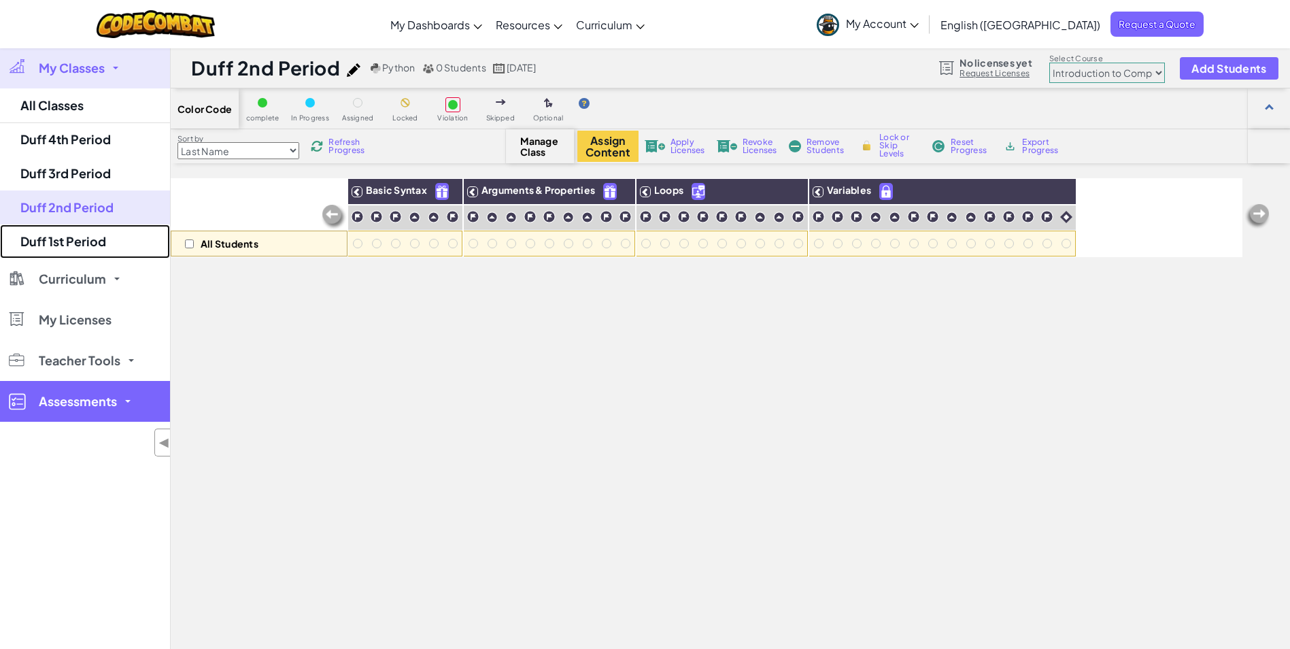
click at [103, 233] on link "Duff 1st Period" at bounding box center [85, 241] width 170 height 34
select select "65f32b6c87c07dbeb5ba1936"
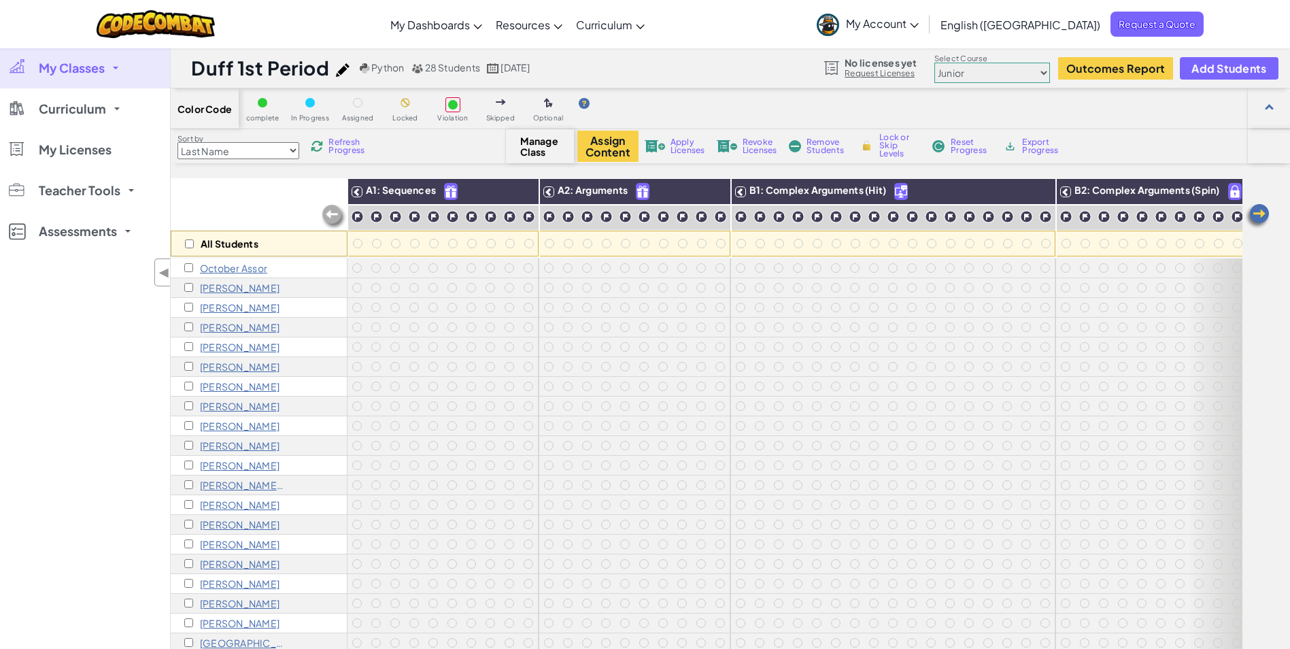
click at [90, 72] on span "My Classes" at bounding box center [72, 68] width 66 height 12
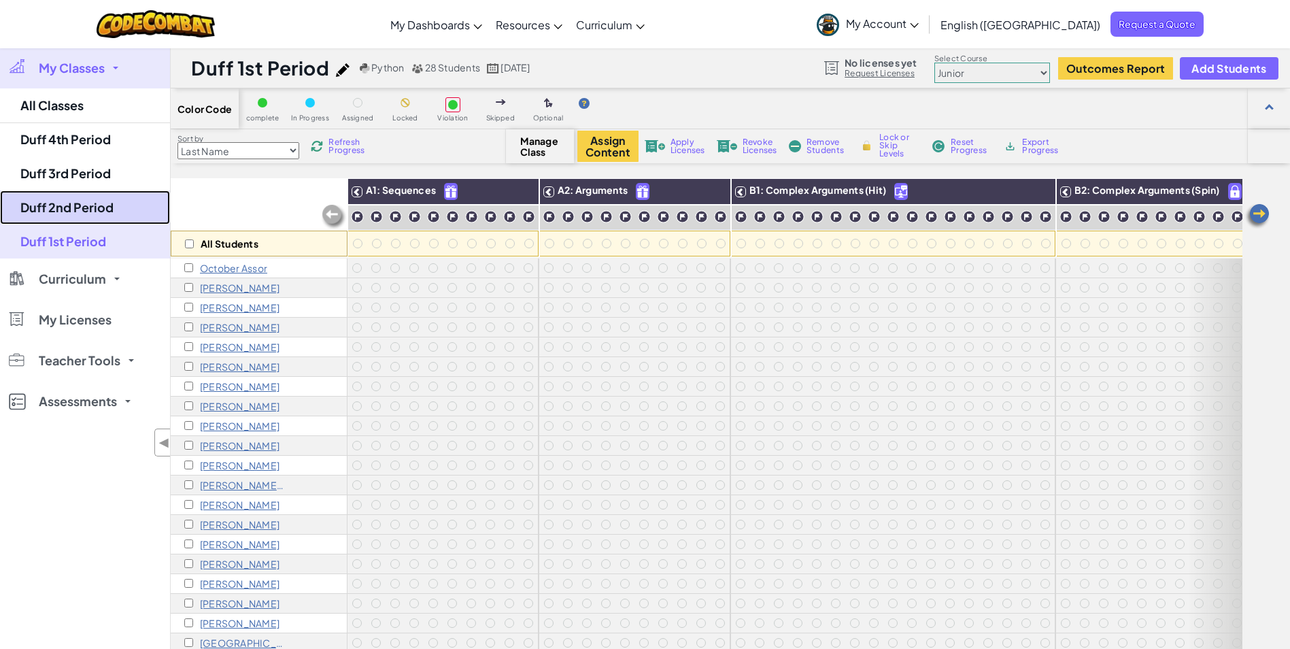
click at [101, 210] on link "Duff 2nd Period" at bounding box center [85, 207] width 170 height 34
select select "560f1a9f22961295f9427742"
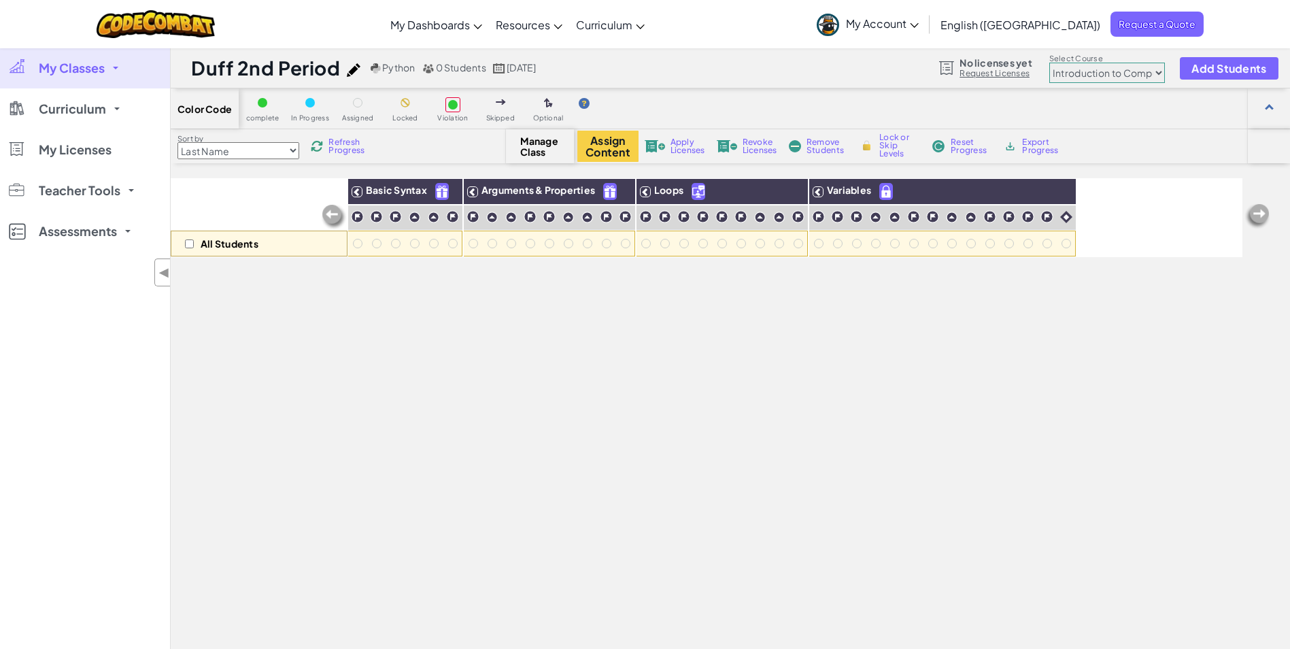
click at [1118, 77] on select "Junior Introduction to Computer Science Game Development 1 Web Development 1 Co…" at bounding box center [1107, 73] width 116 height 20
click at [1234, 59] on button "Add Students" at bounding box center [1229, 68] width 98 height 22
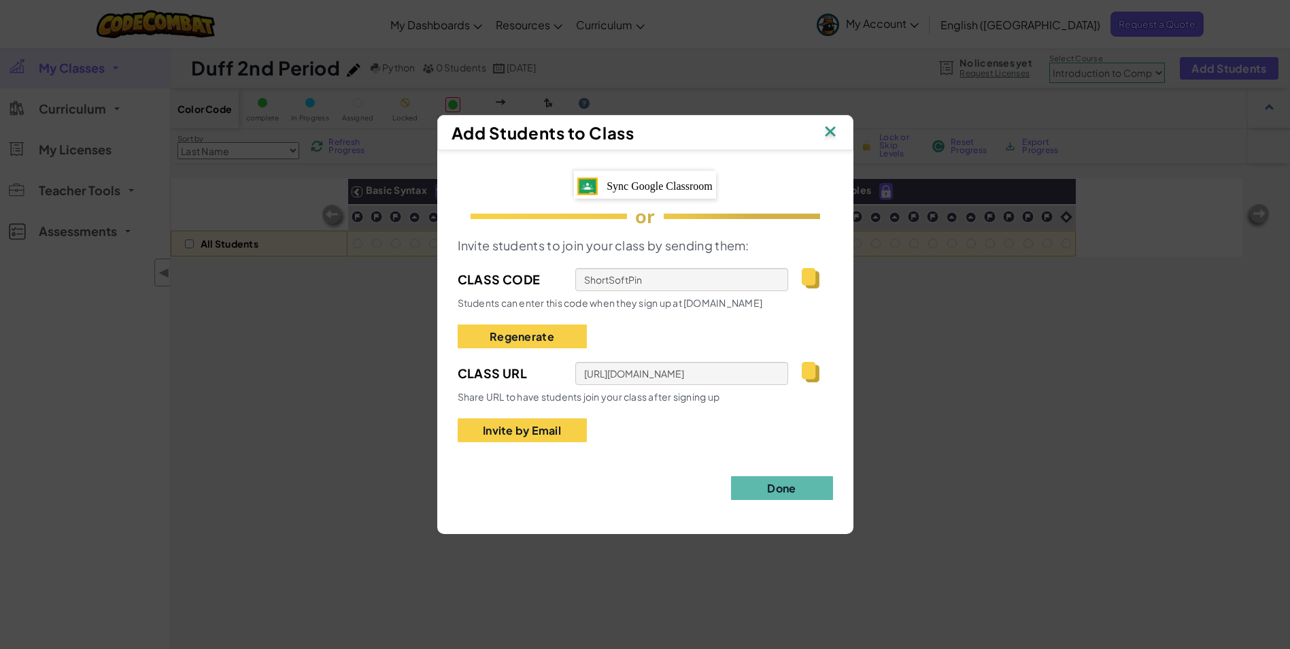
click at [633, 183] on span "Sync Google Classroom" at bounding box center [659, 186] width 106 height 12
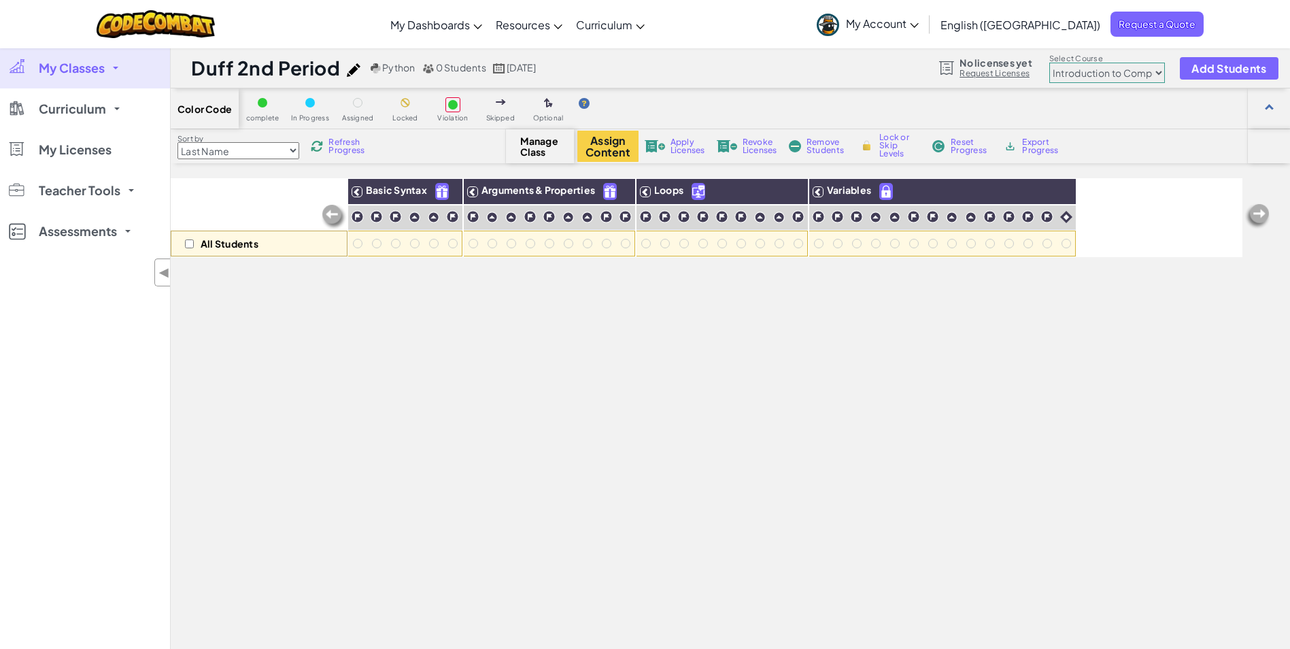
click at [124, 73] on link "My Classes" at bounding box center [85, 68] width 170 height 41
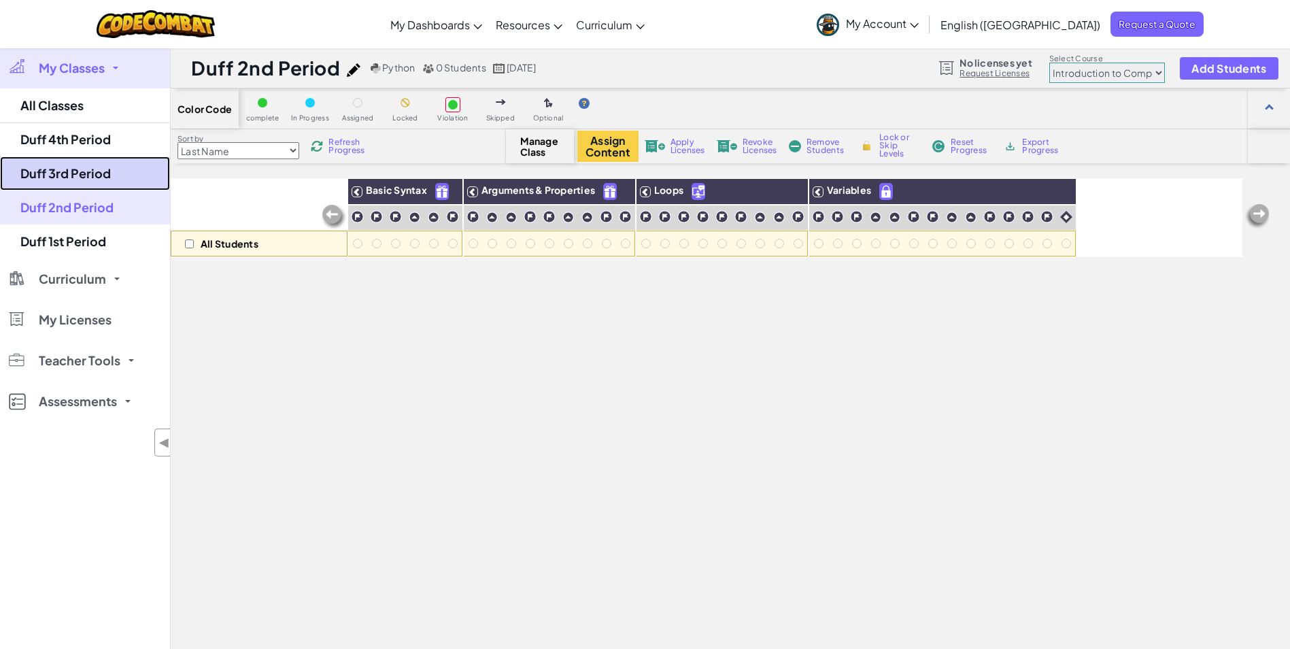
click at [120, 175] on link "Duff 3rd Period" at bounding box center [85, 173] width 170 height 34
select select "560f1a9f22961295f9427742"
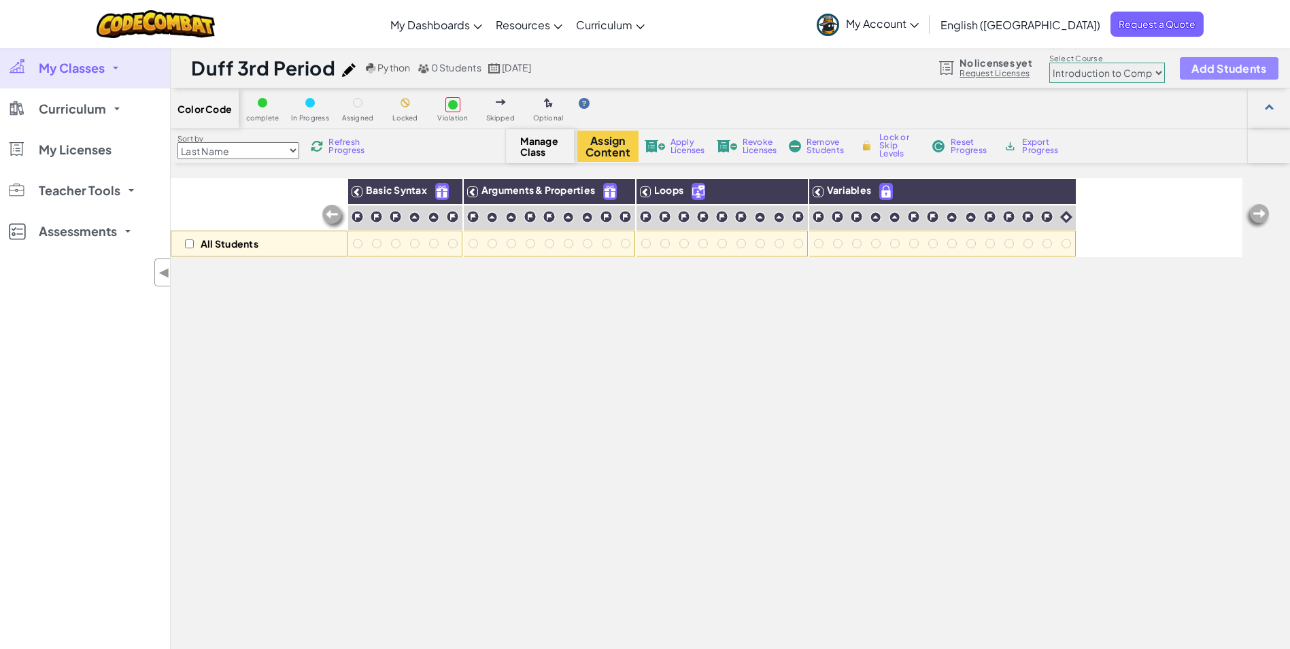
click at [1203, 69] on span "Add Students" at bounding box center [1228, 69] width 75 height 12
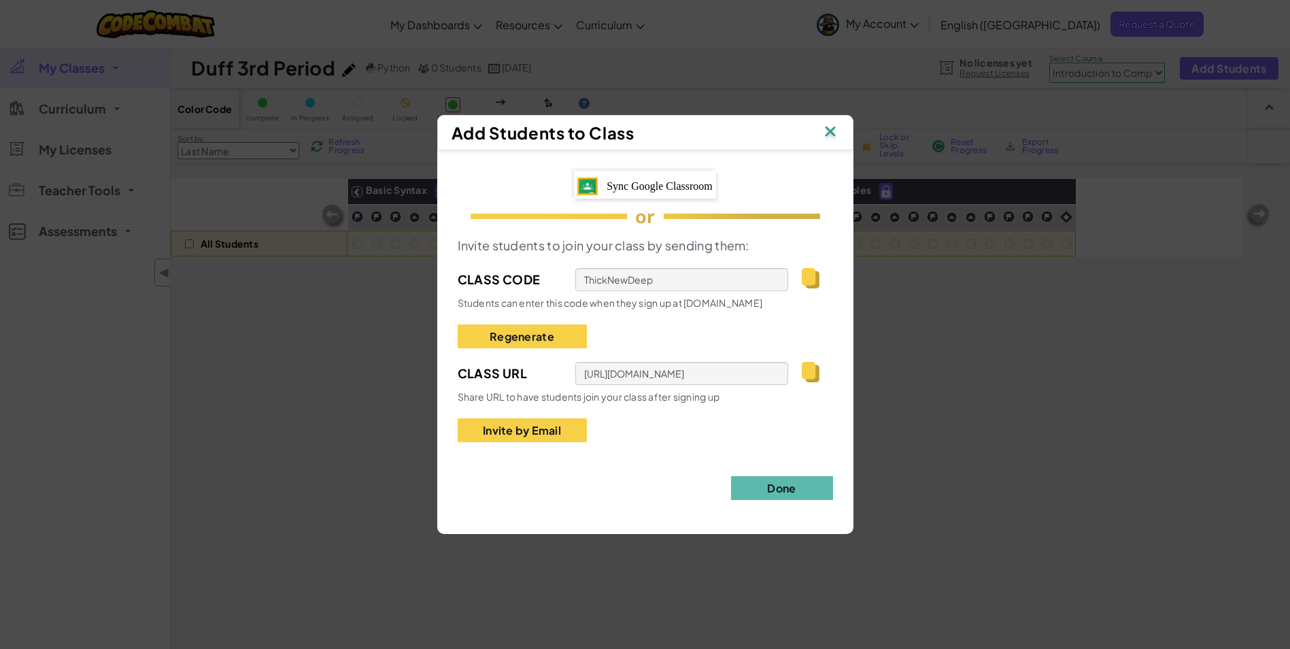
click at [691, 186] on span "Sync Google Classroom" at bounding box center [659, 186] width 106 height 12
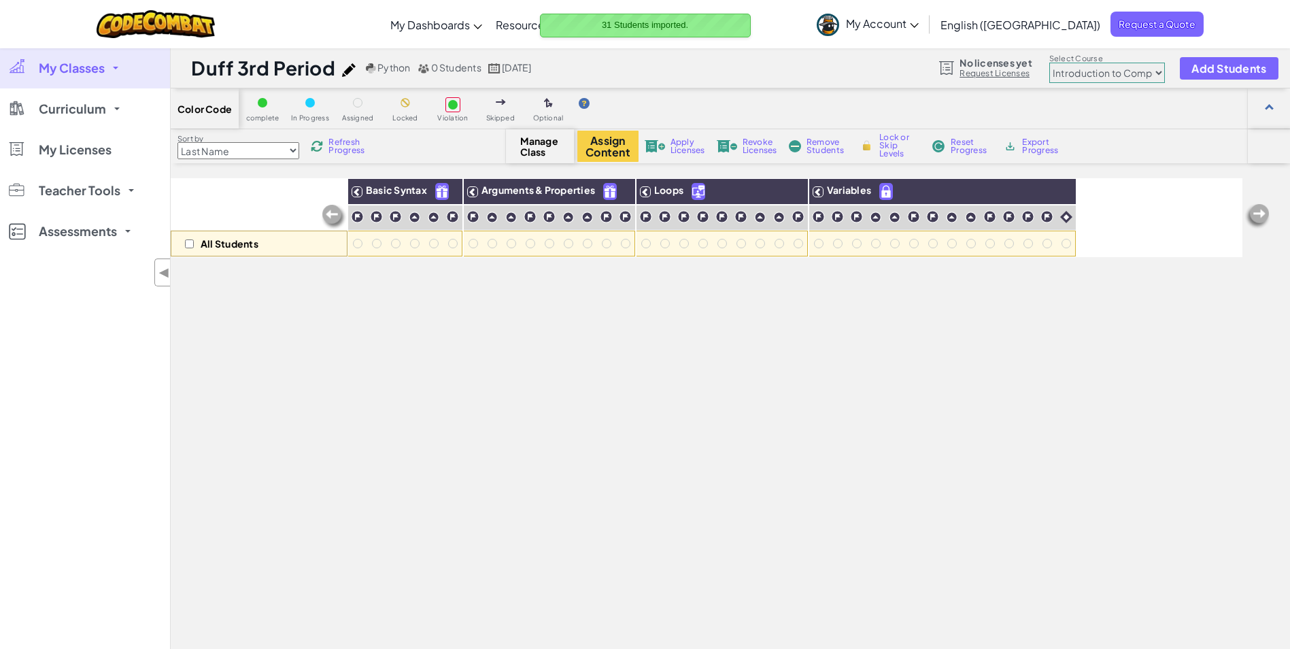
click at [114, 69] on span at bounding box center [115, 68] width 5 height 3
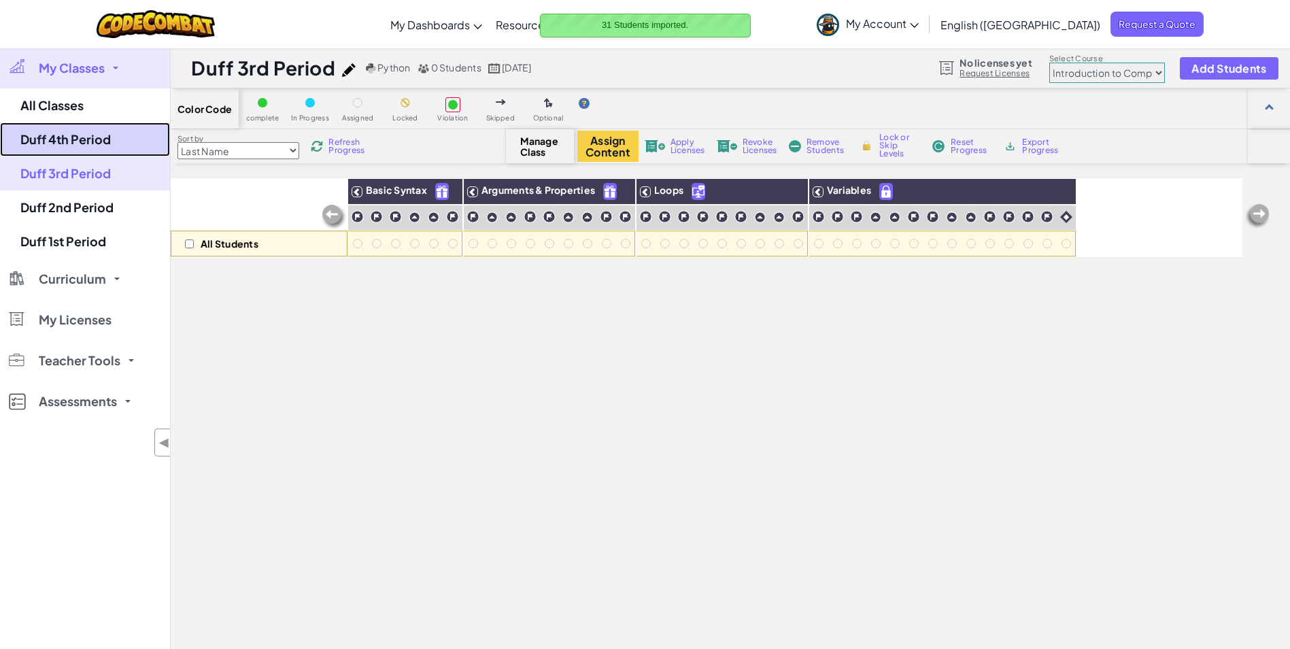
click at [90, 141] on link "Duff 4th Period" at bounding box center [85, 139] width 170 height 34
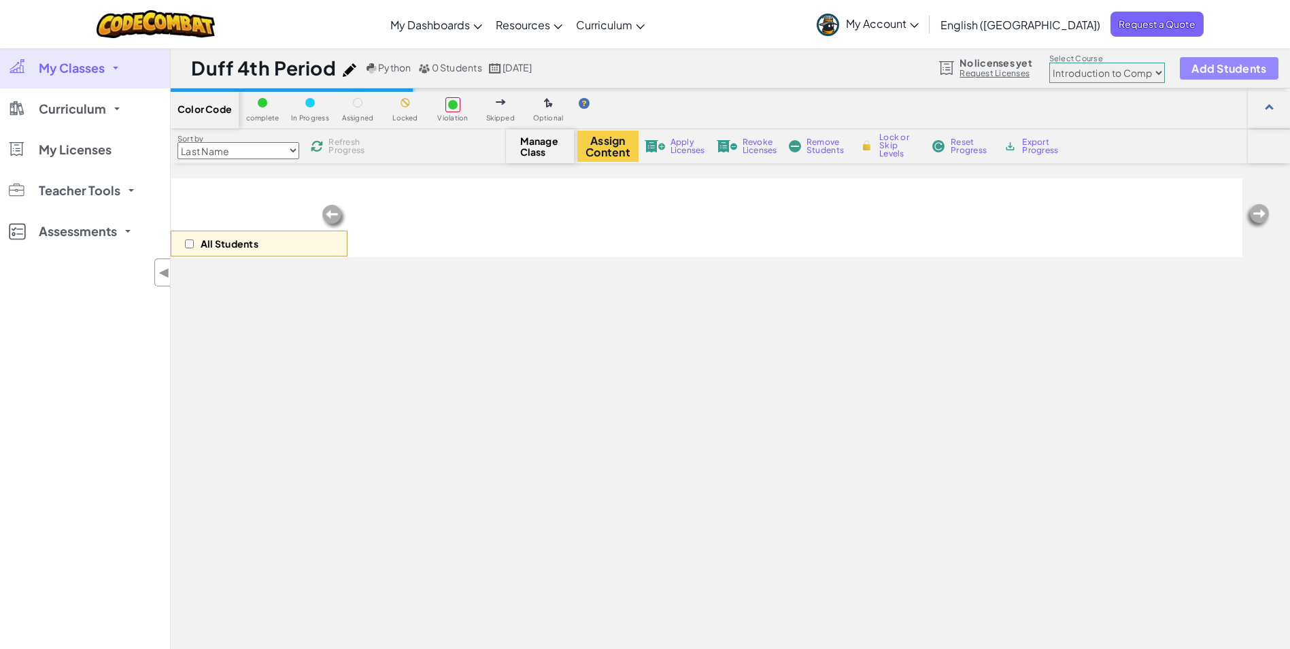
click at [1222, 71] on span "Add Students" at bounding box center [1228, 69] width 75 height 12
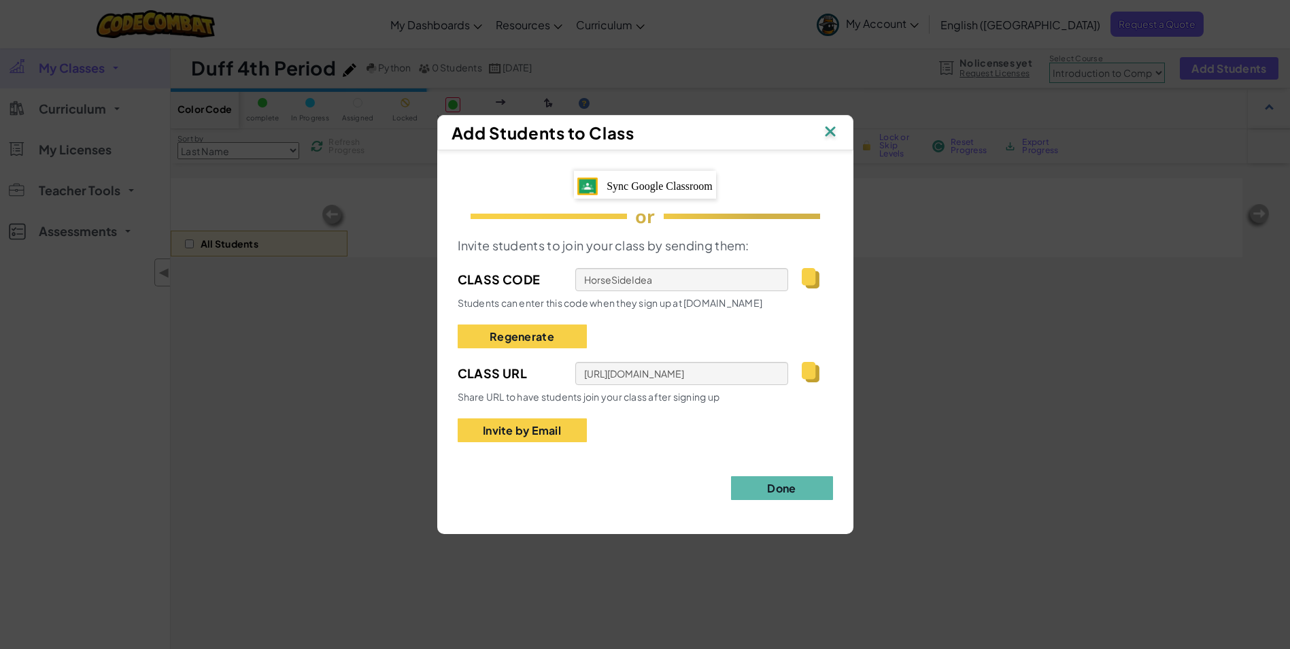
click at [669, 186] on span "Sync Google Classroom" at bounding box center [659, 186] width 106 height 12
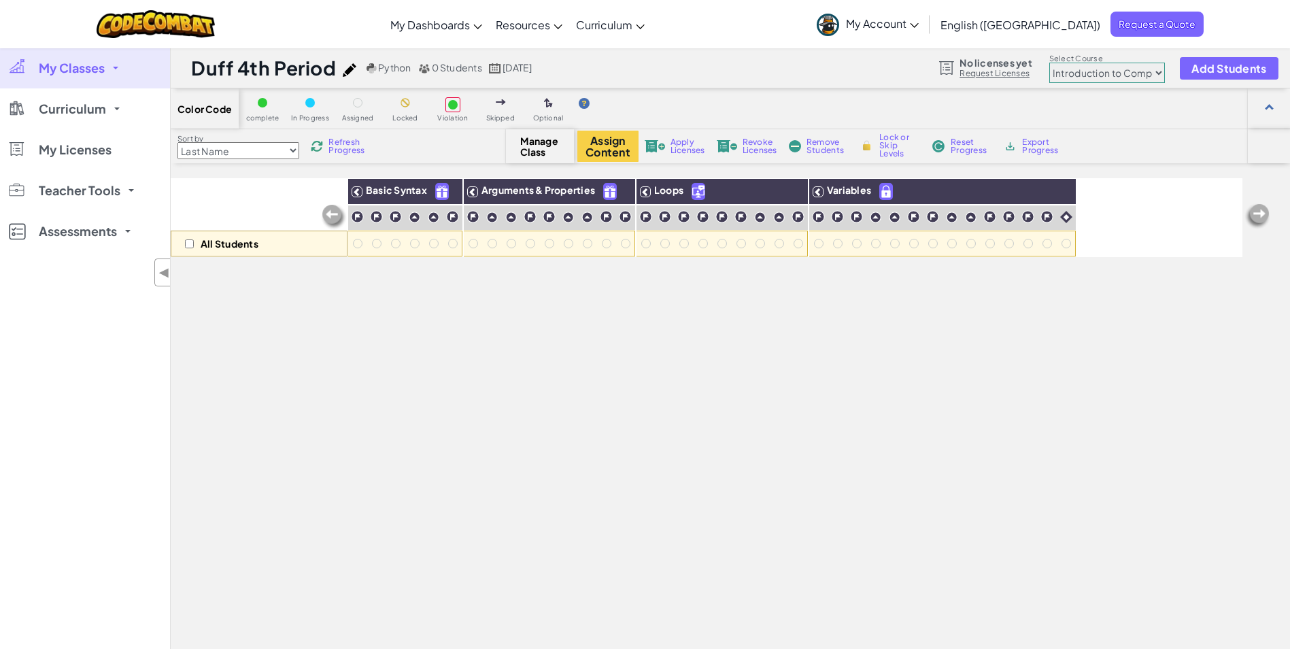
click at [103, 66] on span "My Classes" at bounding box center [72, 68] width 66 height 12
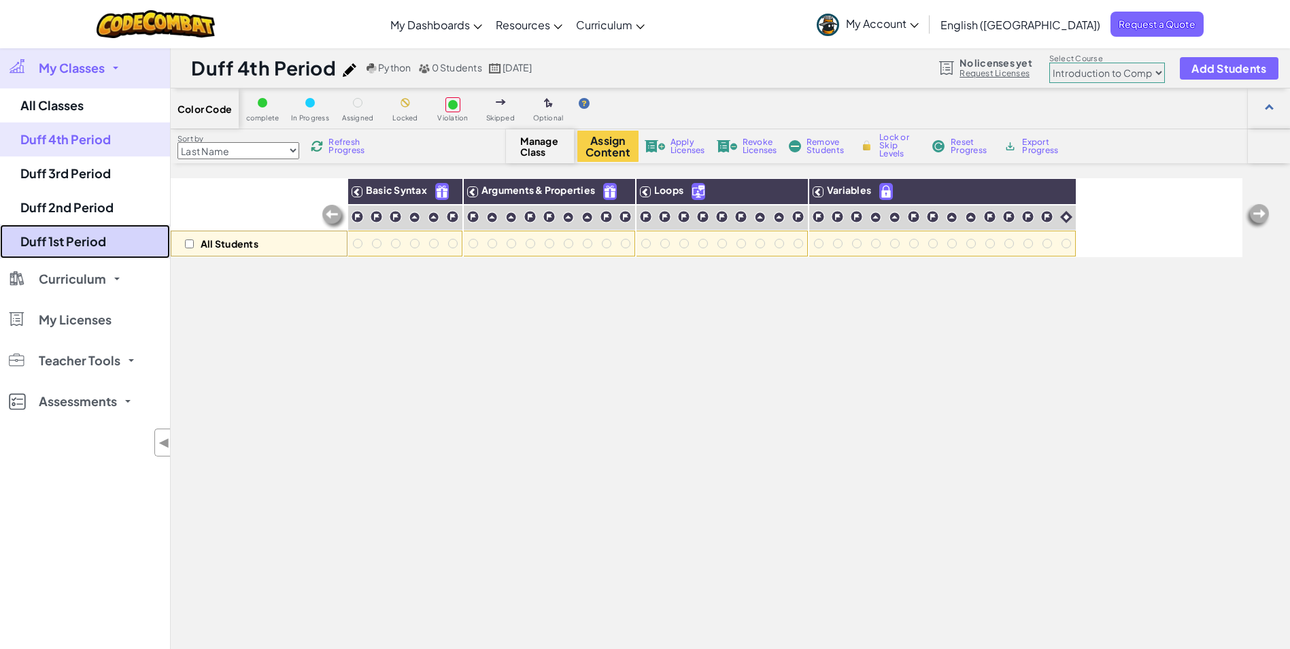
click at [71, 244] on link "Duff 1st Period" at bounding box center [85, 241] width 170 height 34
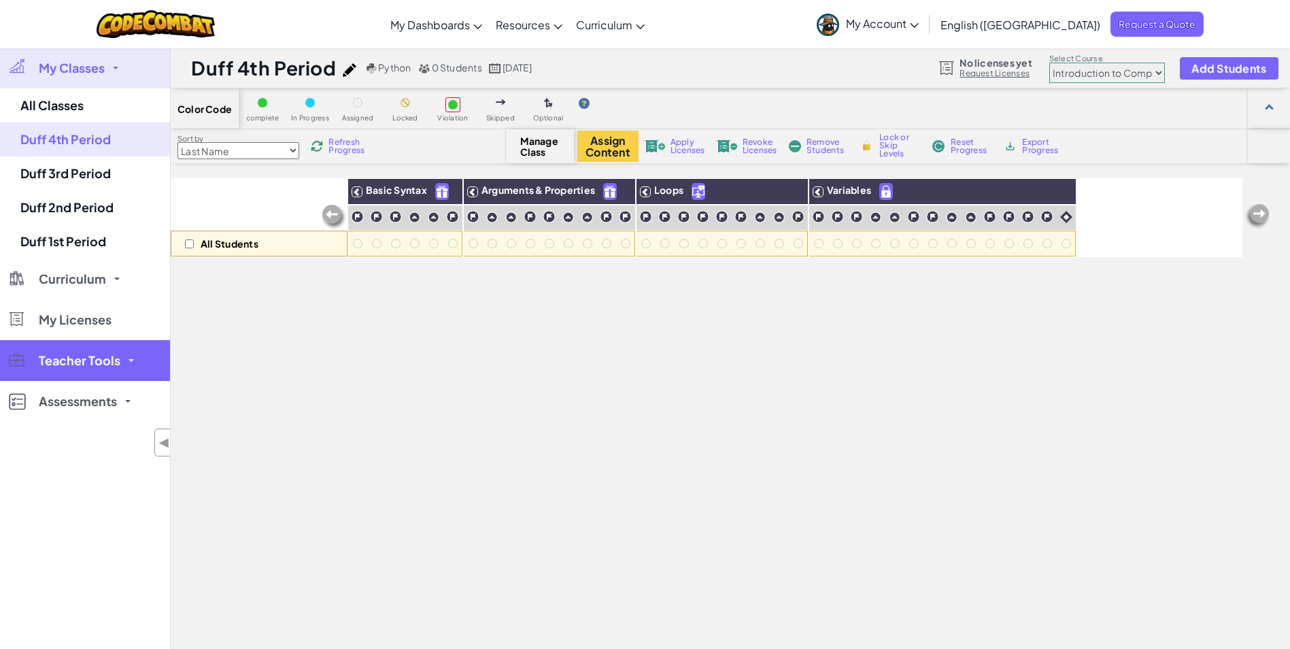
select select "65f32b6c87c07dbeb5ba1936"
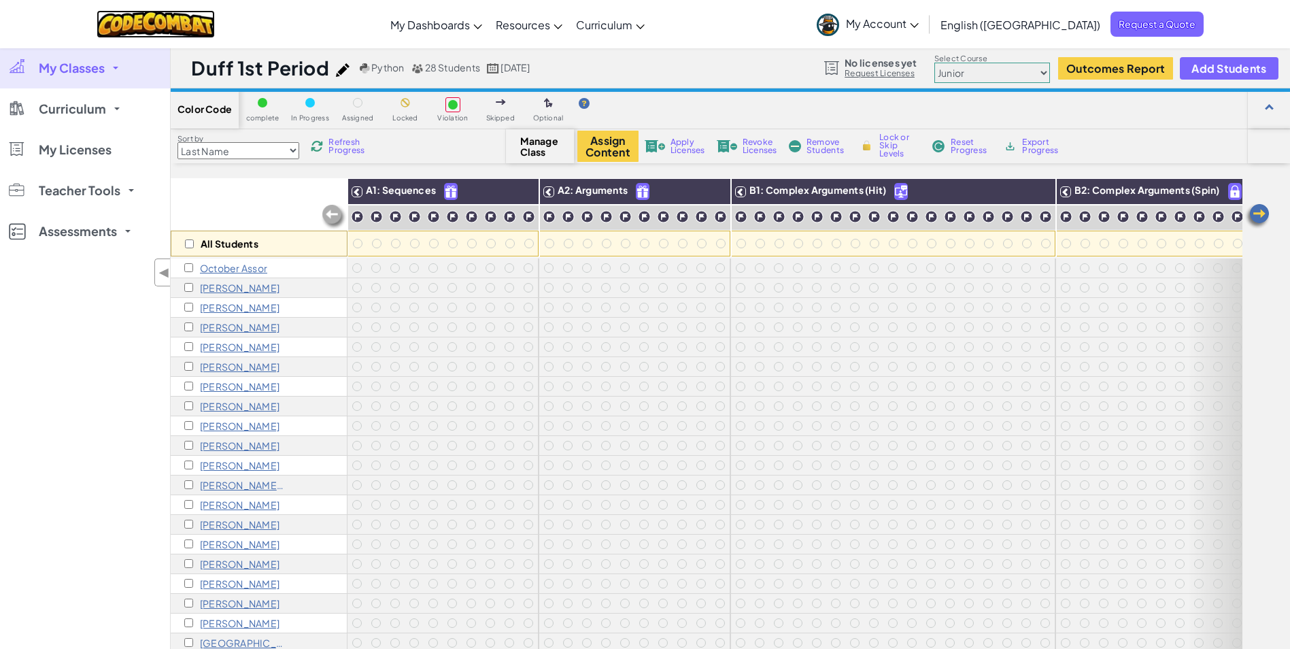
click at [187, 22] on img at bounding box center [156, 24] width 119 height 28
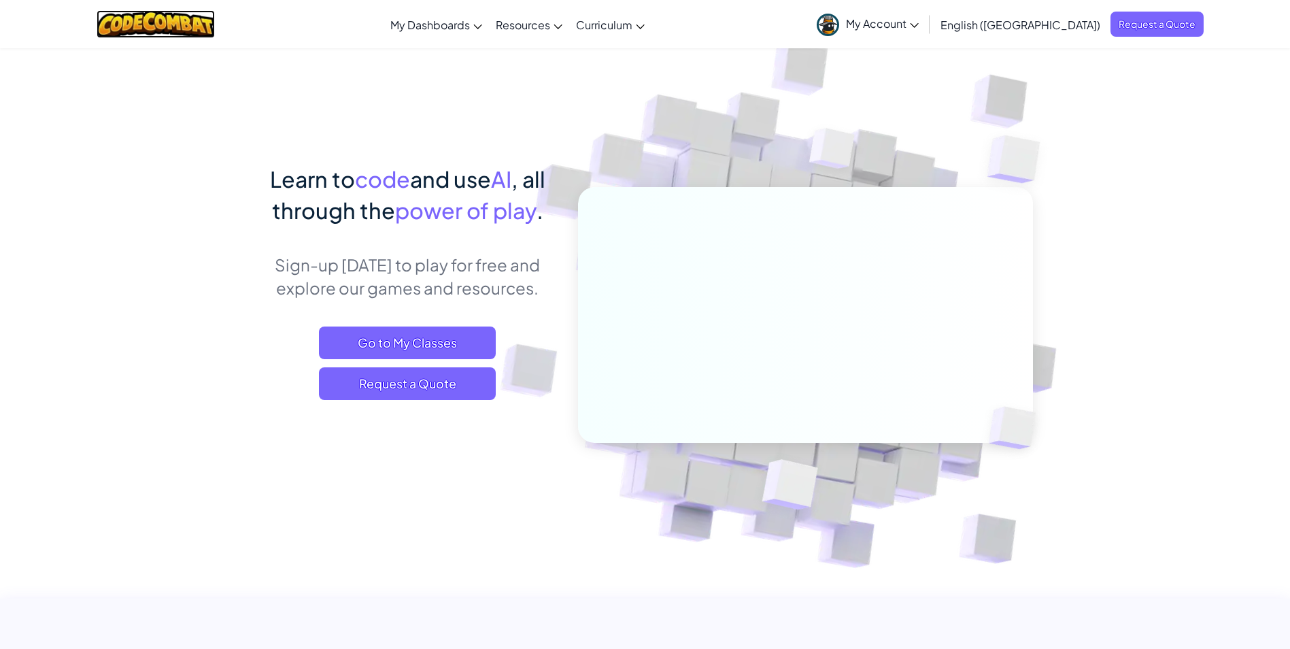
click at [211, 27] on img at bounding box center [156, 24] width 119 height 28
click at [455, 345] on span "Go to My Classes" at bounding box center [407, 342] width 177 height 33
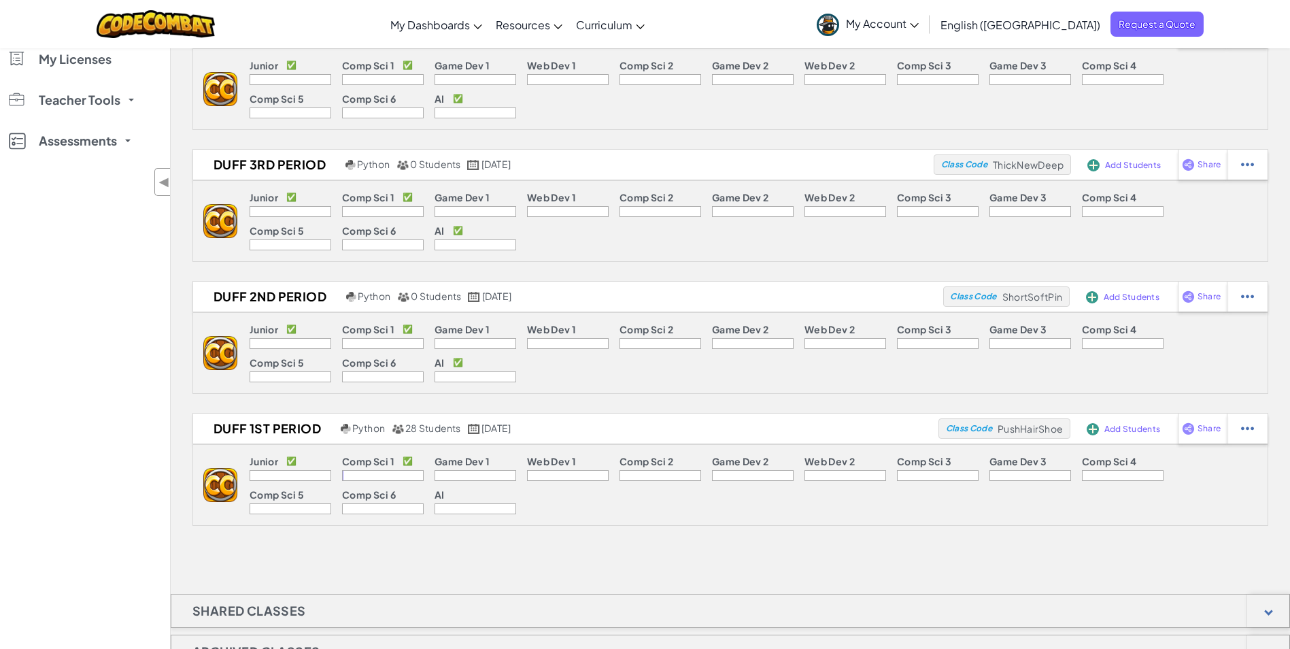
scroll to position [68, 0]
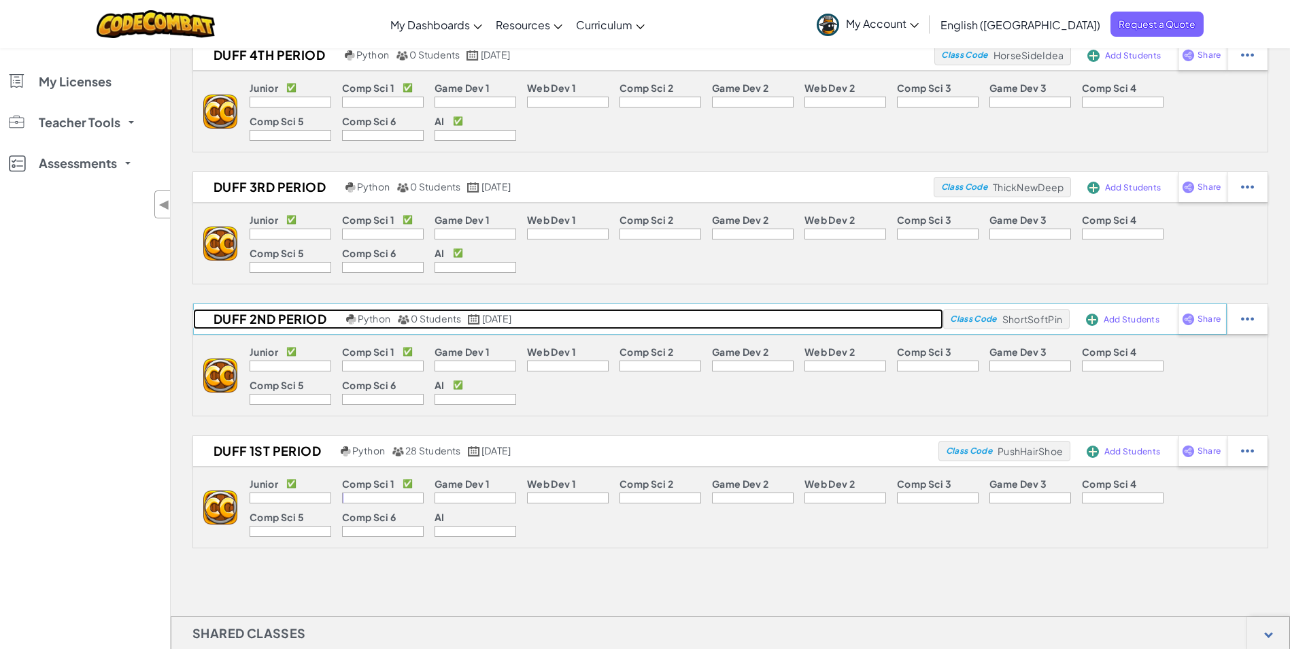
click at [236, 323] on h2 "Duff 2nd Period" at bounding box center [268, 319] width 150 height 20
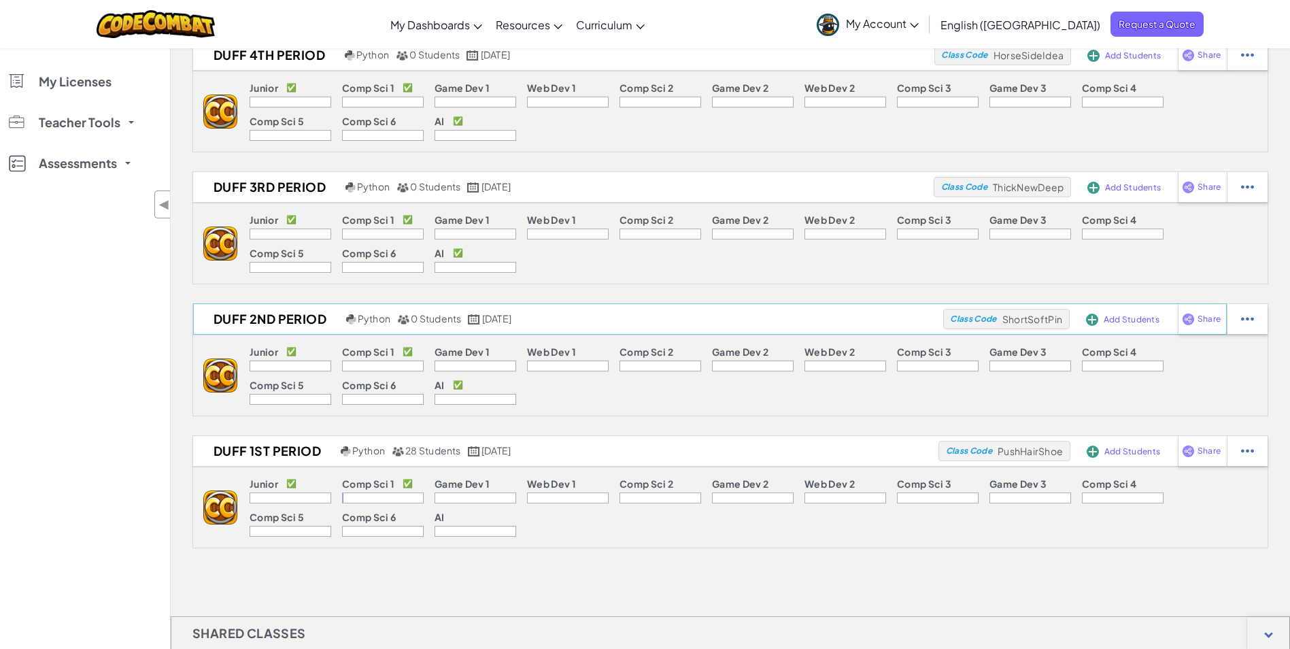
select select "560f1a9f22961295f9427742"
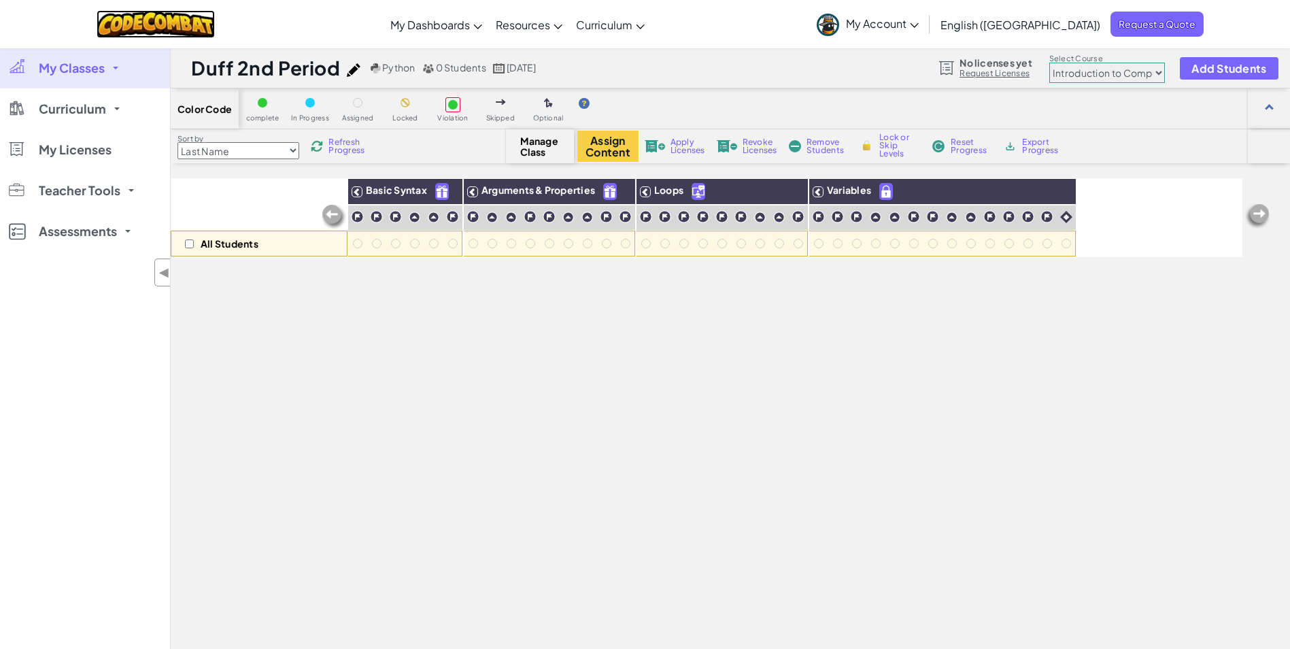
click at [133, 22] on img at bounding box center [156, 24] width 119 height 28
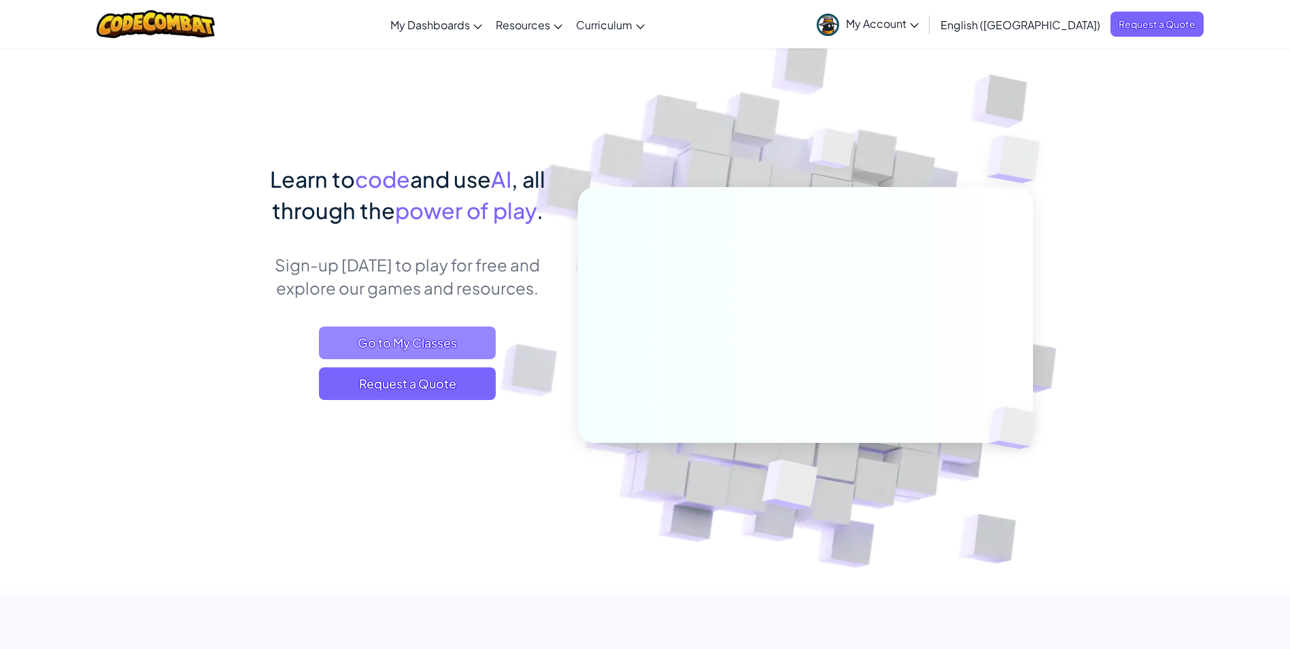
click at [436, 339] on span "Go to My Classes" at bounding box center [407, 342] width 177 height 33
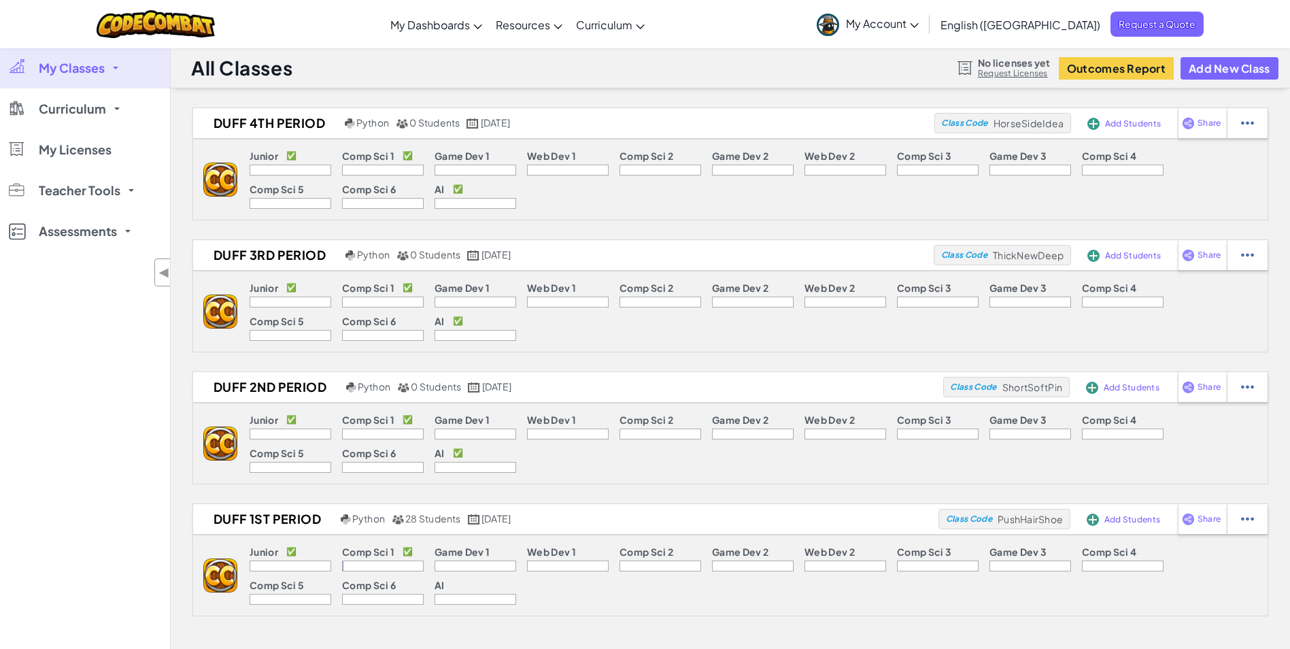
click at [109, 73] on link "My Classes" at bounding box center [85, 68] width 170 height 41
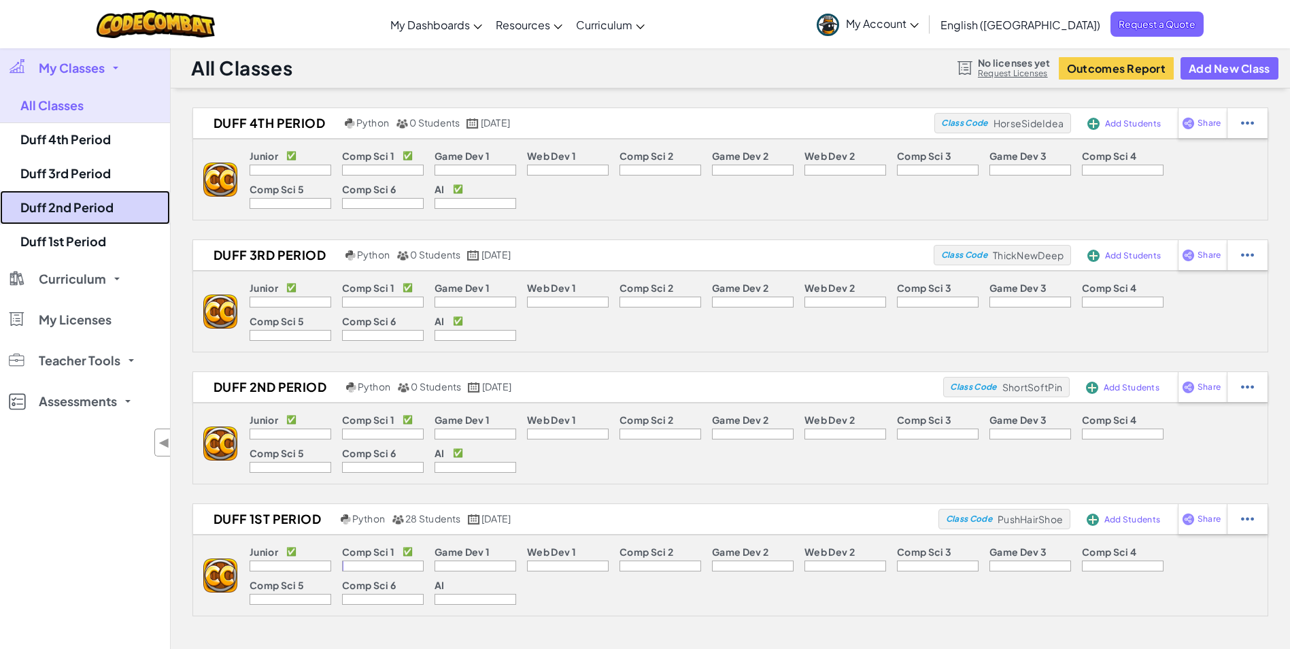
click at [105, 216] on link "Duff 2nd Period" at bounding box center [85, 207] width 170 height 34
select select "560f1a9f22961295f9427742"
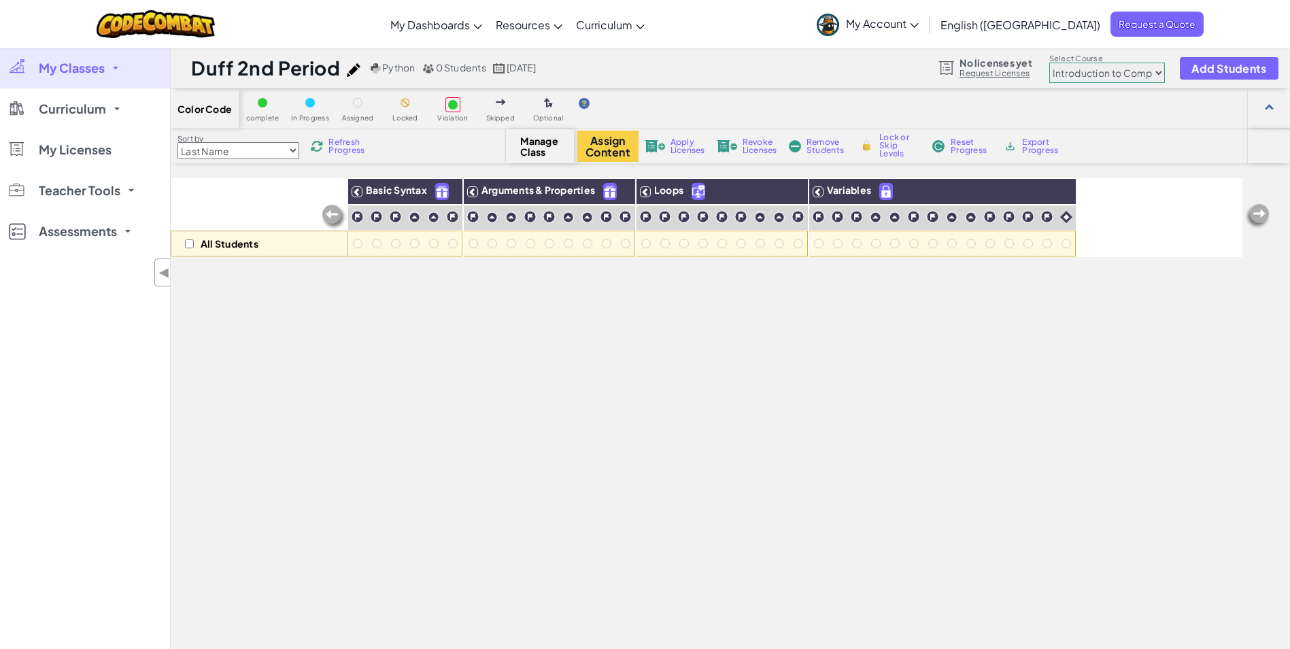
click at [106, 76] on link "My Classes" at bounding box center [85, 68] width 170 height 41
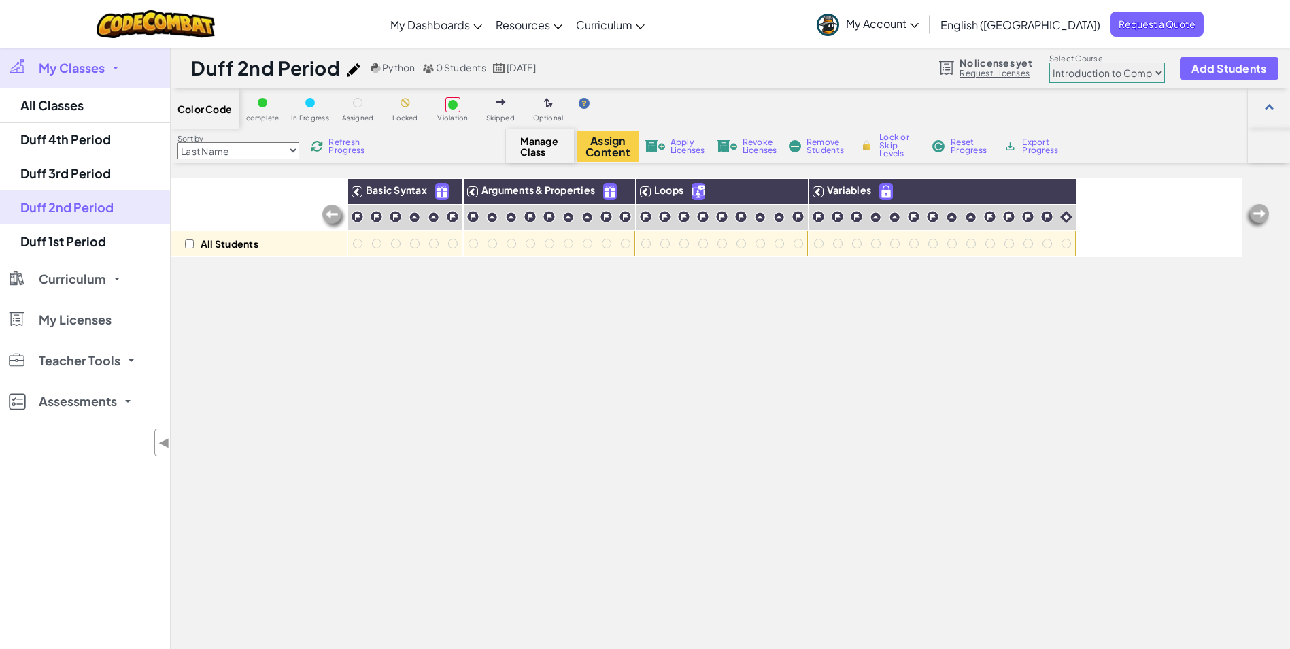
click at [106, 76] on link "My Classes" at bounding box center [85, 68] width 170 height 41
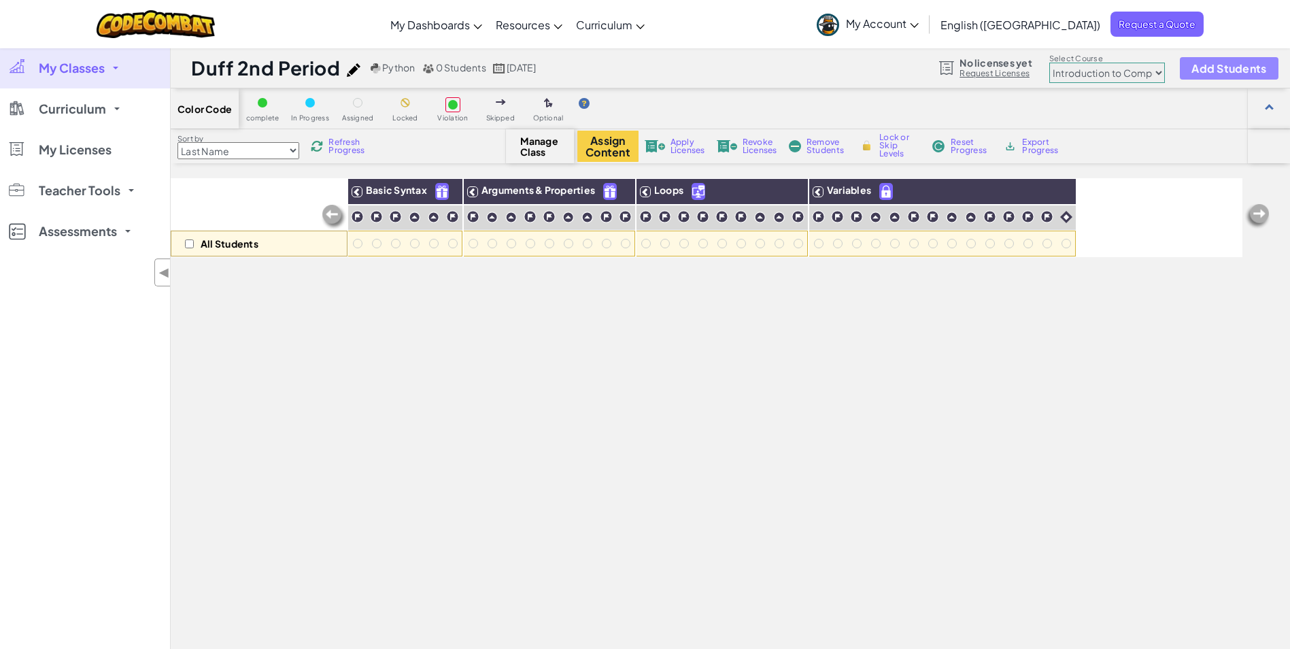
click at [1223, 68] on span "Add Students" at bounding box center [1228, 69] width 75 height 12
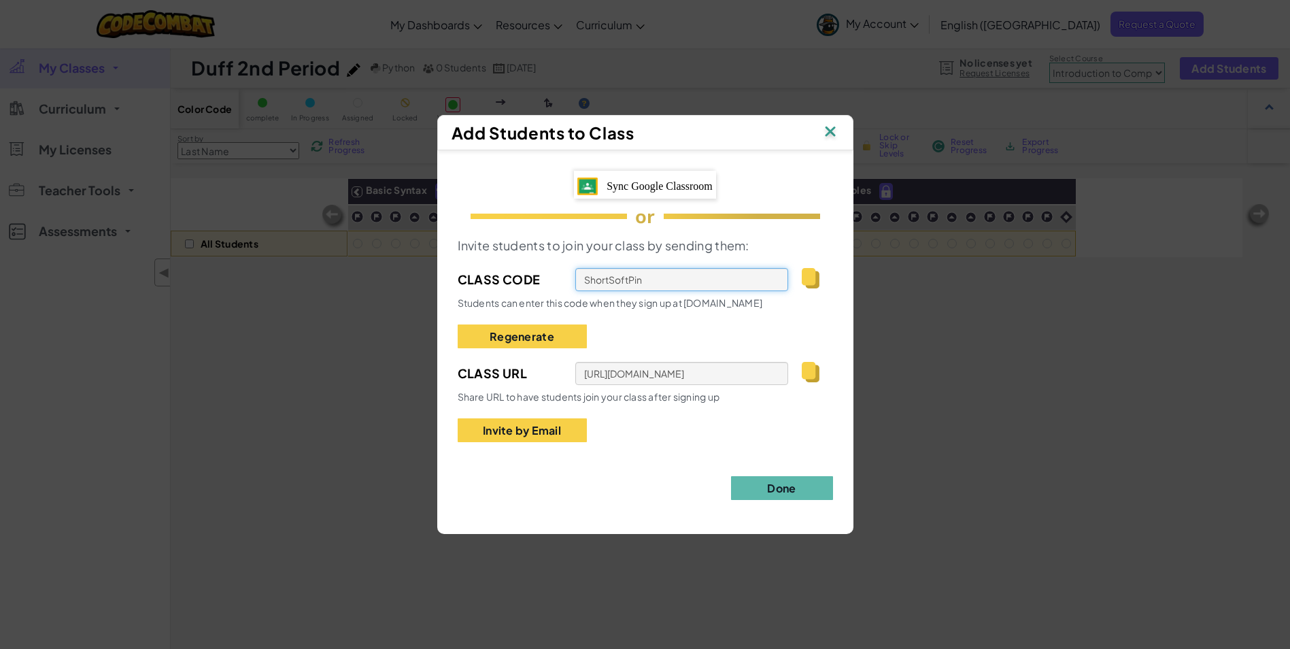
click at [615, 283] on input "ShortSoftPin" at bounding box center [681, 279] width 213 height 23
click at [810, 274] on img at bounding box center [810, 278] width 17 height 20
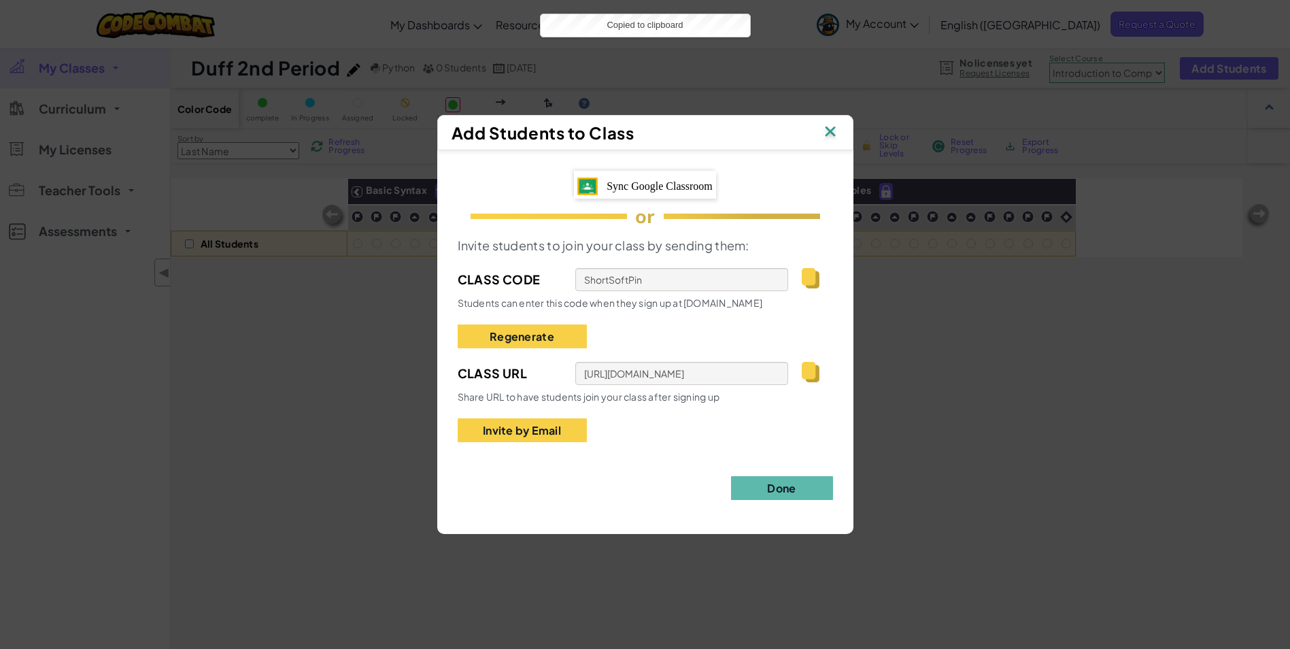
drag, startPoint x: 810, startPoint y: 274, endPoint x: 693, endPoint y: 313, distance: 123.8
click at [724, 312] on div "Invite students to join your class by sending them: Class Code ShortSoftPin Stu…" at bounding box center [645, 338] width 375 height 207
click at [706, 185] on span "Sync Google Classroom" at bounding box center [659, 186] width 106 height 12
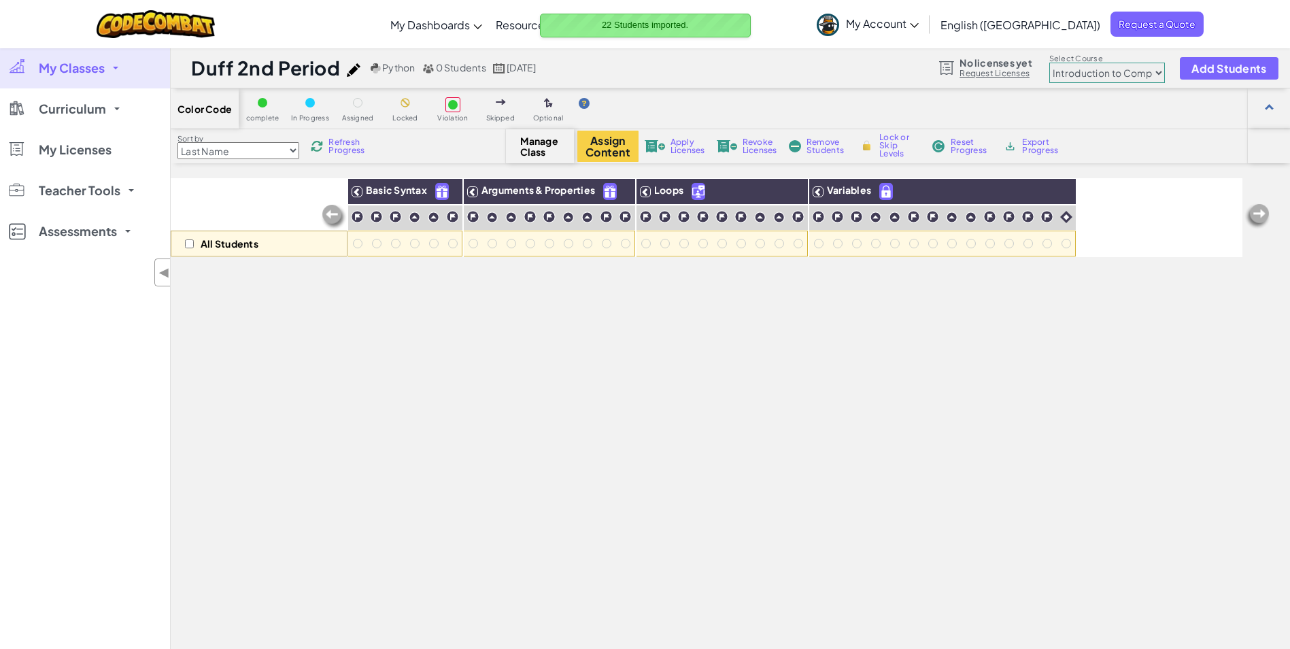
click at [645, 24] on span "22 Students imported." at bounding box center [645, 25] width 86 height 10
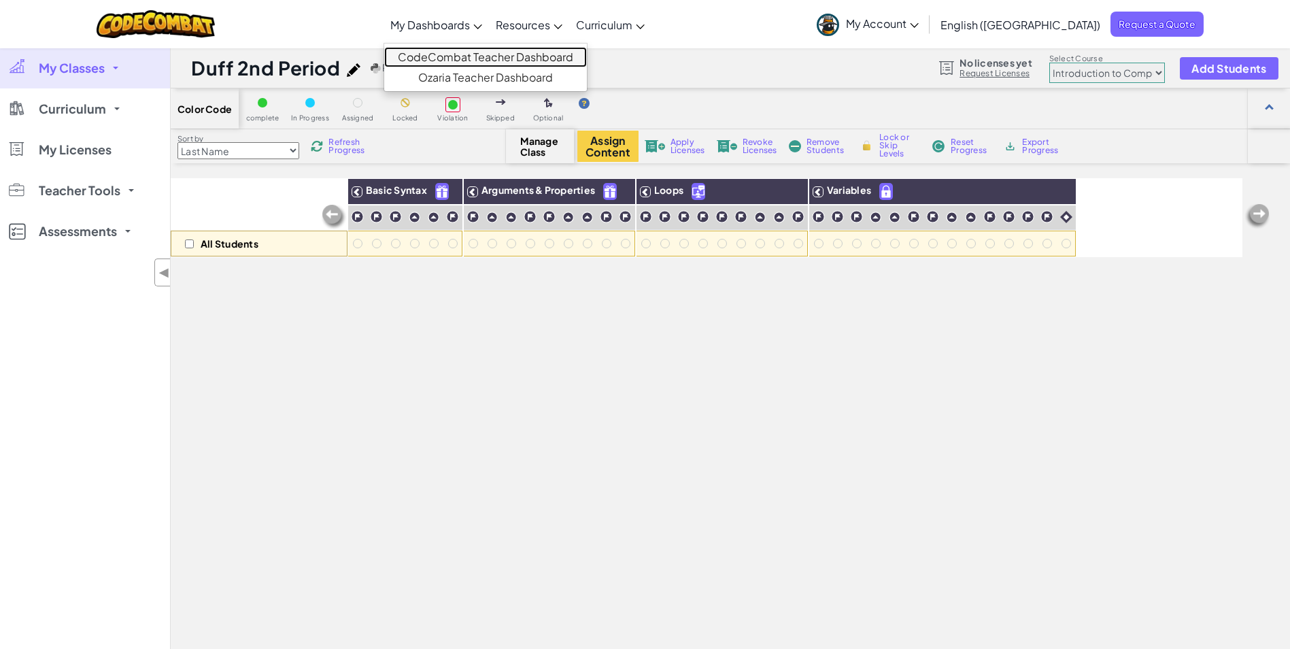
click at [530, 58] on link "CodeCombat Teacher Dashboard" at bounding box center [485, 57] width 203 height 20
